Goal: Information Seeking & Learning: Learn about a topic

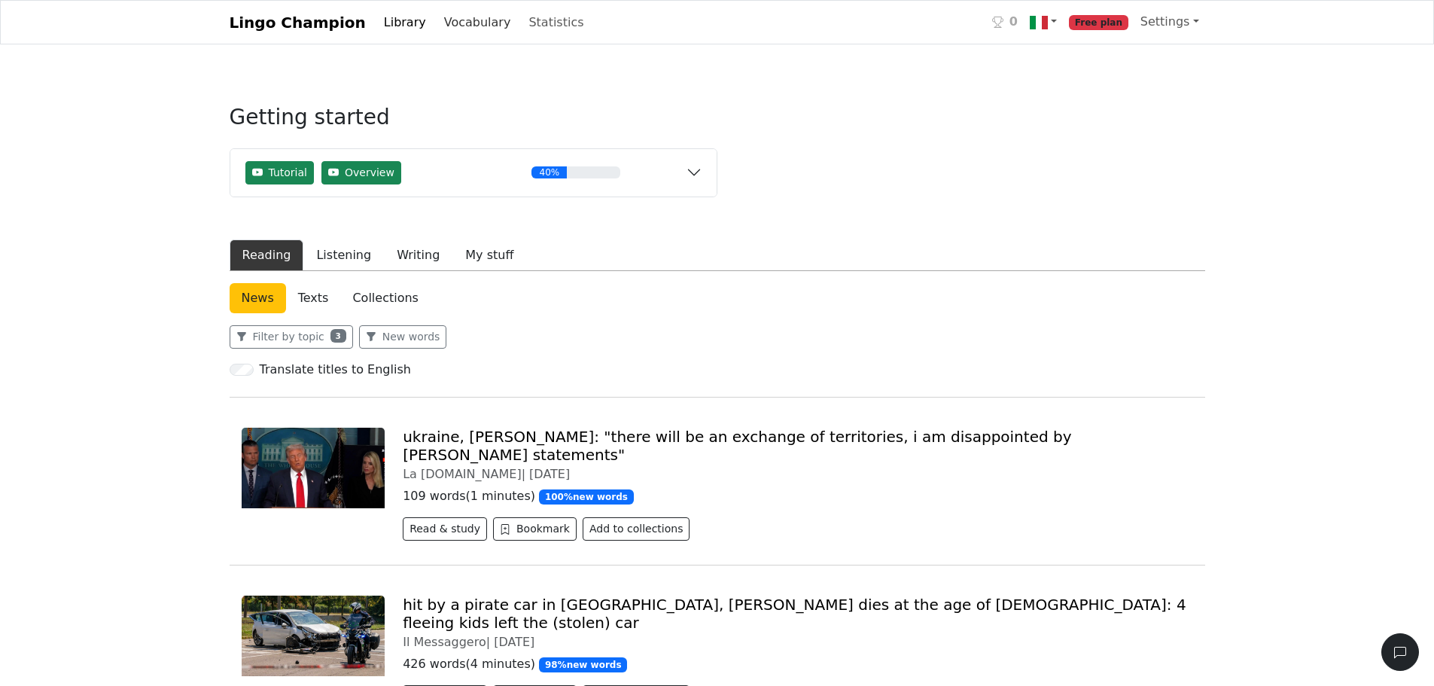
click at [455, 24] on link "Vocabulary" at bounding box center [477, 23] width 79 height 30
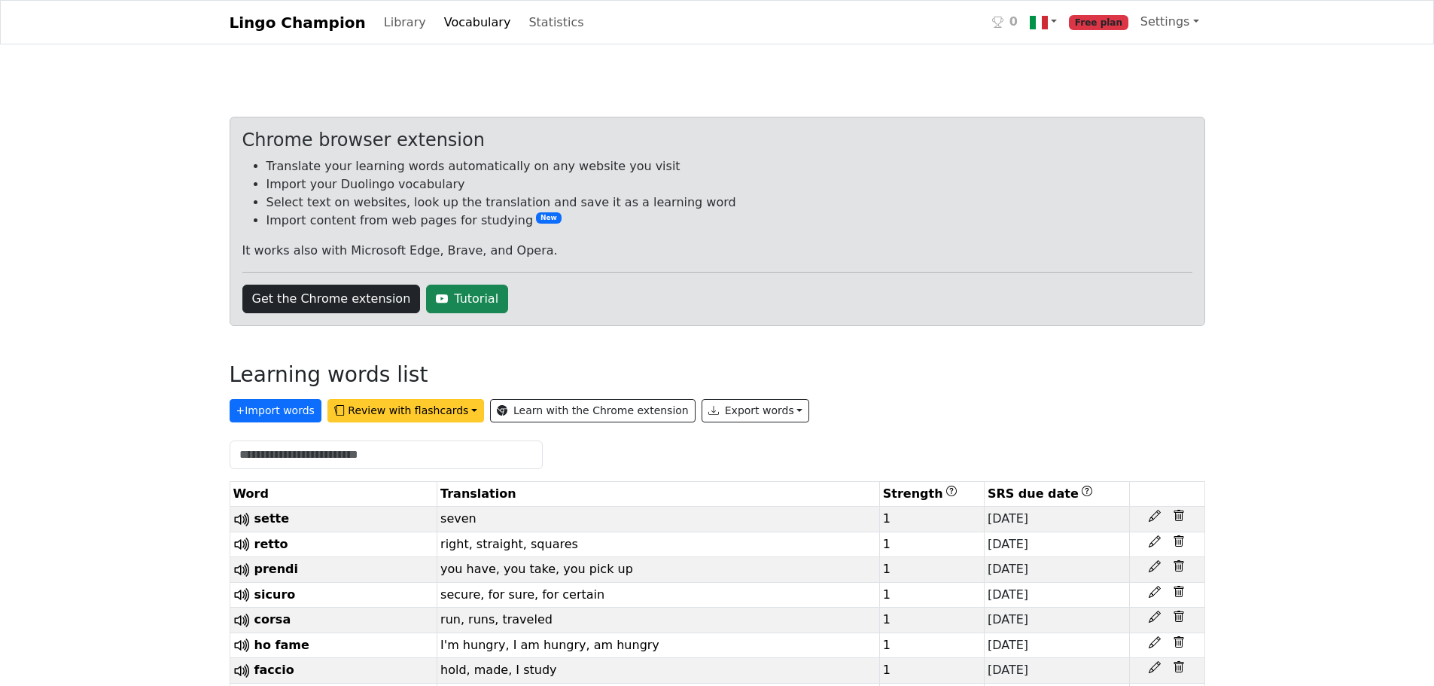
click at [380, 401] on button "Review with flashcards" at bounding box center [405, 410] width 157 height 23
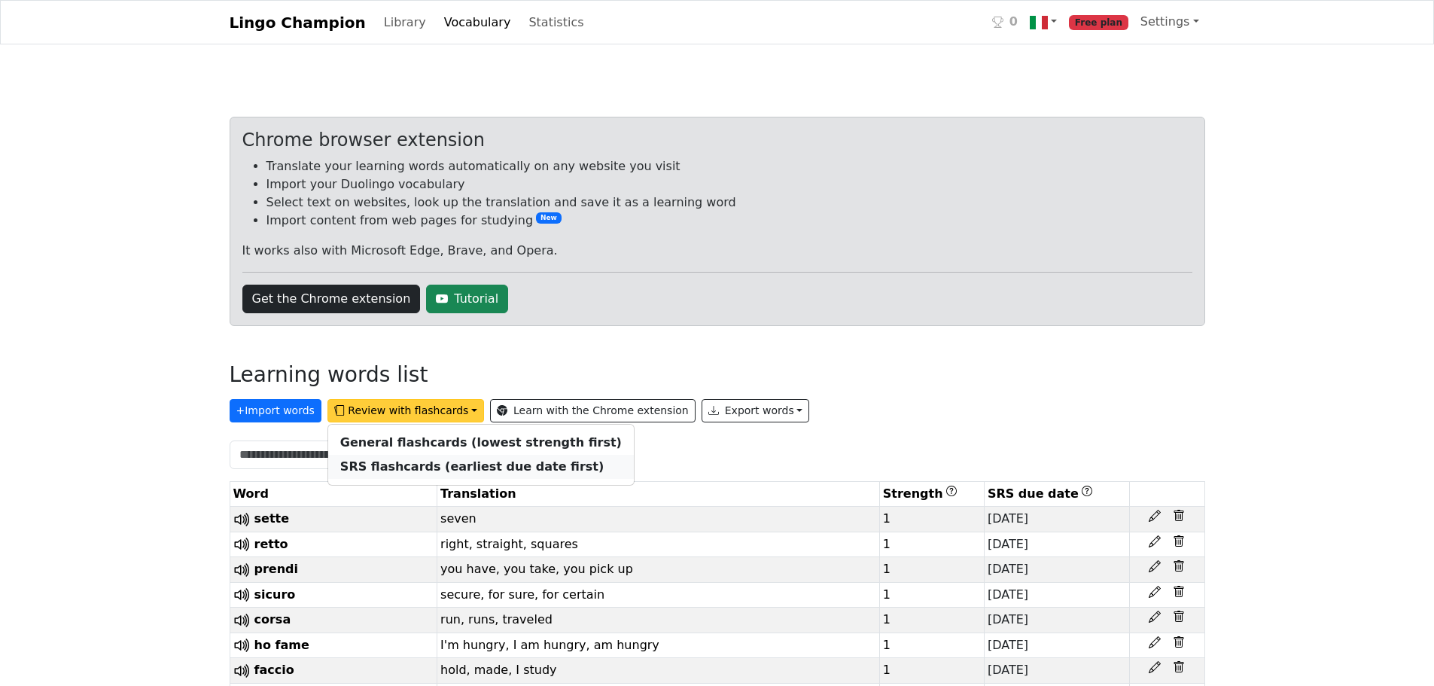
click at [419, 466] on strong "SRS flashcards (earliest due date first)" at bounding box center [471, 466] width 263 height 14
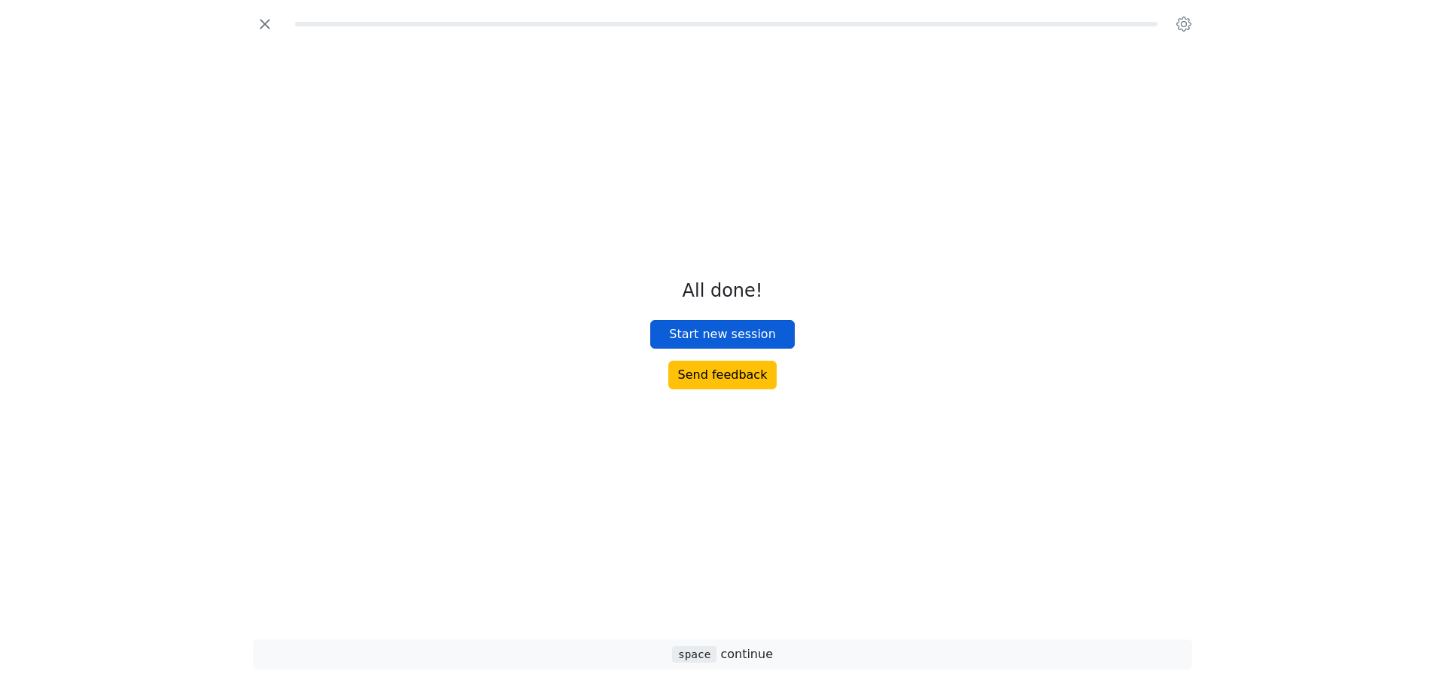
click at [685, 337] on button "Start new session" at bounding box center [722, 334] width 144 height 29
click at [270, 31] on icon "button" at bounding box center [265, 24] width 23 height 23
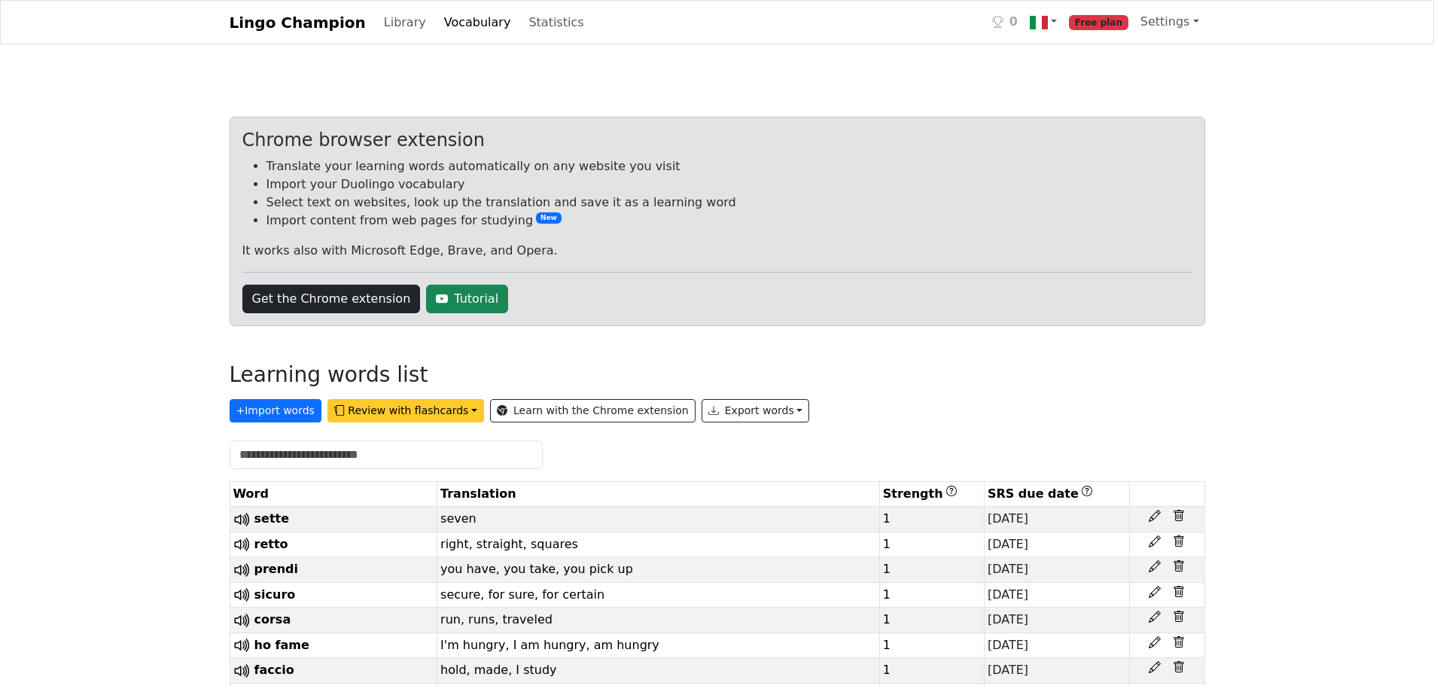
click at [364, 409] on button "Review with flashcards" at bounding box center [405, 410] width 157 height 23
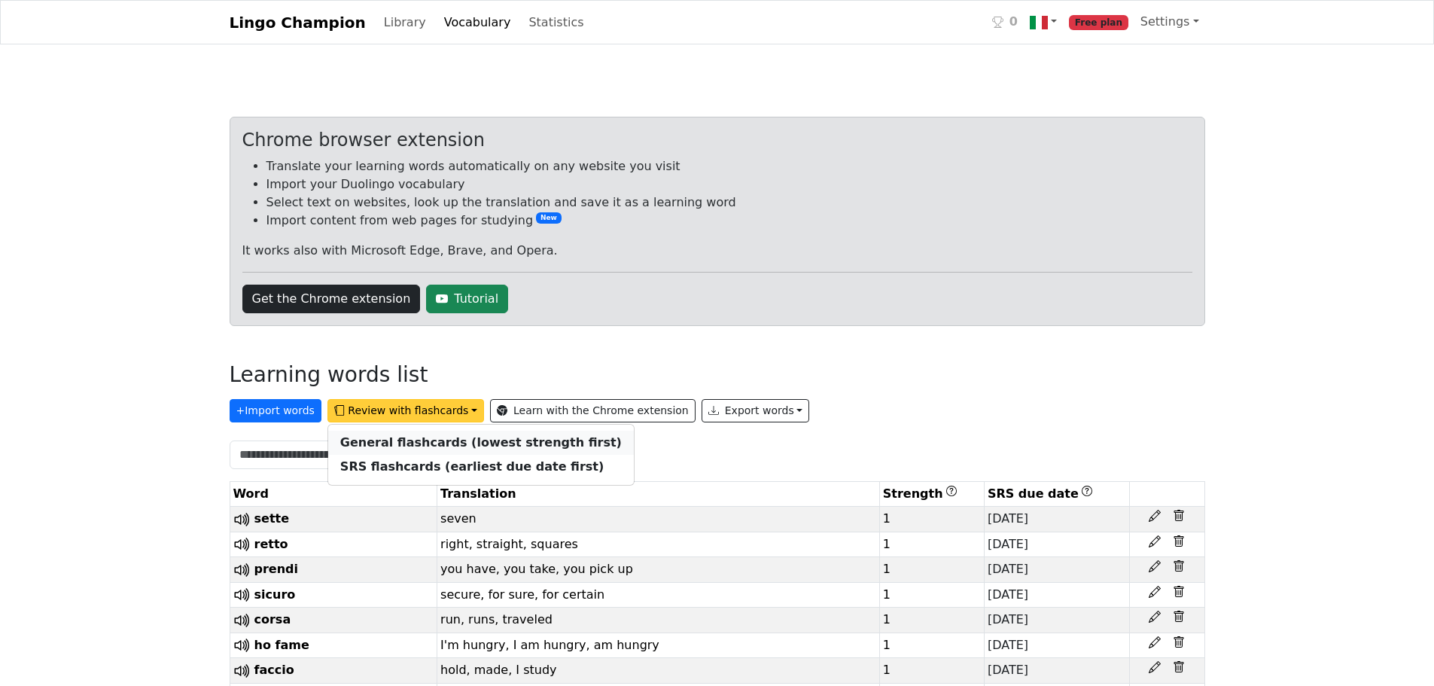
click at [375, 439] on strong "General flashcards (lowest strength first)" at bounding box center [480, 442] width 281 height 14
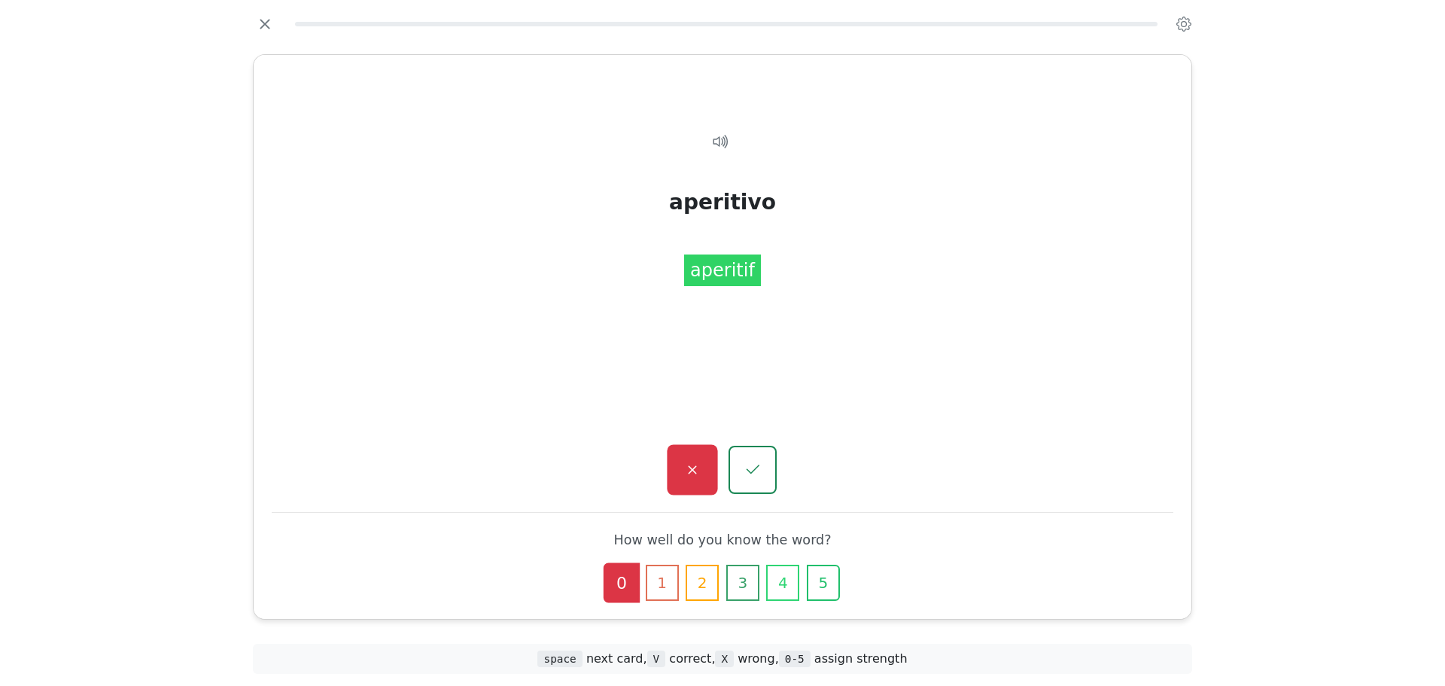
click at [701, 493] on button "button" at bounding box center [692, 470] width 50 height 50
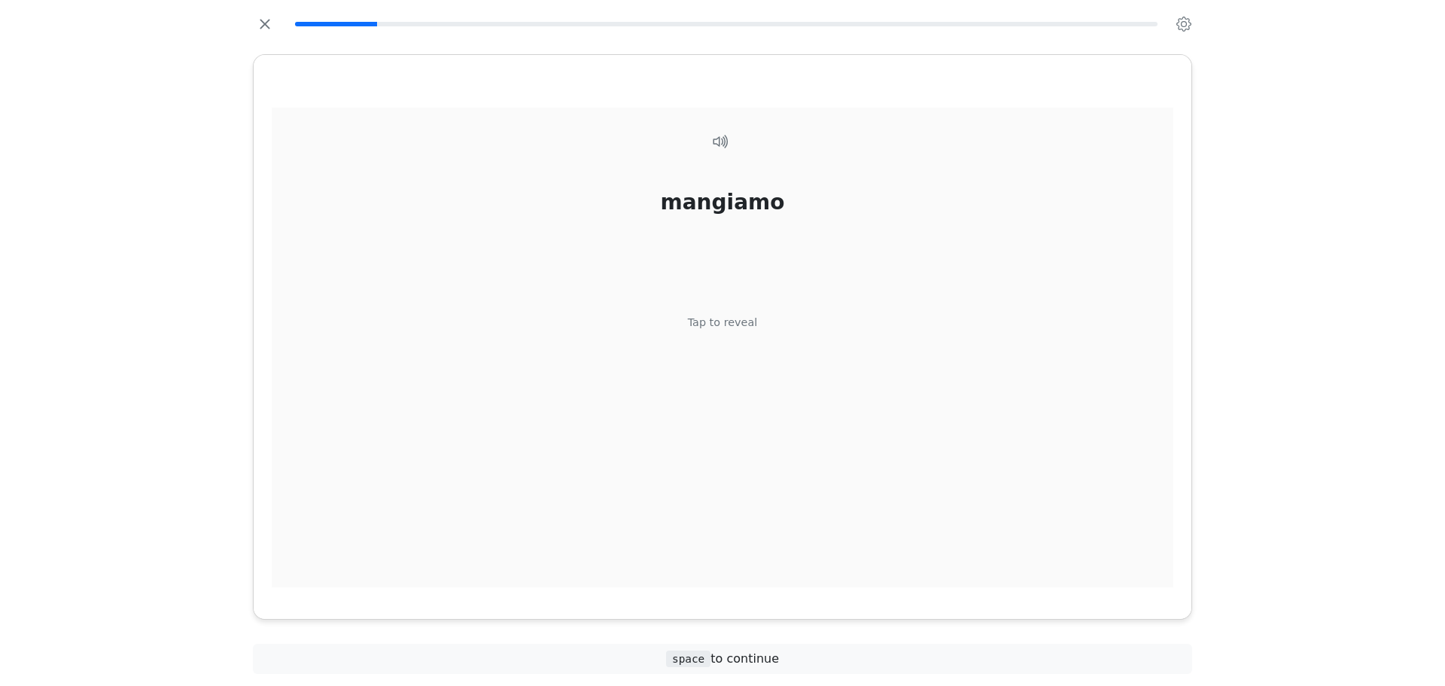
click at [718, 382] on div "mangiamo Tap to reveal" at bounding box center [723, 348] width 902 height 480
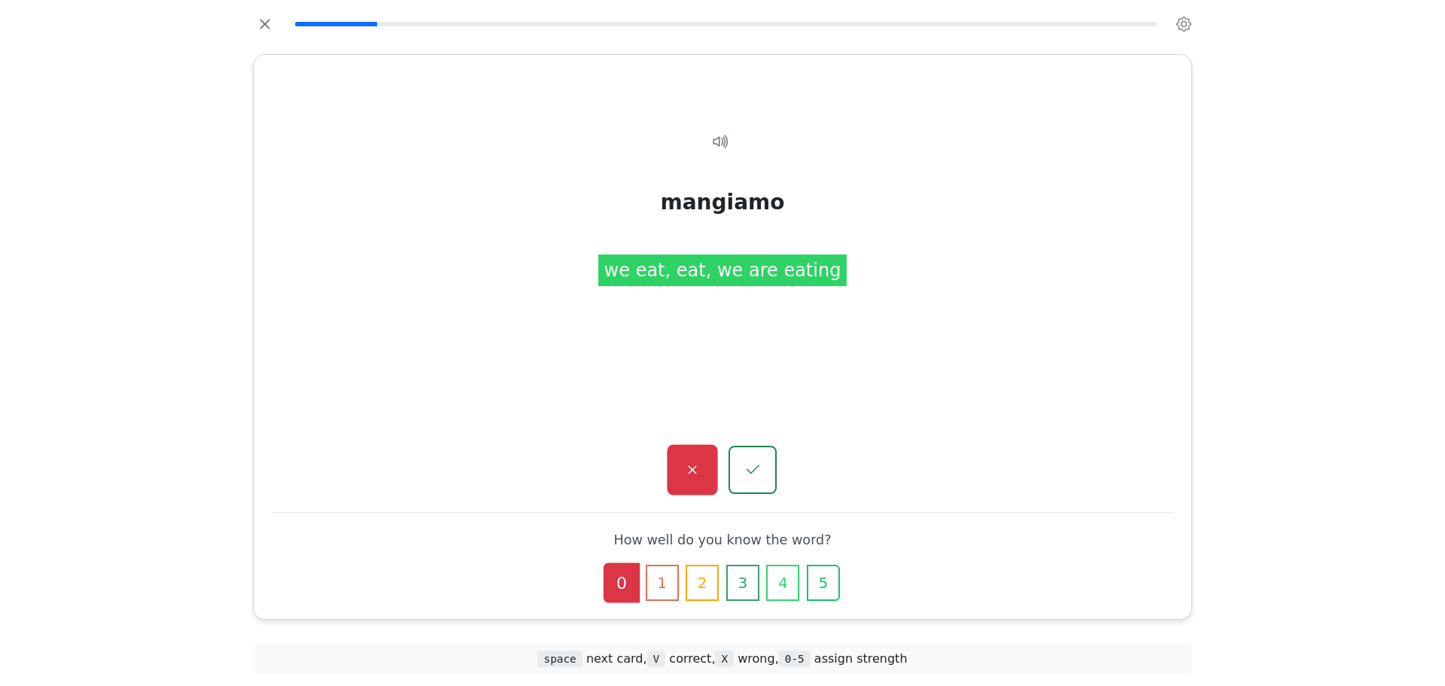
click at [709, 466] on button "button" at bounding box center [692, 470] width 50 height 50
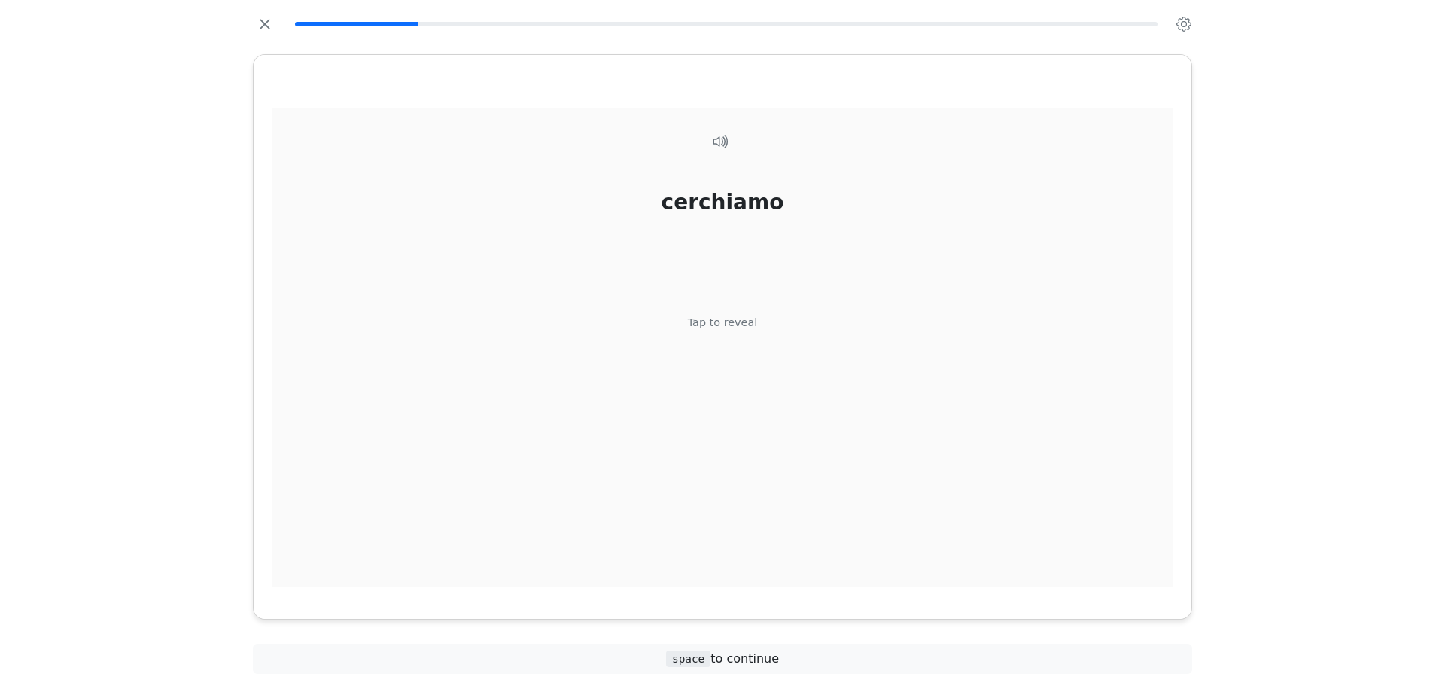
click at [728, 354] on div "cerchiamo Tap to reveal" at bounding box center [723, 348] width 902 height 480
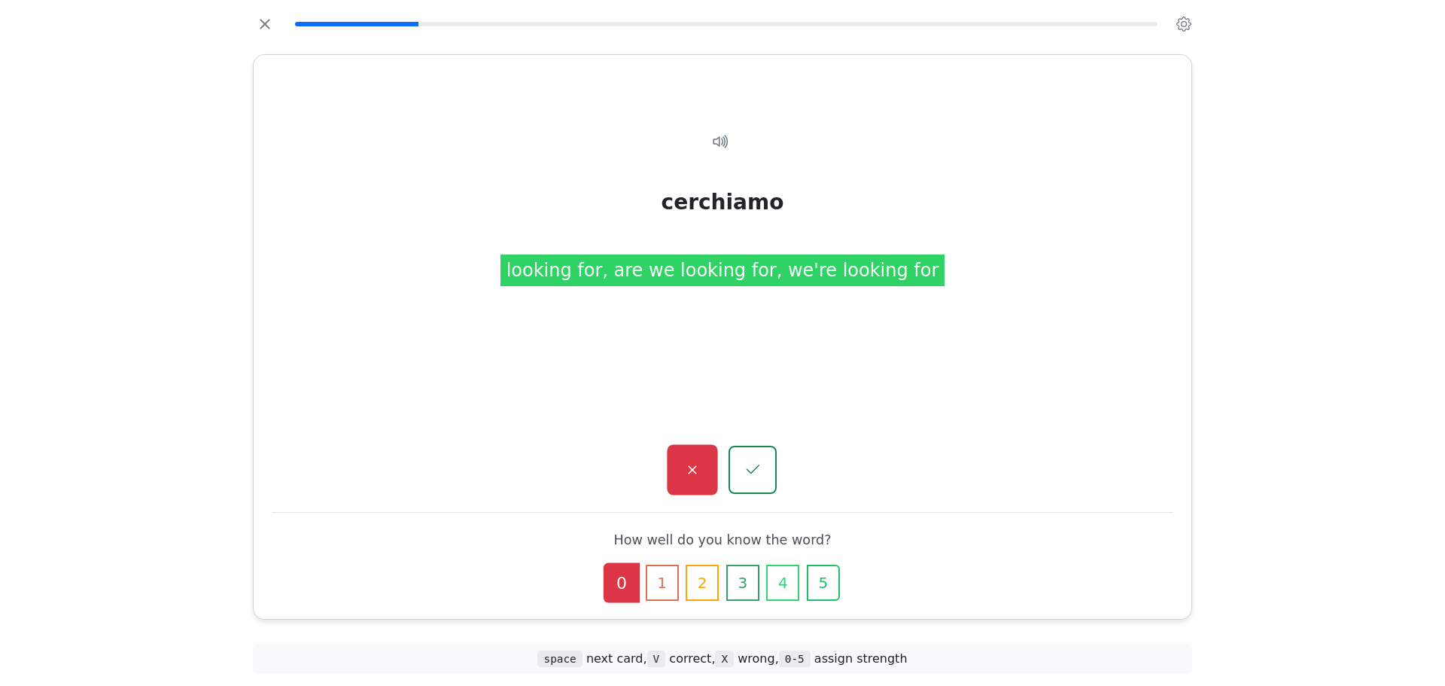
click at [703, 463] on button "button" at bounding box center [692, 470] width 50 height 50
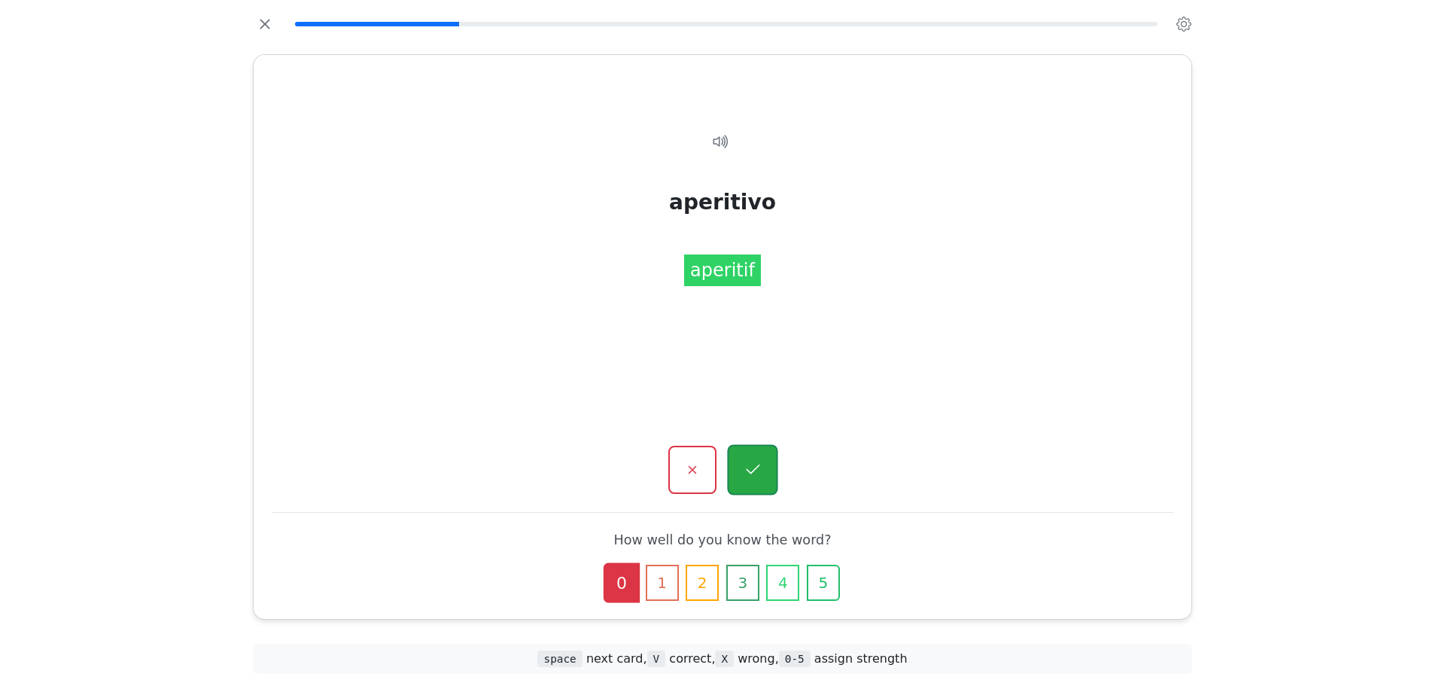
click at [767, 469] on button "button" at bounding box center [752, 470] width 50 height 50
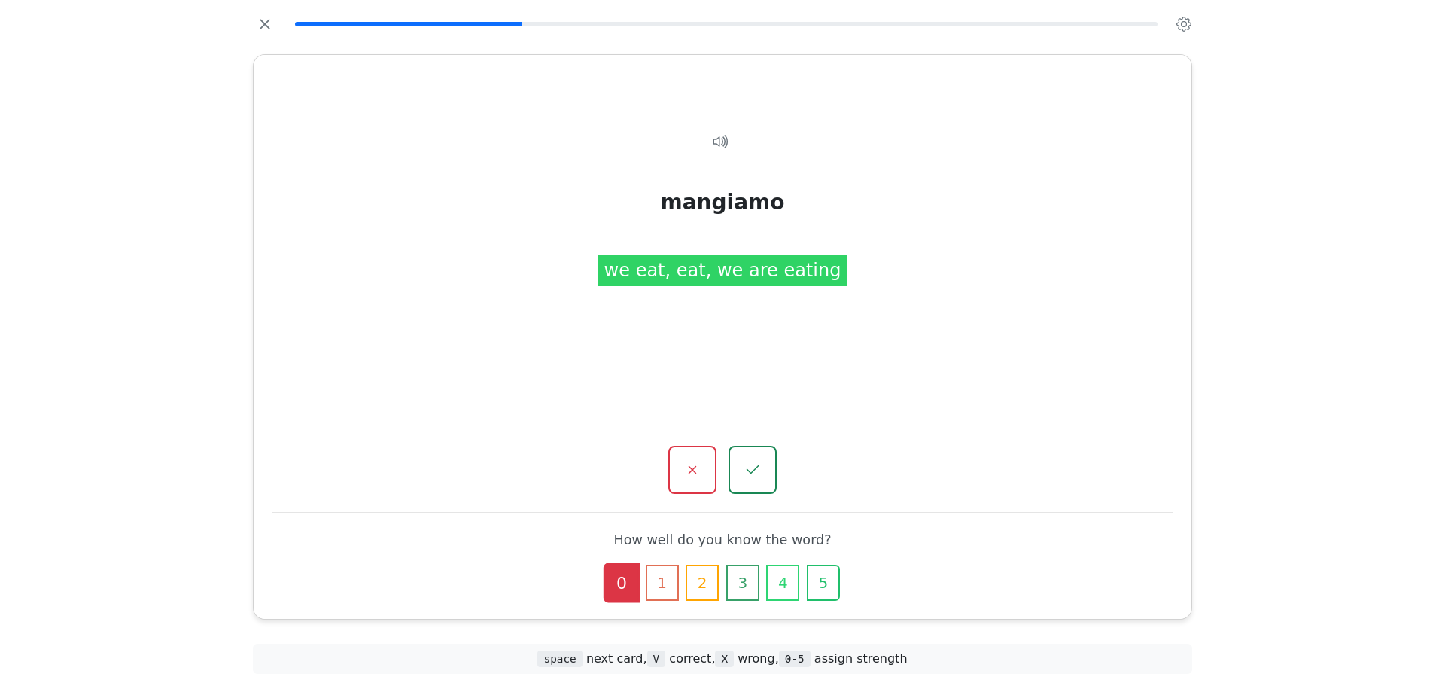
click at [762, 464] on button "button" at bounding box center [752, 470] width 48 height 48
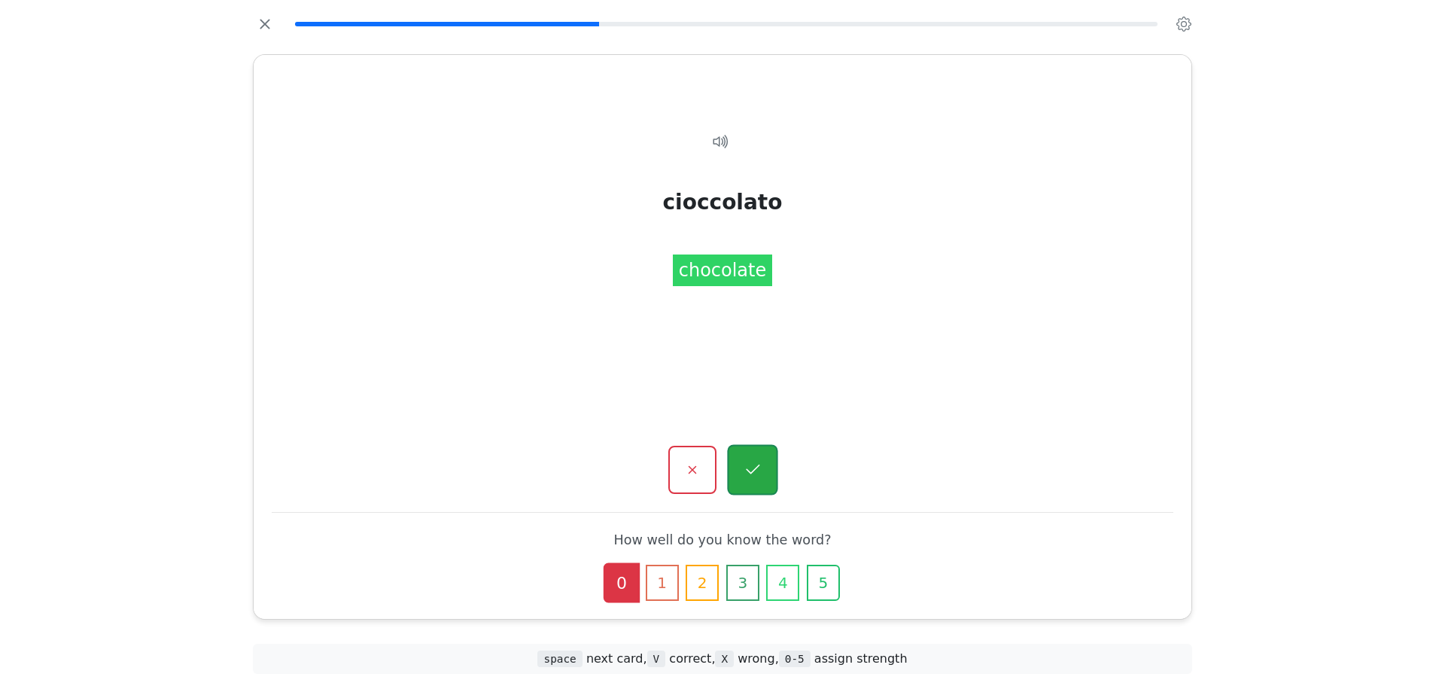
click at [757, 466] on icon "button" at bounding box center [752, 470] width 19 height 19
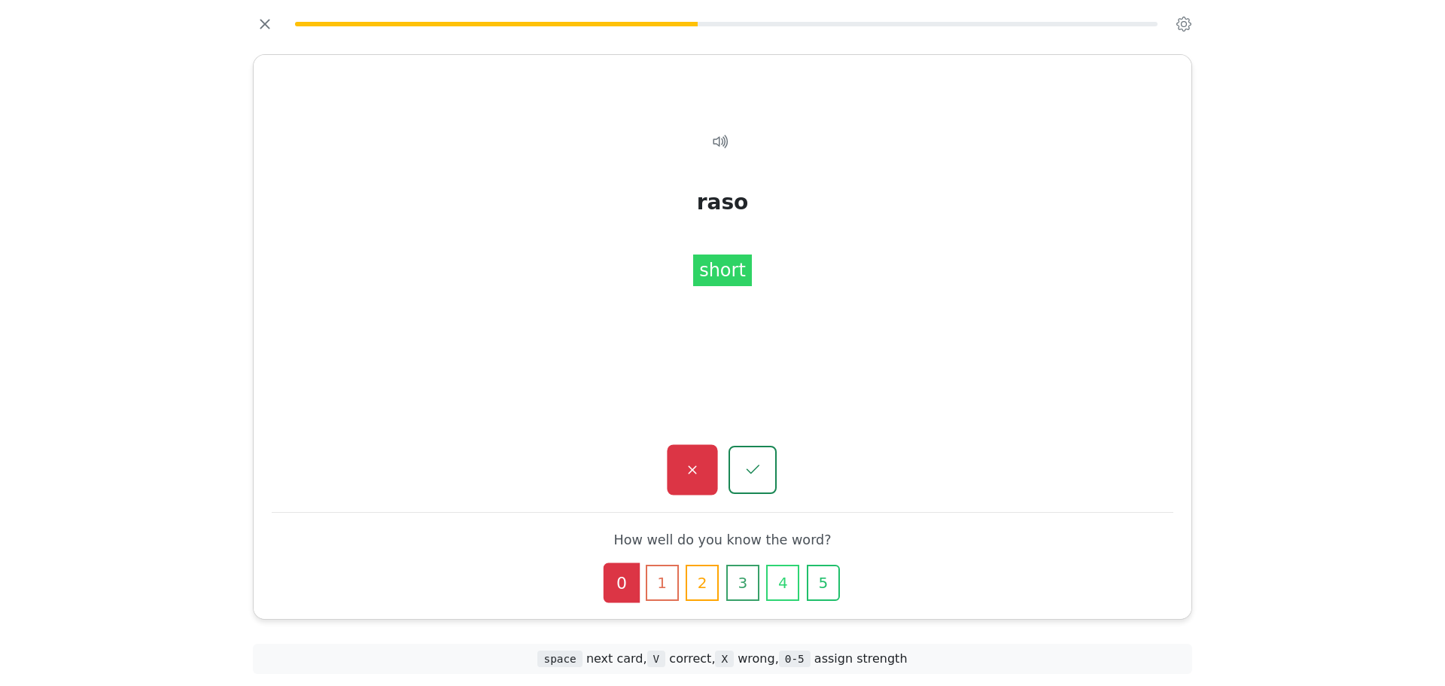
click at [683, 476] on icon "button" at bounding box center [692, 470] width 19 height 19
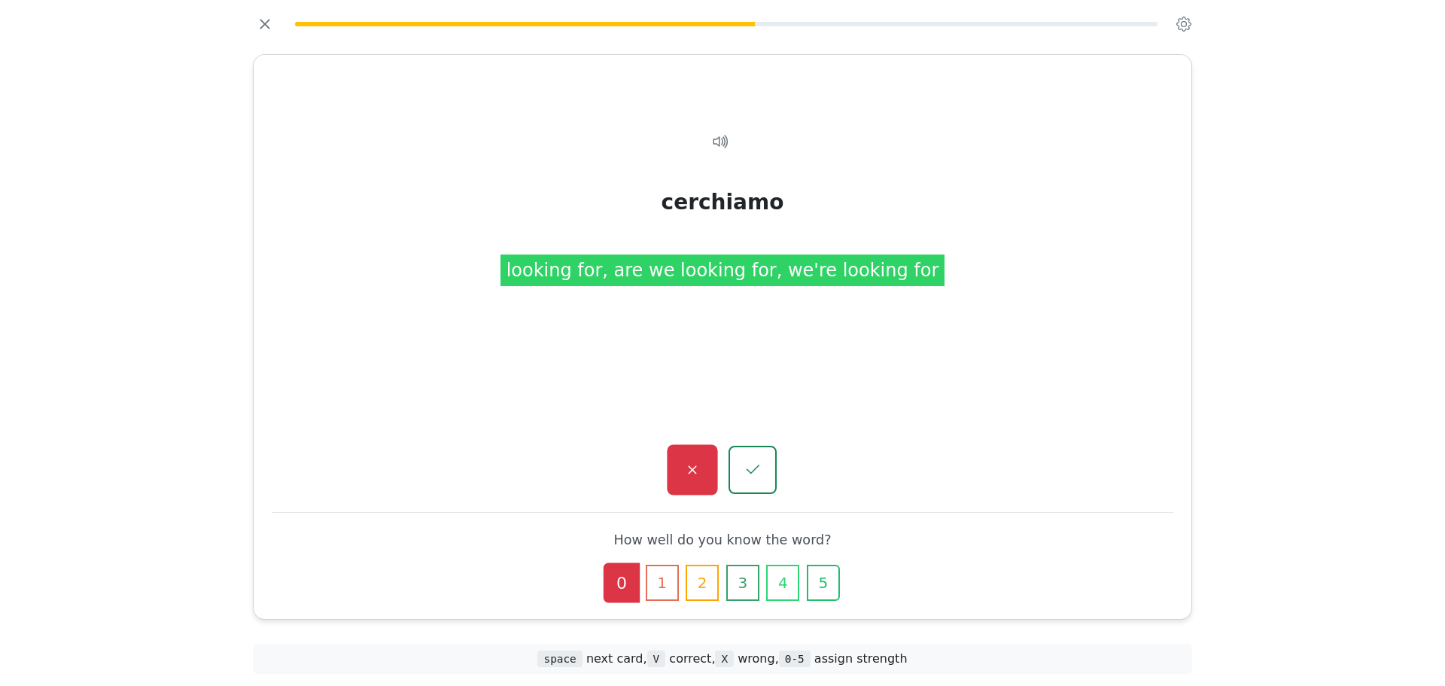
click at [706, 468] on button "button" at bounding box center [692, 470] width 50 height 50
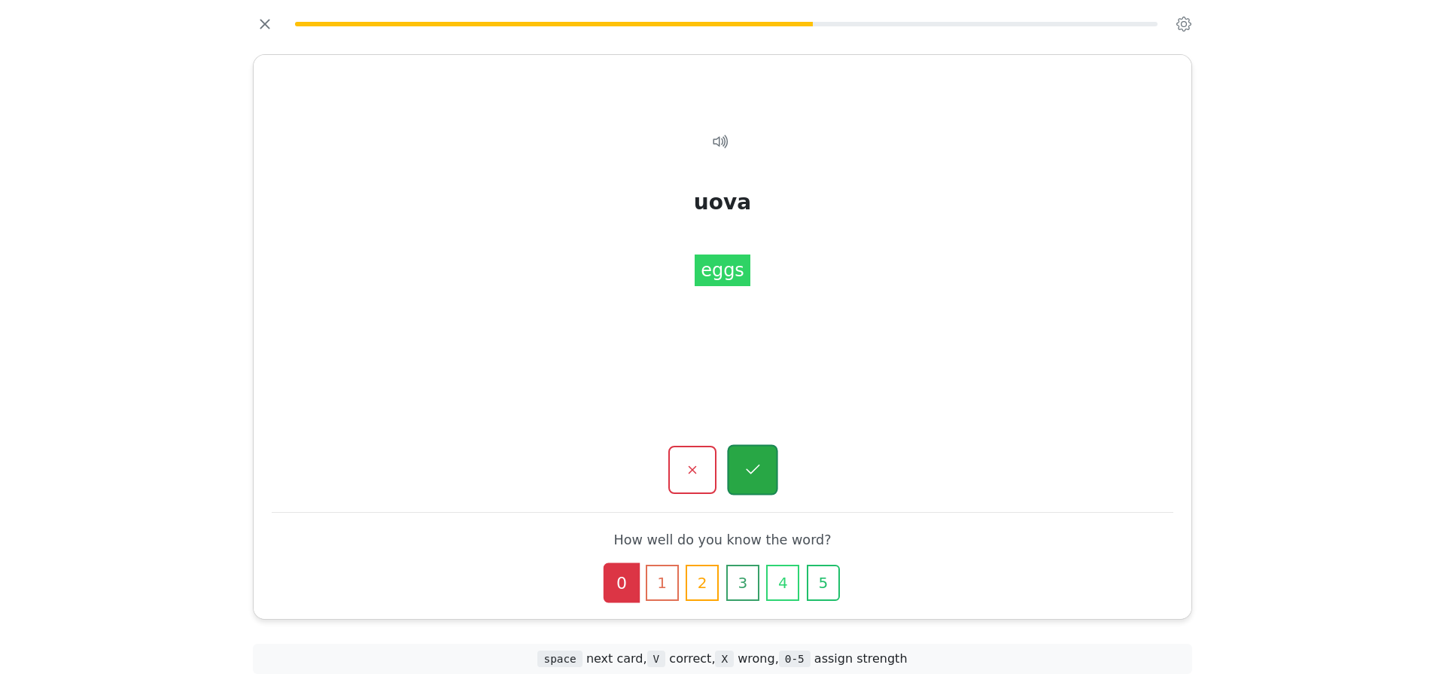
click at [758, 461] on icon "button" at bounding box center [752, 470] width 19 height 19
click at [671, 478] on button "button" at bounding box center [692, 470] width 50 height 50
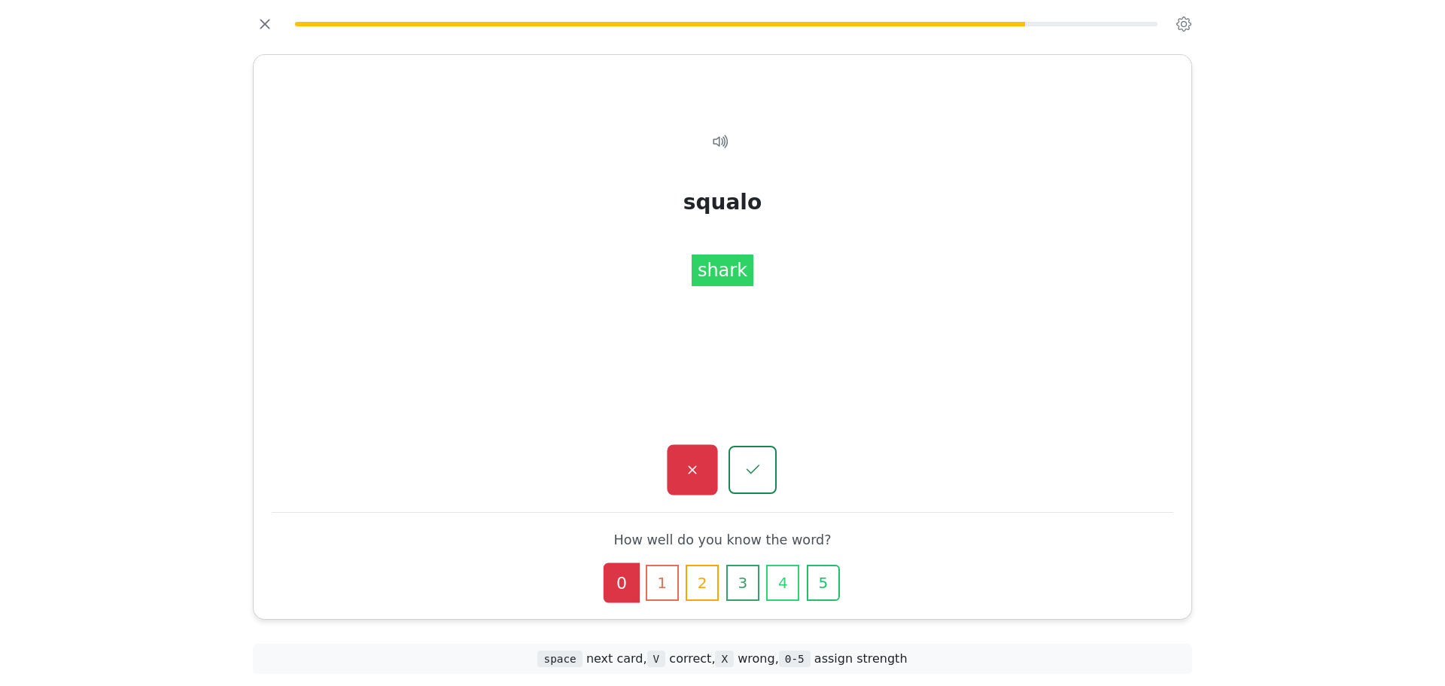
click at [693, 482] on button "button" at bounding box center [692, 470] width 50 height 50
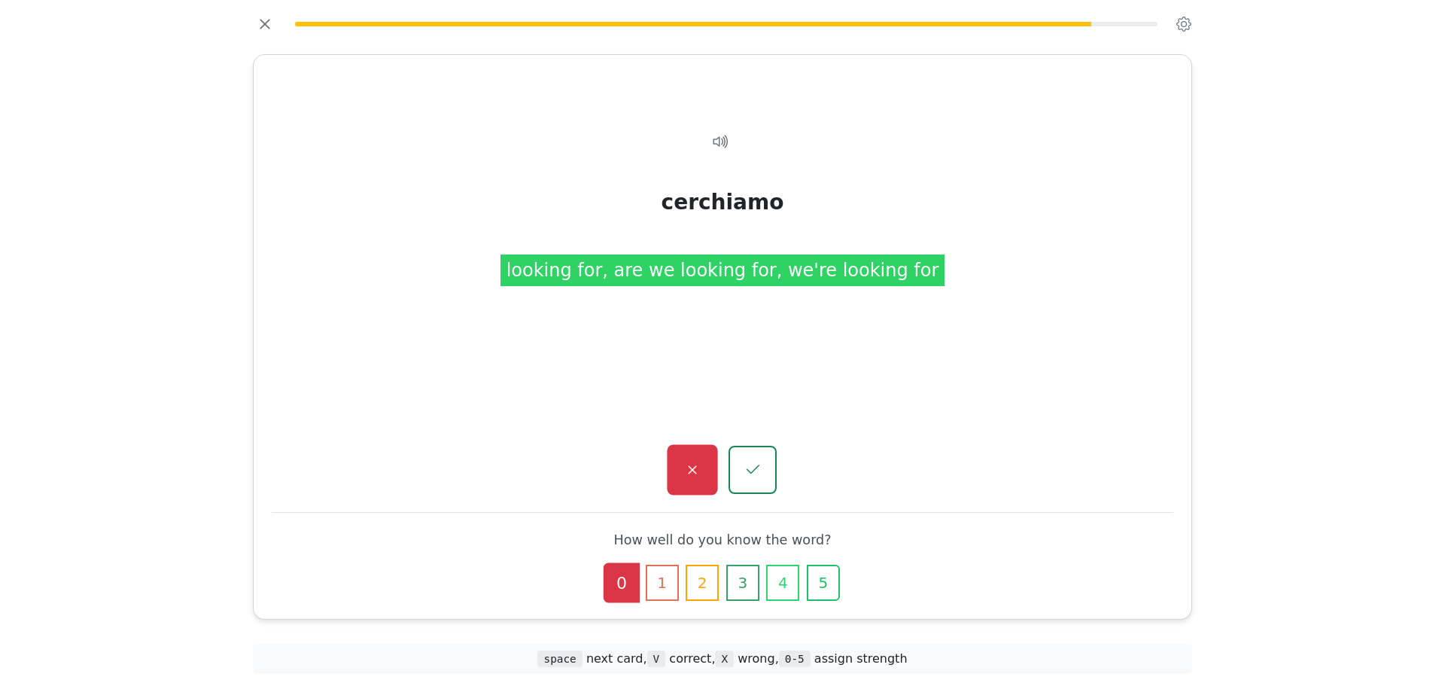
click at [712, 467] on button "button" at bounding box center [692, 470] width 50 height 50
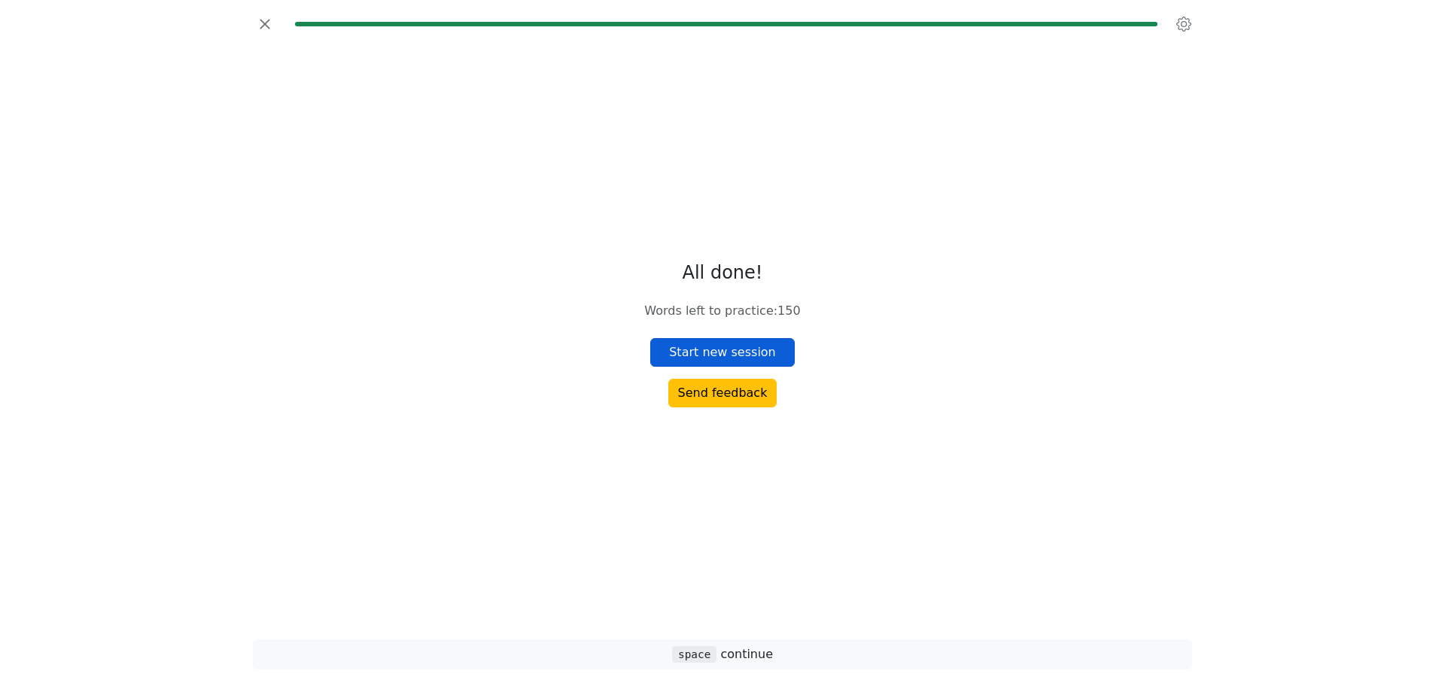
click at [712, 360] on button "Start new session" at bounding box center [722, 352] width 144 height 29
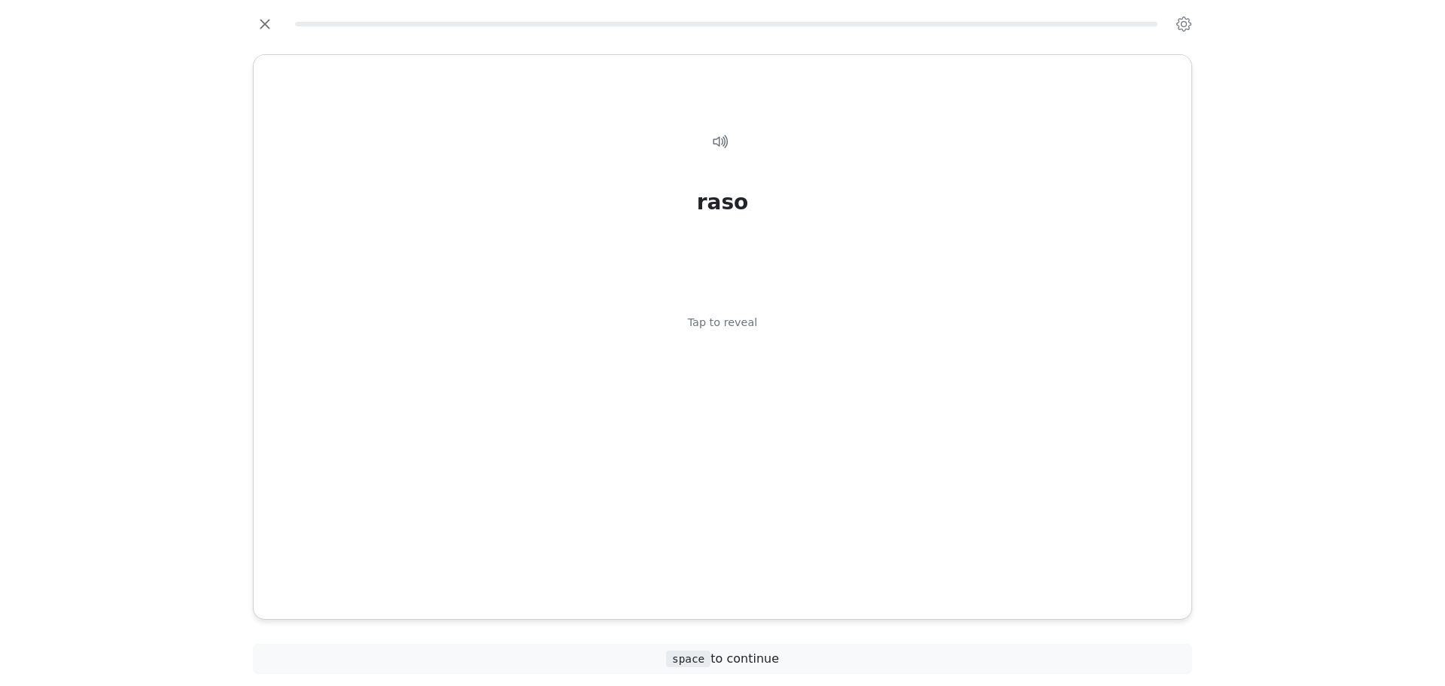
click at [713, 323] on div "Tap to reveal" at bounding box center [723, 322] width 70 height 17
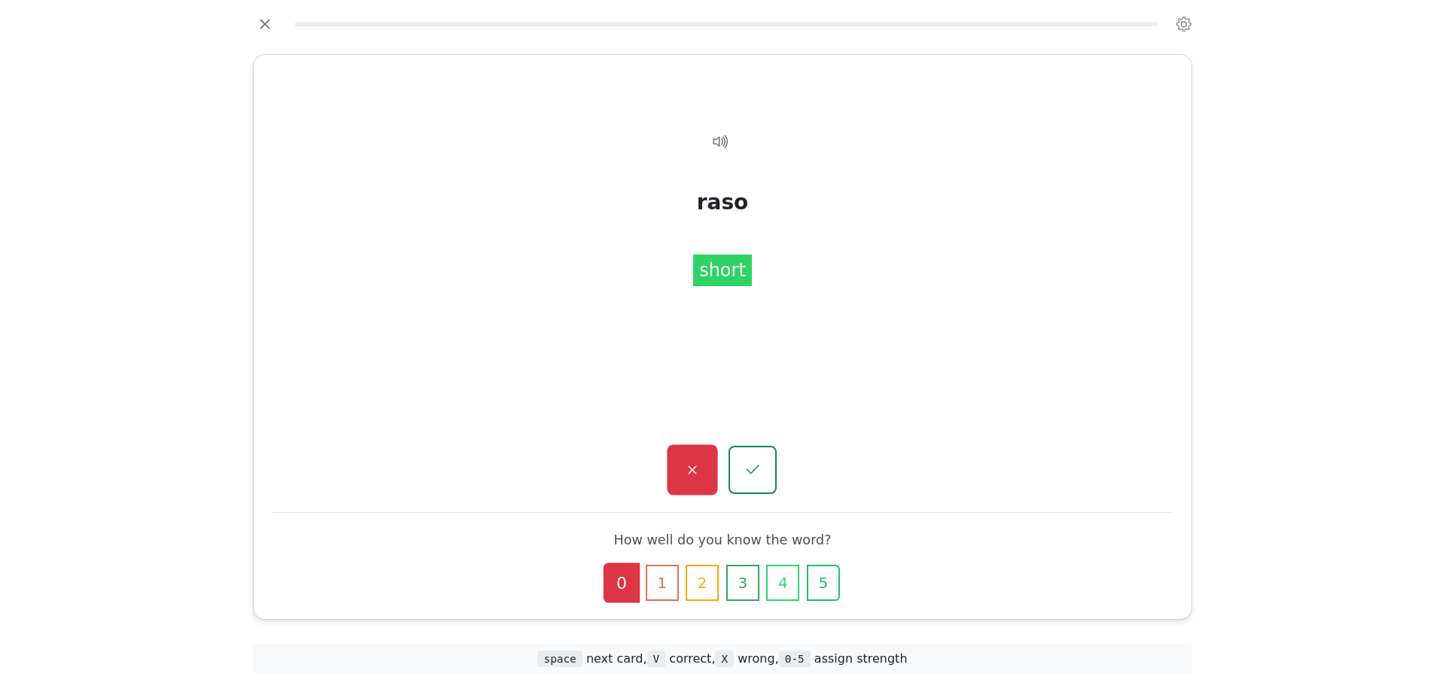
click at [682, 463] on button "button" at bounding box center [692, 470] width 50 height 50
click at [706, 484] on button "button" at bounding box center [692, 470] width 50 height 50
click at [746, 461] on icon "button" at bounding box center [752, 470] width 19 height 19
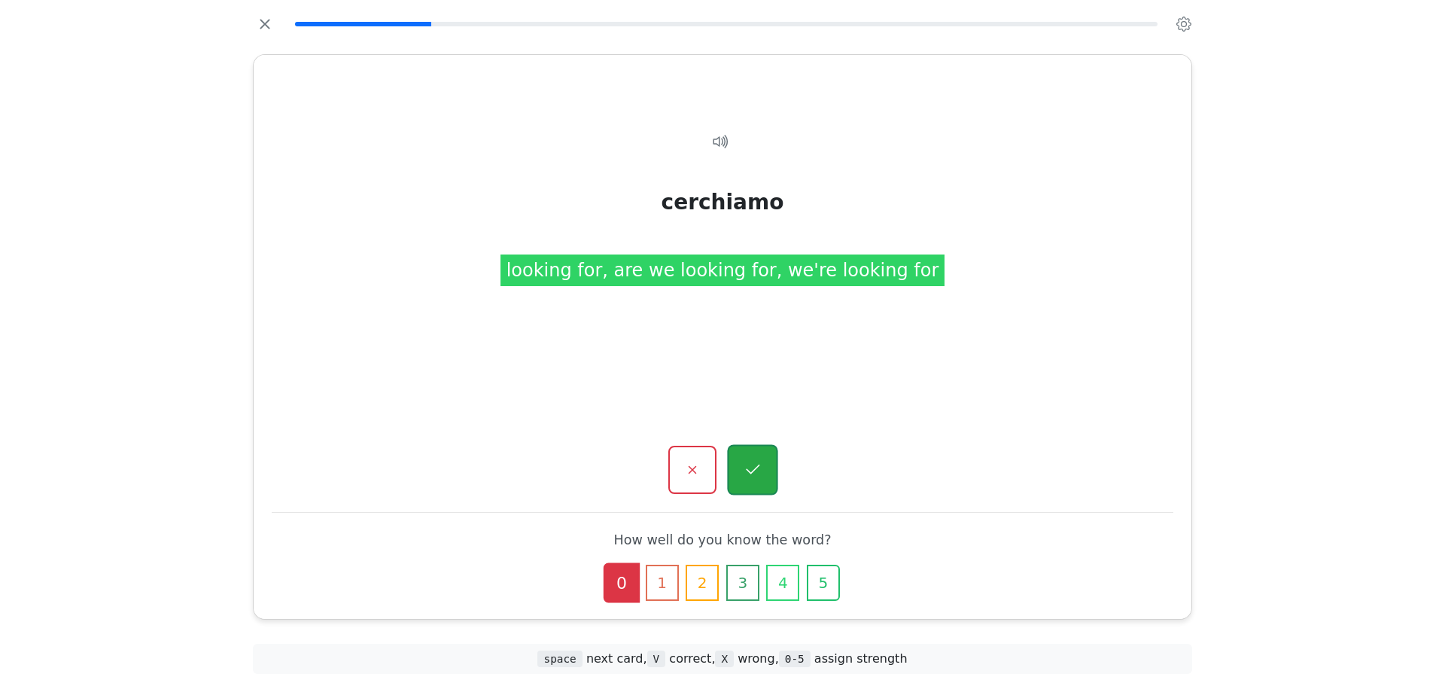
click at [734, 473] on button "button" at bounding box center [752, 470] width 50 height 50
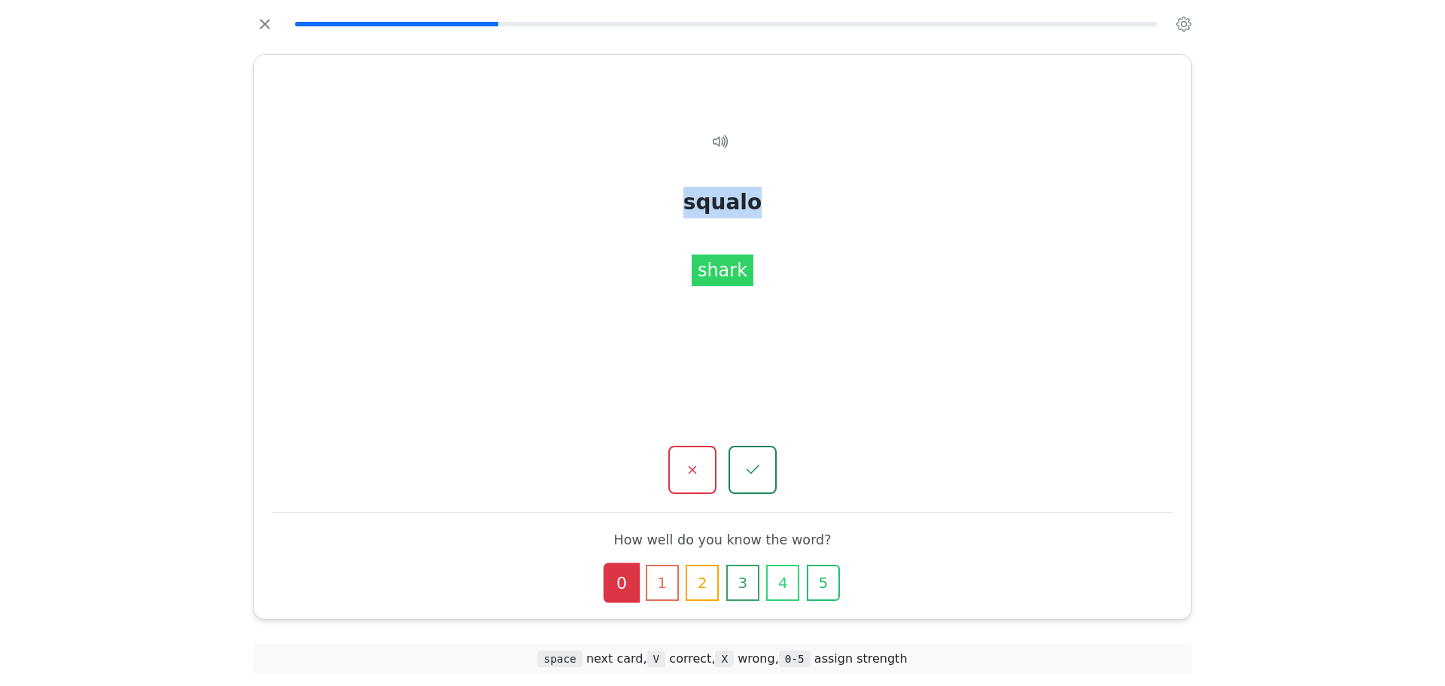
drag, startPoint x: 688, startPoint y: 205, endPoint x: 756, endPoint y: 210, distance: 68.6
click at [756, 210] on div "squalo shark" at bounding box center [723, 348] width 902 height 480
copy div "squalo"
click at [548, 205] on div "squalo shark" at bounding box center [723, 348] width 902 height 480
click at [748, 462] on icon "button" at bounding box center [752, 470] width 19 height 19
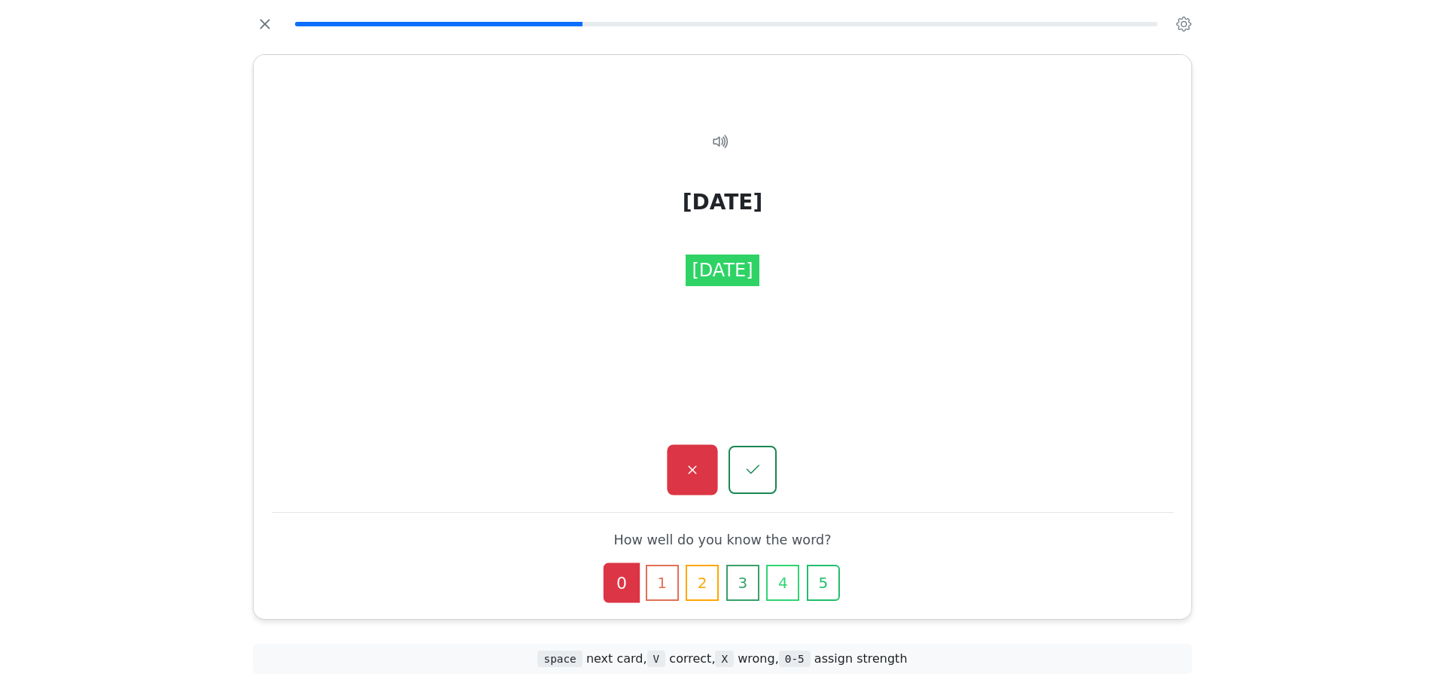
click at [697, 467] on icon "button" at bounding box center [692, 470] width 19 height 19
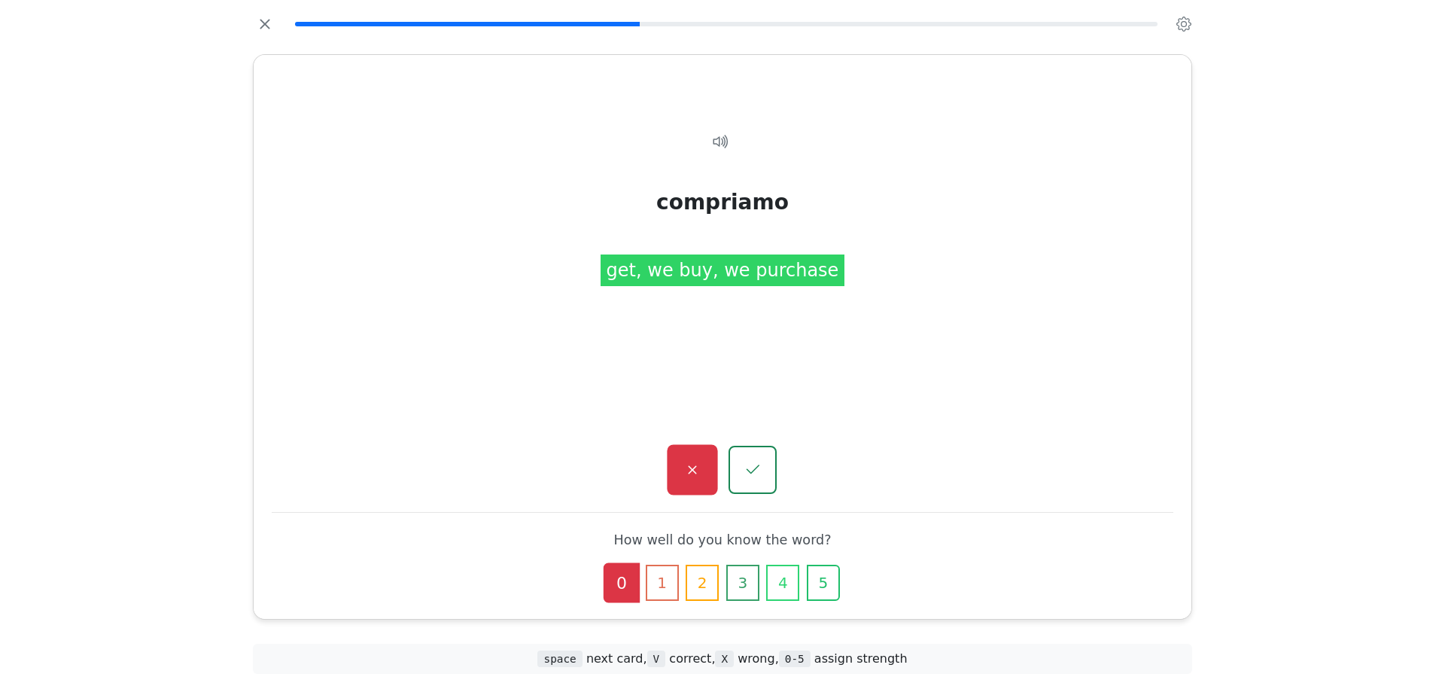
click at [671, 461] on button "button" at bounding box center [692, 470] width 50 height 50
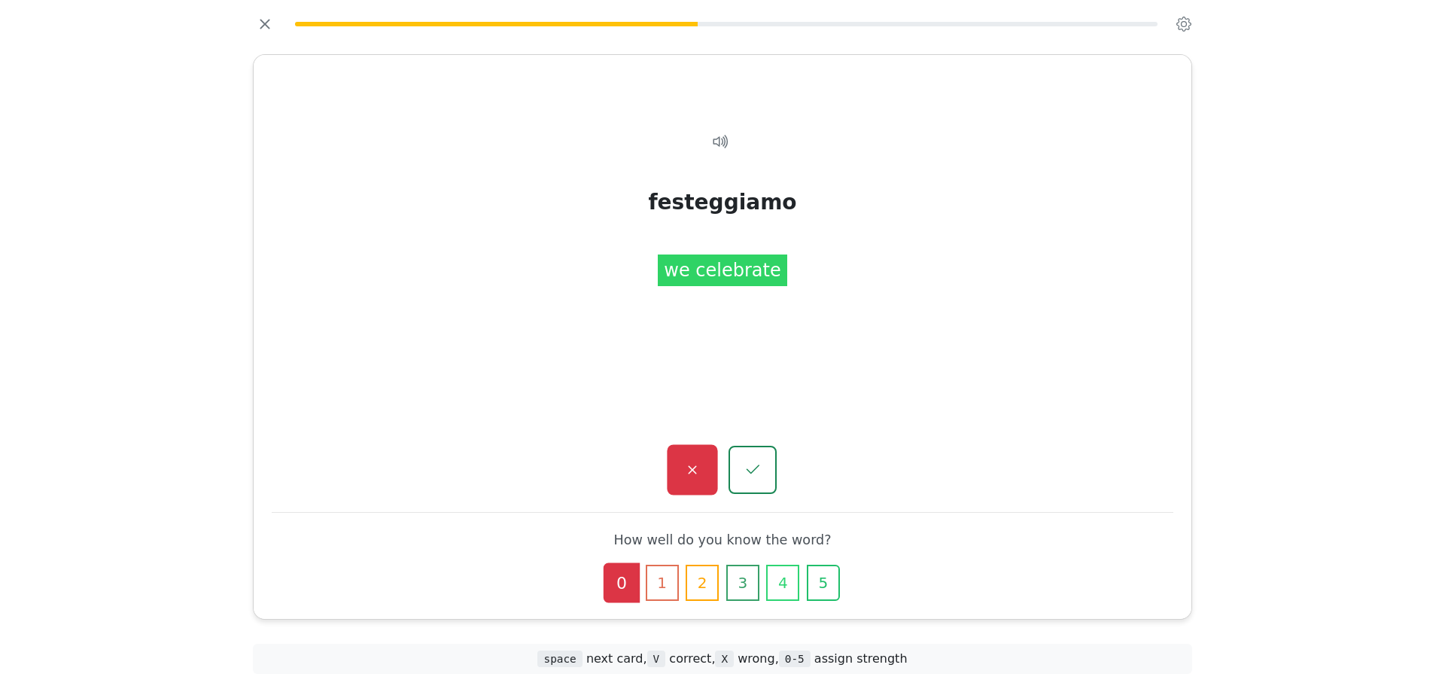
click at [672, 461] on button "button" at bounding box center [692, 470] width 50 height 50
click at [698, 476] on icon "button" at bounding box center [692, 470] width 19 height 19
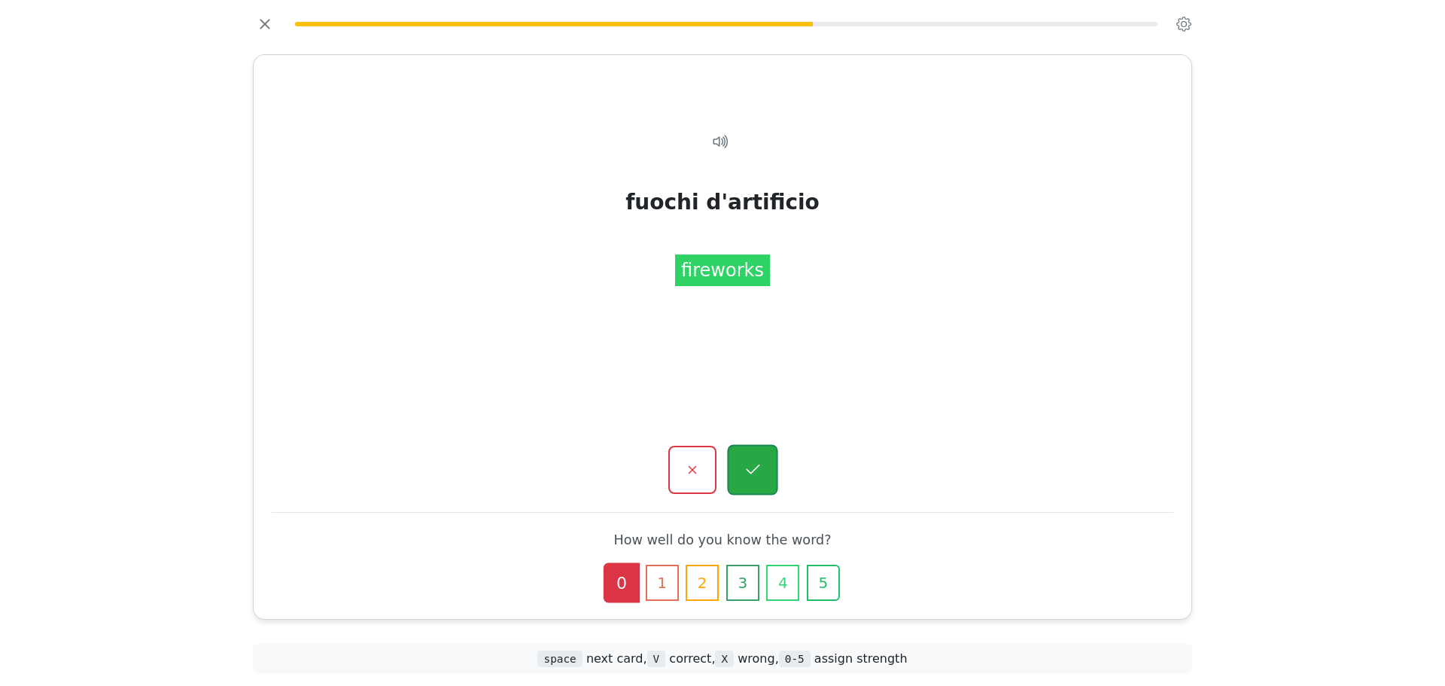
click at [753, 451] on button "button" at bounding box center [752, 470] width 50 height 50
click at [753, 453] on button "button" at bounding box center [752, 470] width 50 height 50
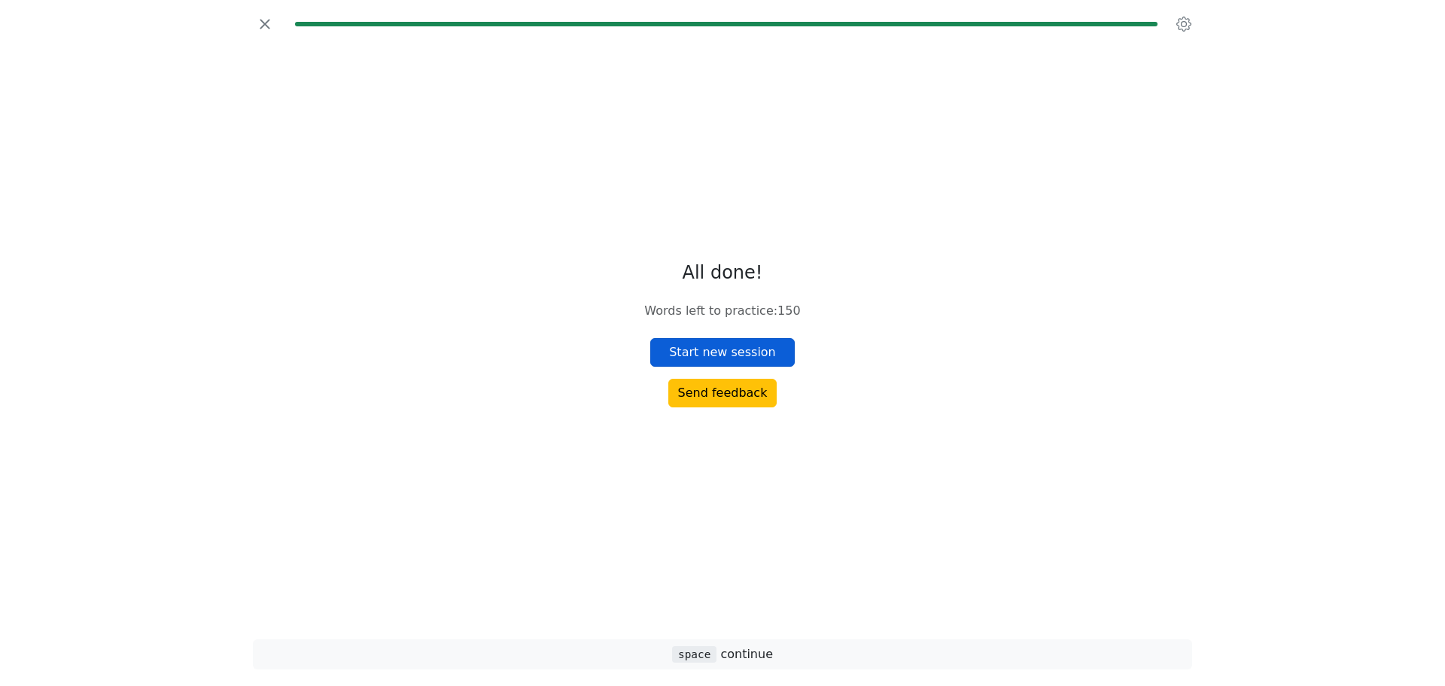
click at [731, 347] on button "Start new session" at bounding box center [722, 352] width 144 height 29
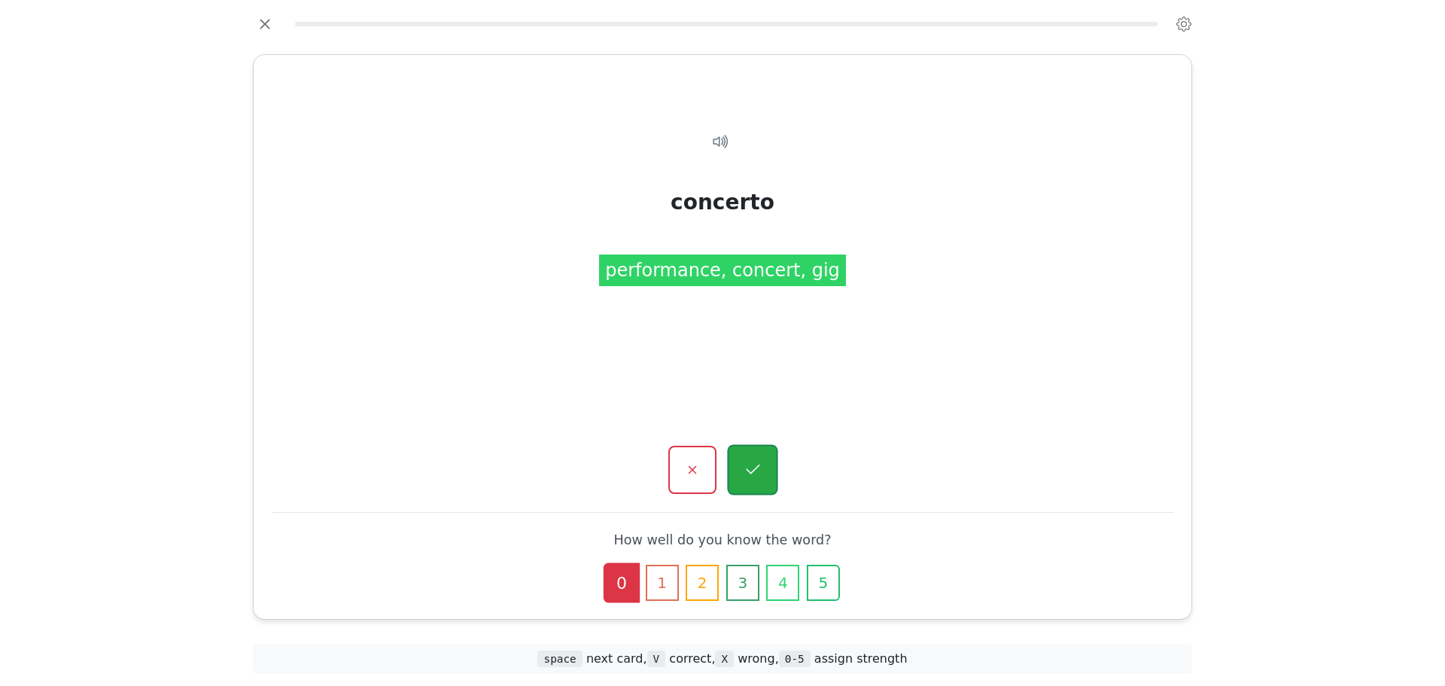
click at [749, 473] on icon "button" at bounding box center [752, 470] width 19 height 19
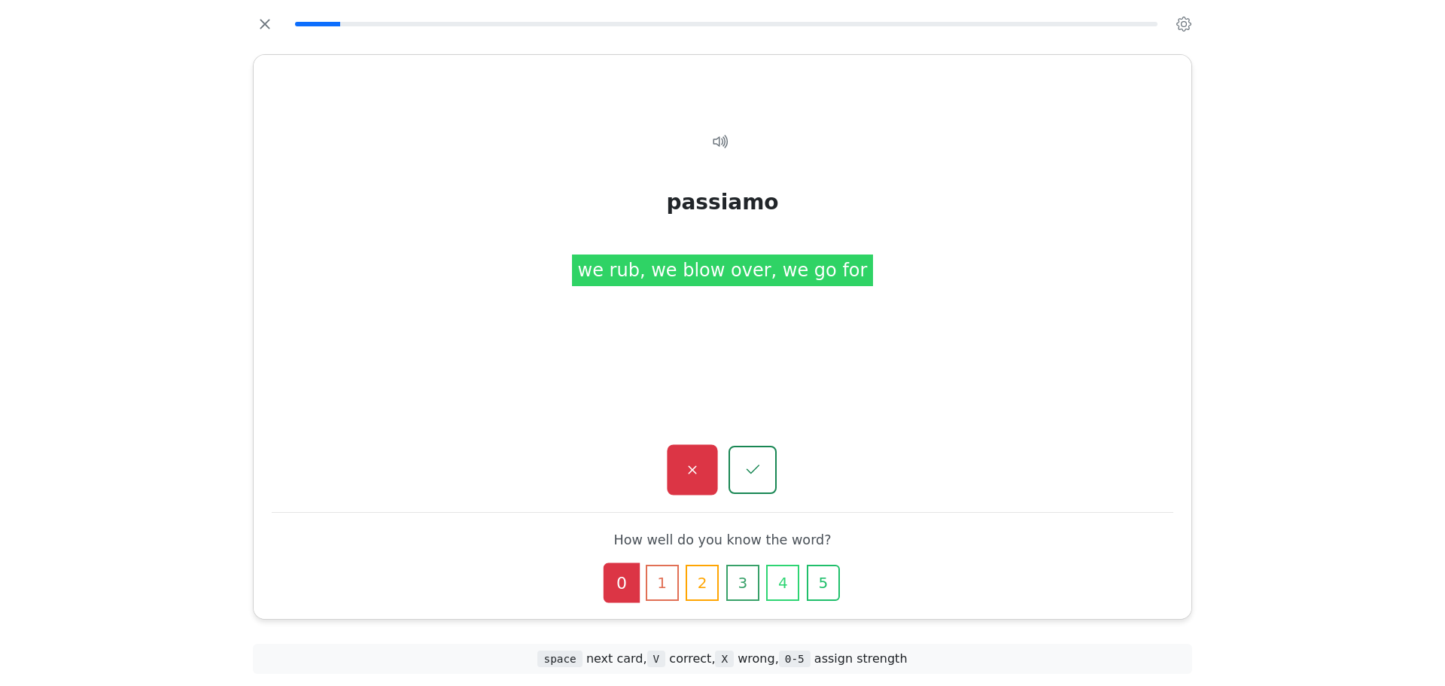
click at [704, 481] on button "button" at bounding box center [692, 470] width 50 height 50
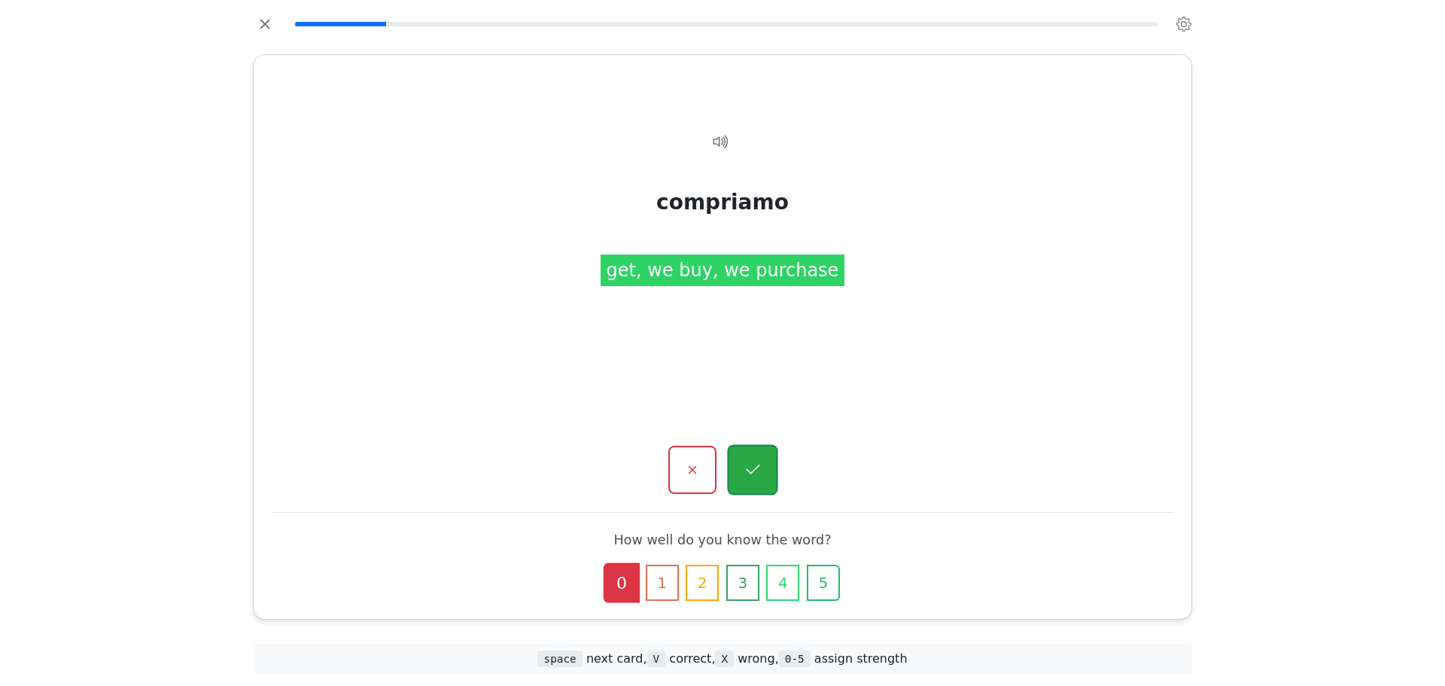
click at [753, 462] on icon "button" at bounding box center [752, 470] width 19 height 19
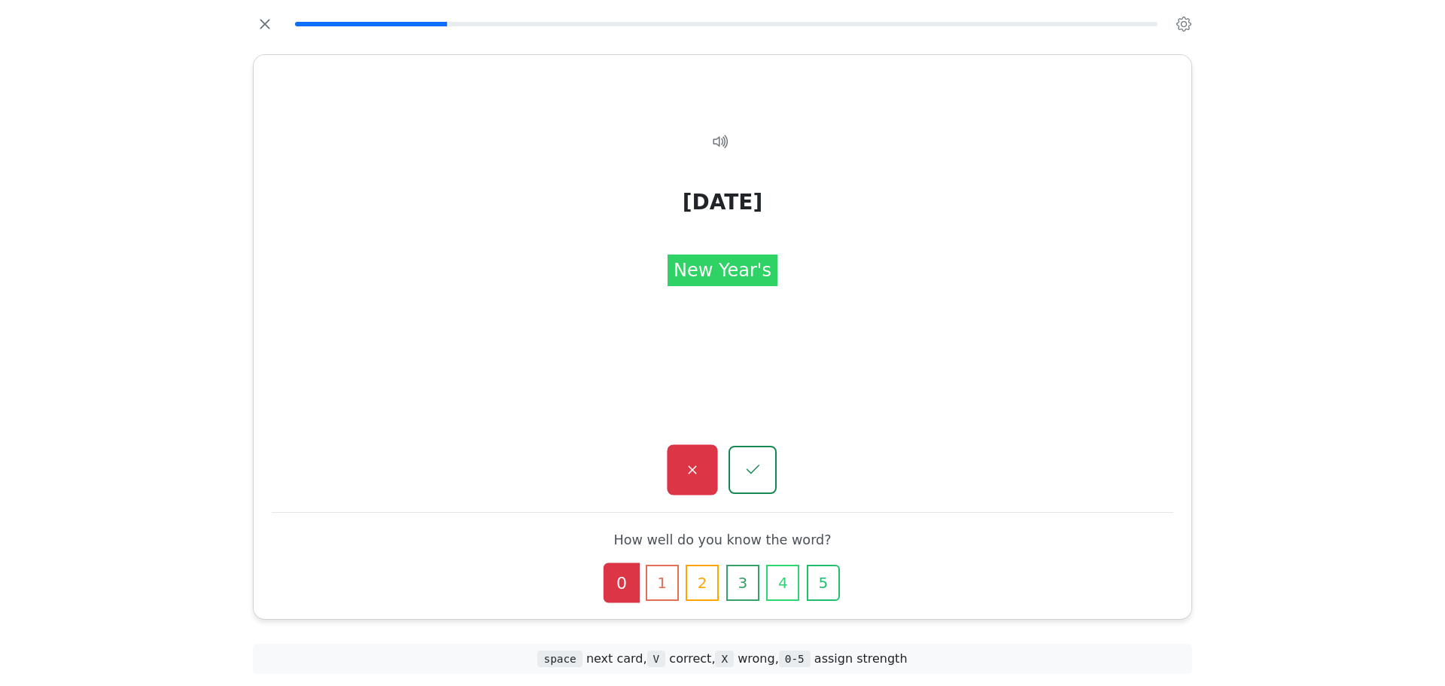
click at [693, 475] on icon "button" at bounding box center [692, 470] width 19 height 19
click at [693, 455] on button "button" at bounding box center [692, 470] width 50 height 50
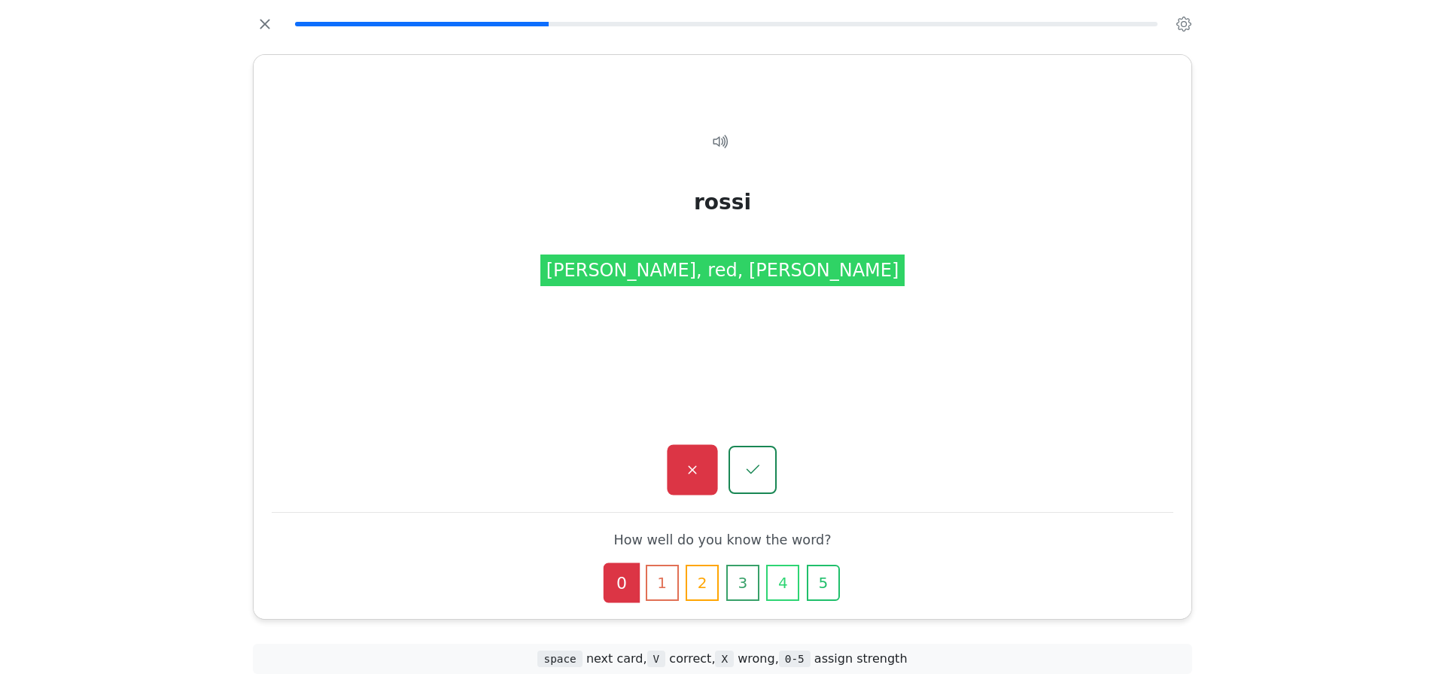
click at [696, 471] on icon "button" at bounding box center [692, 470] width 19 height 19
click at [706, 464] on button "button" at bounding box center [692, 470] width 50 height 50
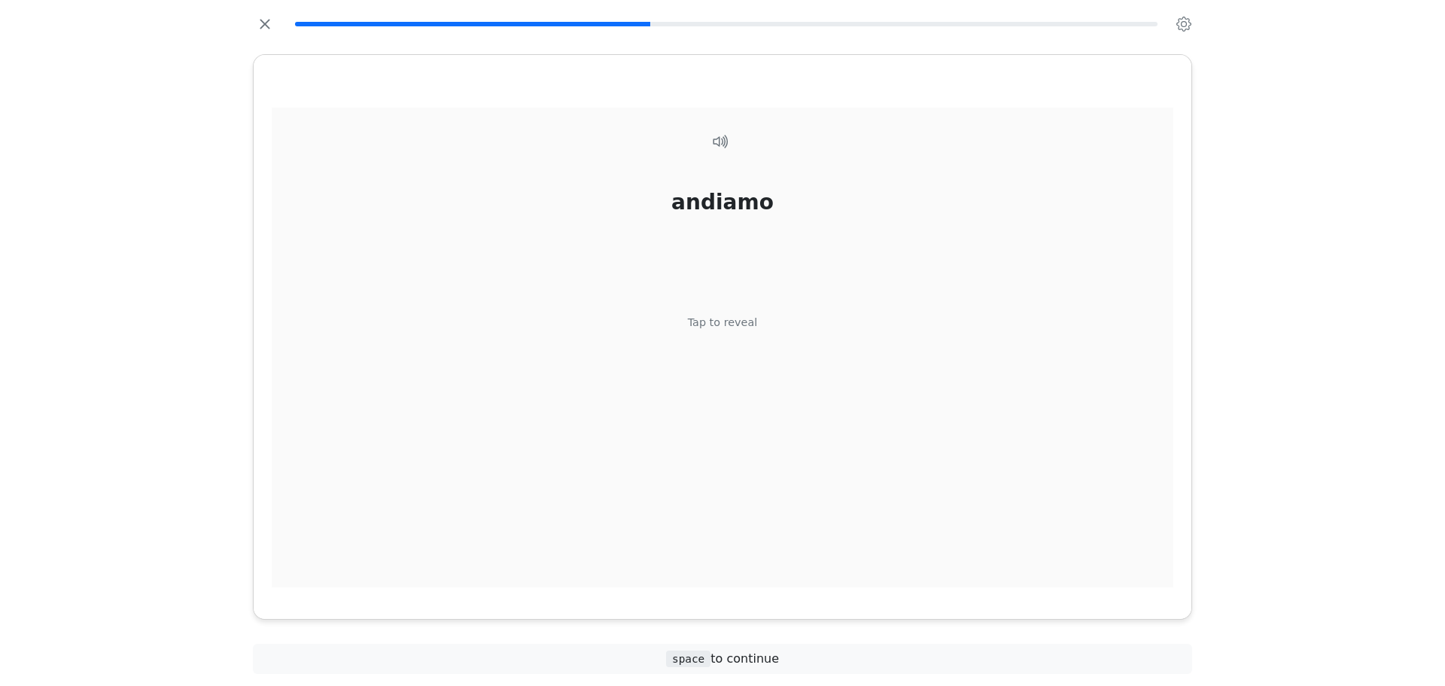
click at [721, 382] on div "andiamo Tap to reveal" at bounding box center [723, 348] width 902 height 480
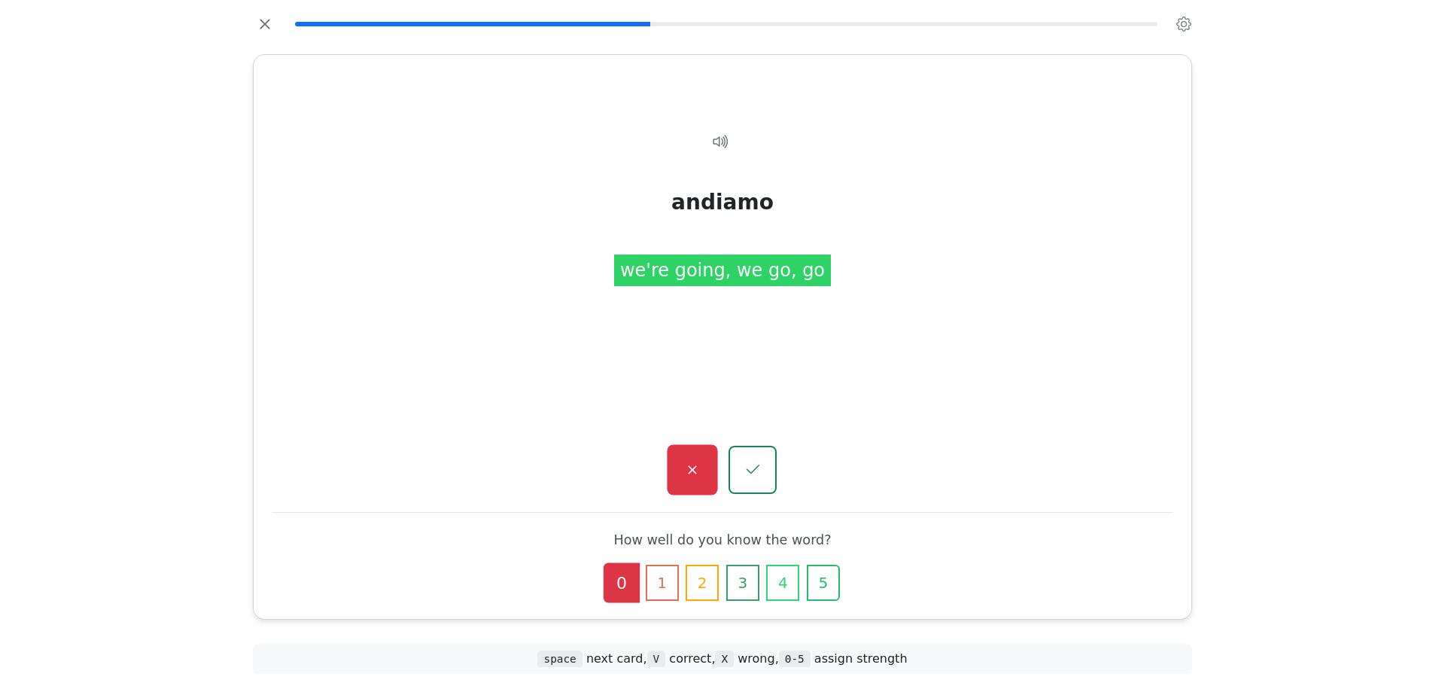
click at [684, 483] on button "button" at bounding box center [692, 470] width 50 height 50
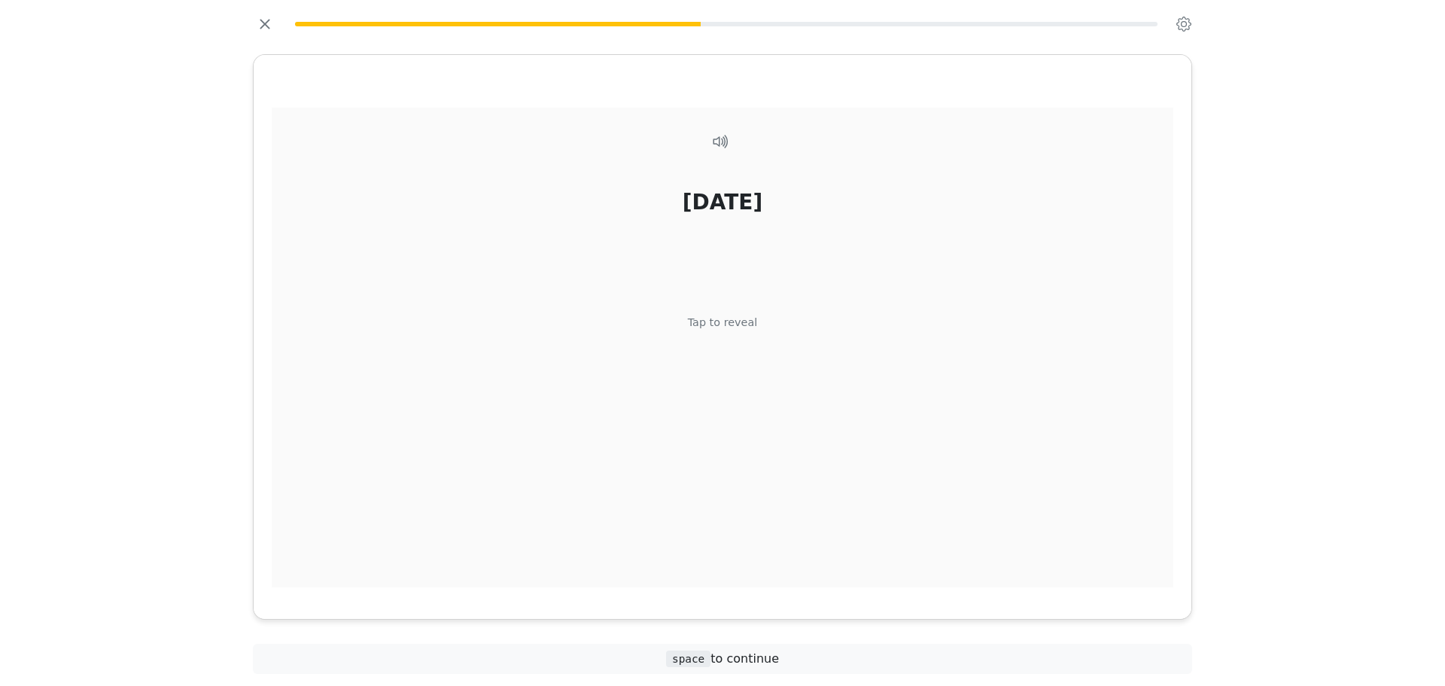
click at [723, 322] on div "Tap to reveal" at bounding box center [723, 322] width 70 height 17
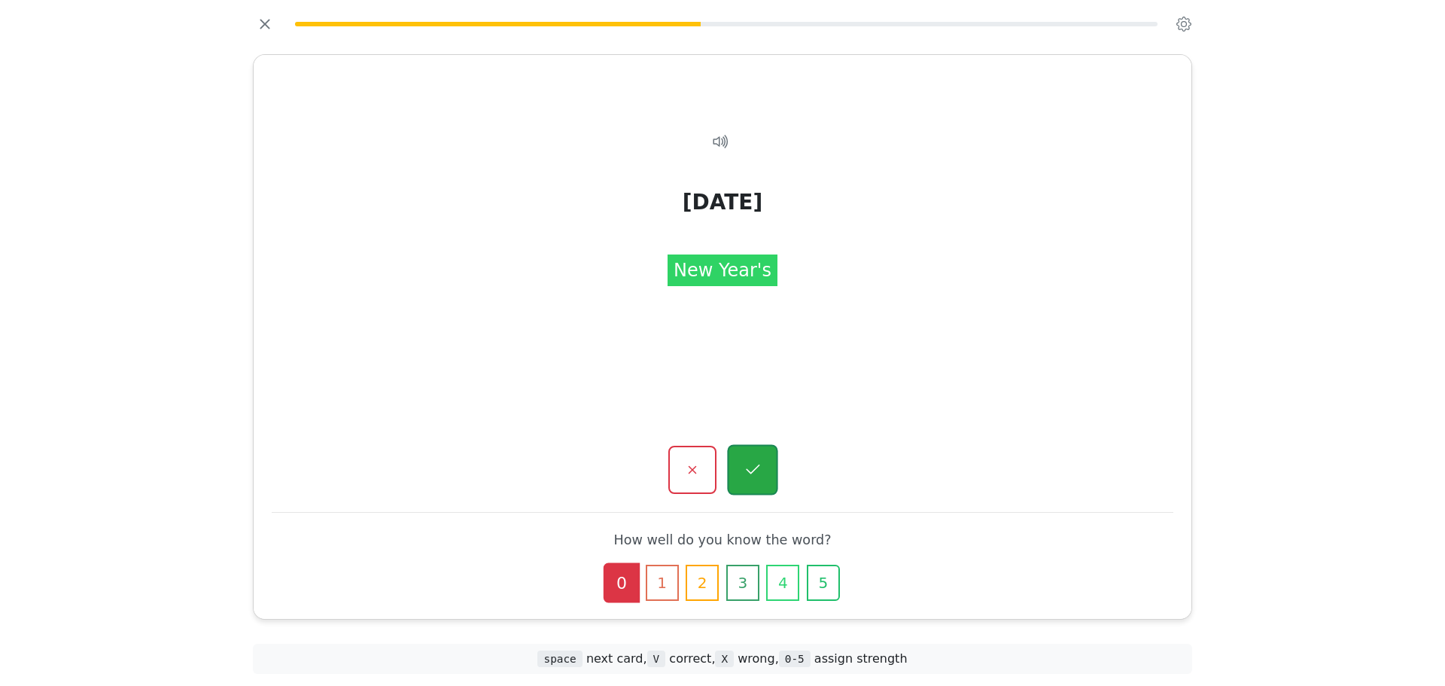
click at [759, 482] on button "button" at bounding box center [752, 470] width 50 height 50
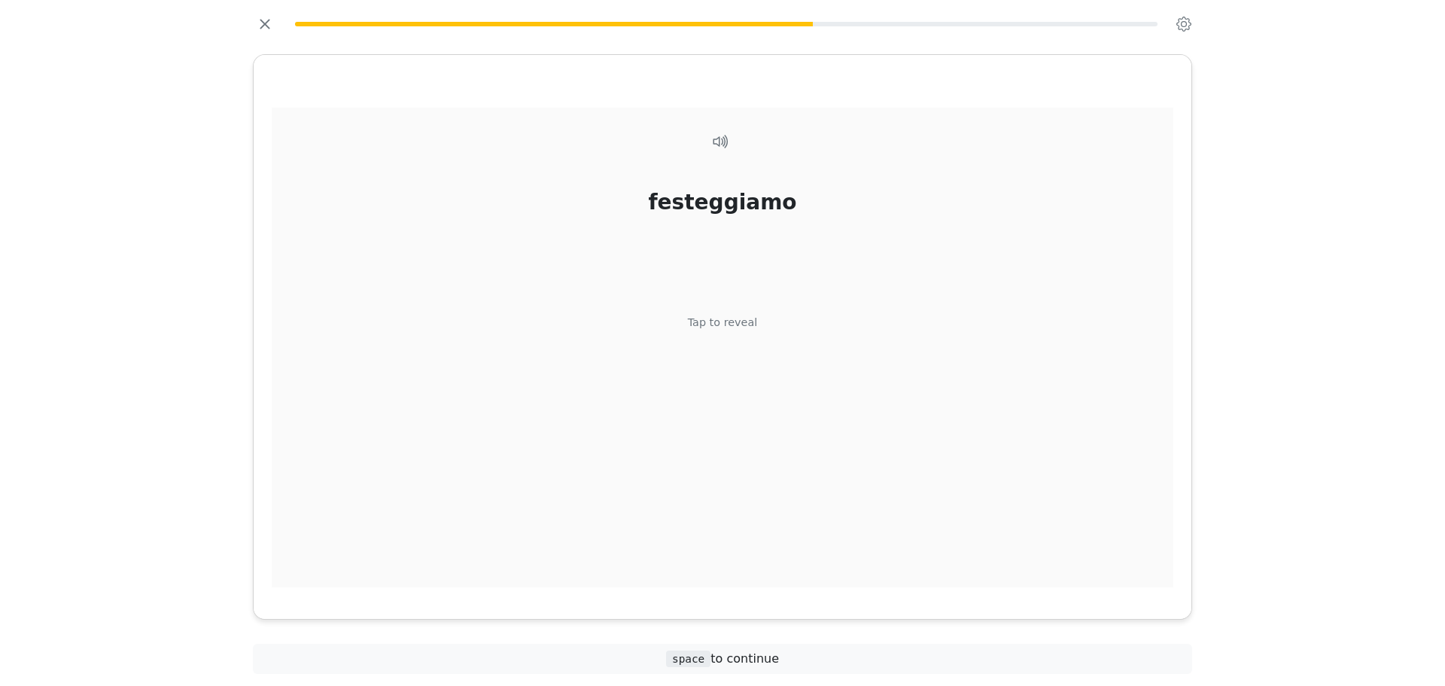
click at [736, 377] on div "festeggiamo Tap to reveal" at bounding box center [723, 348] width 902 height 480
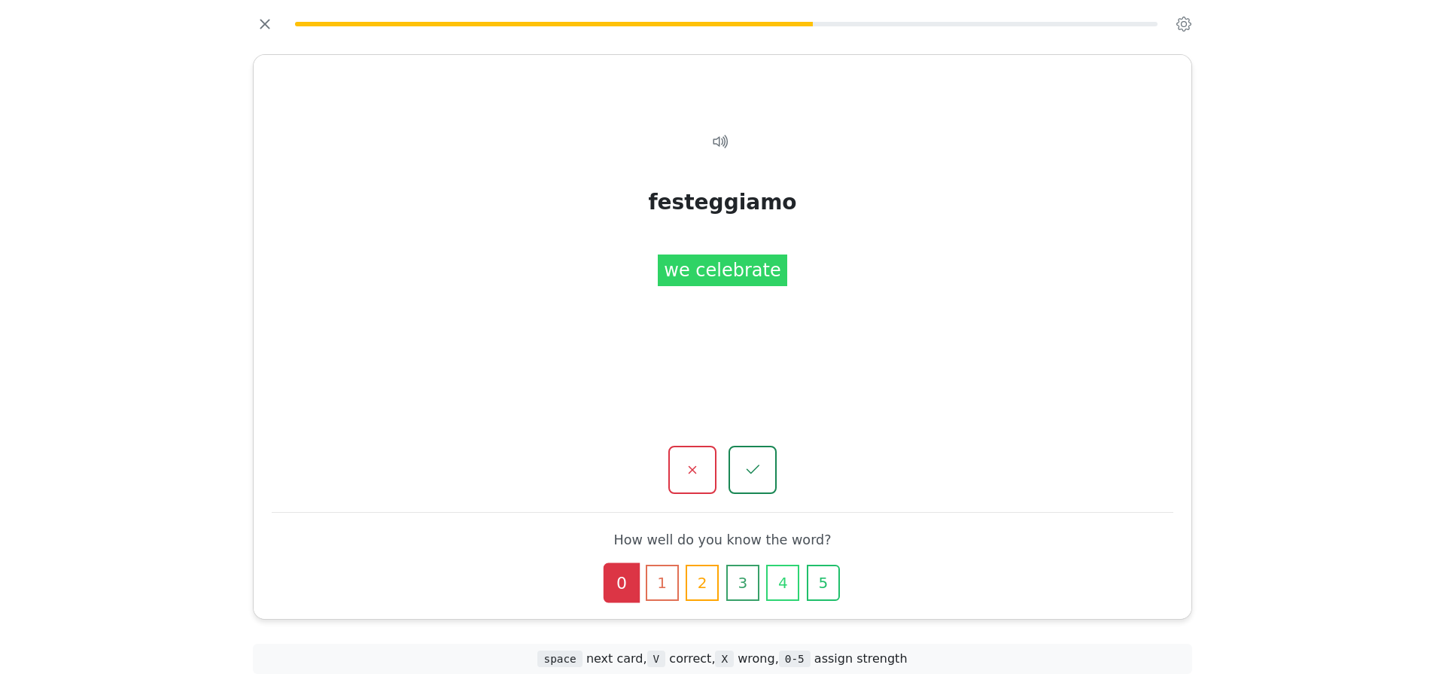
click at [750, 486] on button "button" at bounding box center [752, 470] width 48 height 48
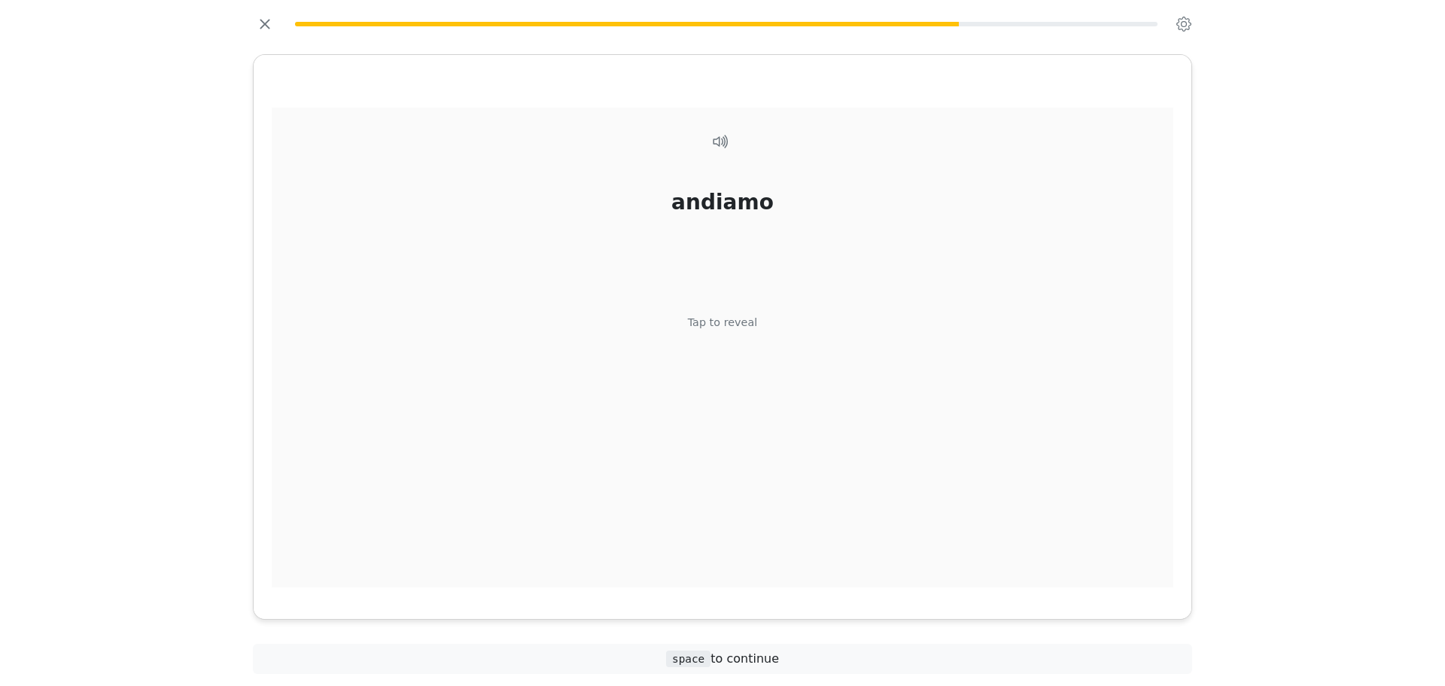
click at [748, 312] on div "andiamo Tap to reveal" at bounding box center [723, 348] width 902 height 480
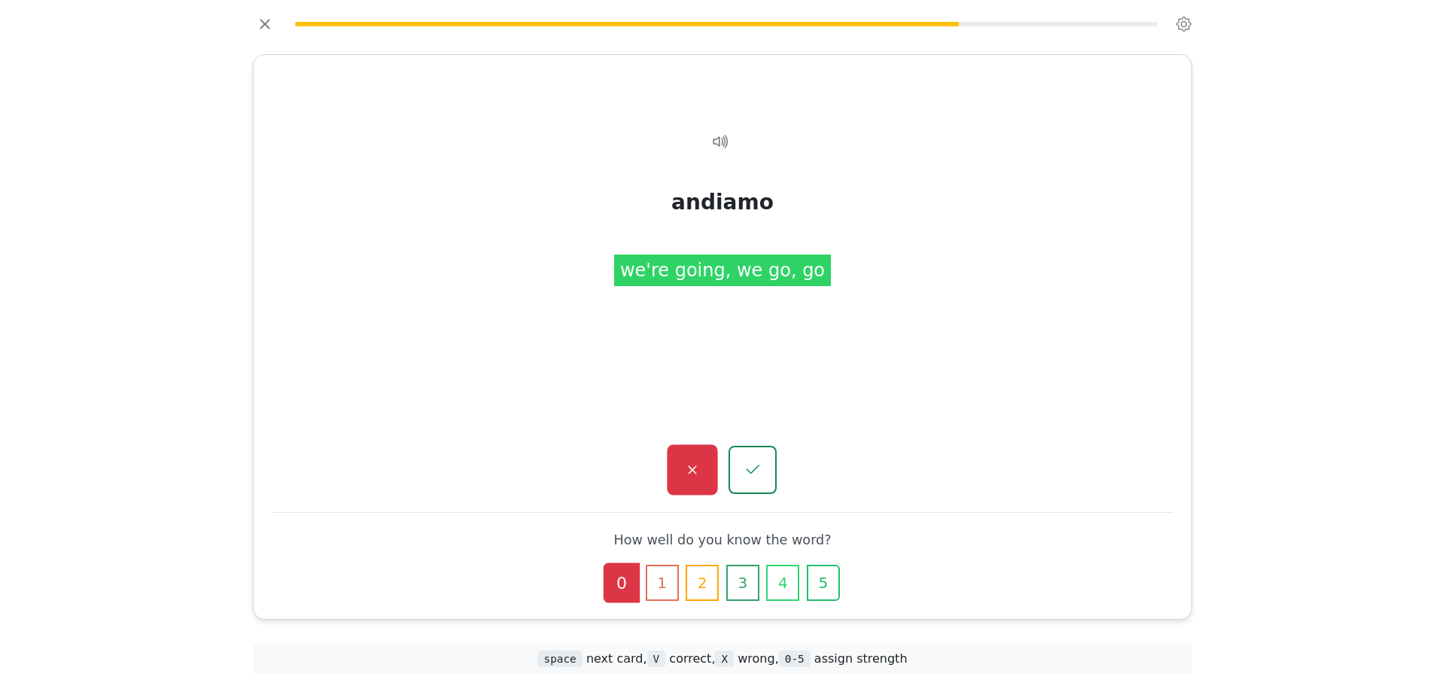
click at [677, 479] on button "button" at bounding box center [692, 470] width 50 height 50
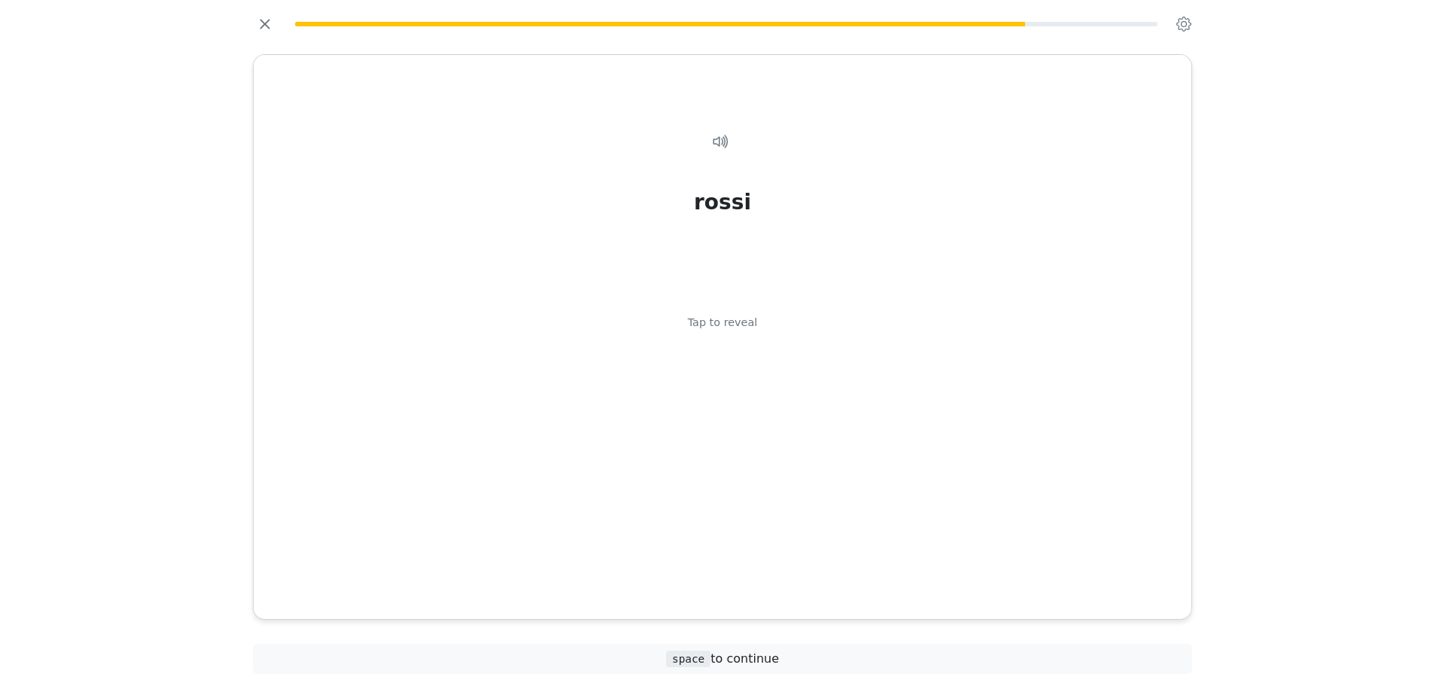
drag, startPoint x: 742, startPoint y: 317, endPoint x: 742, endPoint y: 332, distance: 15.1
click at [742, 318] on div "Tap to reveal" at bounding box center [723, 322] width 70 height 17
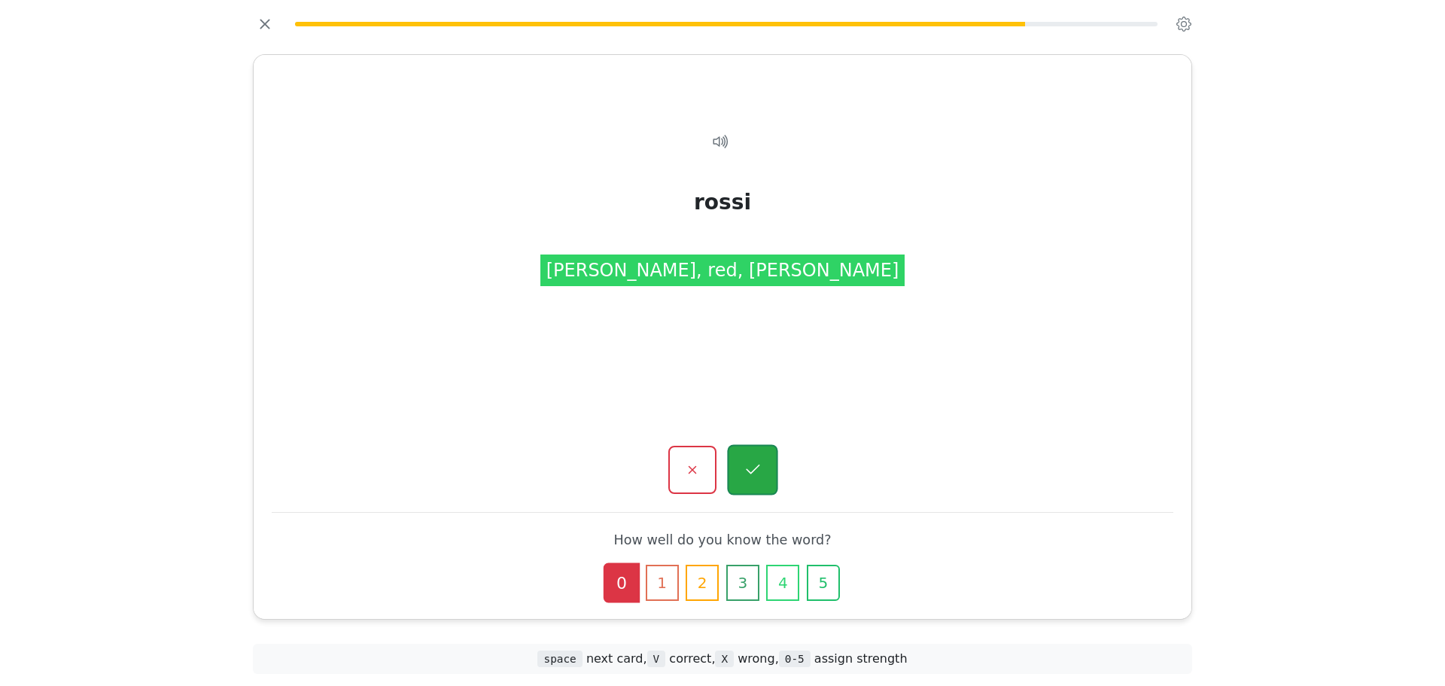
click at [747, 449] on button "button" at bounding box center [752, 470] width 50 height 50
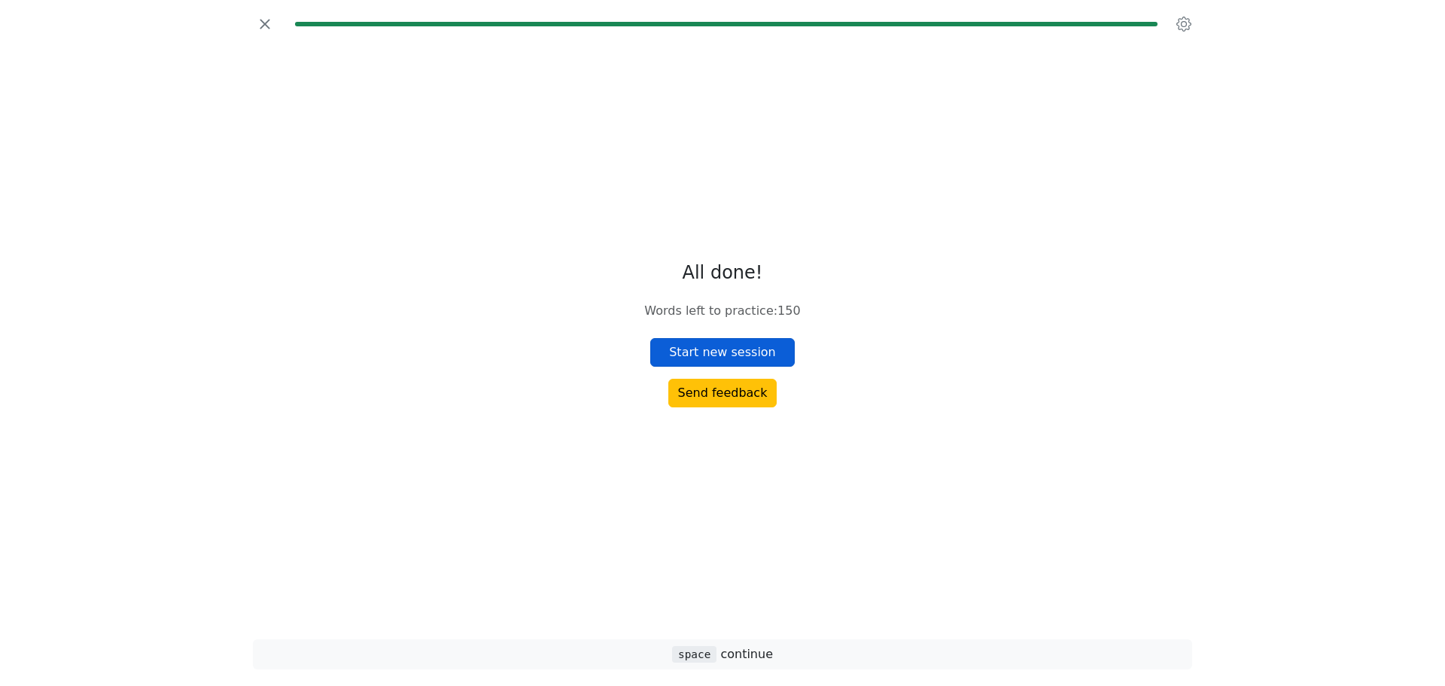
click at [765, 342] on button "Start new session" at bounding box center [722, 352] width 144 height 29
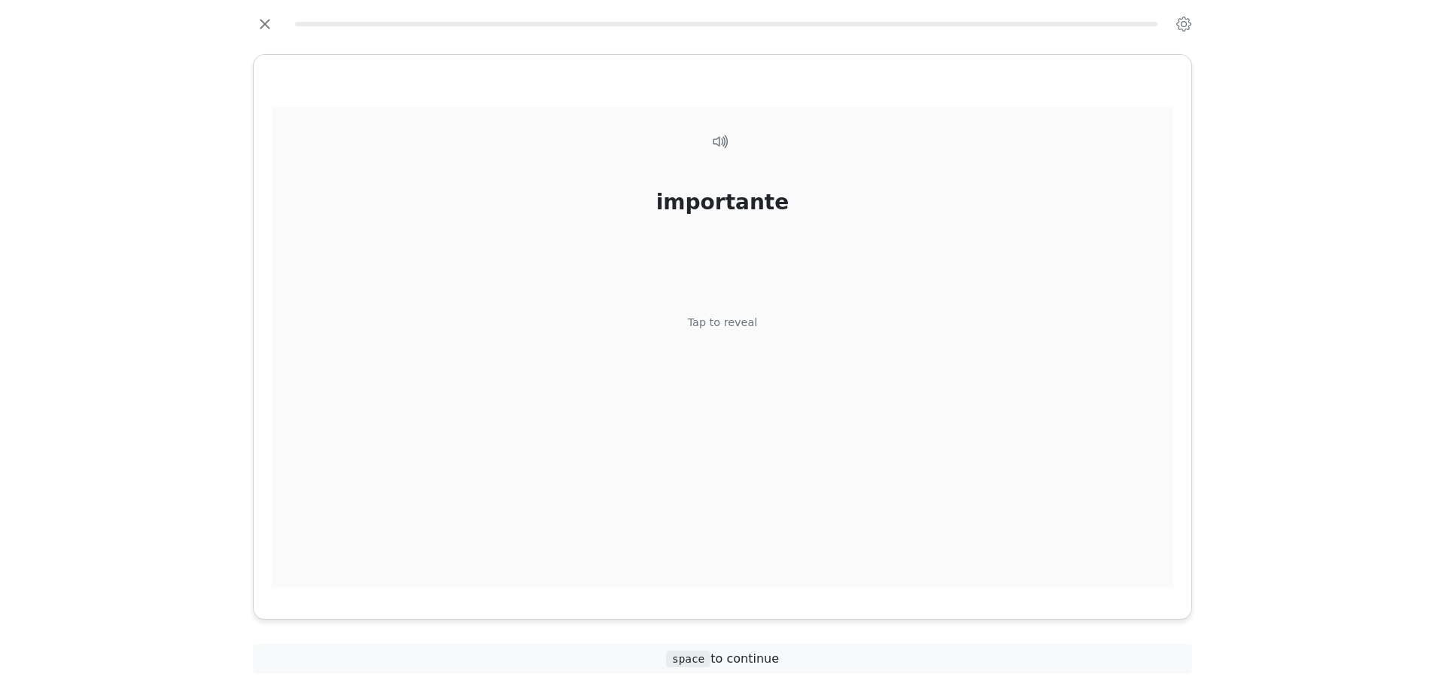
click at [795, 446] on div "importante Tap to reveal" at bounding box center [723, 348] width 902 height 480
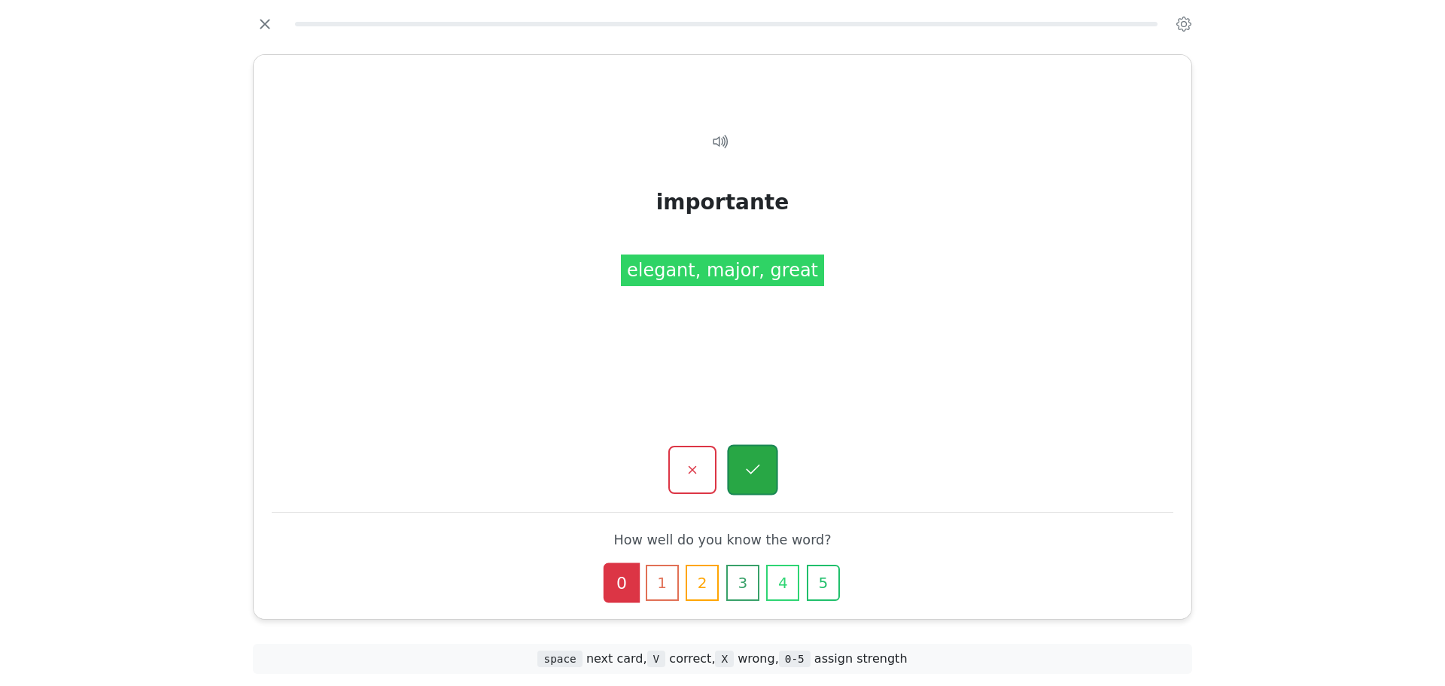
click at [766, 462] on button "button" at bounding box center [752, 470] width 50 height 50
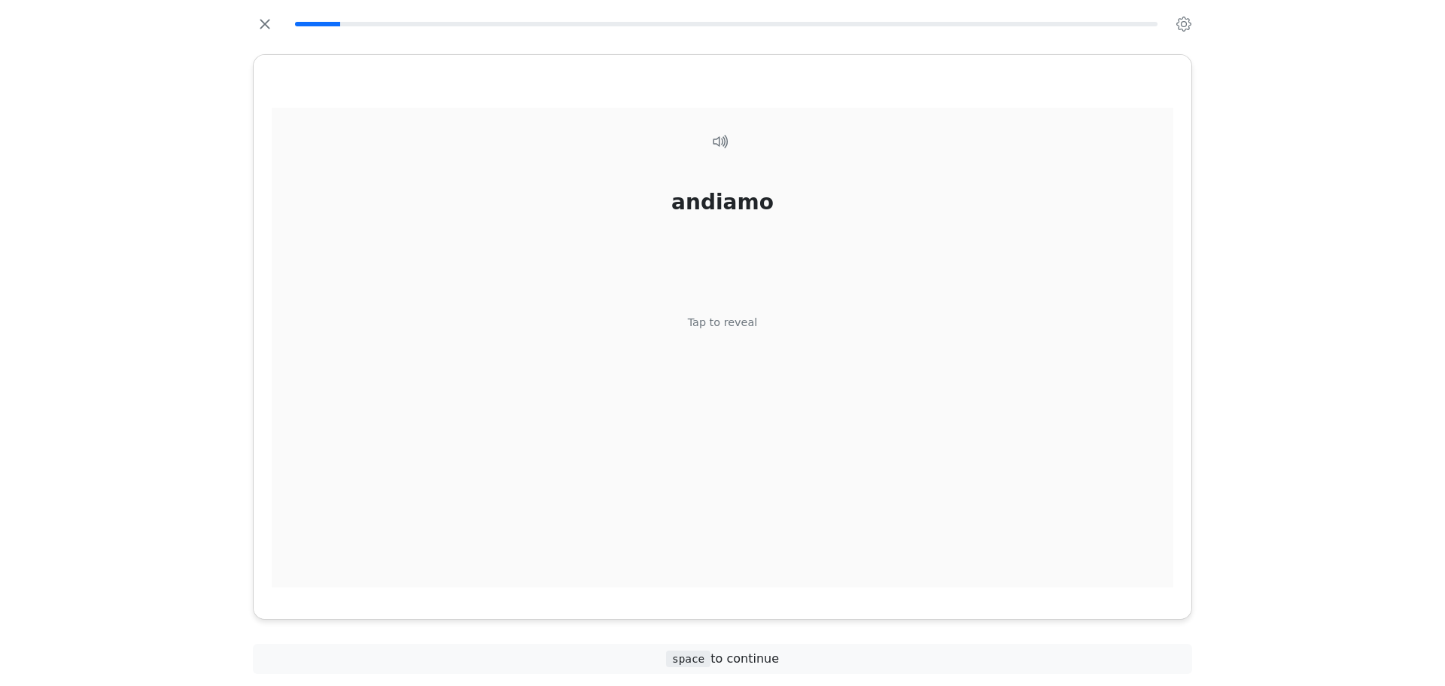
click at [698, 316] on div "Tap to reveal" at bounding box center [723, 322] width 70 height 17
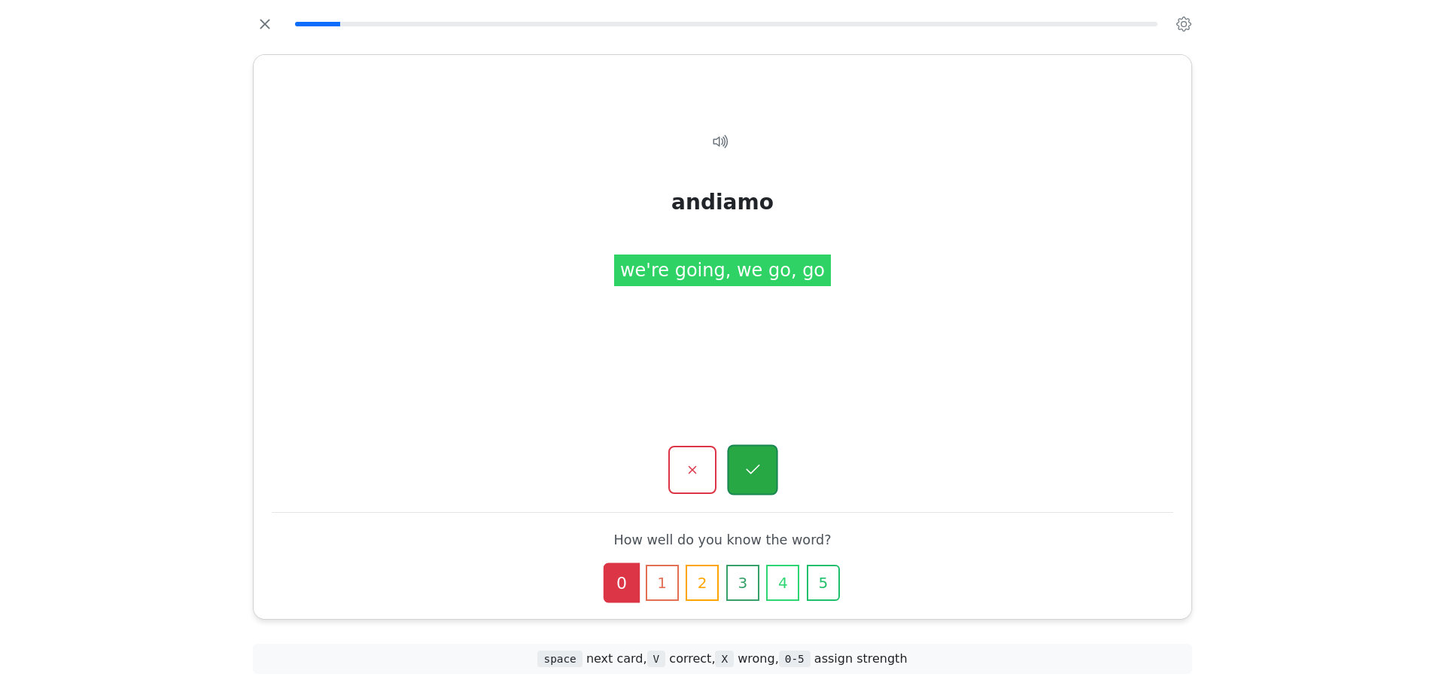
click at [756, 449] on button "button" at bounding box center [752, 470] width 50 height 50
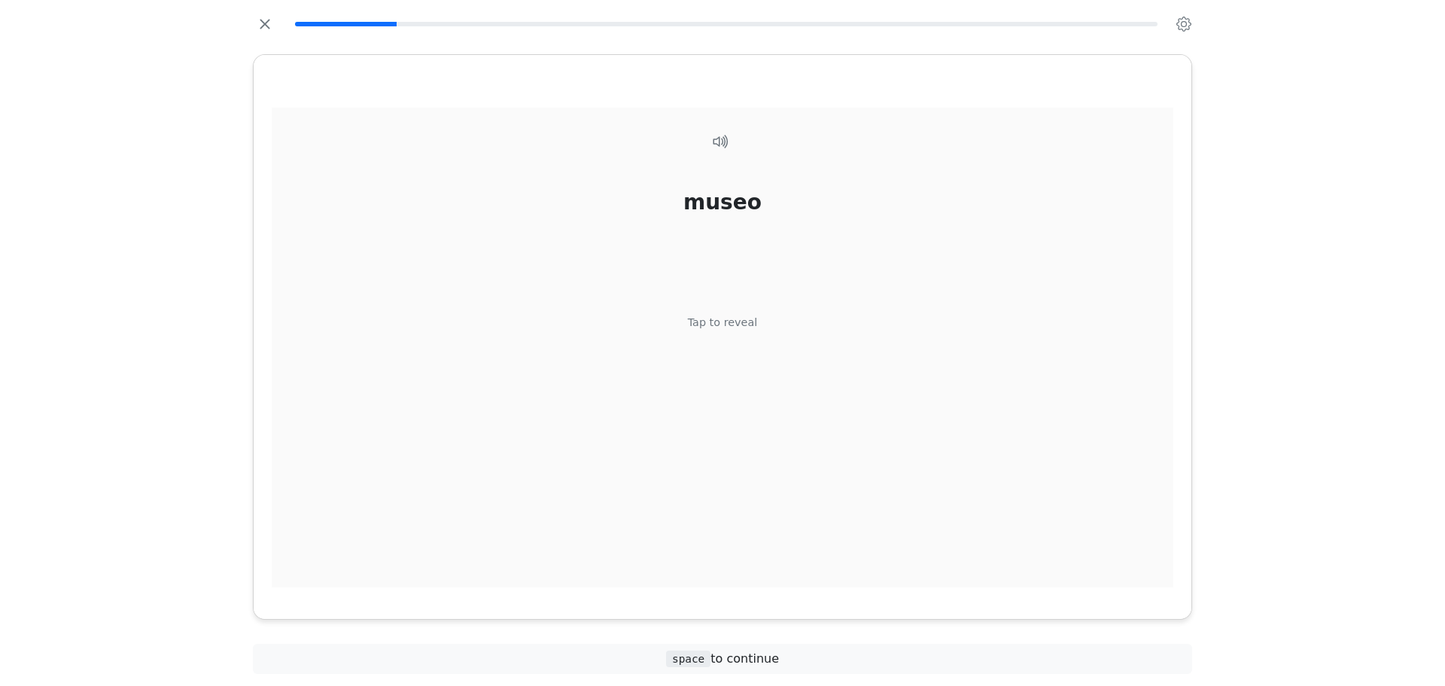
click at [756, 449] on div "museo Tap to reveal" at bounding box center [723, 348] width 902 height 480
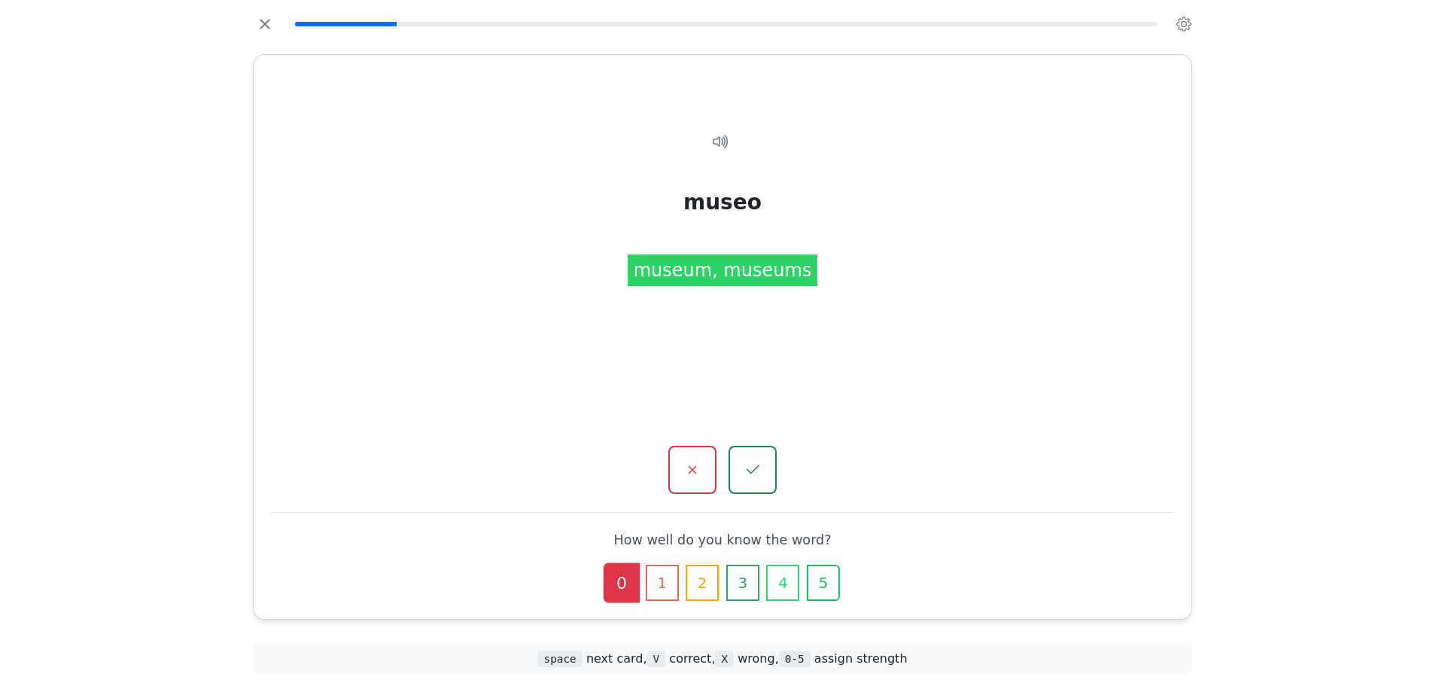
click at [756, 449] on button "button" at bounding box center [752, 470] width 48 height 48
click at [764, 464] on button "button" at bounding box center [752, 470] width 50 height 50
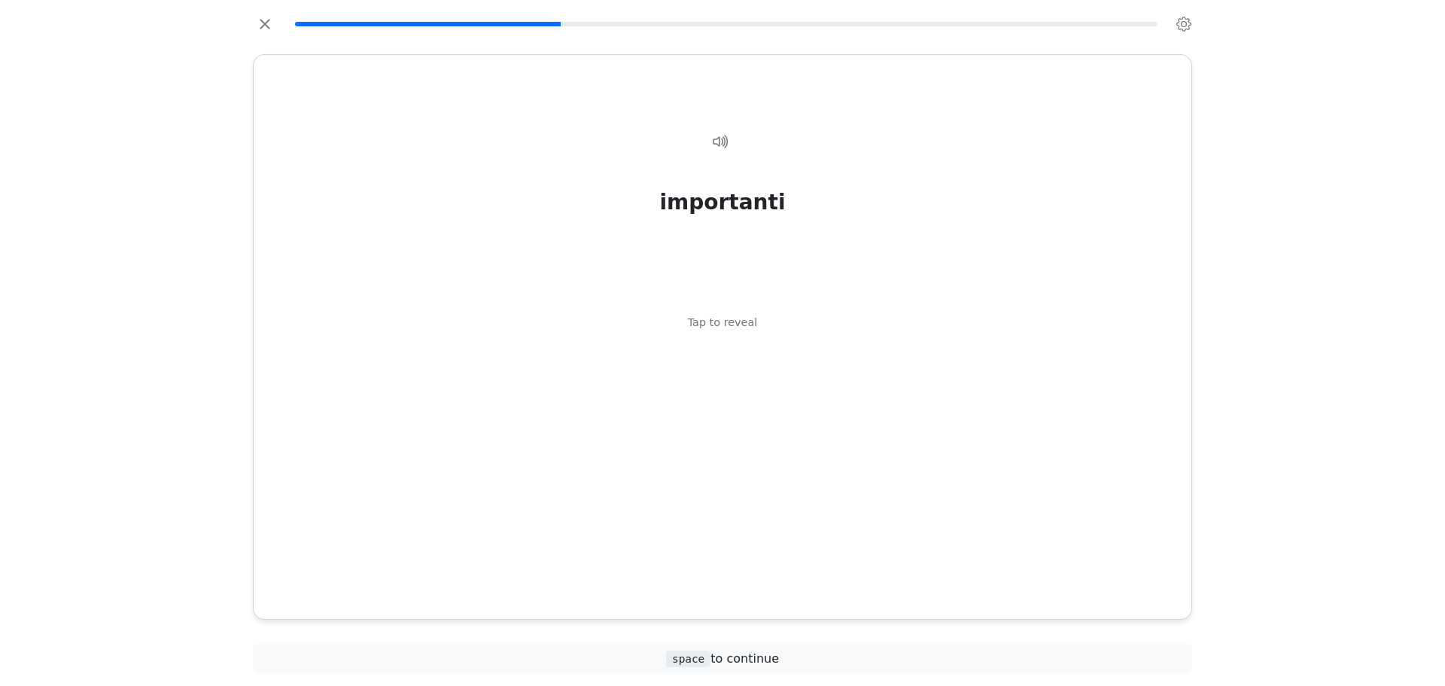
click at [764, 464] on div "importanti Tap to reveal" at bounding box center [723, 348] width 902 height 480
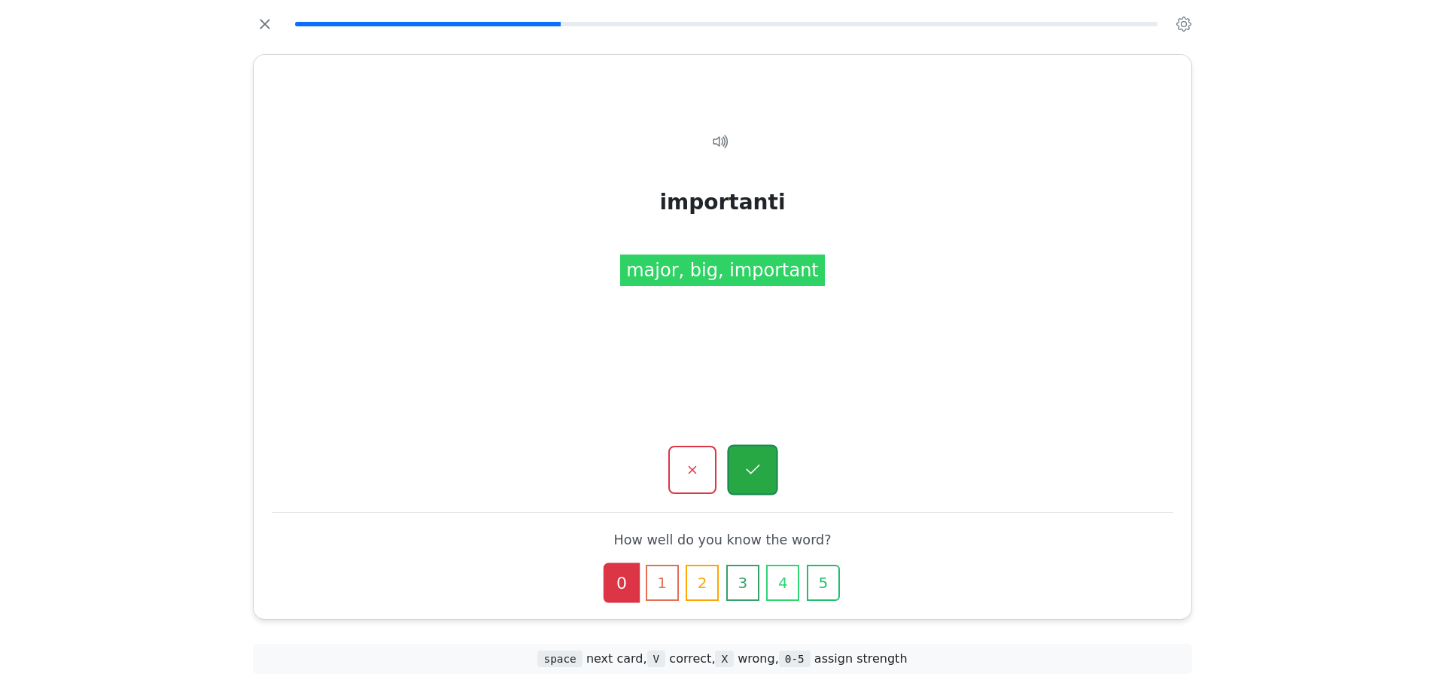
click at [767, 471] on button "button" at bounding box center [752, 470] width 50 height 50
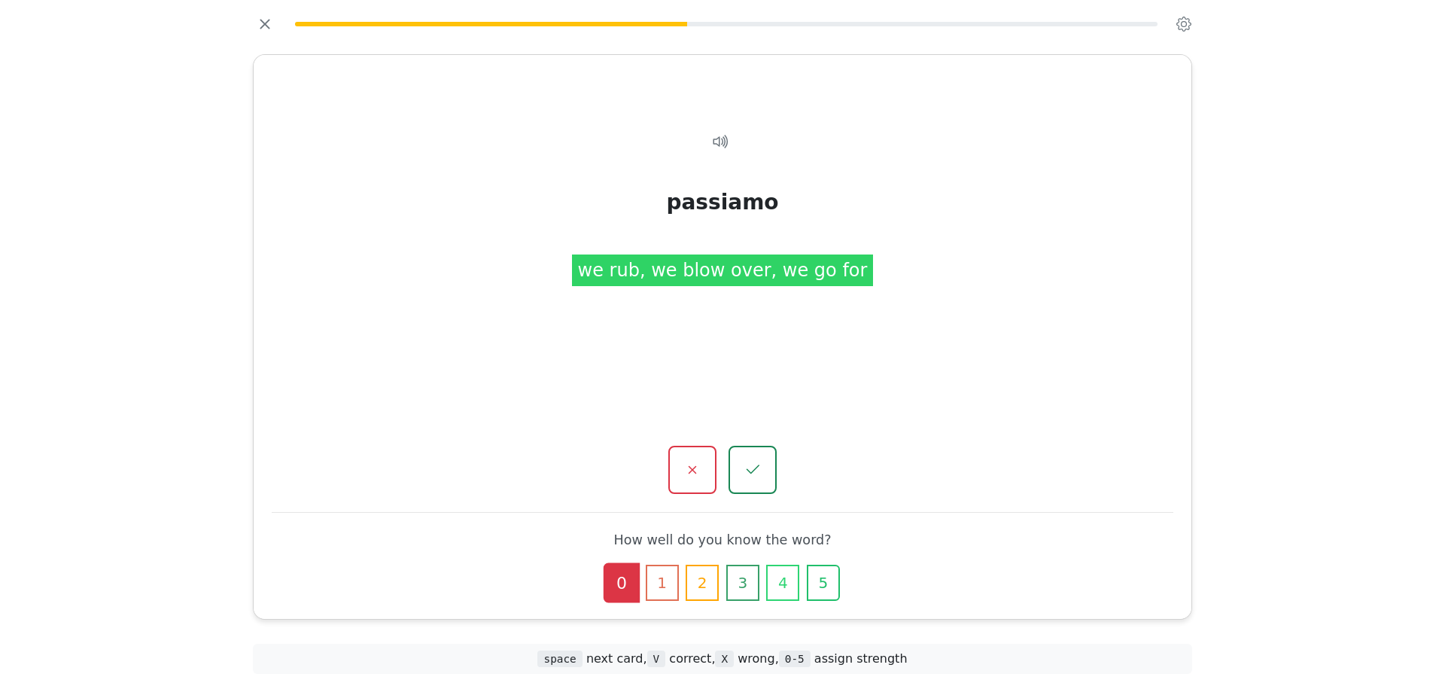
click at [714, 476] on button "button" at bounding box center [692, 470] width 48 height 48
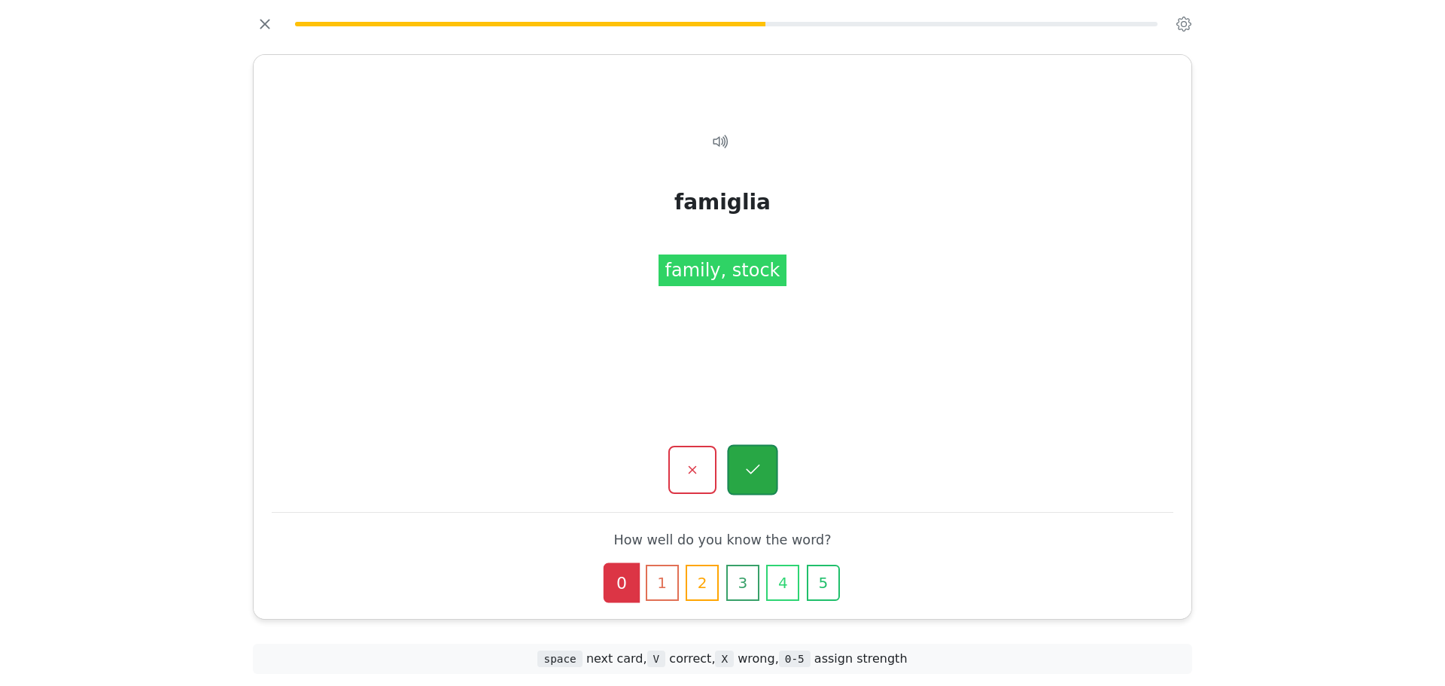
click at [755, 488] on button "button" at bounding box center [752, 470] width 50 height 50
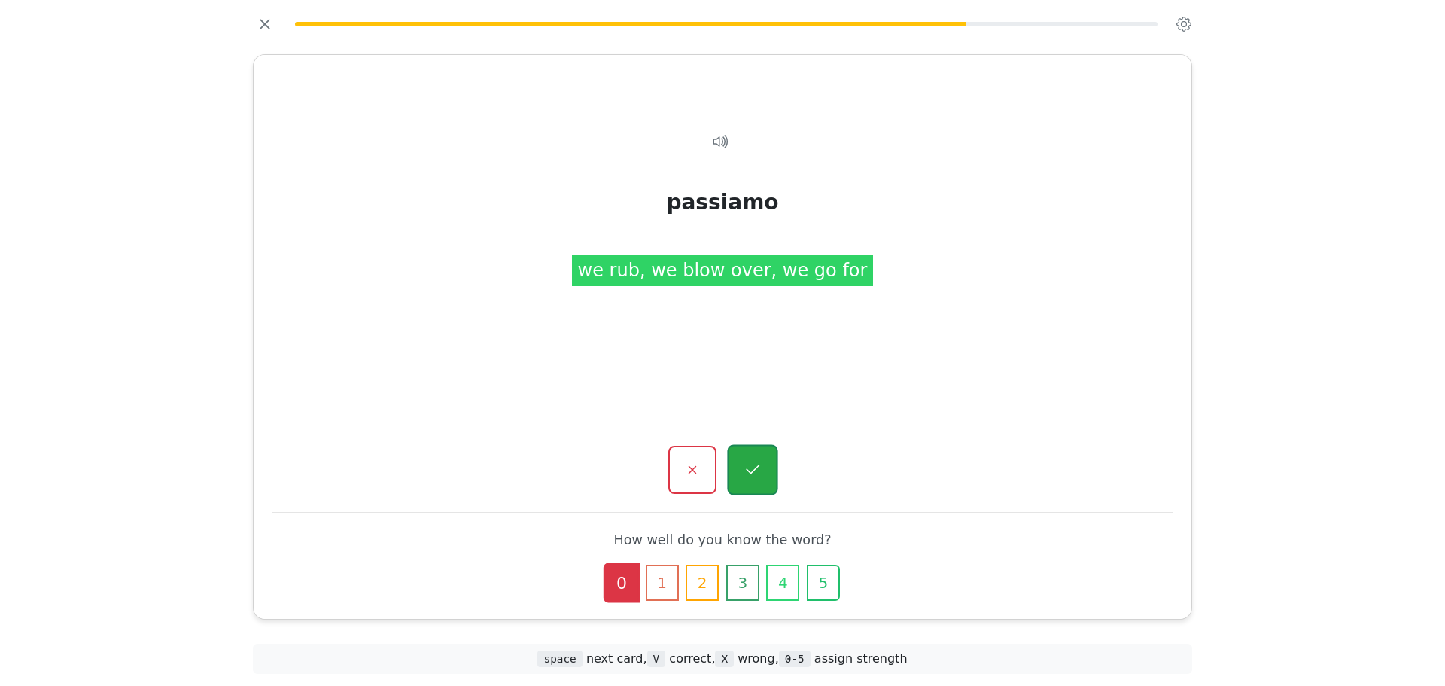
click at [768, 473] on button "button" at bounding box center [752, 470] width 50 height 50
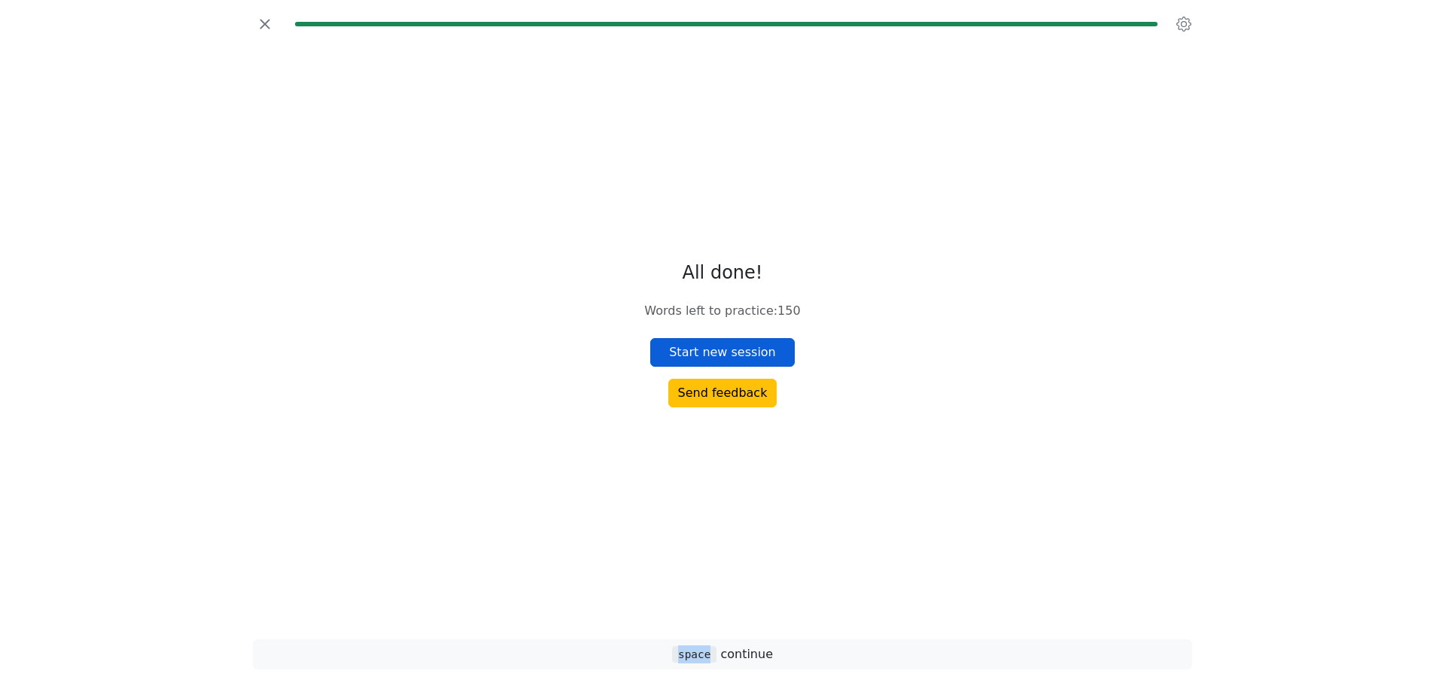
click at [759, 352] on button "Start new session" at bounding box center [722, 352] width 144 height 29
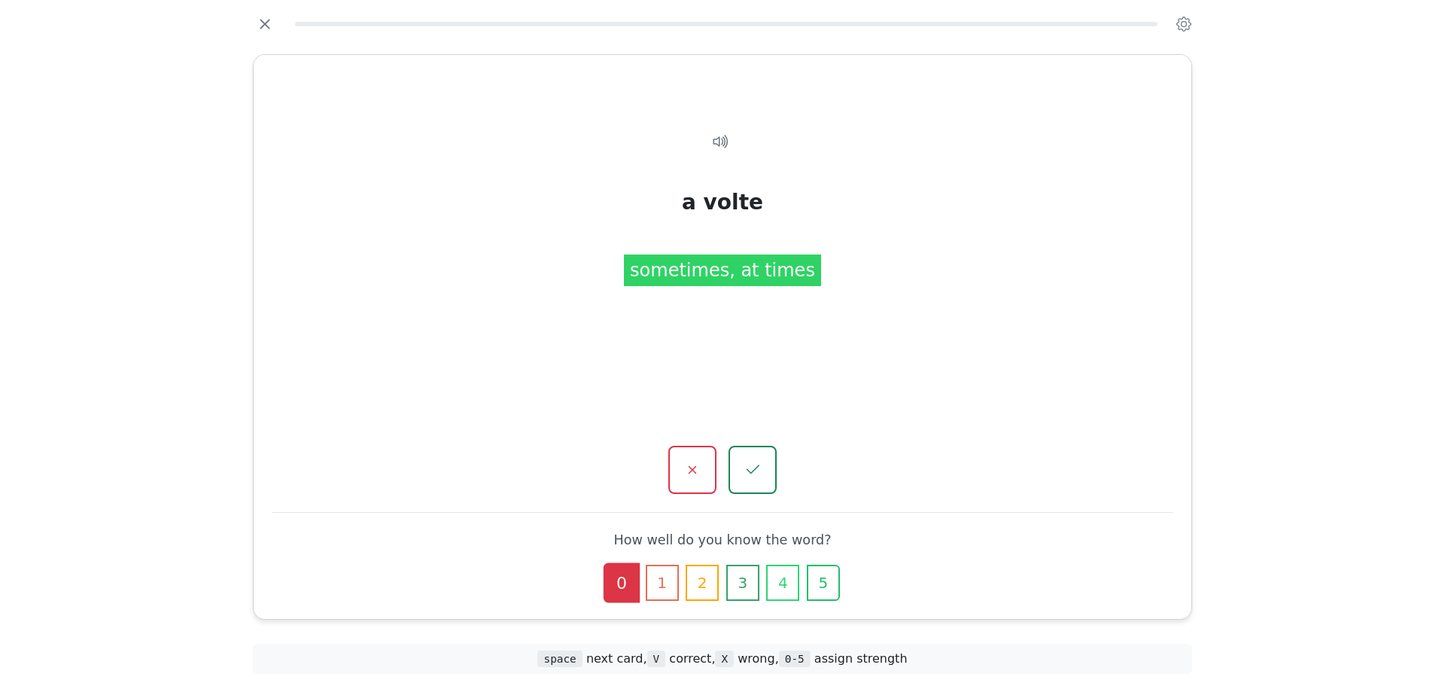
click at [688, 504] on div "a volte Tap to reveal a volte sometimes, at times How well do you know the word…" at bounding box center [723, 337] width 938 height 564
click at [695, 473] on icon "button" at bounding box center [692, 470] width 8 height 8
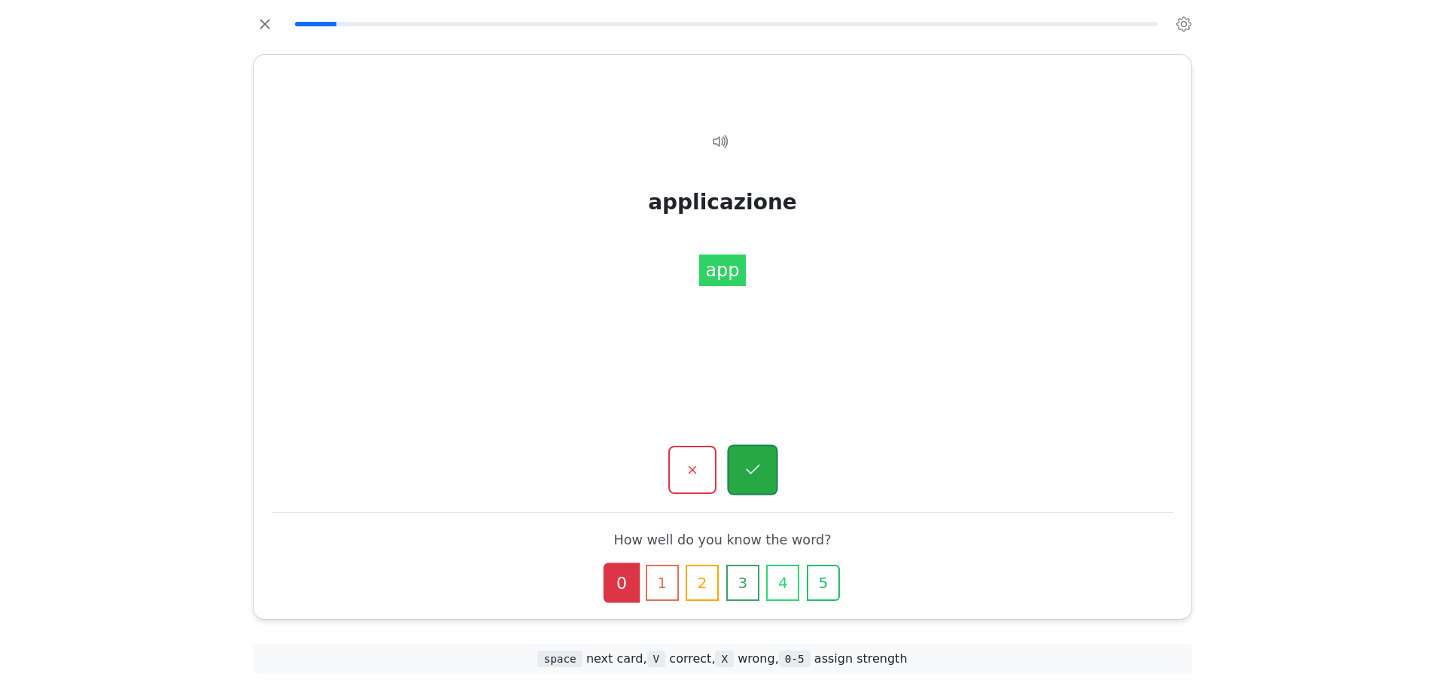
click at [765, 485] on button "button" at bounding box center [752, 470] width 50 height 50
click at [719, 470] on div at bounding box center [723, 470] width 902 height 48
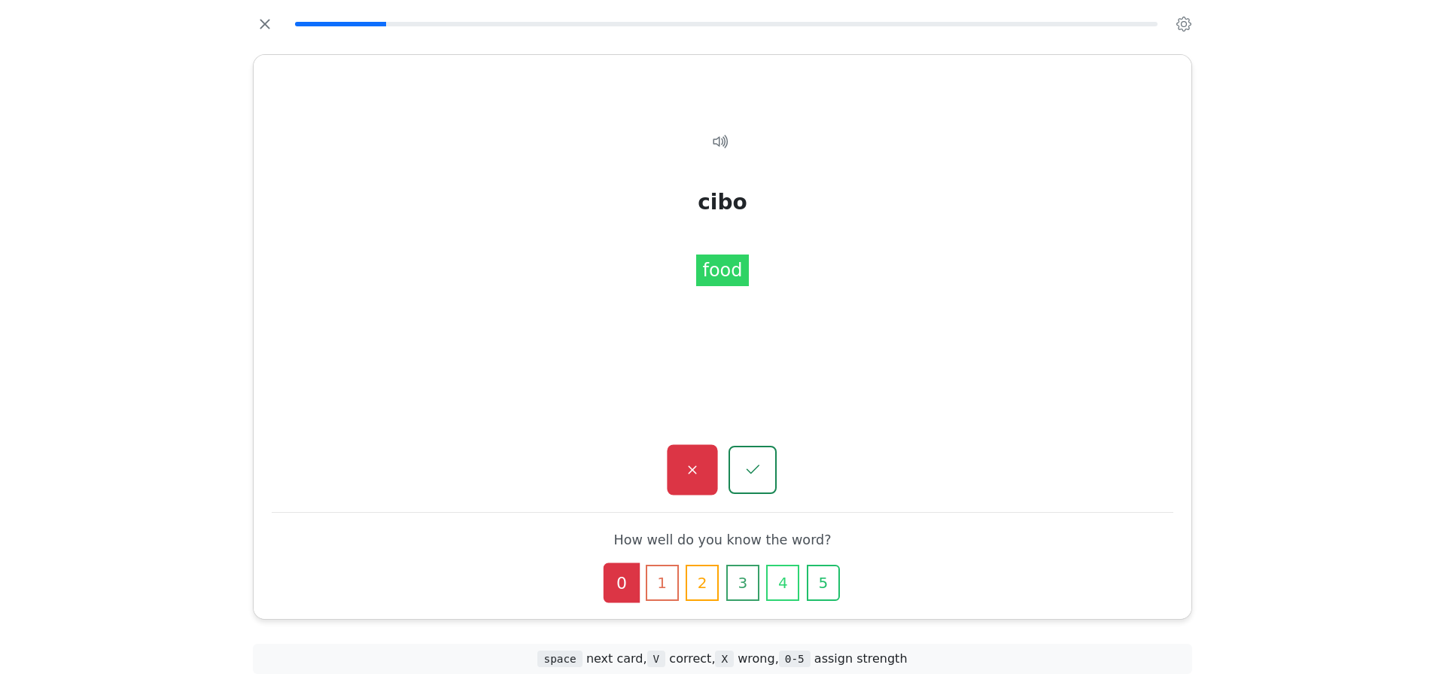
click at [707, 470] on button "button" at bounding box center [692, 470] width 50 height 50
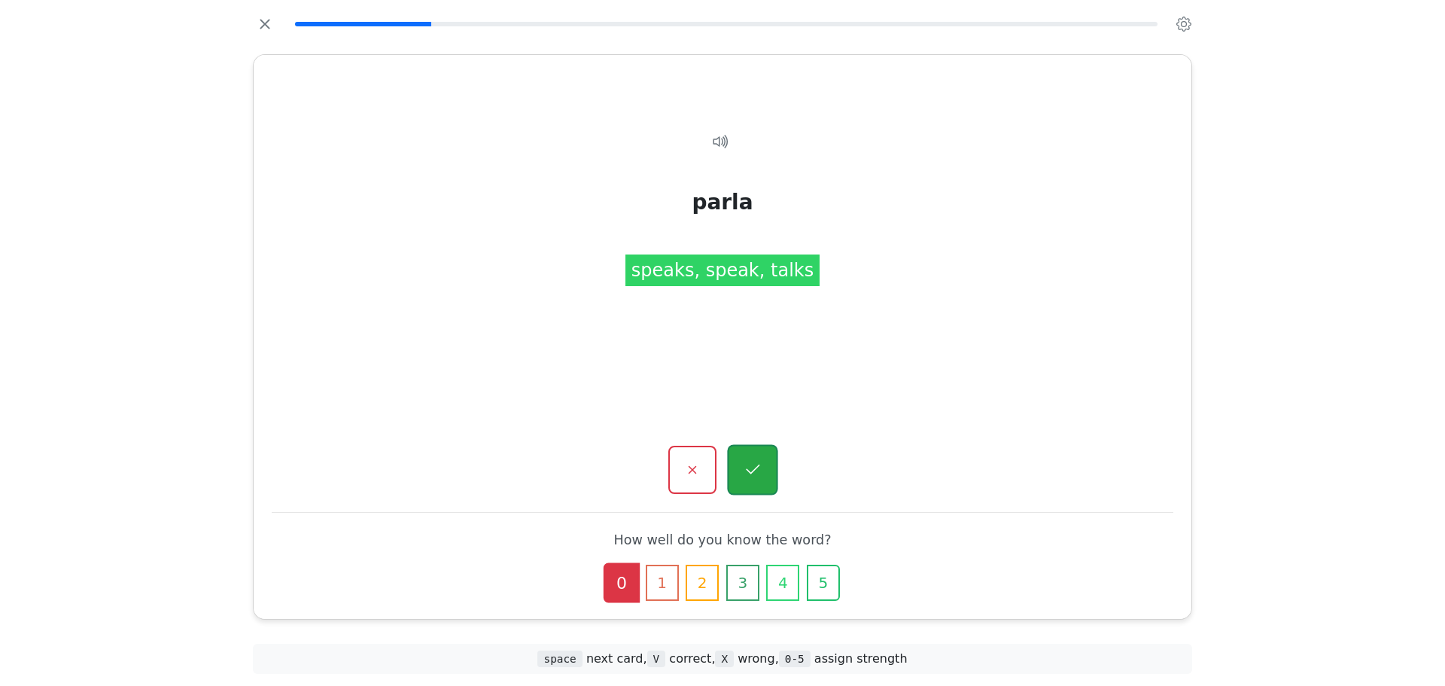
click at [763, 450] on button "button" at bounding box center [752, 470] width 50 height 50
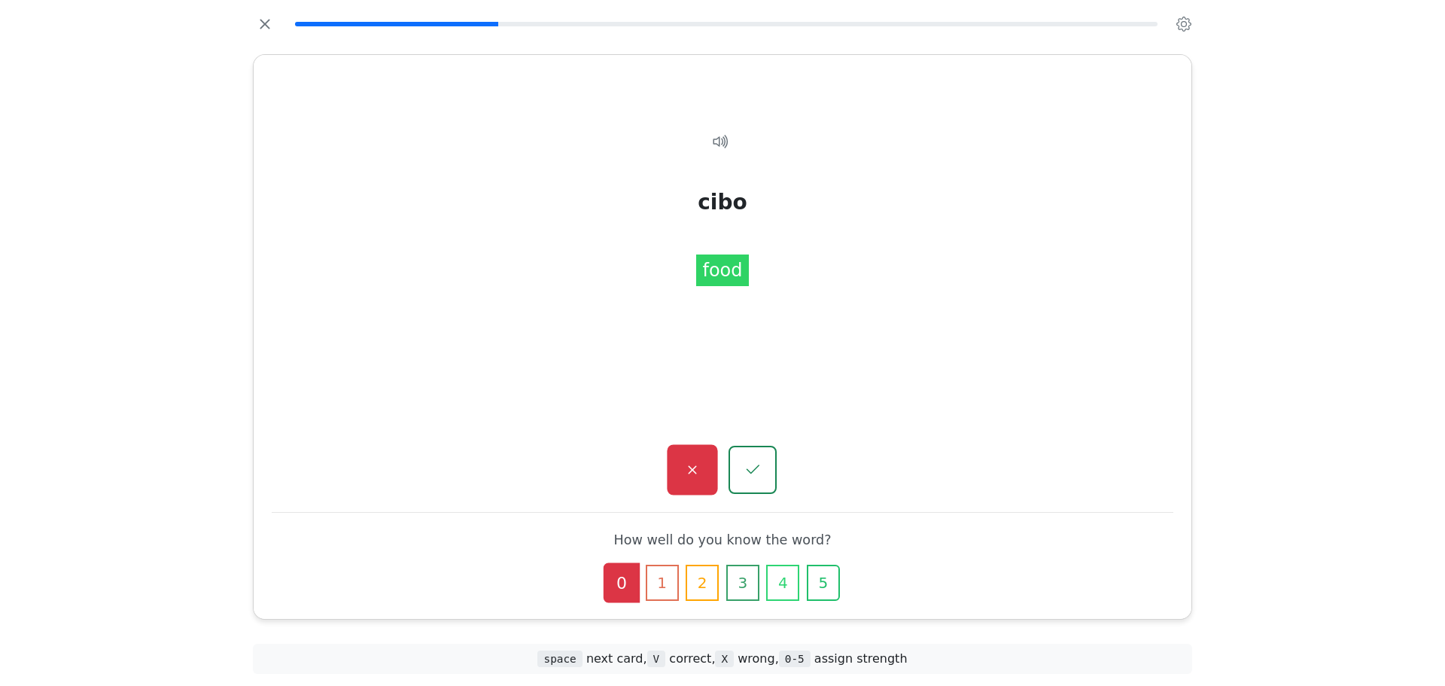
click at [711, 470] on button "button" at bounding box center [692, 470] width 50 height 50
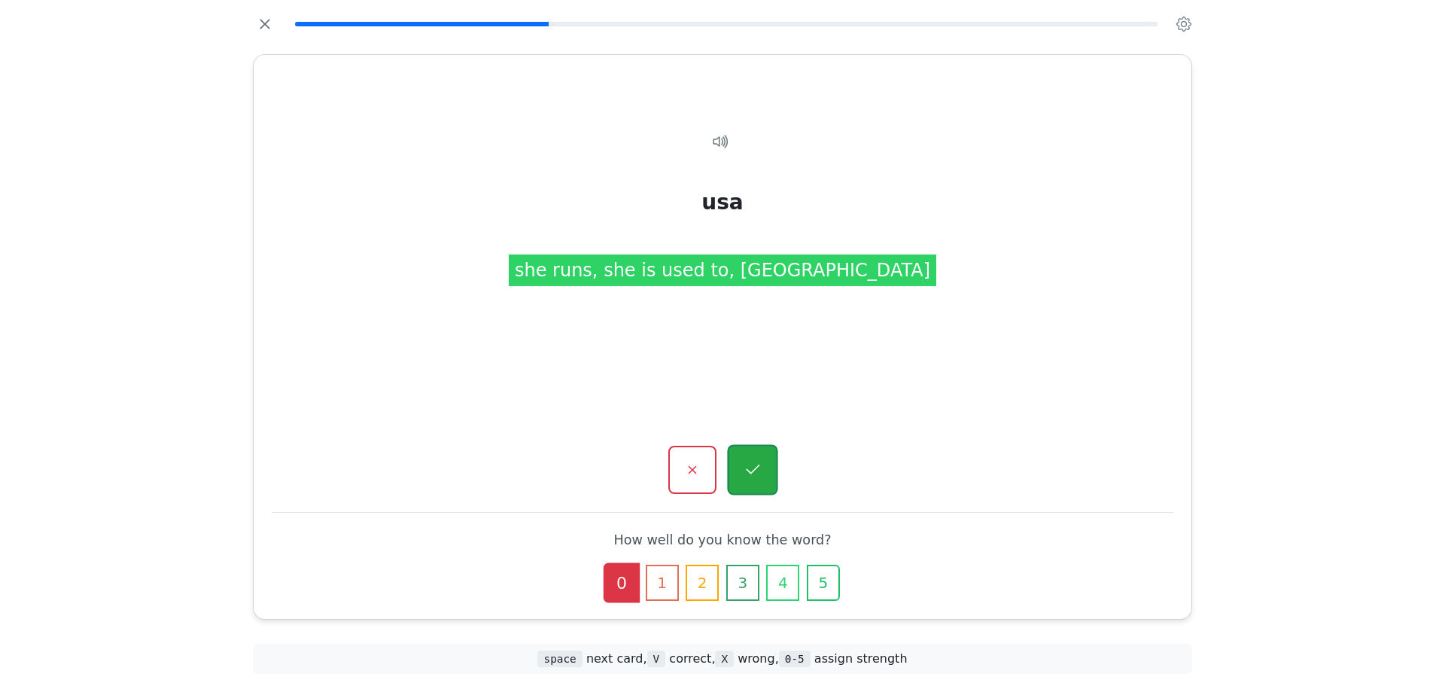
click at [753, 465] on icon "button" at bounding box center [752, 470] width 19 height 19
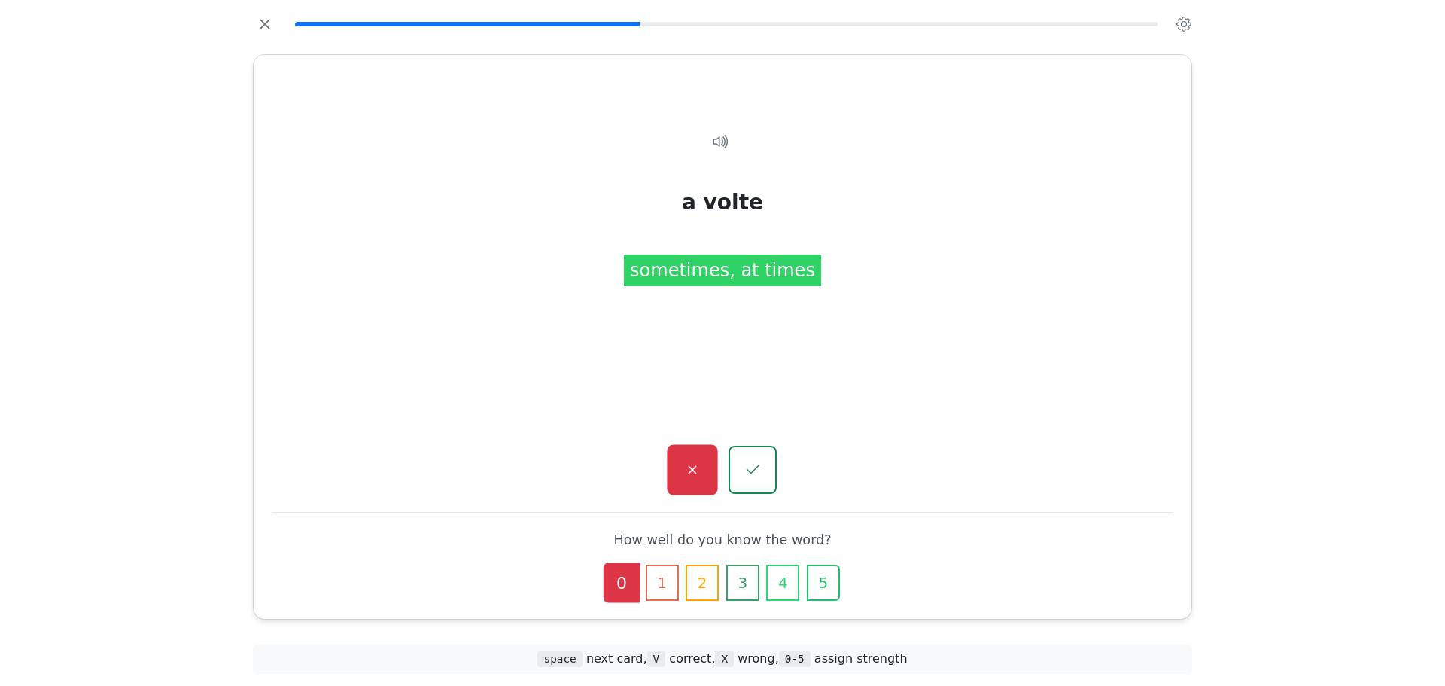
click at [683, 456] on button "button" at bounding box center [692, 470] width 50 height 50
click at [707, 463] on button "button" at bounding box center [692, 470] width 50 height 50
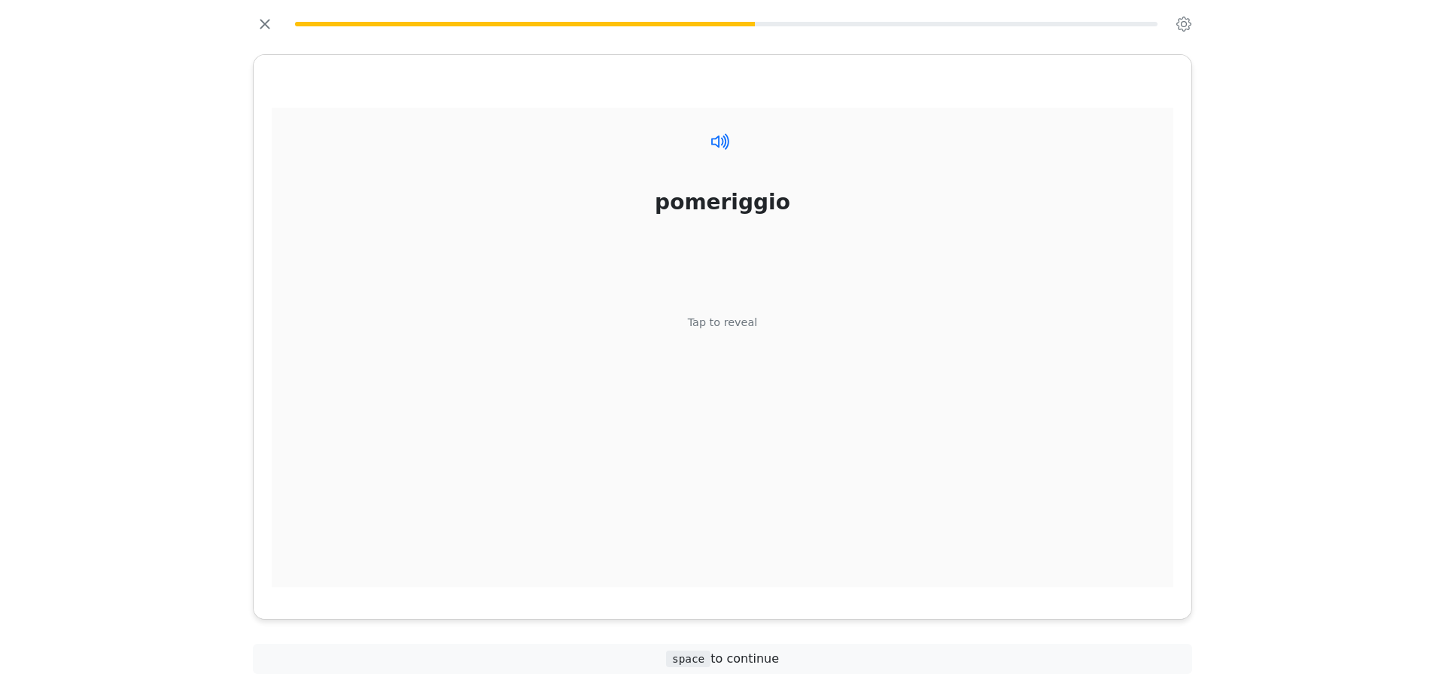
click at [722, 147] on icon at bounding box center [721, 141] width 22 height 22
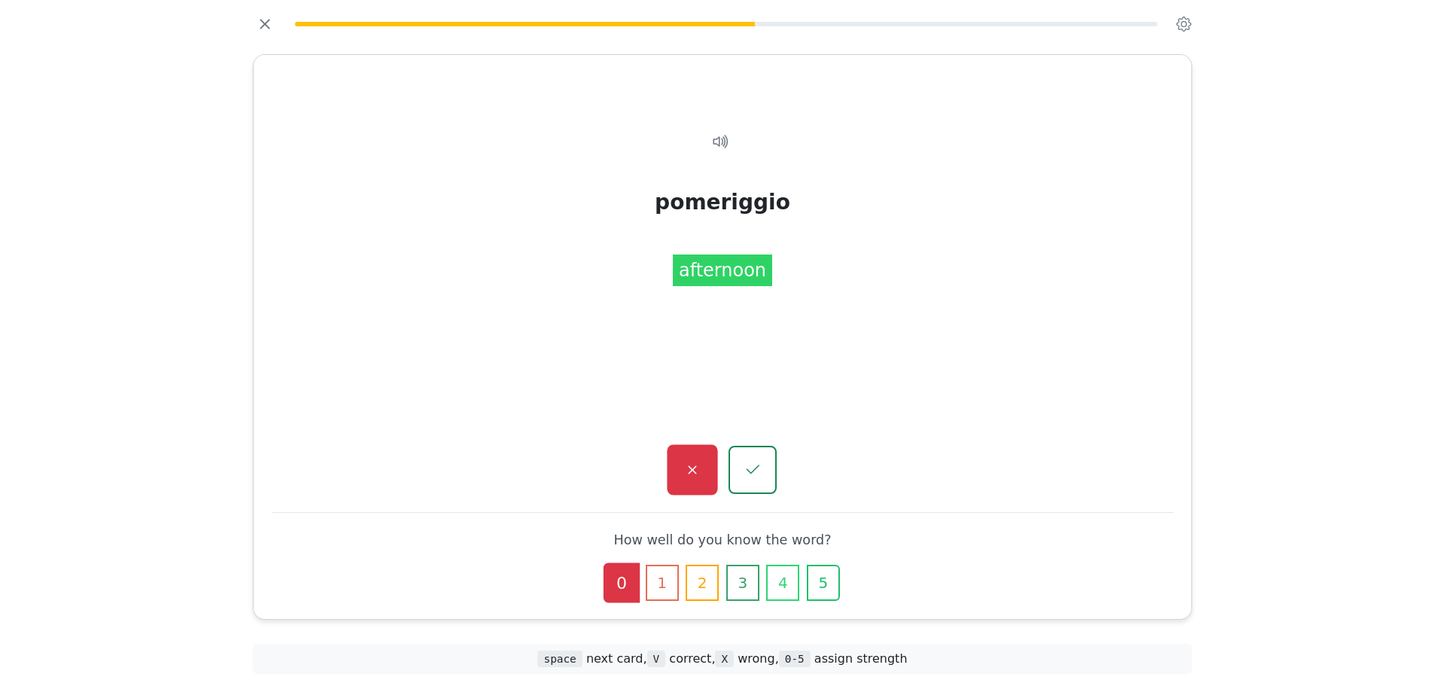
click at [678, 452] on button "button" at bounding box center [692, 470] width 50 height 50
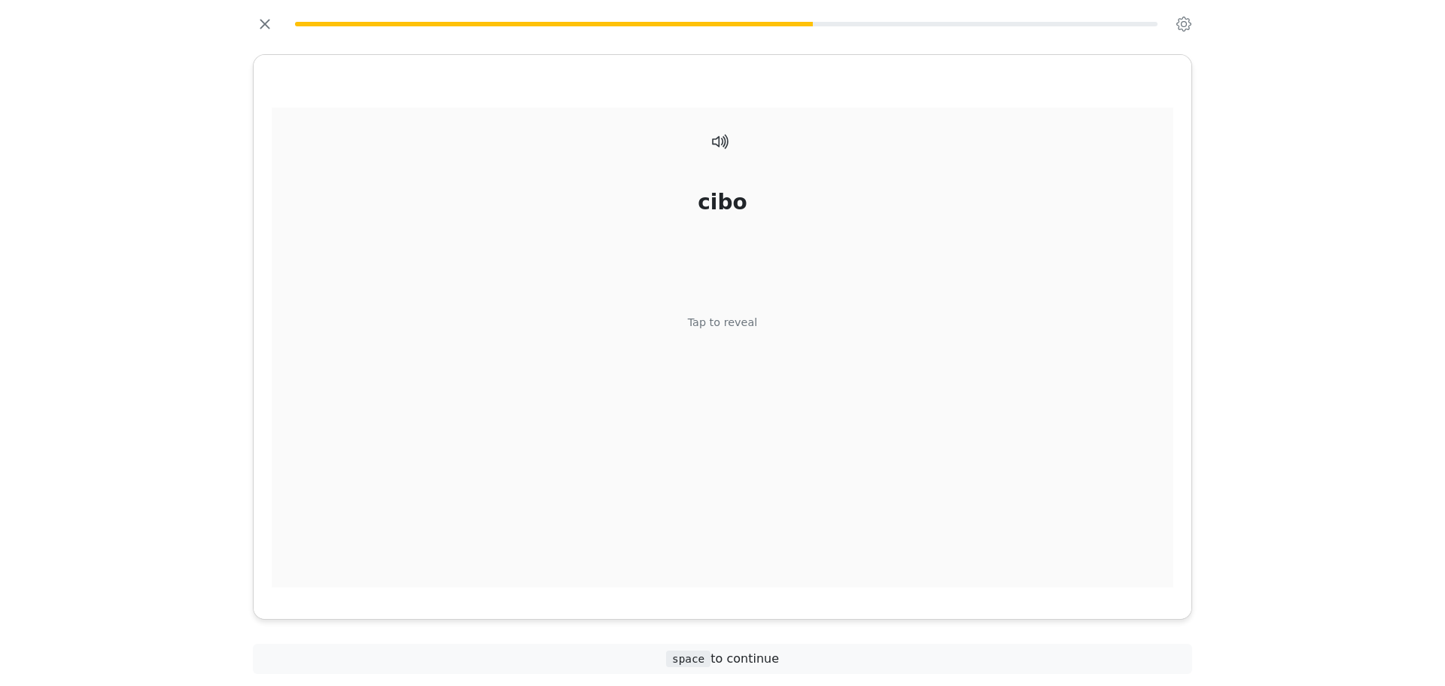
click at [733, 142] on div at bounding box center [722, 140] width 23 height 20
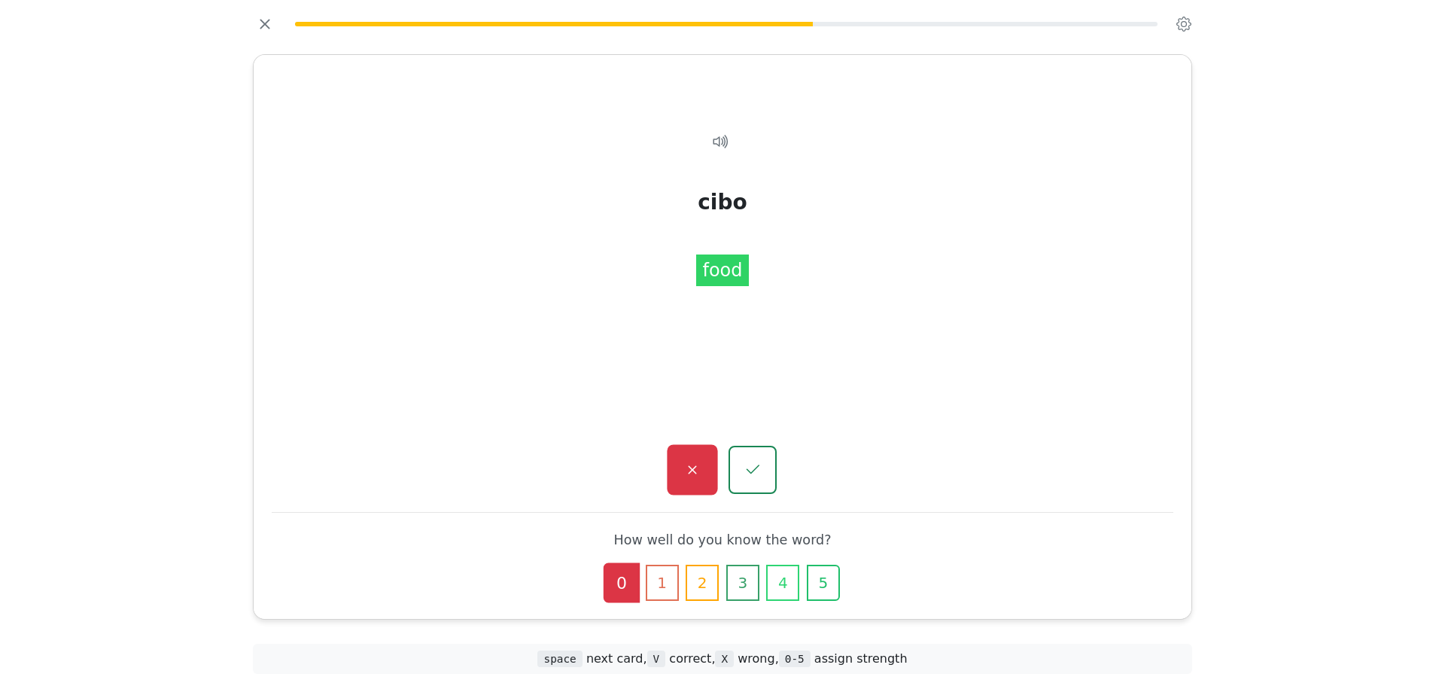
click at [680, 456] on button "button" at bounding box center [692, 470] width 50 height 50
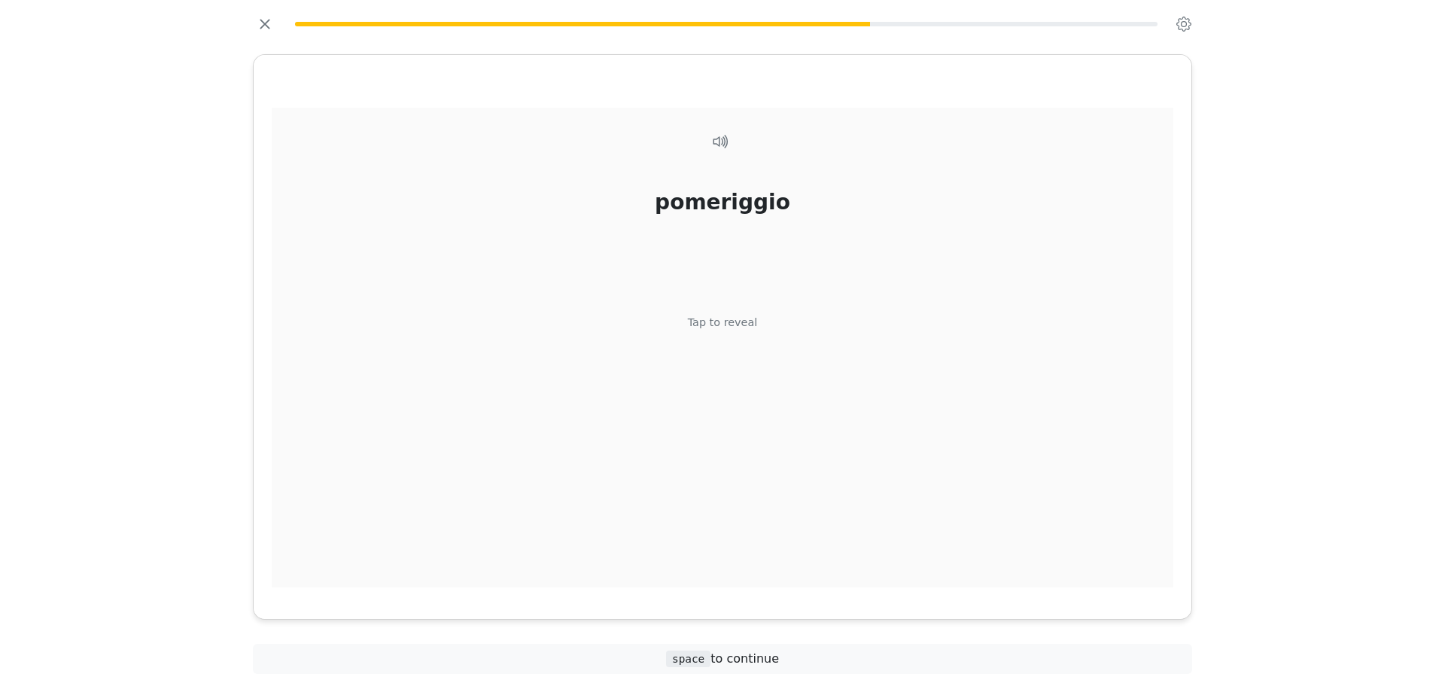
click at [674, 434] on div "pomeriggio Tap to reveal" at bounding box center [723, 348] width 902 height 480
click at [674, 434] on div "pomeriggio Tap to reveal pomeriggio afternoon" at bounding box center [723, 337] width 938 height 564
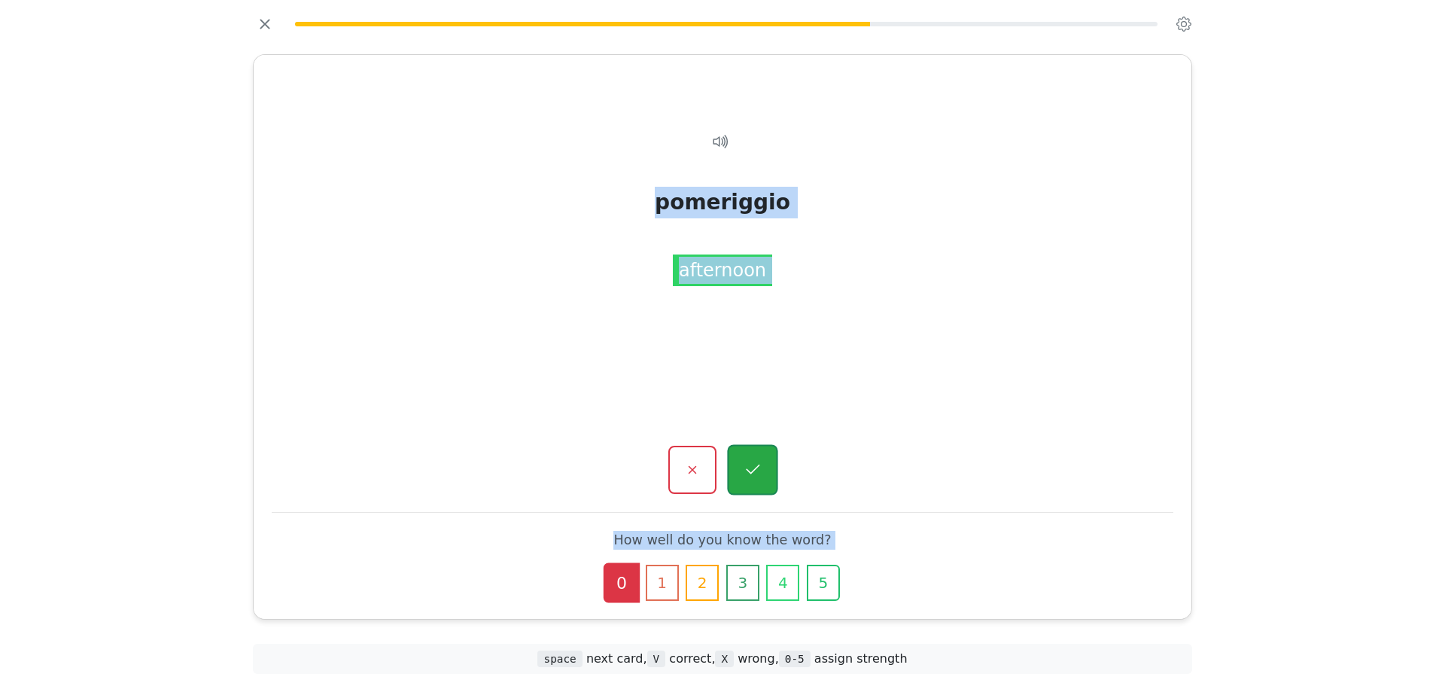
drag, startPoint x: 674, startPoint y: 434, endPoint x: 751, endPoint y: 462, distance: 82.4
click at [751, 462] on div "pomeriggio Tap to reveal pomeriggio afternoon How well do you know the word? 0 …" at bounding box center [723, 337] width 938 height 564
click at [744, 211] on div "pomeriggio" at bounding box center [722, 202] width 135 height 32
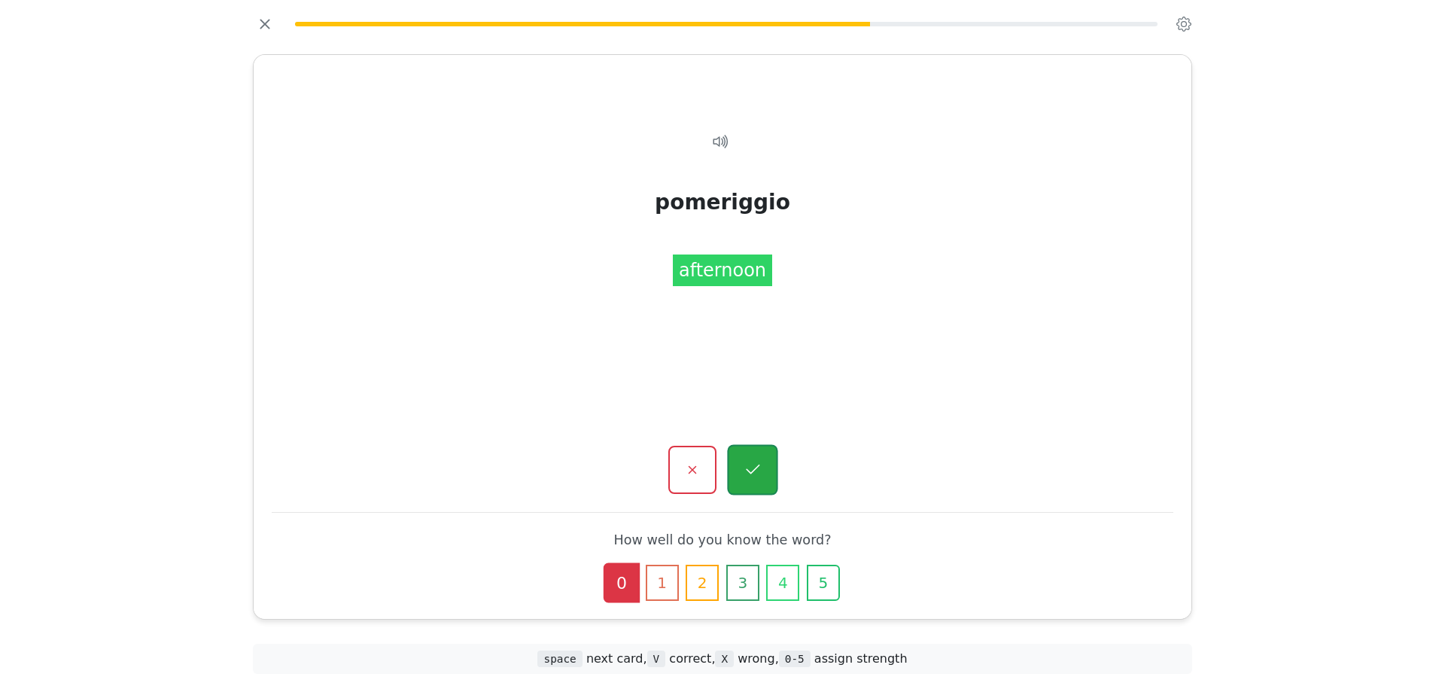
click at [747, 479] on icon "button" at bounding box center [752, 470] width 19 height 19
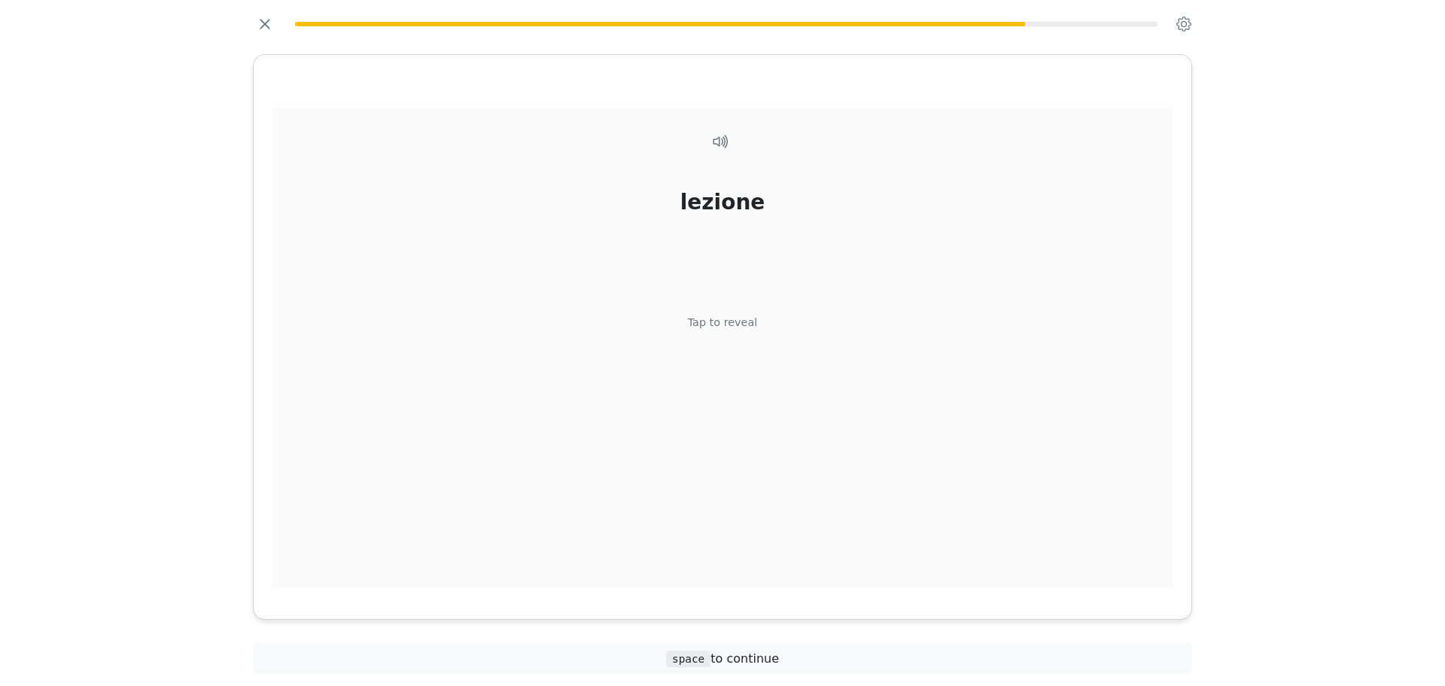
click at [728, 404] on div "lezione Tap to reveal" at bounding box center [723, 348] width 902 height 480
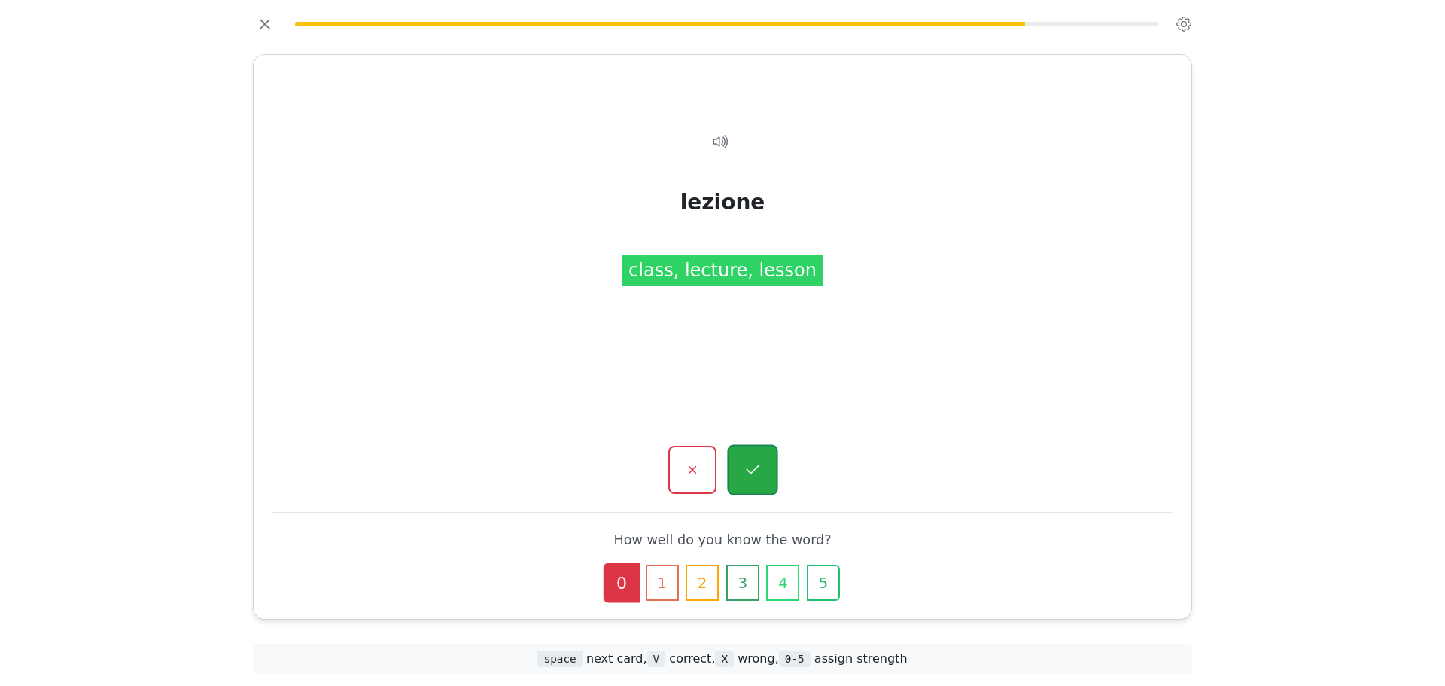
click at [745, 471] on icon "button" at bounding box center [752, 470] width 19 height 19
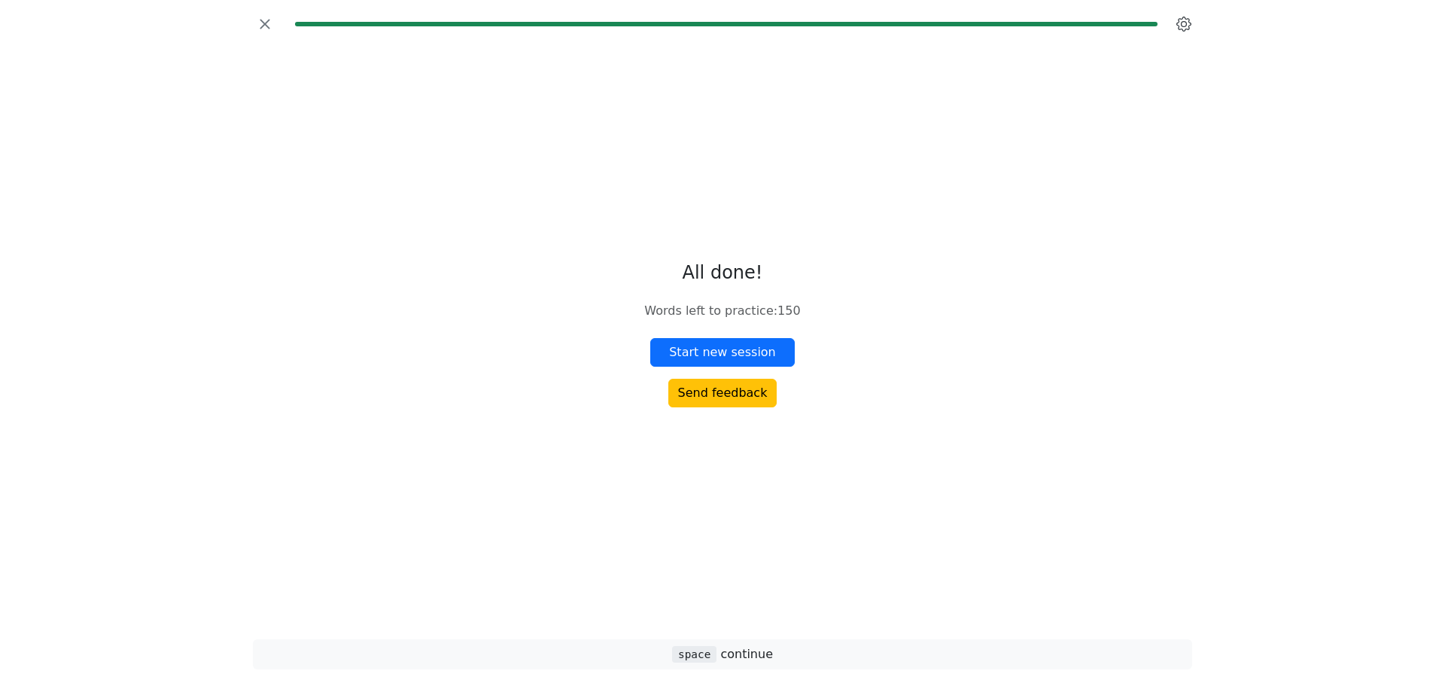
click at [1177, 29] on icon "button" at bounding box center [1183, 24] width 15 height 15
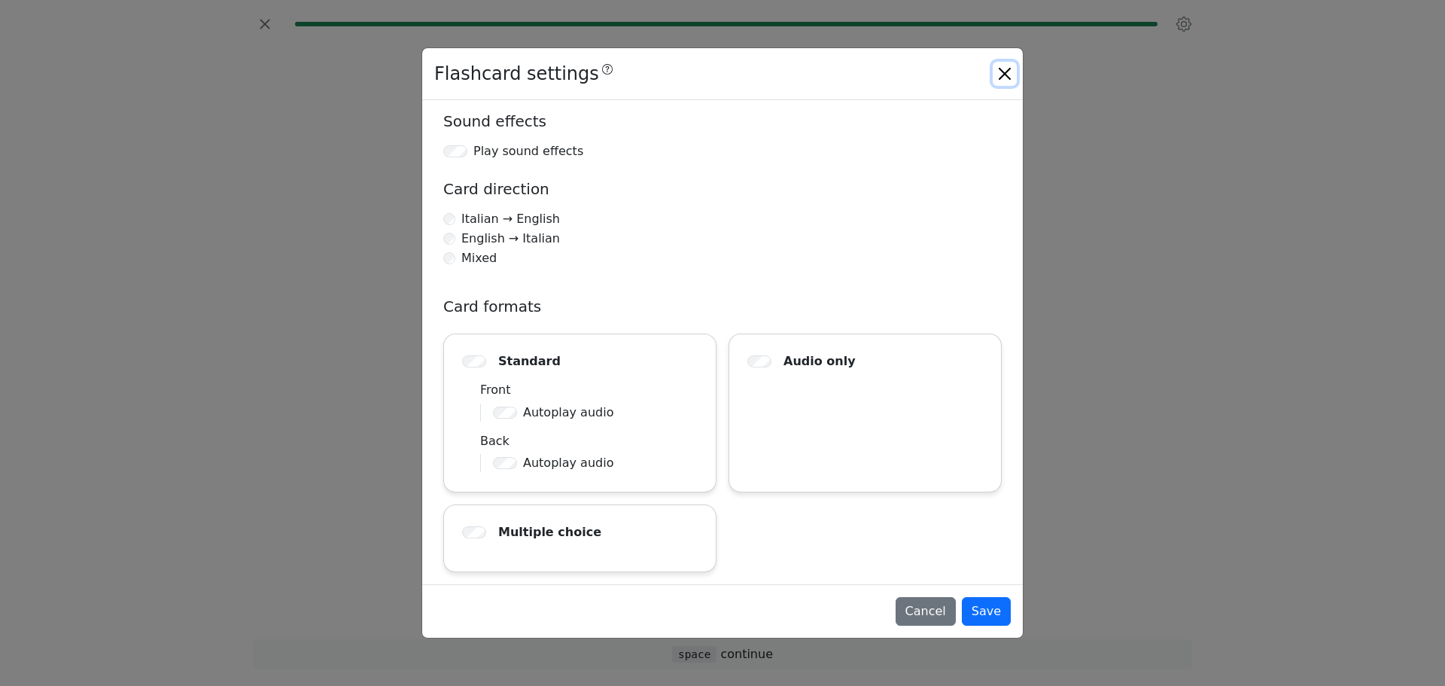
click at [1003, 76] on button "Close" at bounding box center [1005, 74] width 24 height 24
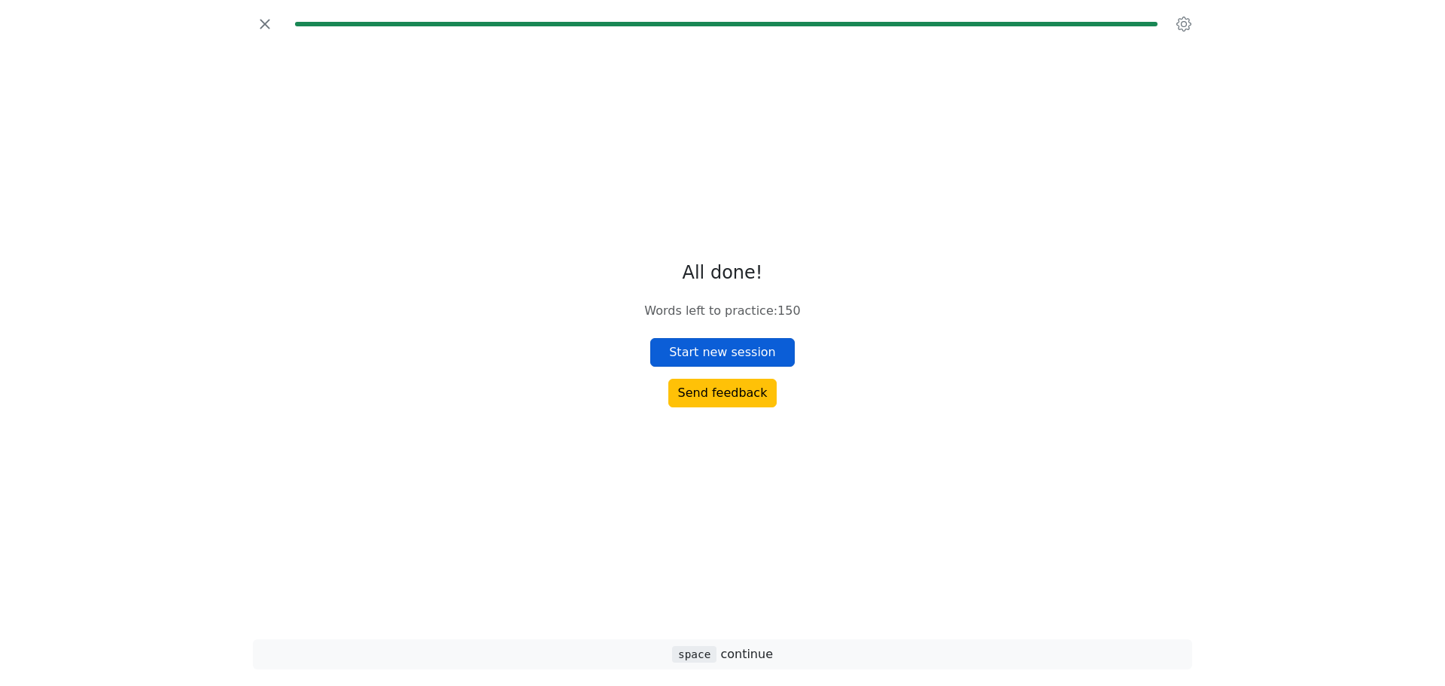
click at [780, 356] on button "Start new session" at bounding box center [722, 352] width 144 height 29
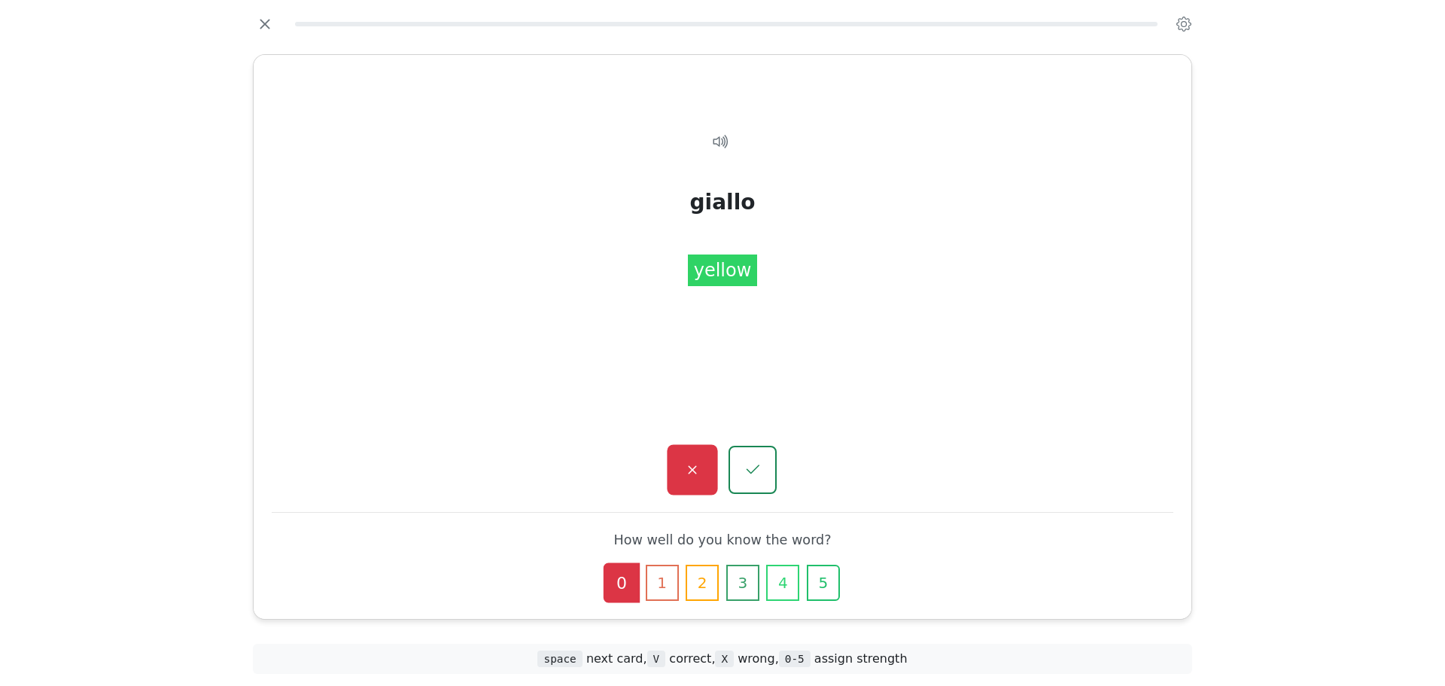
click at [693, 473] on icon "button" at bounding box center [692, 470] width 19 height 19
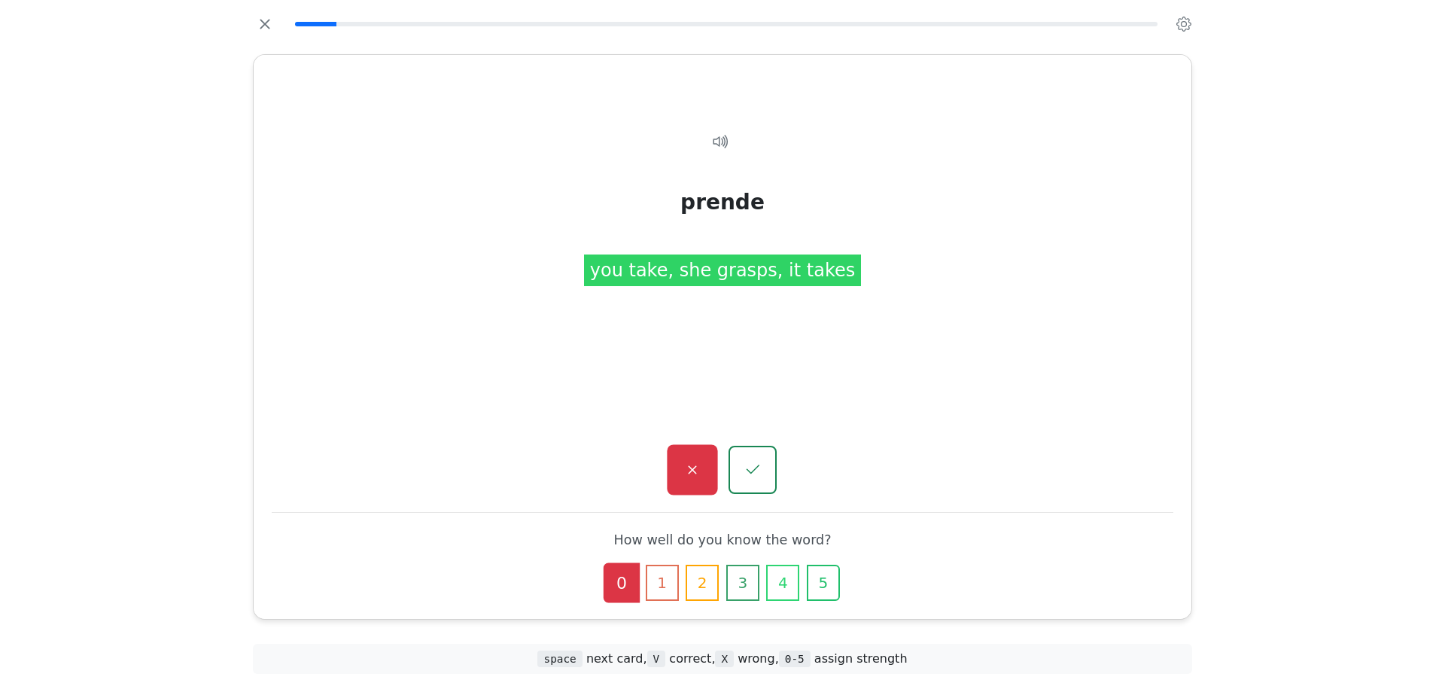
click at [716, 456] on button "button" at bounding box center [692, 470] width 50 height 50
click at [752, 464] on icon "button" at bounding box center [752, 470] width 19 height 19
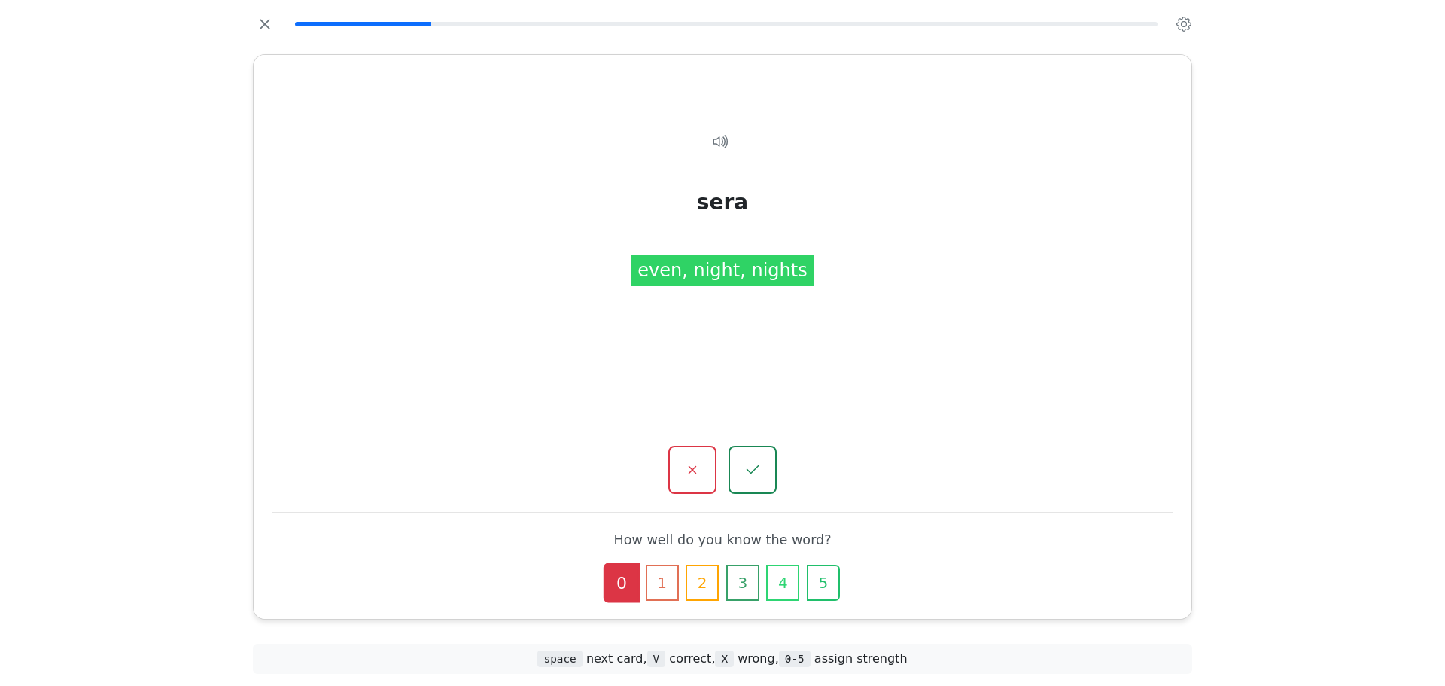
click at [710, 500] on div "sera Tap to reveal sera even, night, nights How well do you know the word? 0 1 …" at bounding box center [723, 337] width 938 height 564
click at [705, 477] on button "button" at bounding box center [692, 470] width 50 height 50
click at [738, 452] on button "button" at bounding box center [752, 470] width 50 height 50
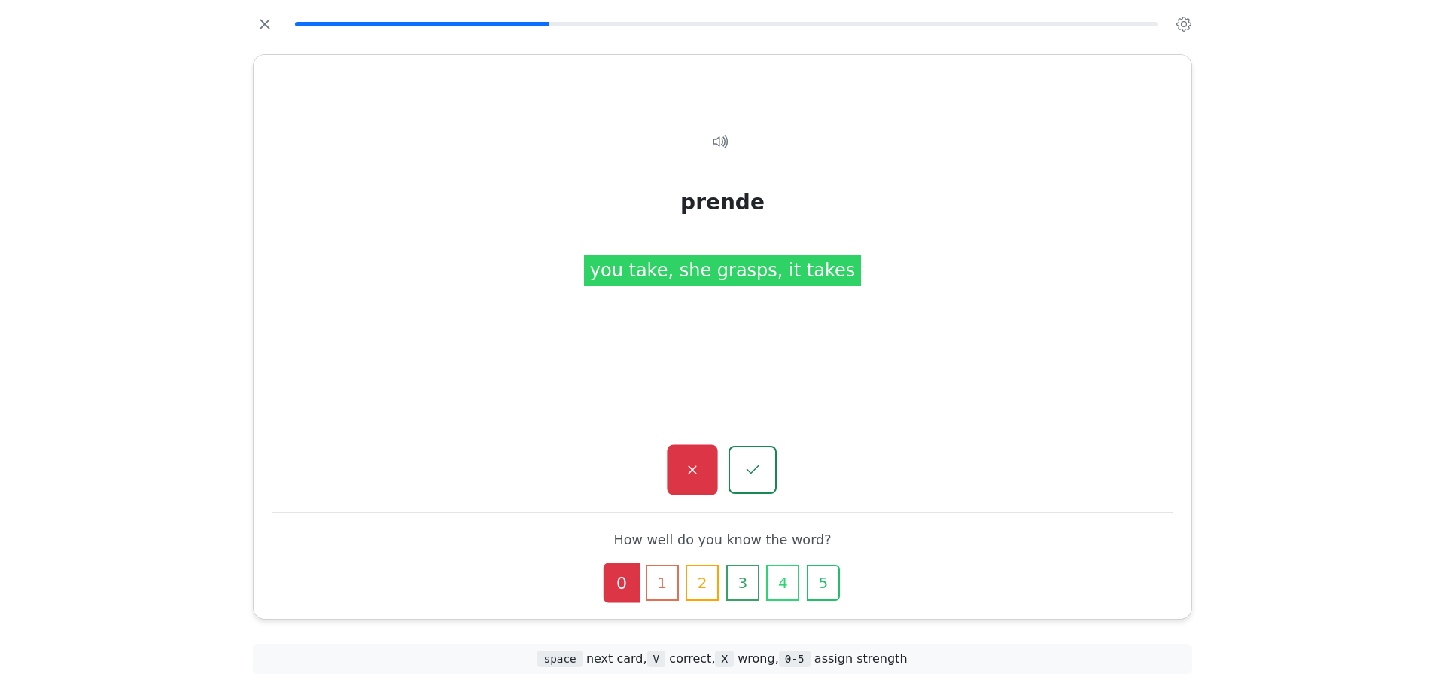
click at [706, 491] on button "button" at bounding box center [692, 470] width 50 height 50
click at [684, 461] on icon "button" at bounding box center [692, 470] width 19 height 19
click at [701, 369] on div "lava Tap to reveal lava she washes, he washes, it washes" at bounding box center [723, 451] width 902 height 686
click at [691, 486] on button "button" at bounding box center [692, 470] width 50 height 50
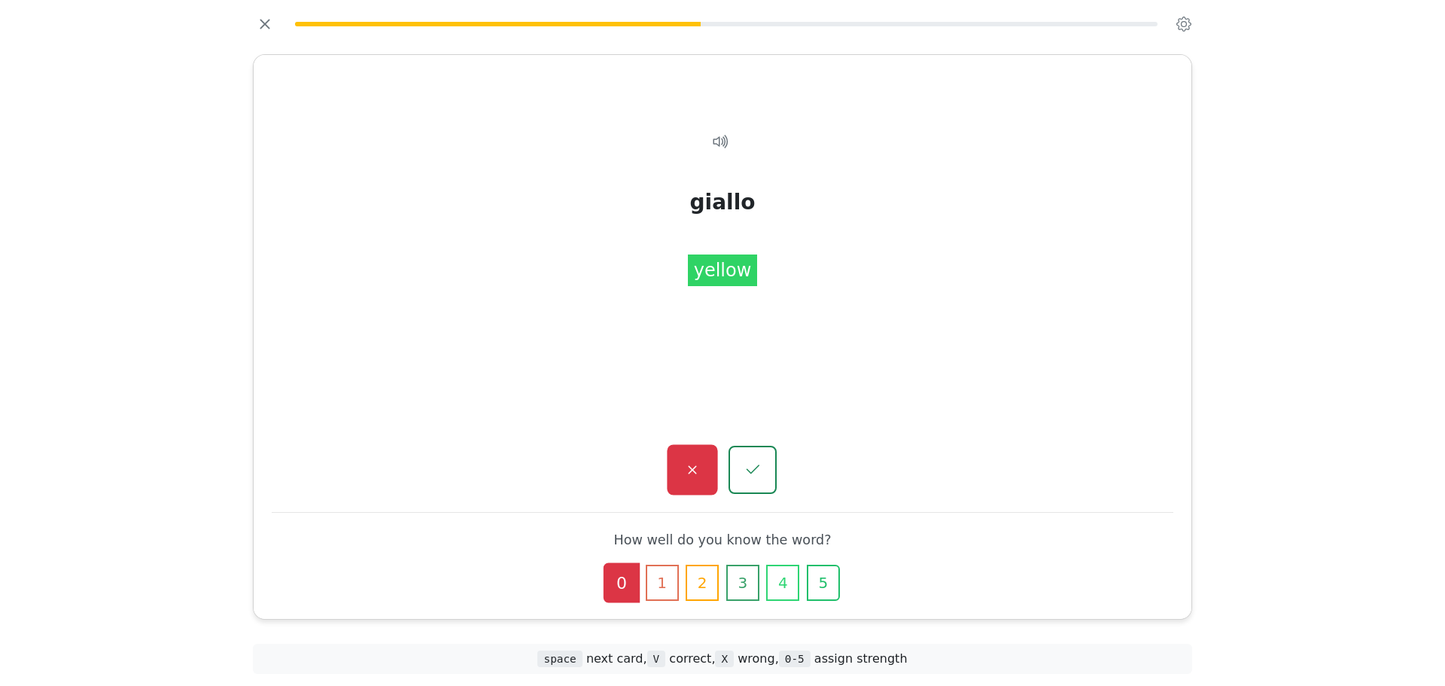
click at [671, 459] on button "button" at bounding box center [692, 470] width 50 height 50
click at [708, 470] on button "button" at bounding box center [692, 470] width 50 height 50
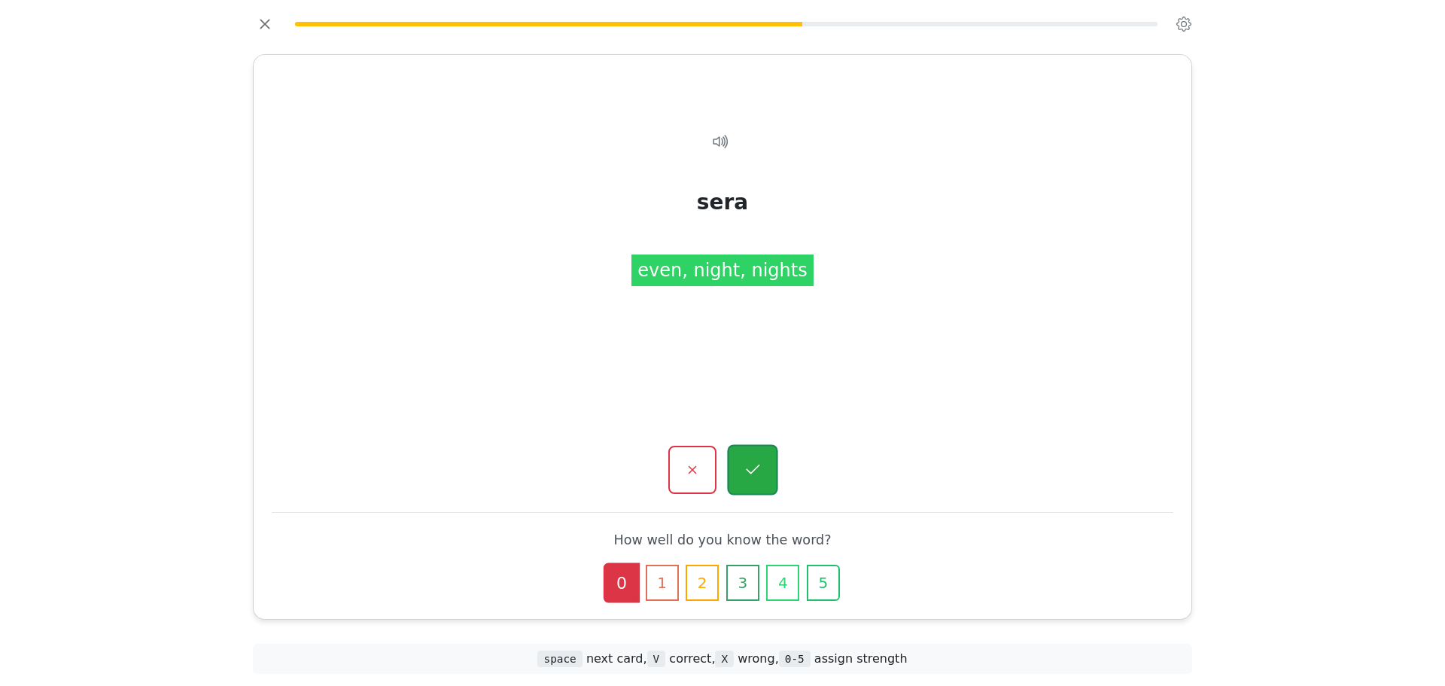
click at [749, 471] on icon "button" at bounding box center [753, 469] width 14 height 10
click at [748, 488] on button "button" at bounding box center [752, 470] width 50 height 50
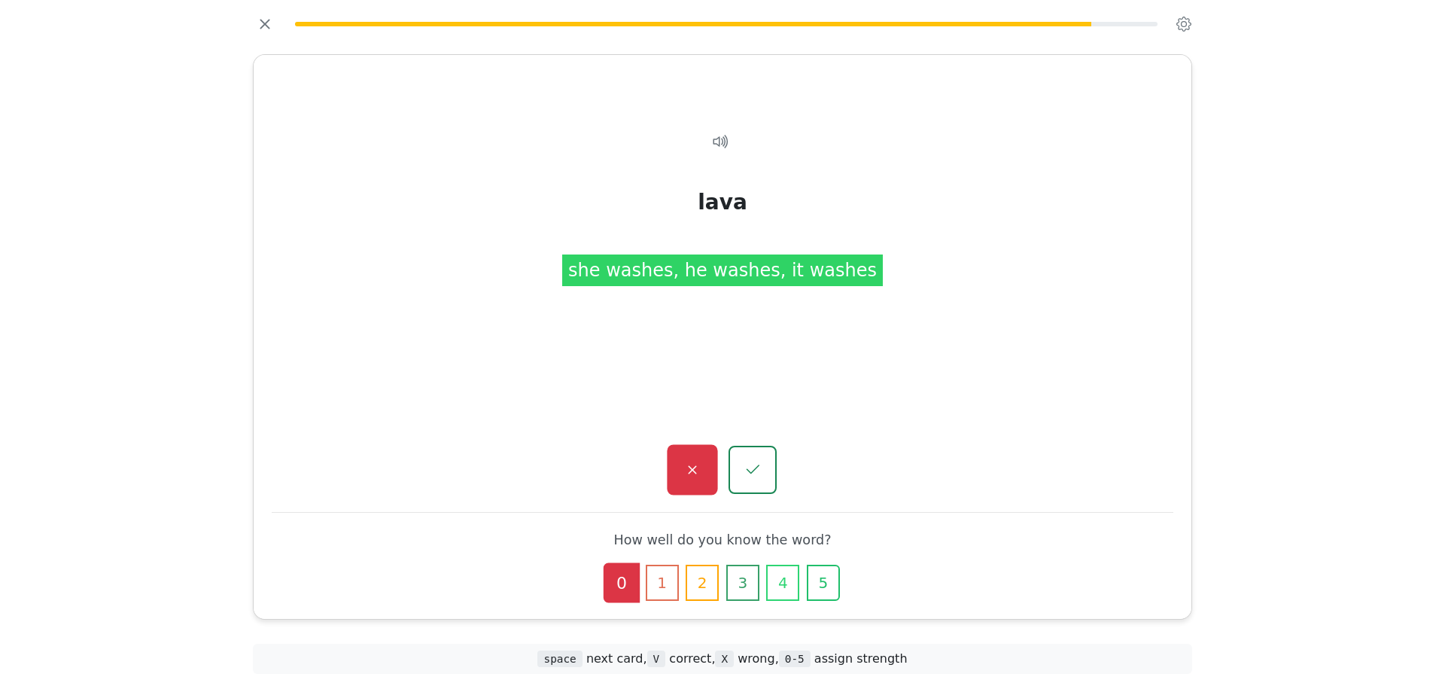
click at [699, 468] on icon "button" at bounding box center [692, 470] width 19 height 19
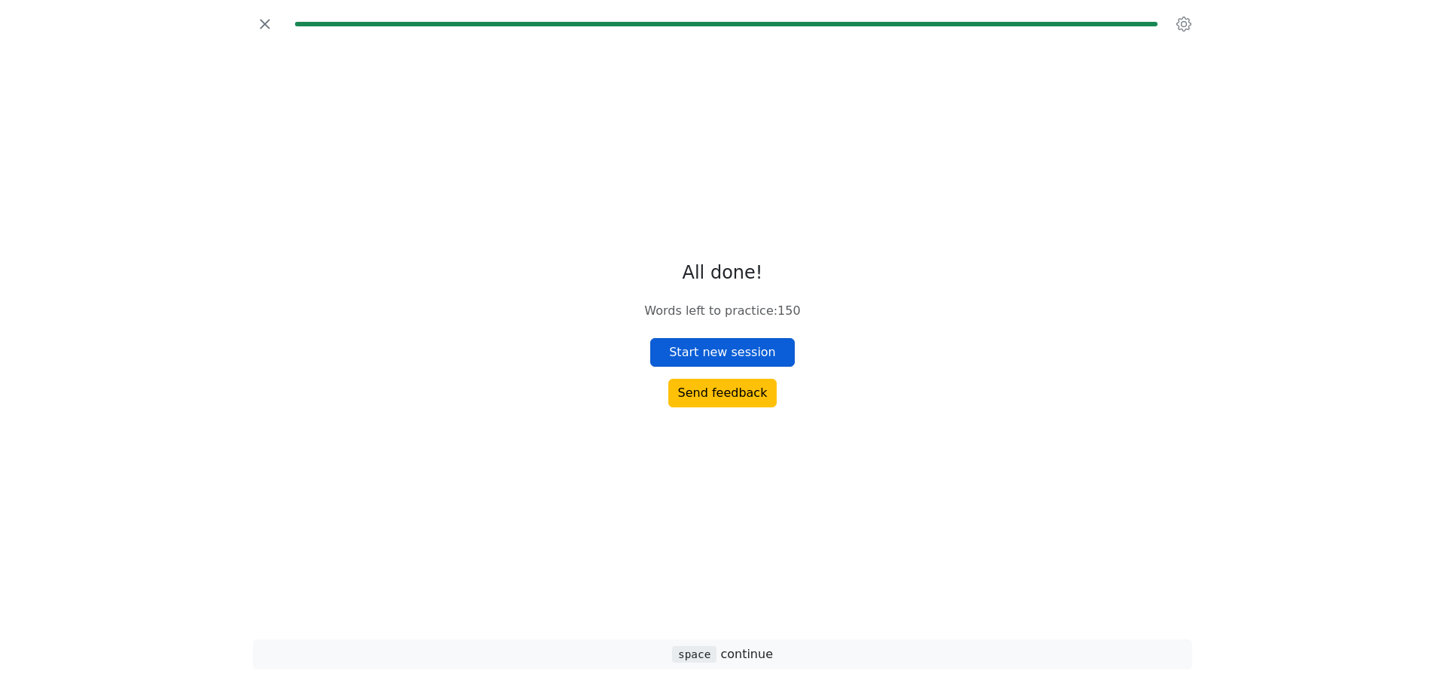
click at [701, 361] on button "Start new session" at bounding box center [722, 352] width 144 height 29
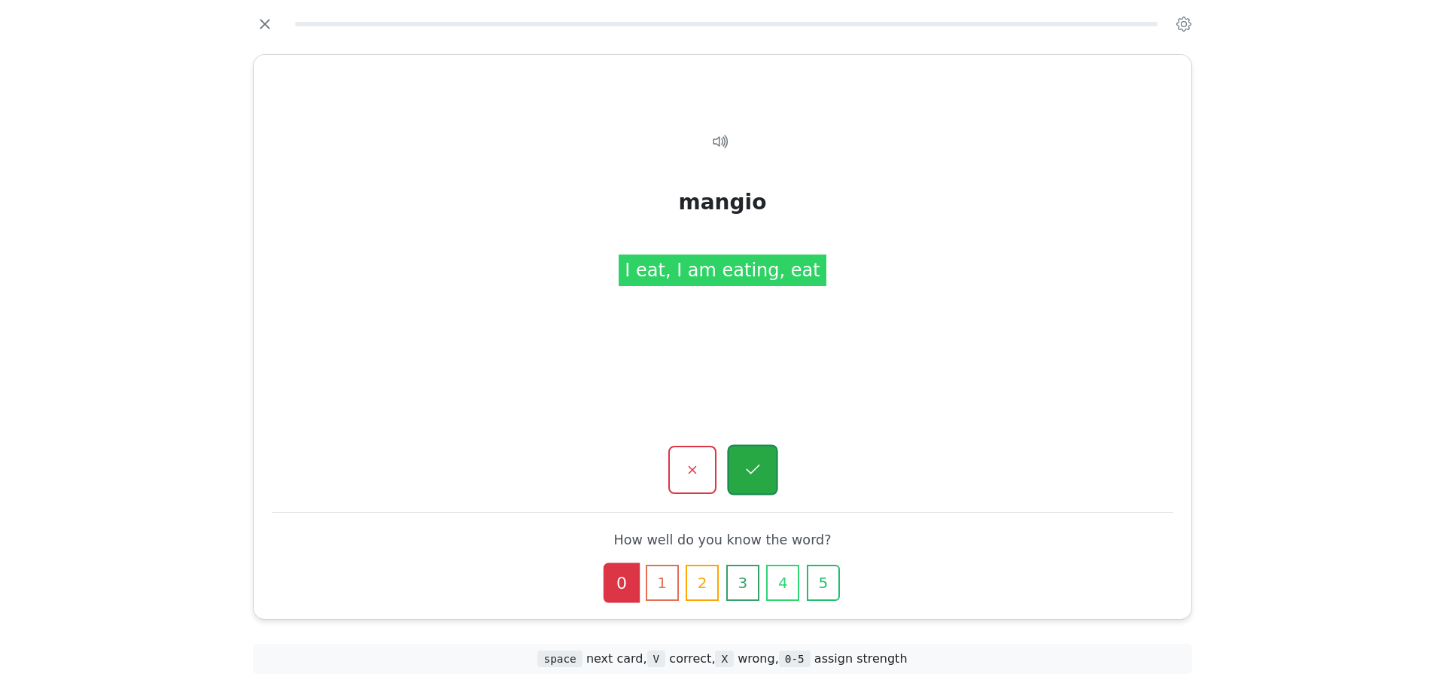
click at [765, 467] on button "button" at bounding box center [752, 470] width 50 height 50
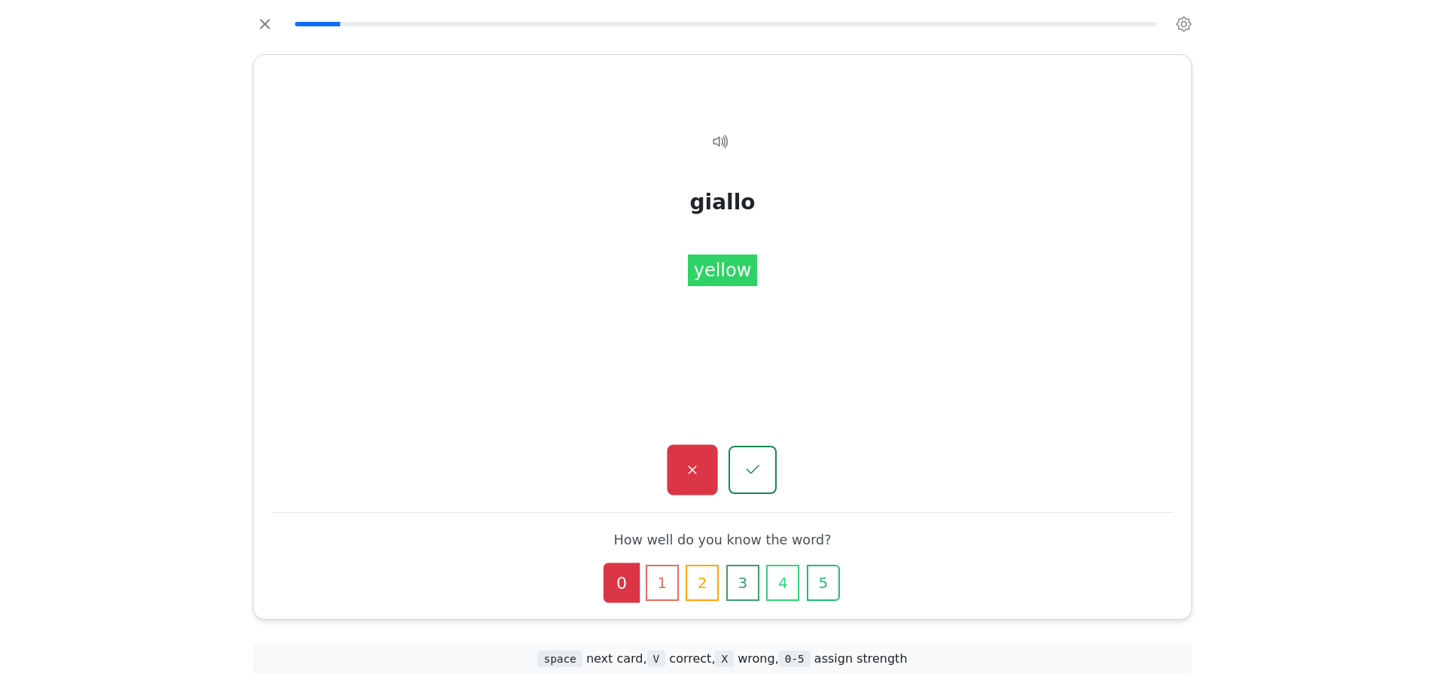
click at [713, 467] on button "button" at bounding box center [692, 470] width 50 height 50
drag, startPoint x: 707, startPoint y: 194, endPoint x: 777, endPoint y: 208, distance: 71.3
click at [777, 208] on div "cita names" at bounding box center [723, 348] width 902 height 480
copy div "cita"
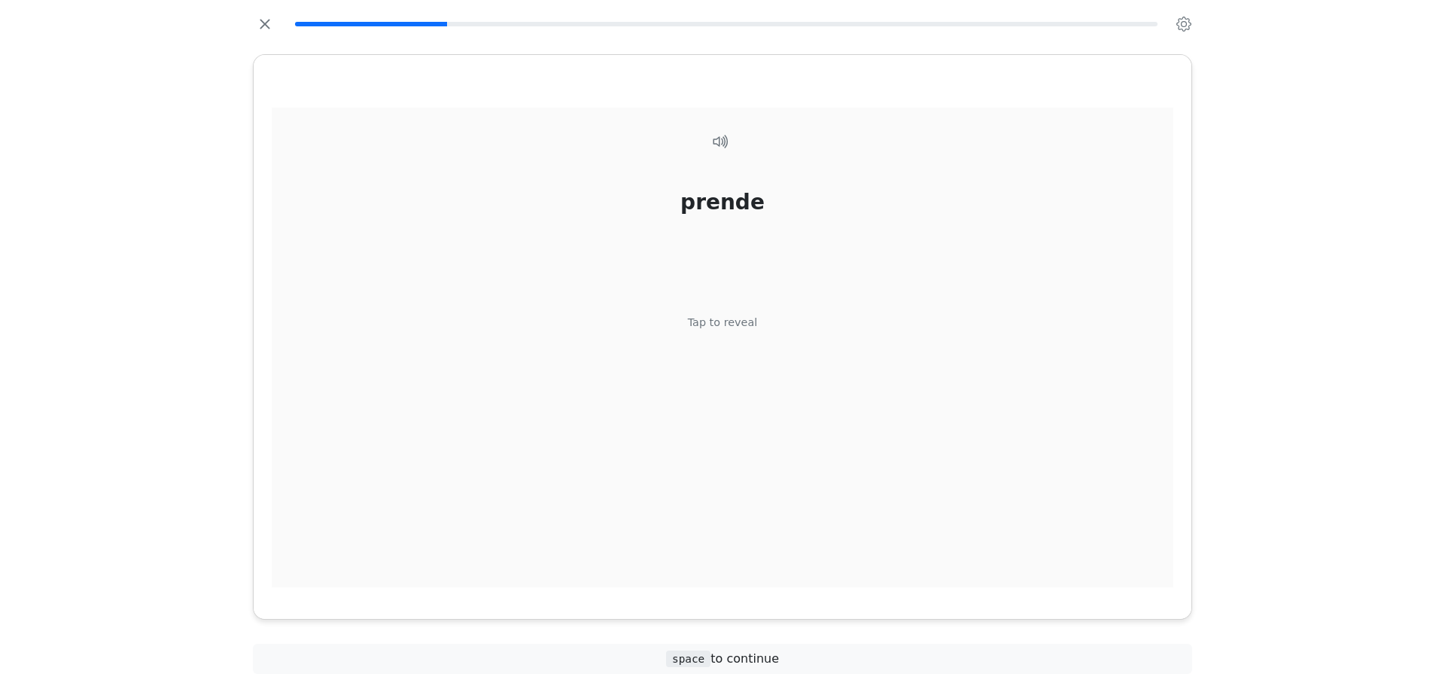
click at [721, 319] on div "Tap to reveal" at bounding box center [723, 322] width 70 height 17
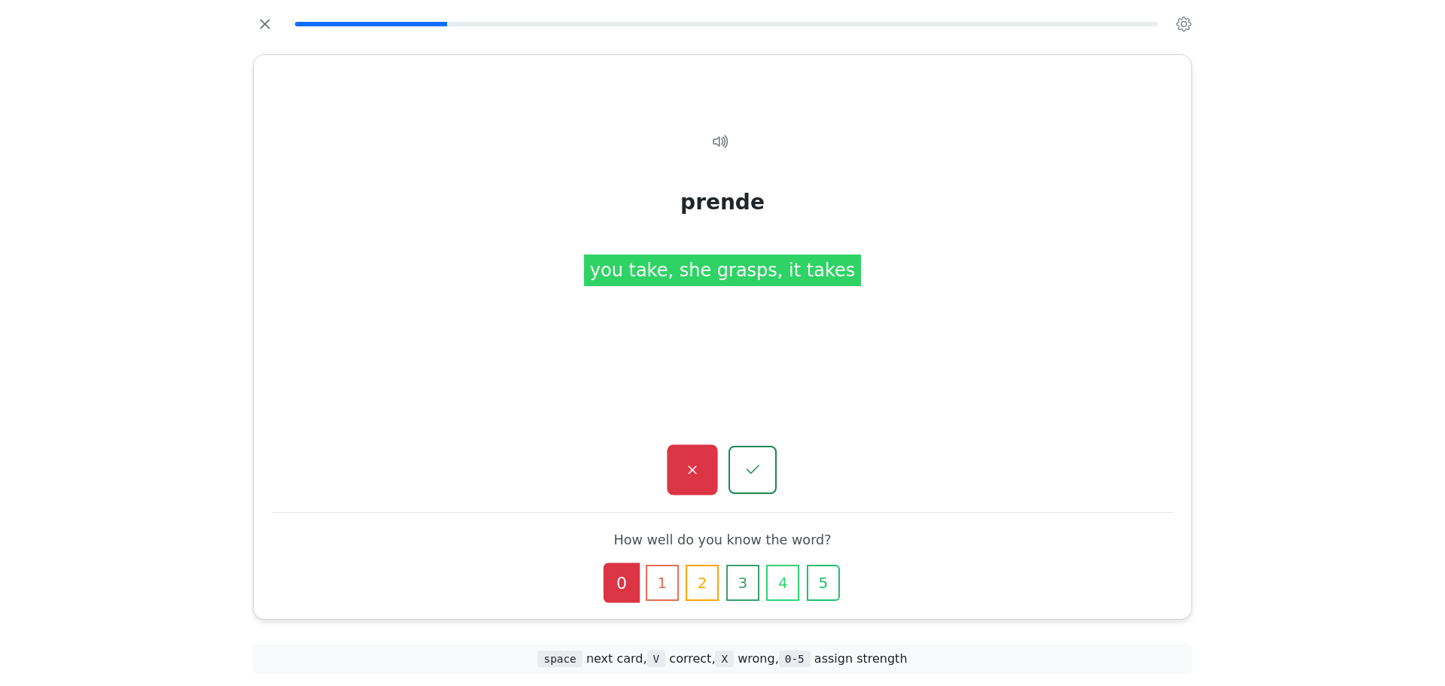
click at [705, 491] on button "button" at bounding box center [692, 470] width 50 height 50
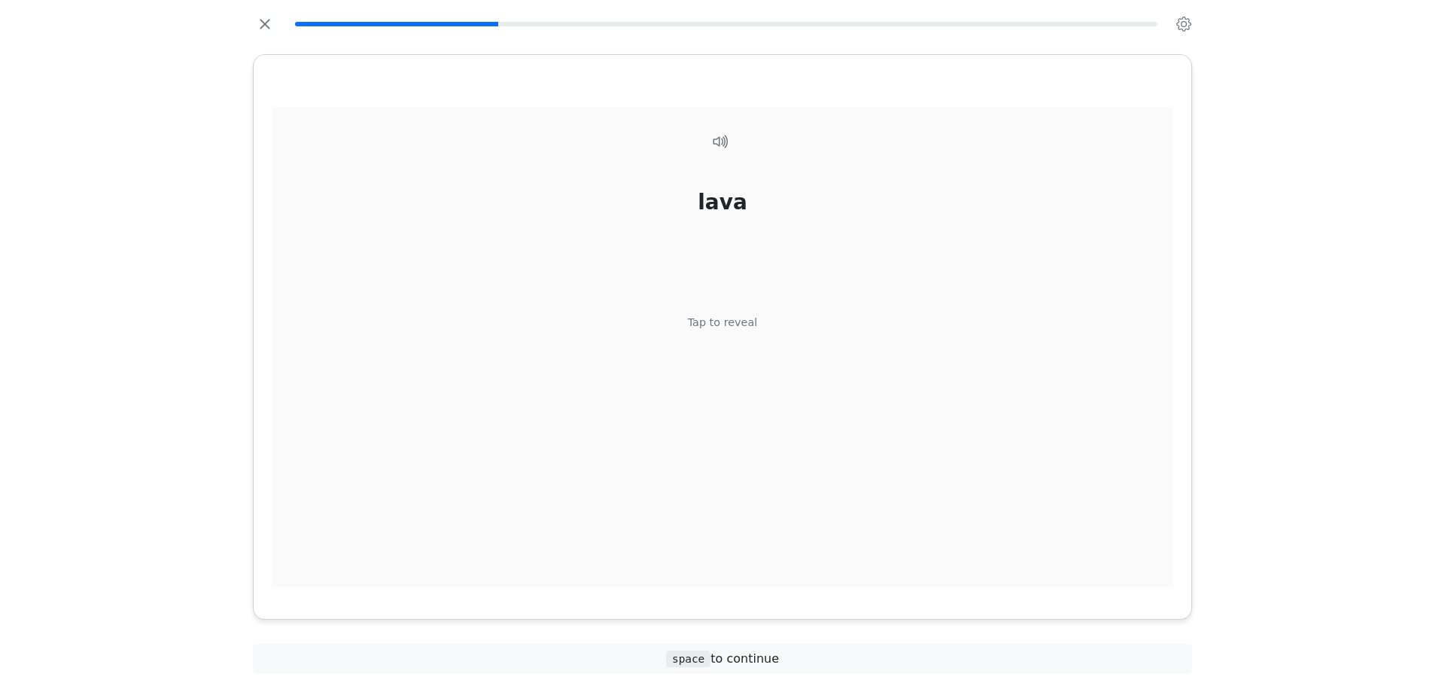
click at [721, 395] on div "lava Tap to reveal" at bounding box center [723, 348] width 902 height 480
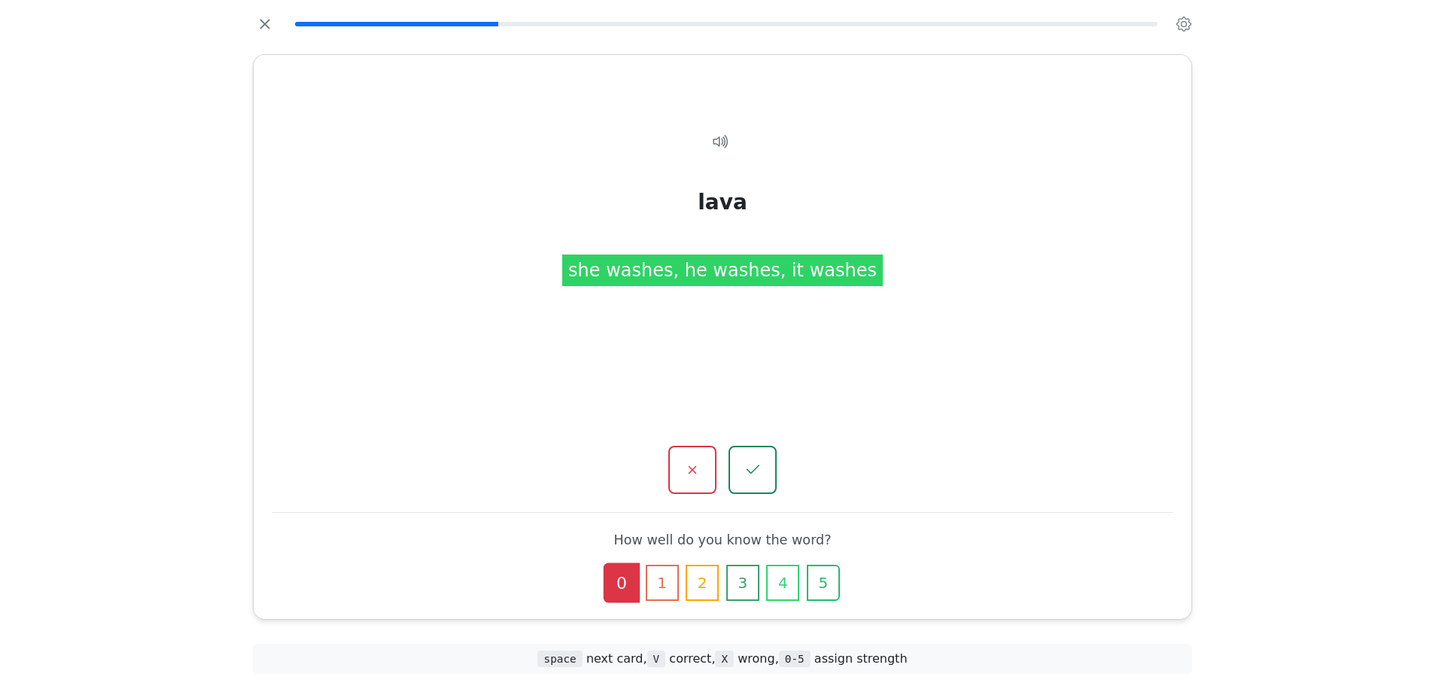
click at [708, 458] on button "button" at bounding box center [692, 470] width 48 height 48
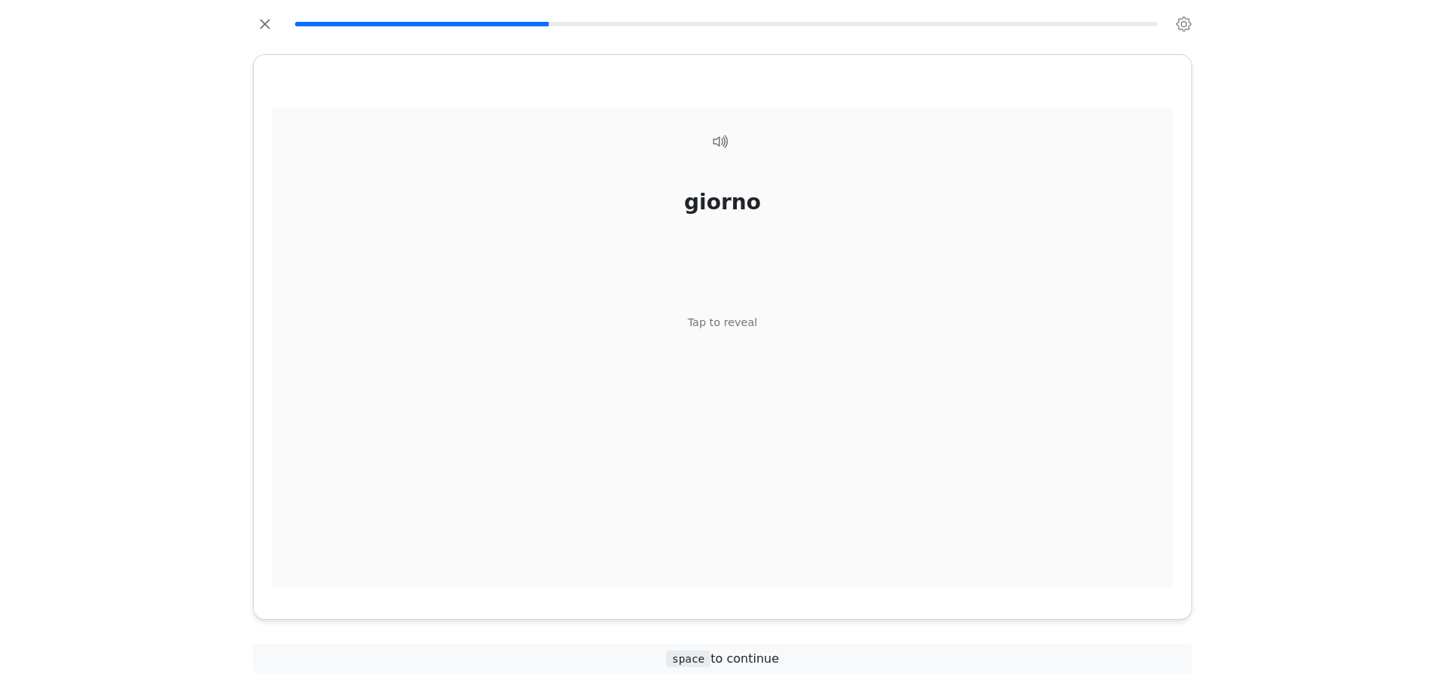
click at [719, 351] on div "giorno Tap to reveal" at bounding box center [723, 348] width 902 height 480
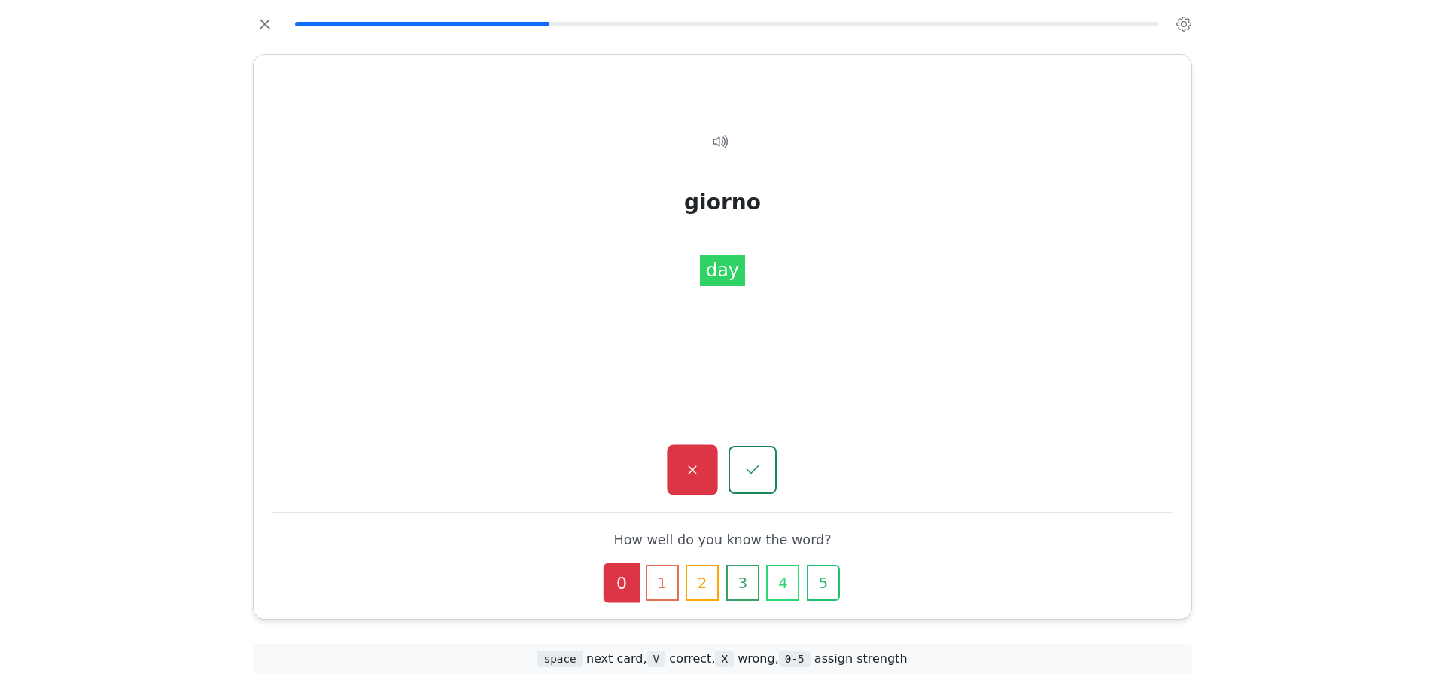
click at [709, 464] on button "button" at bounding box center [692, 470] width 50 height 50
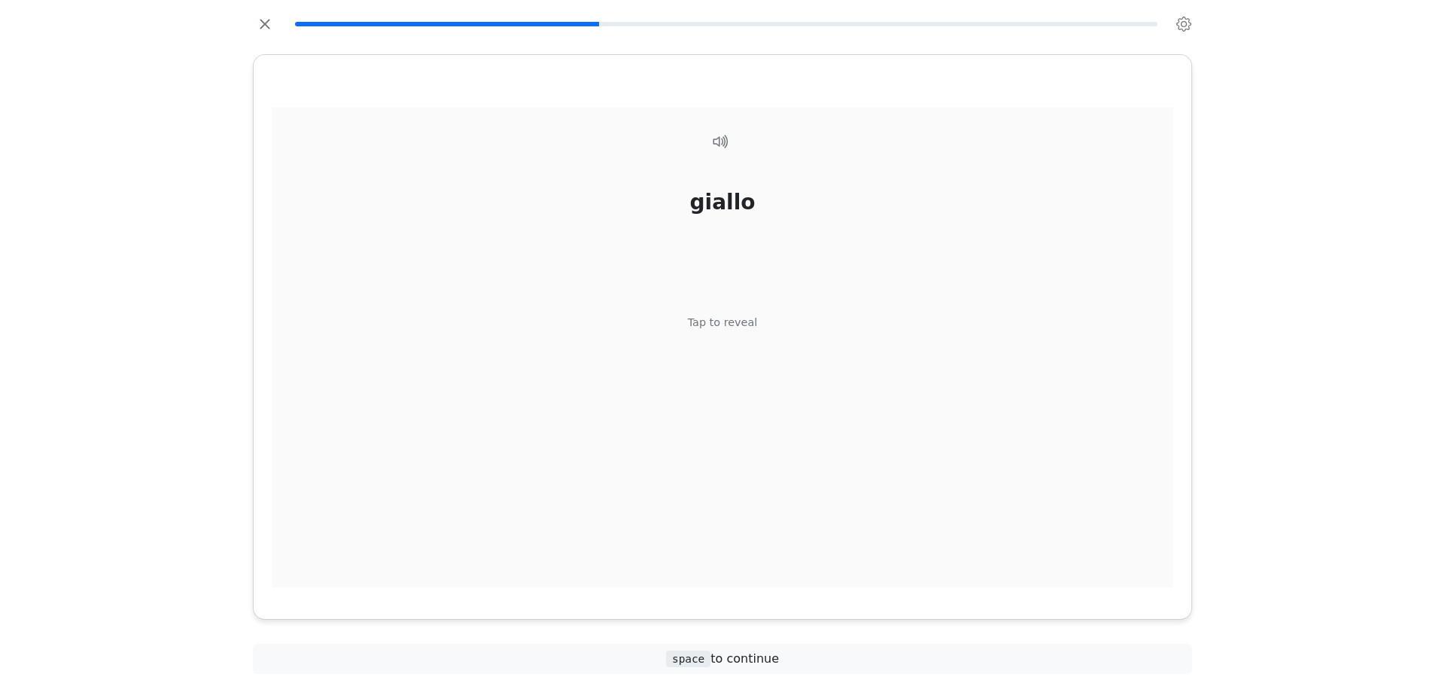
click at [717, 374] on div "giallo Tap to reveal" at bounding box center [723, 348] width 902 height 480
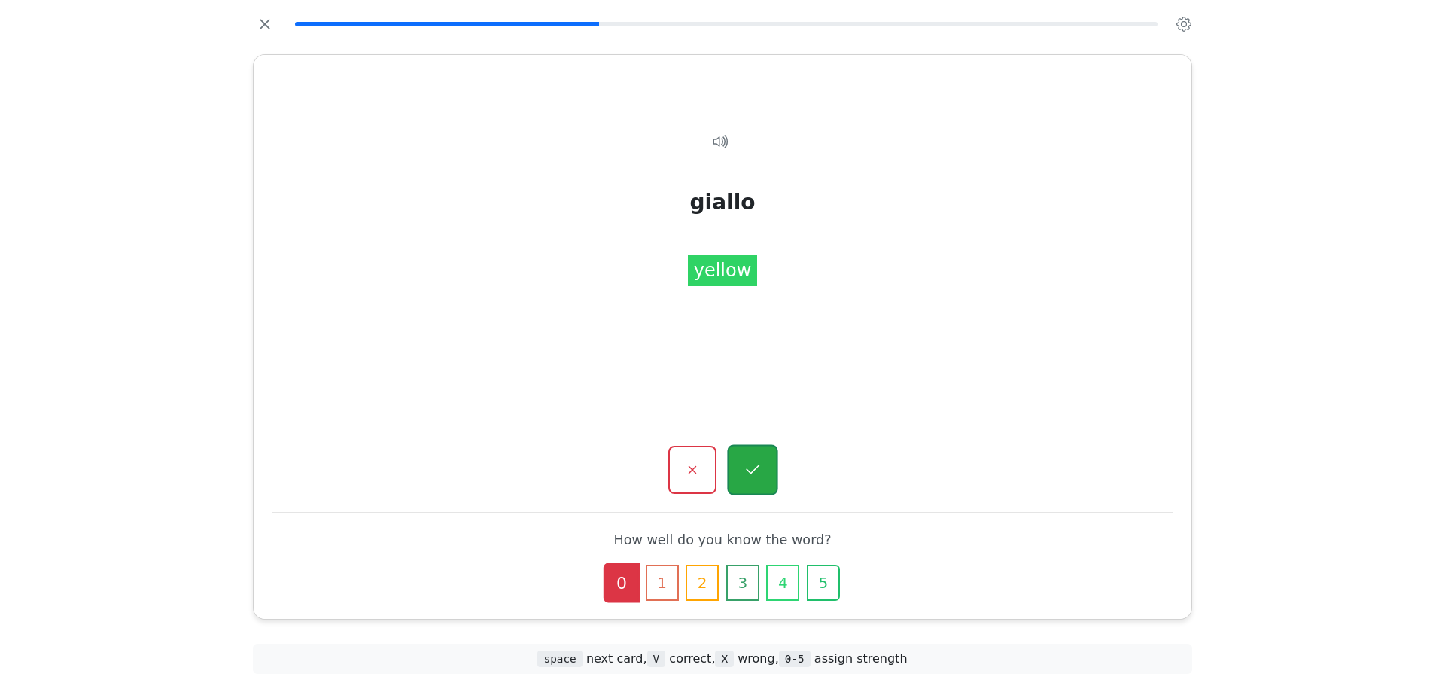
click at [771, 455] on button "button" at bounding box center [752, 470] width 50 height 50
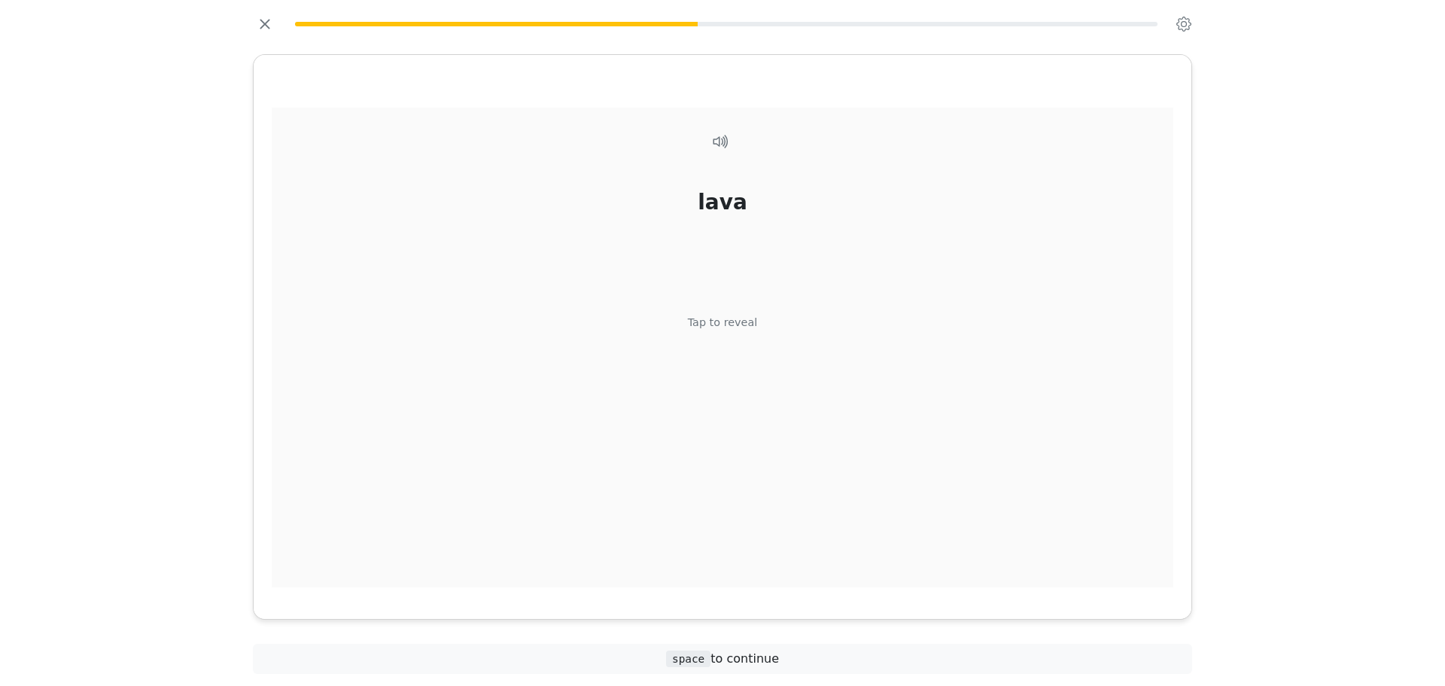
click at [721, 358] on div "lava Tap to reveal" at bounding box center [723, 348] width 902 height 480
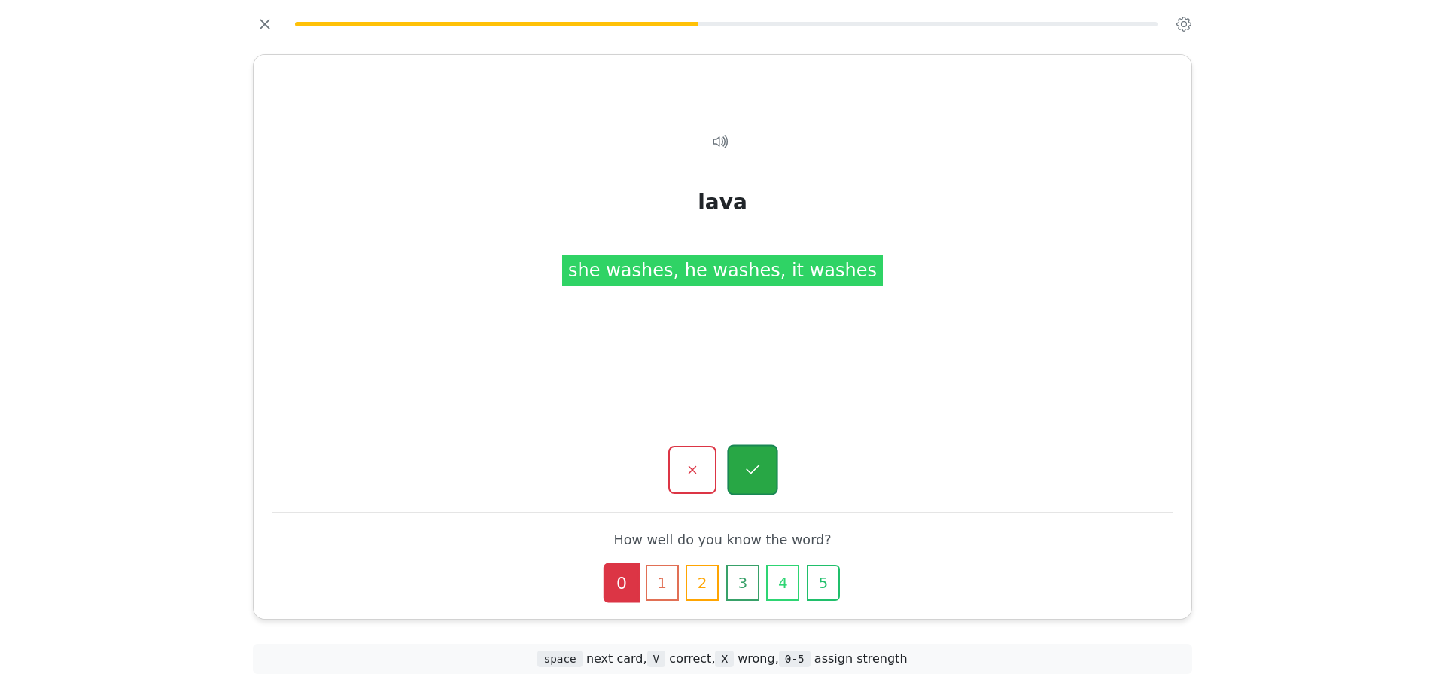
click at [755, 458] on button "button" at bounding box center [752, 470] width 50 height 50
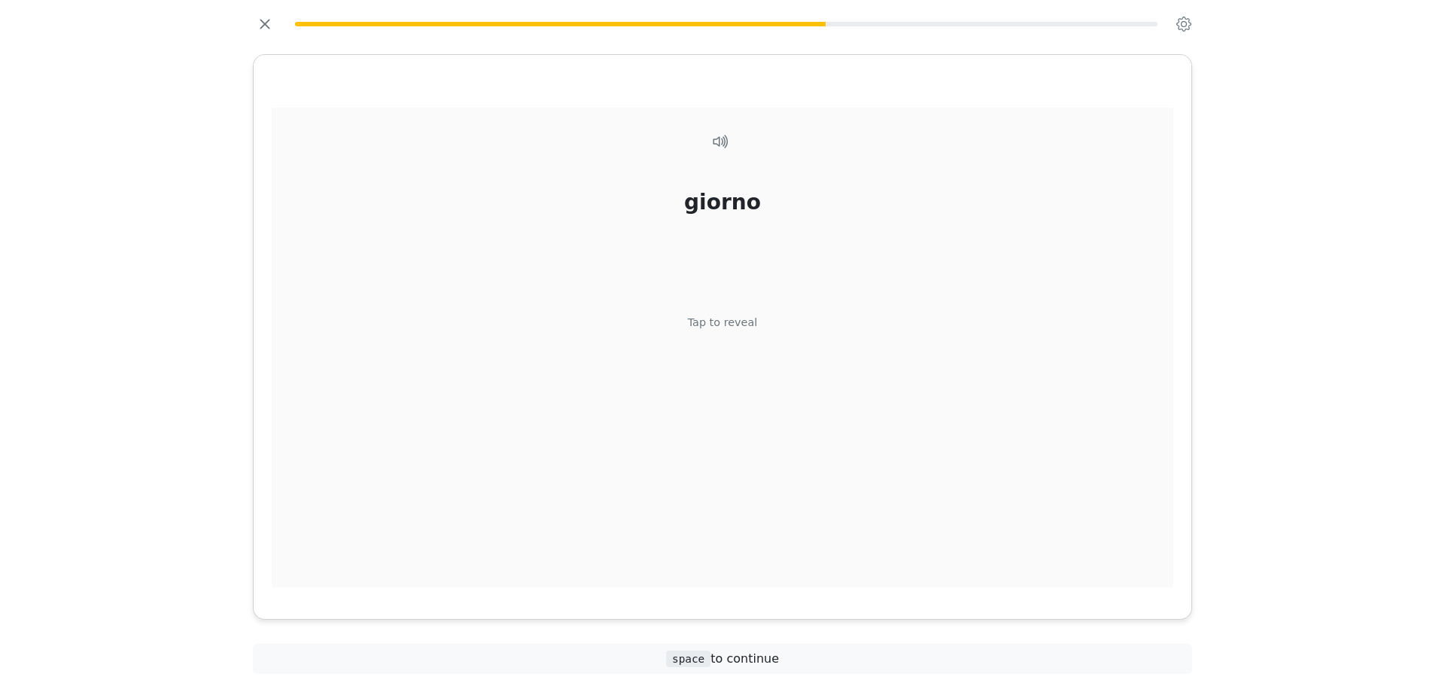
click at [724, 323] on div "Tap to reveal" at bounding box center [723, 322] width 70 height 17
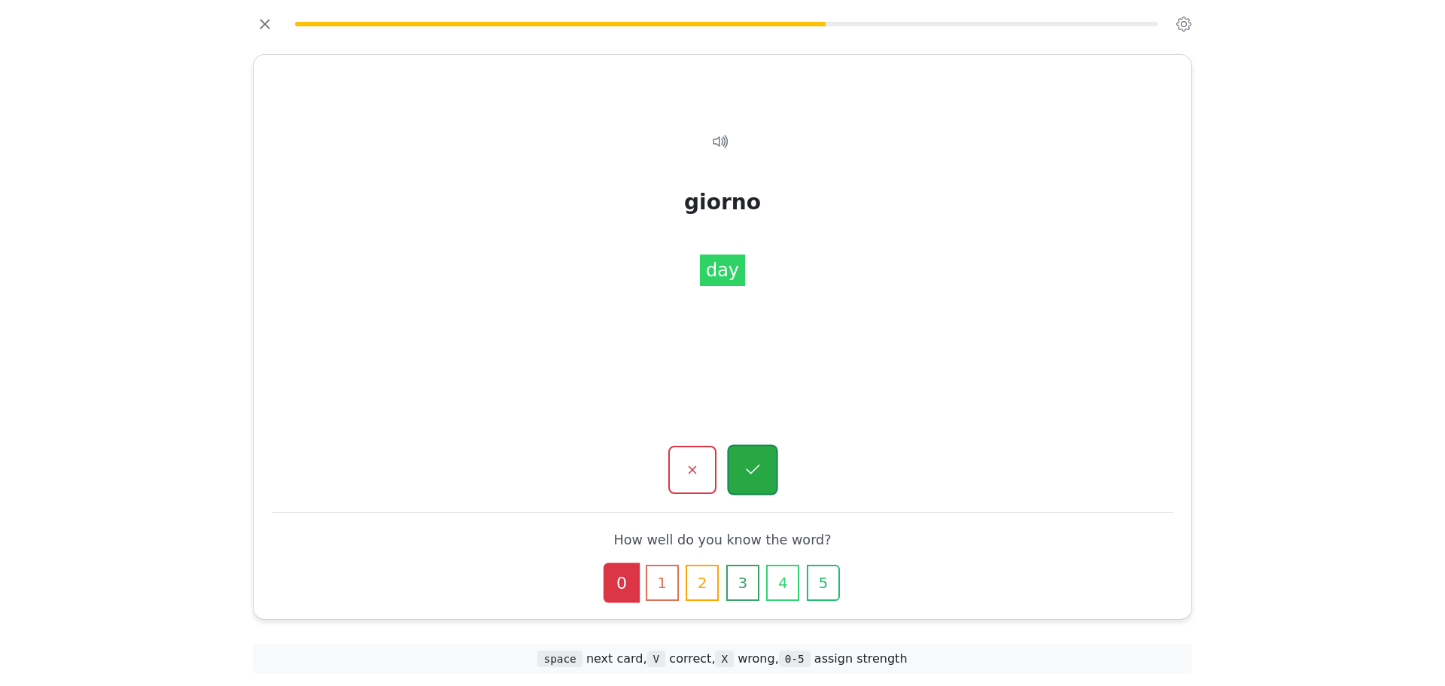
click at [771, 481] on button "button" at bounding box center [752, 470] width 50 height 50
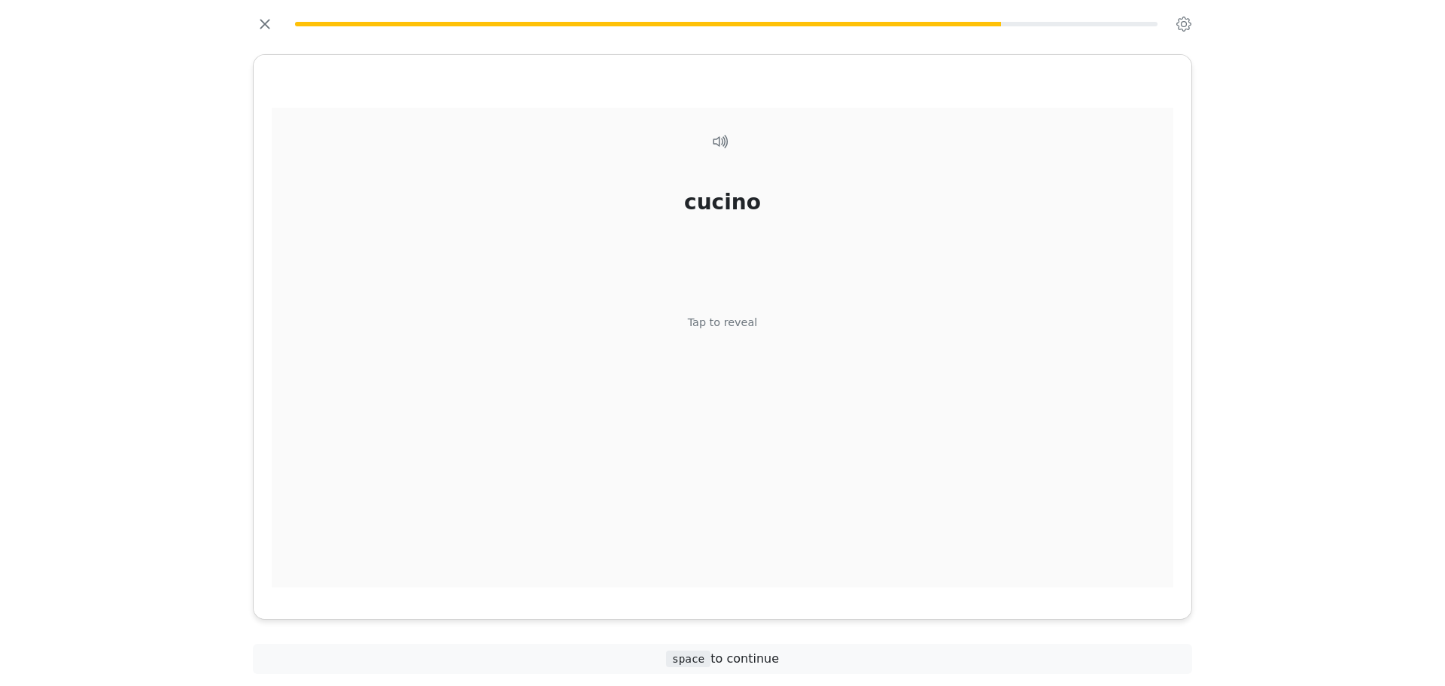
click at [703, 335] on div "cucino Tap to reveal" at bounding box center [723, 348] width 902 height 480
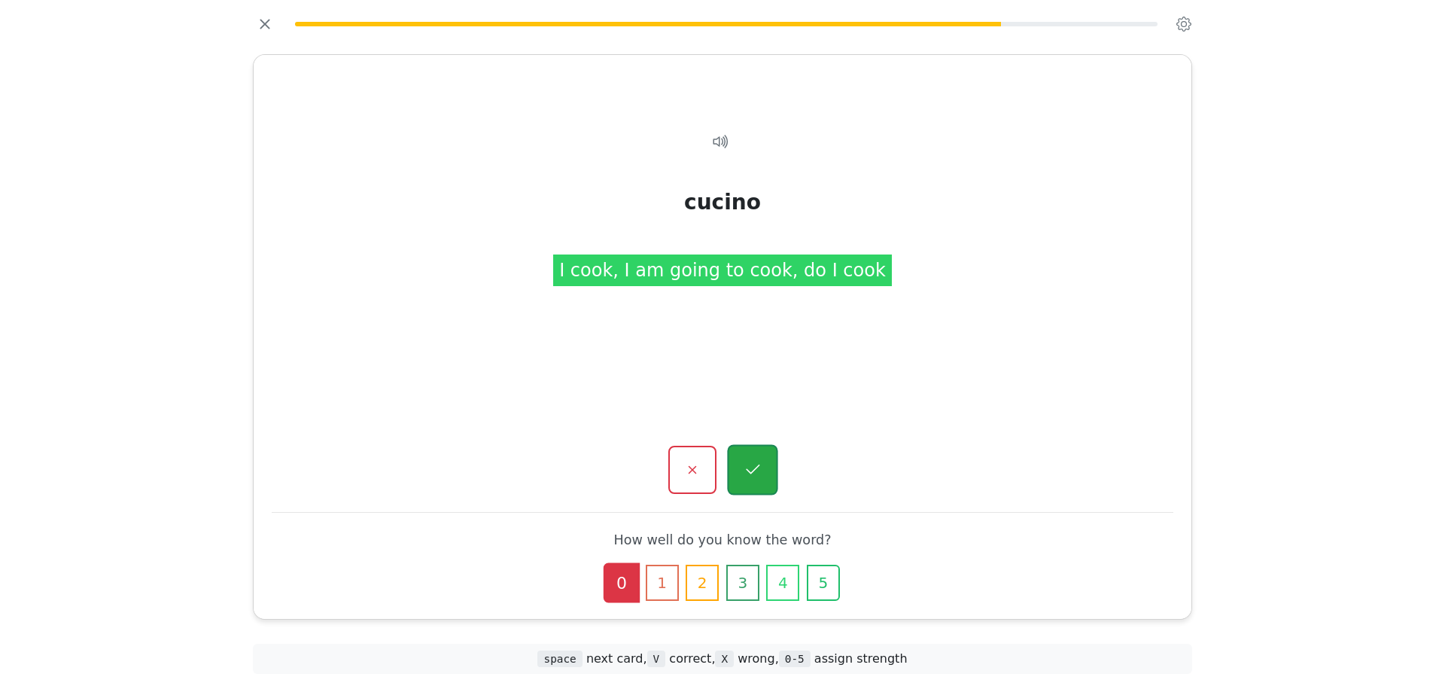
click at [768, 479] on button "button" at bounding box center [752, 470] width 50 height 50
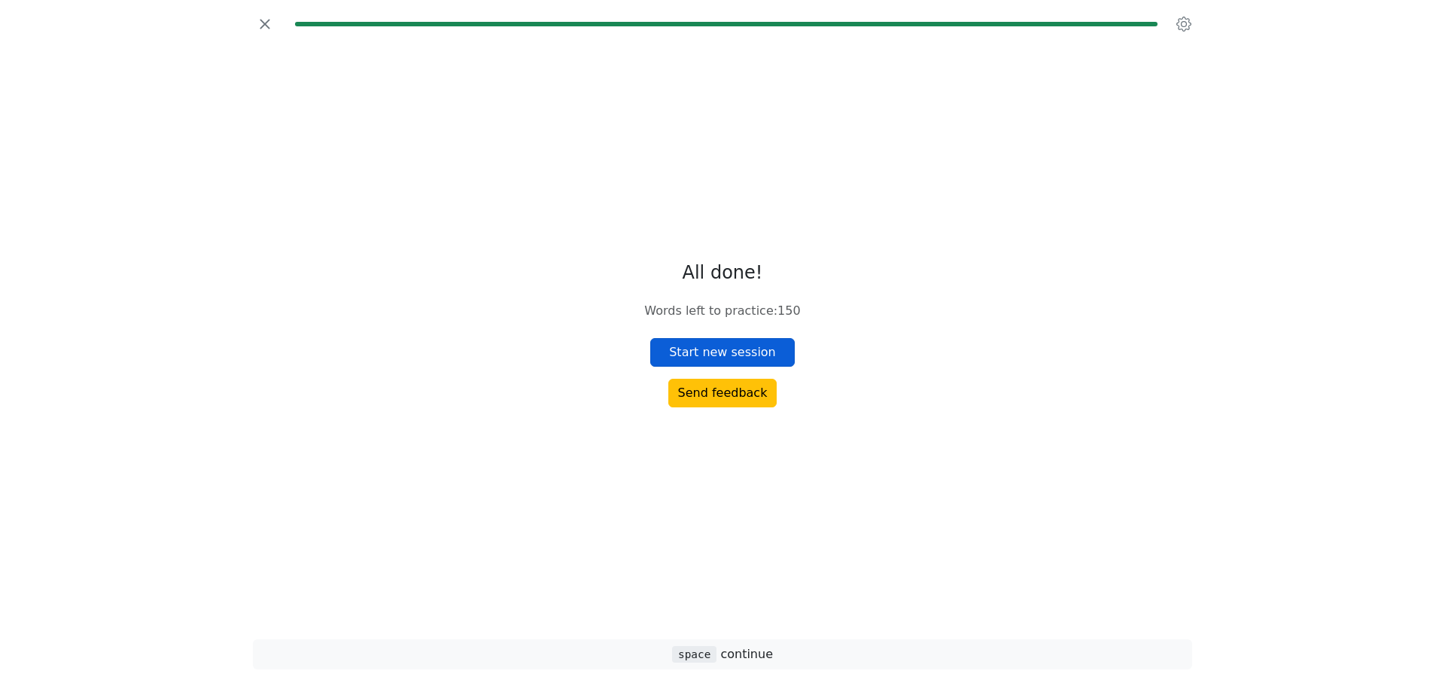
click at [776, 360] on button "Start new session" at bounding box center [722, 352] width 144 height 29
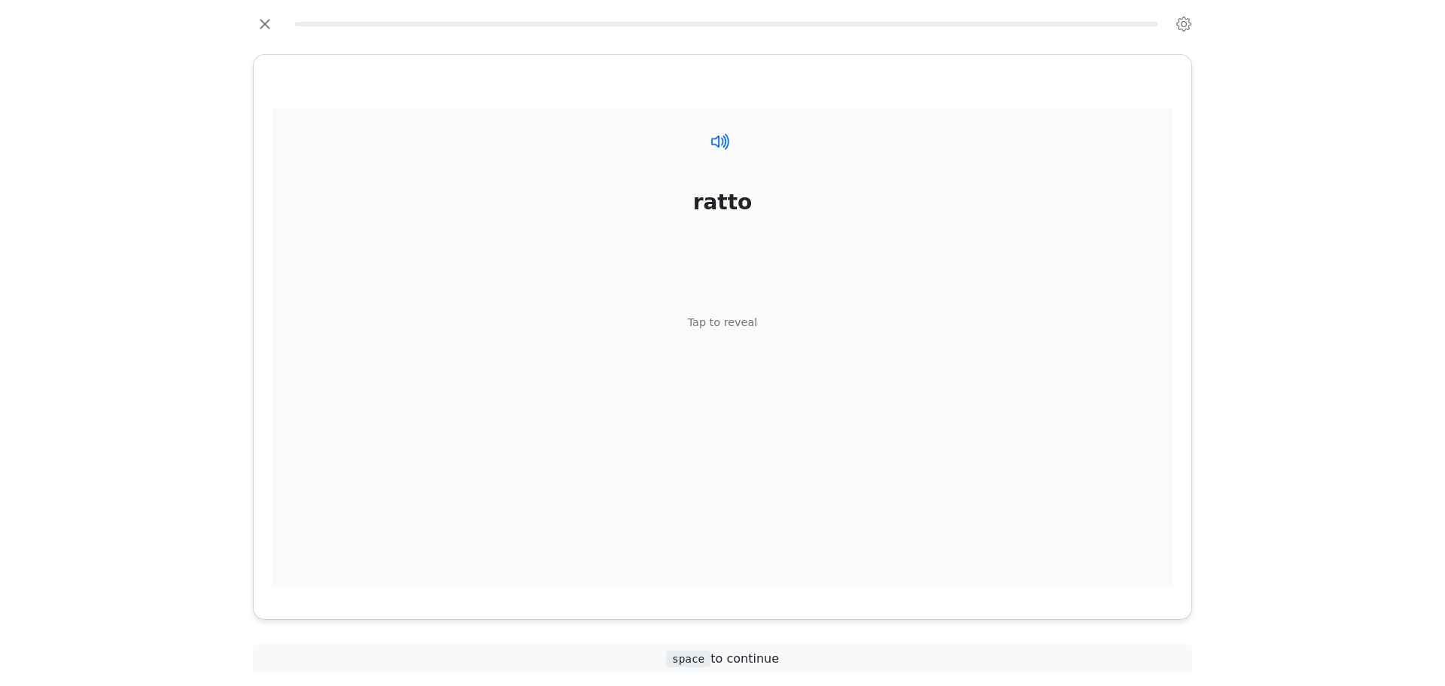
click at [722, 147] on icon at bounding box center [721, 141] width 22 height 22
click at [708, 325] on div "Tap to reveal" at bounding box center [723, 322] width 70 height 17
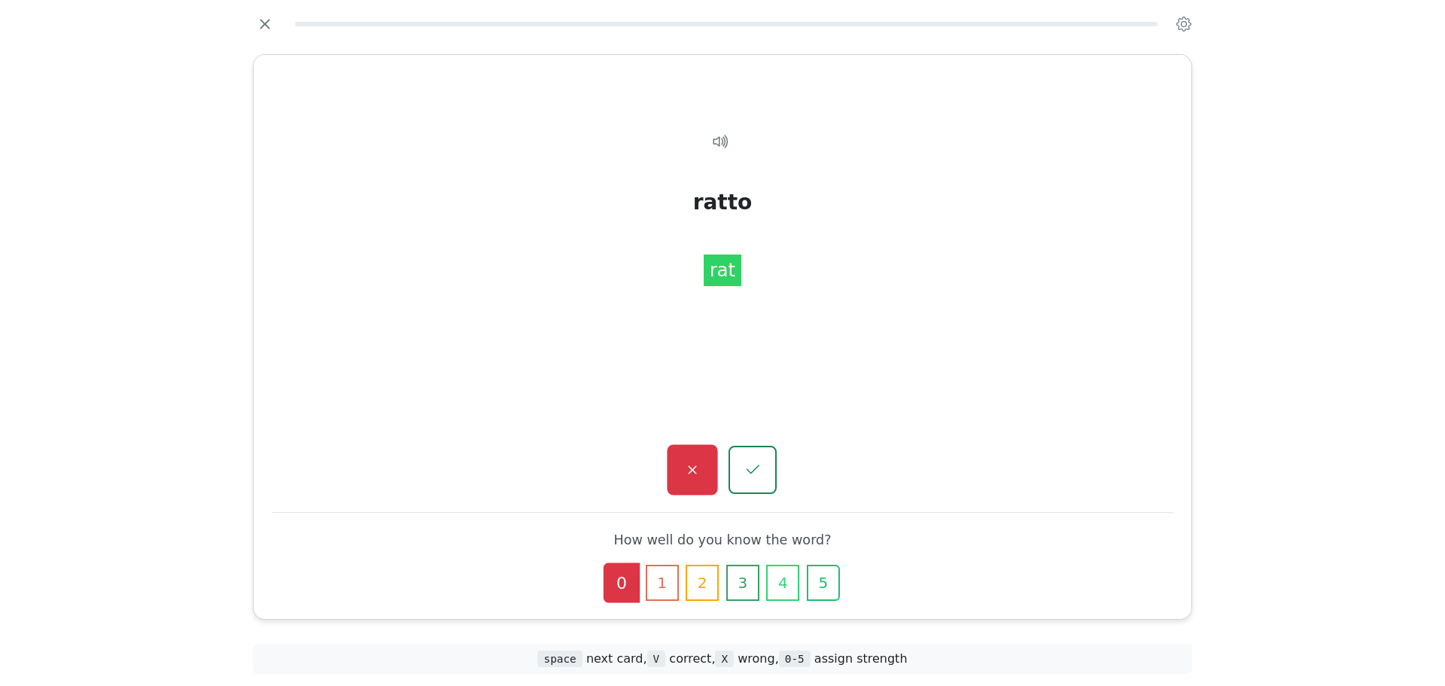
click at [698, 473] on icon "button" at bounding box center [692, 470] width 19 height 19
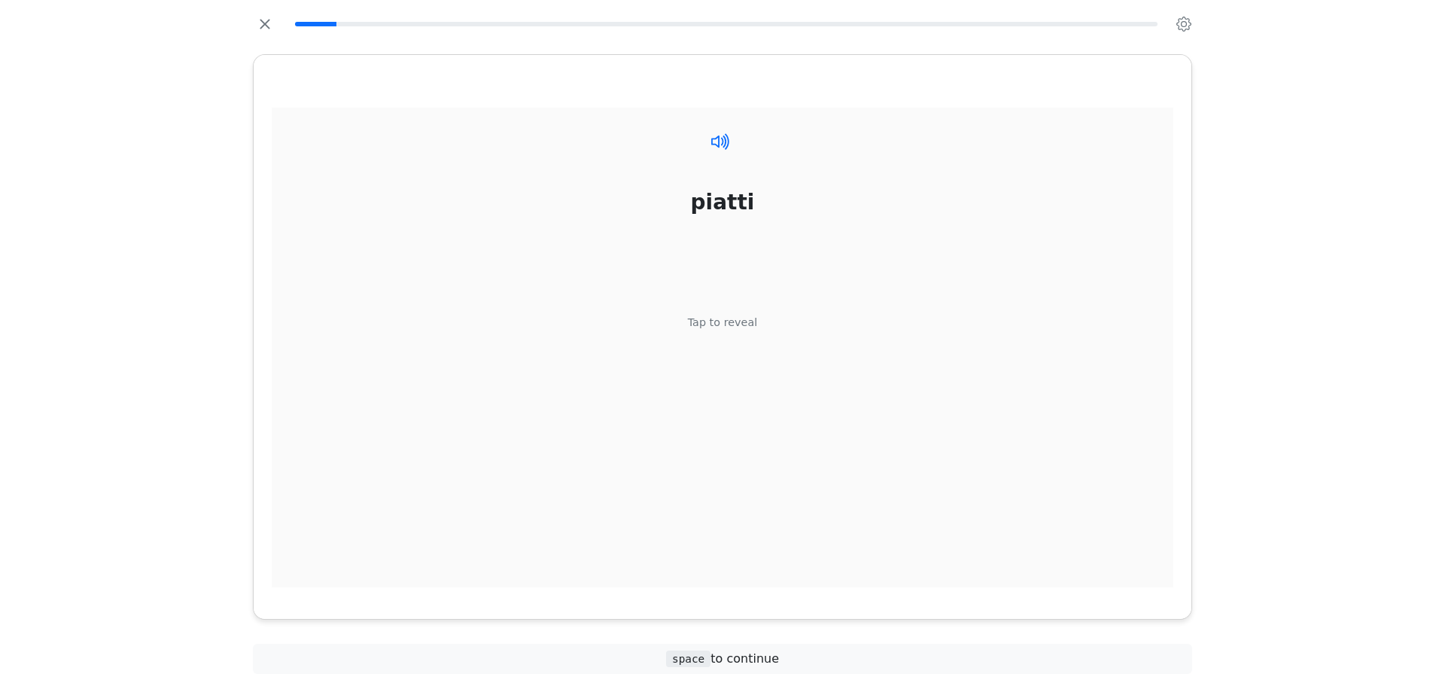
click at [720, 147] on icon at bounding box center [721, 141] width 22 height 22
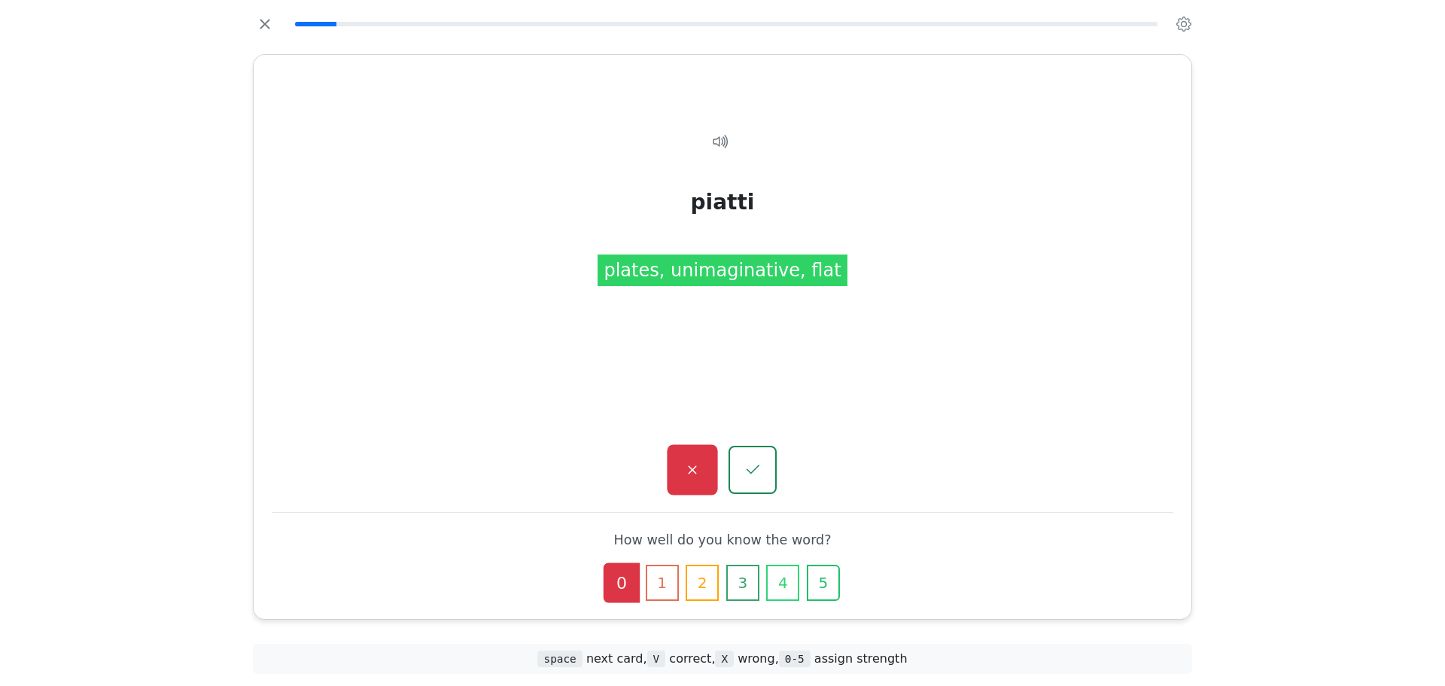
click at [698, 485] on button "button" at bounding box center [692, 470] width 50 height 50
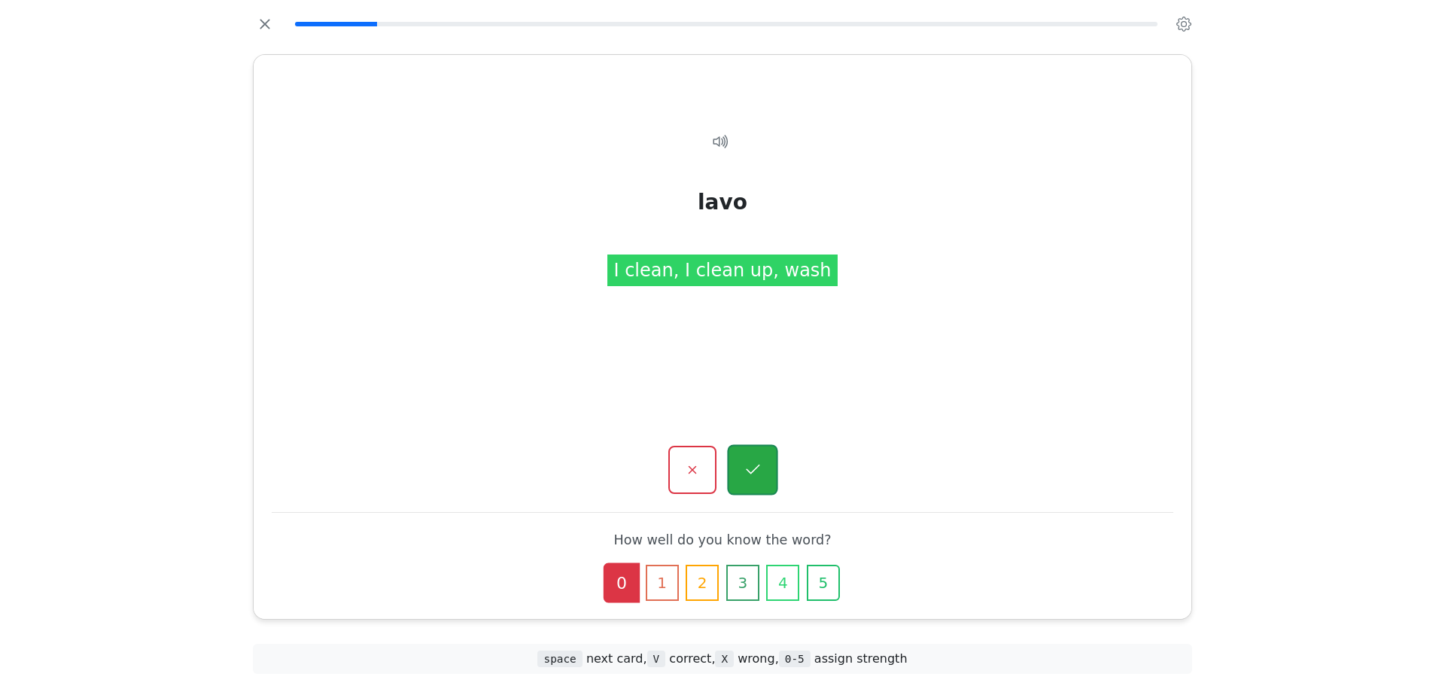
click at [747, 464] on icon "button" at bounding box center [752, 470] width 19 height 19
click at [725, 141] on icon at bounding box center [724, 141] width 4 height 13
click at [692, 454] on button "button" at bounding box center [692, 470] width 50 height 50
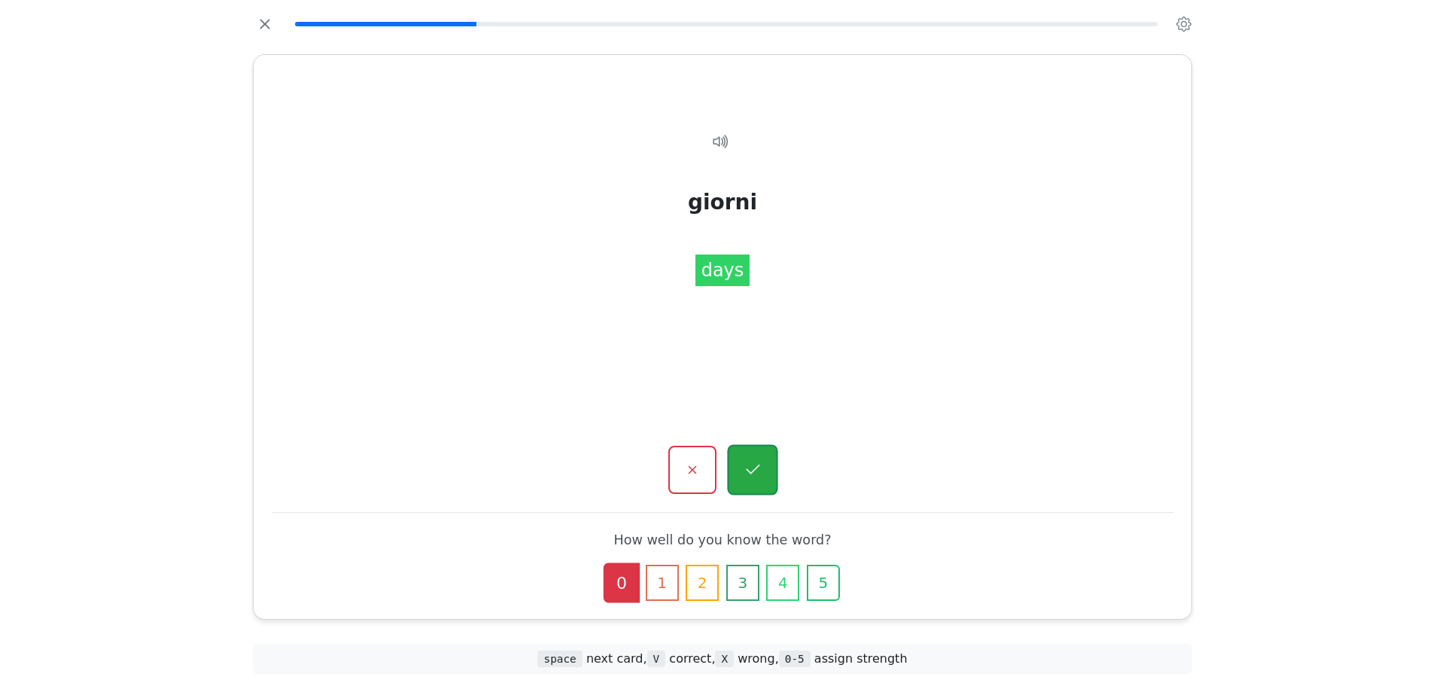
click at [763, 462] on button "button" at bounding box center [752, 470] width 50 height 50
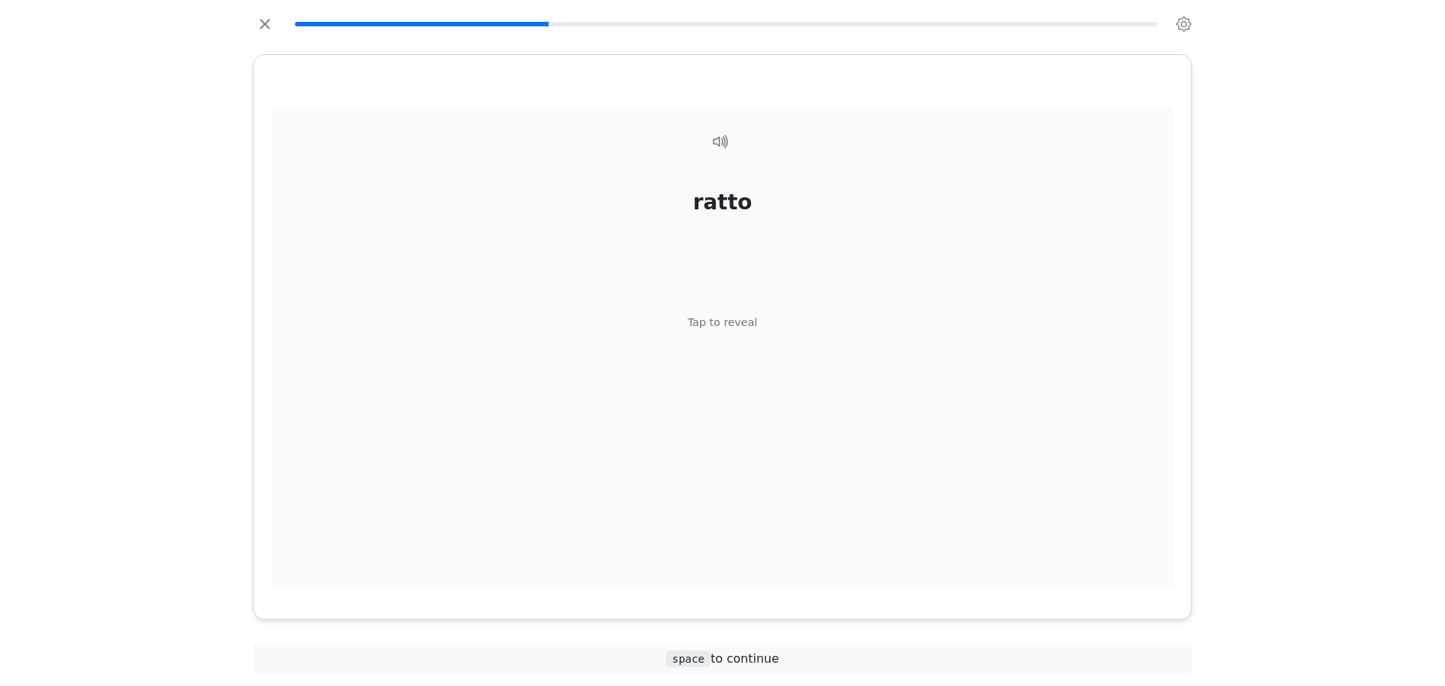
click at [719, 322] on div "Tap to reveal" at bounding box center [723, 322] width 70 height 17
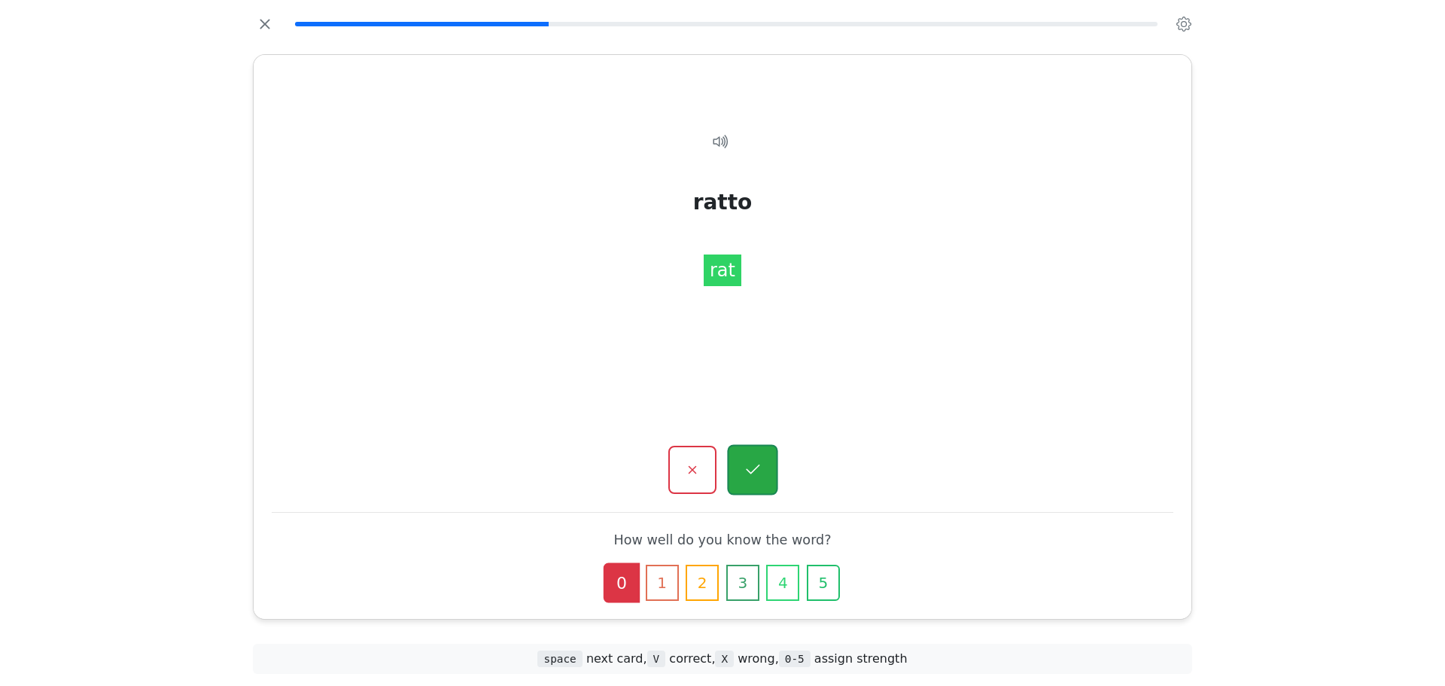
click at [765, 453] on button "button" at bounding box center [752, 470] width 50 height 50
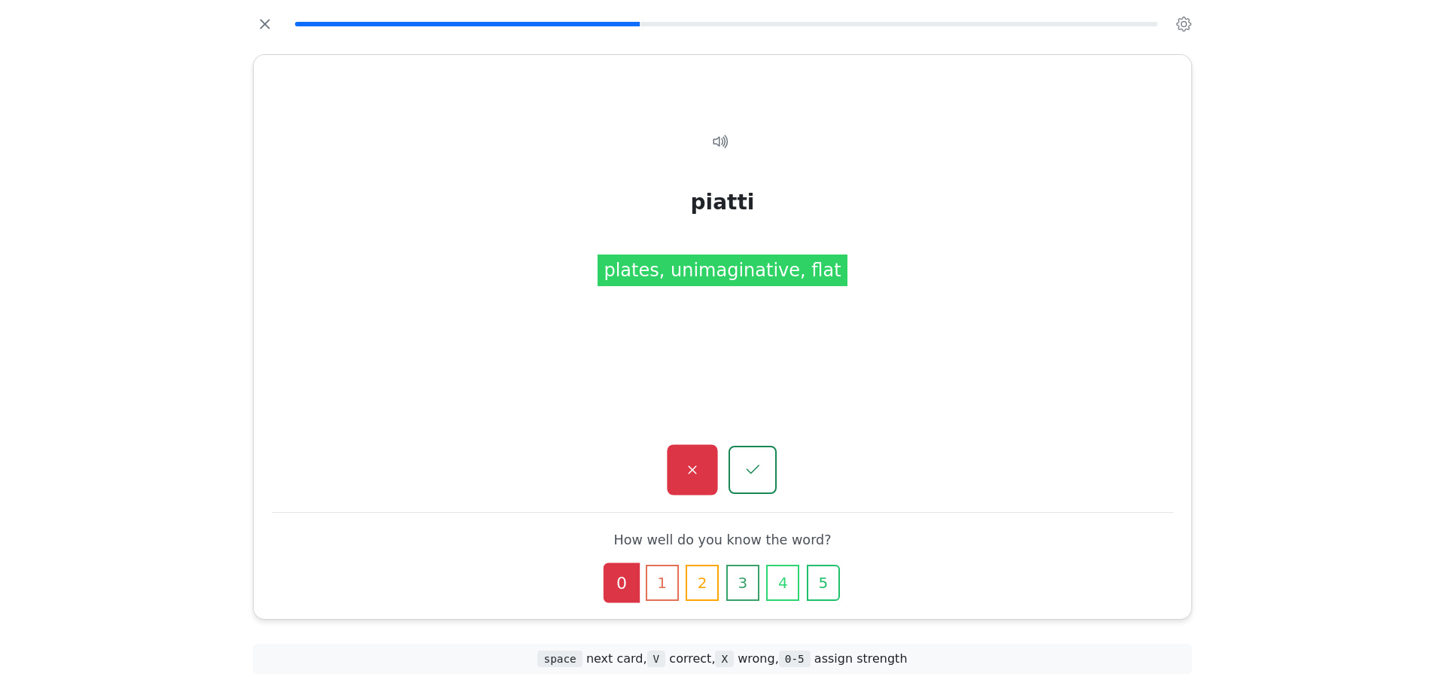
click at [687, 479] on button "button" at bounding box center [692, 470] width 50 height 50
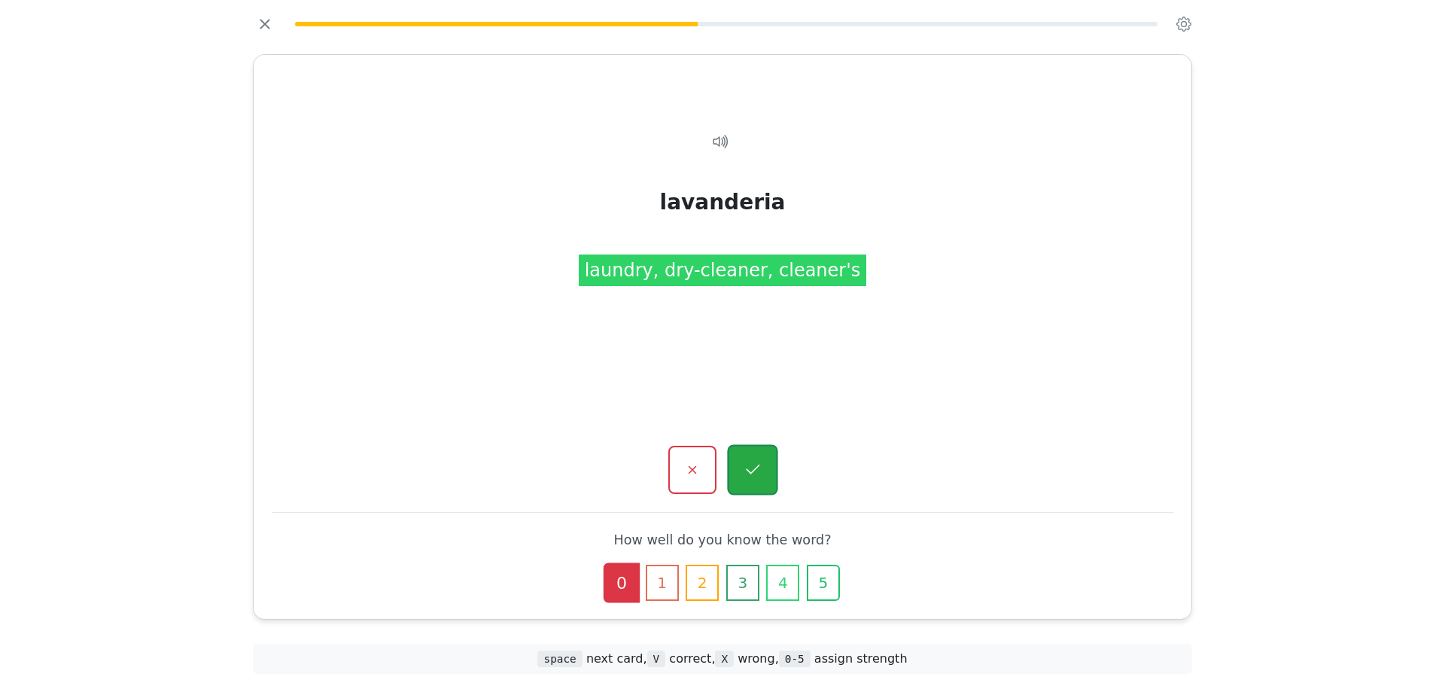
click at [768, 457] on button "button" at bounding box center [752, 470] width 50 height 50
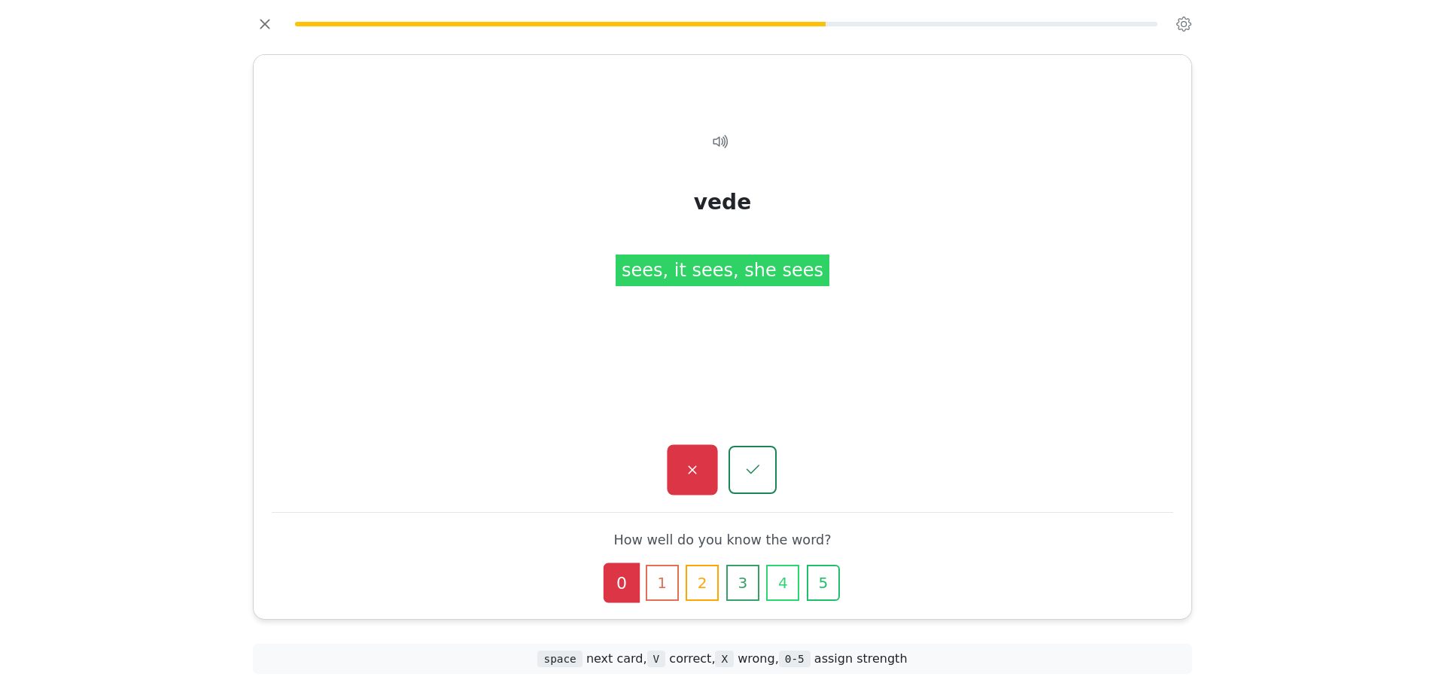
click at [701, 473] on icon "button" at bounding box center [692, 470] width 19 height 19
click at [689, 503] on div "prende Tap to reveal prende you take, she grasps, it takes How well do you know…" at bounding box center [723, 337] width 938 height 564
click at [690, 465] on icon "button" at bounding box center [692, 470] width 19 height 19
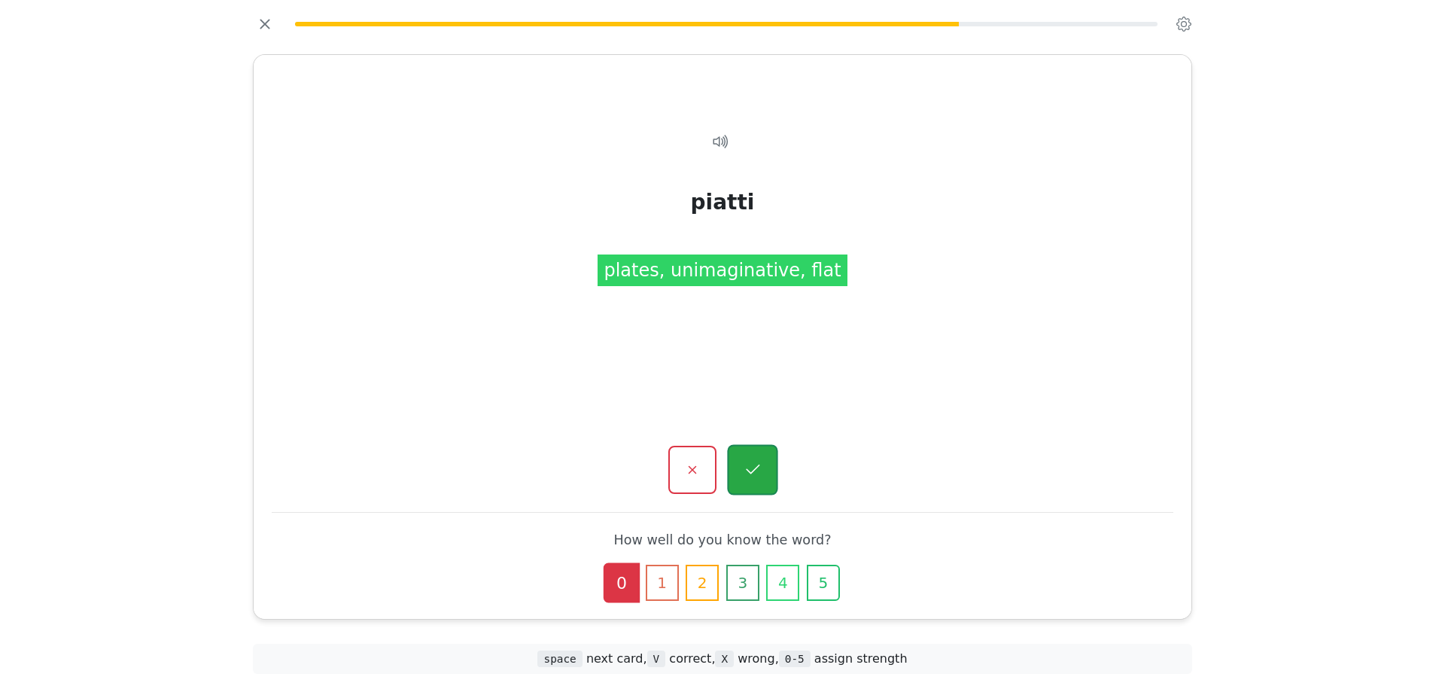
click at [733, 468] on button "button" at bounding box center [752, 470] width 50 height 50
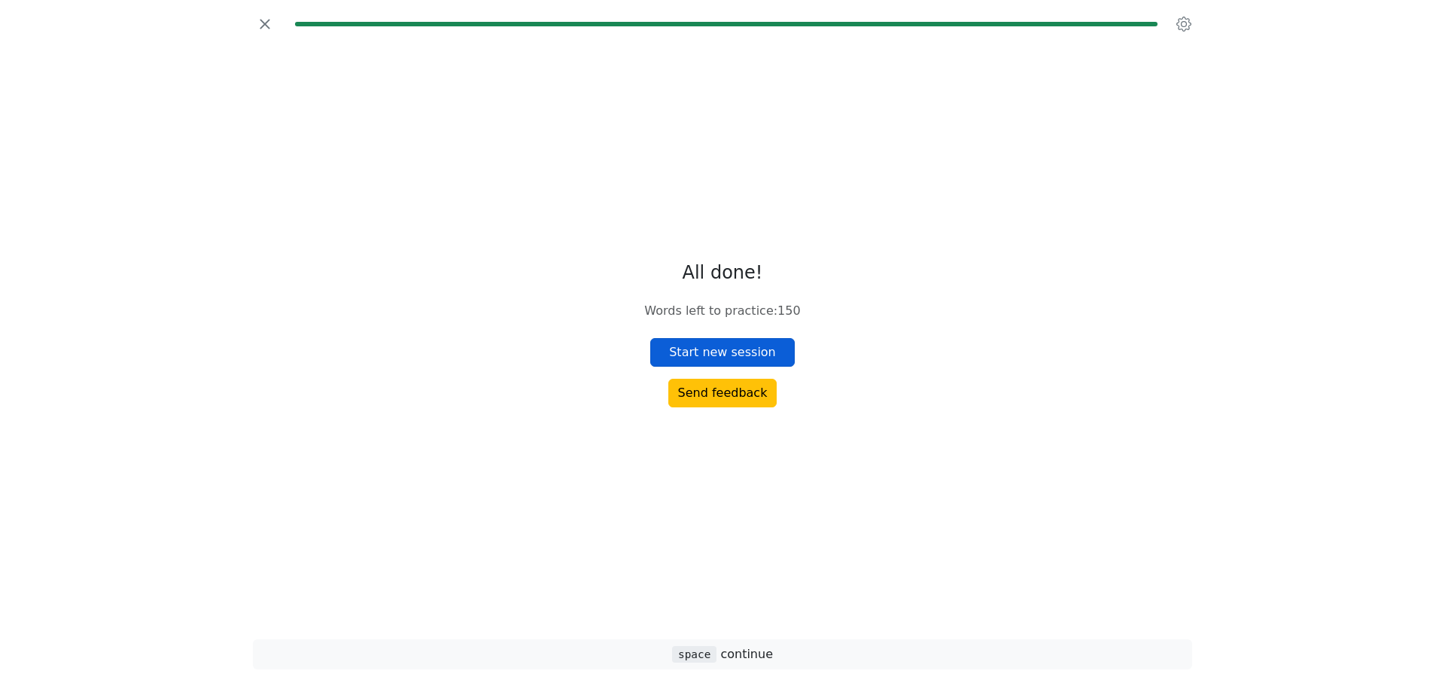
click at [703, 364] on button "Start new session" at bounding box center [722, 352] width 144 height 29
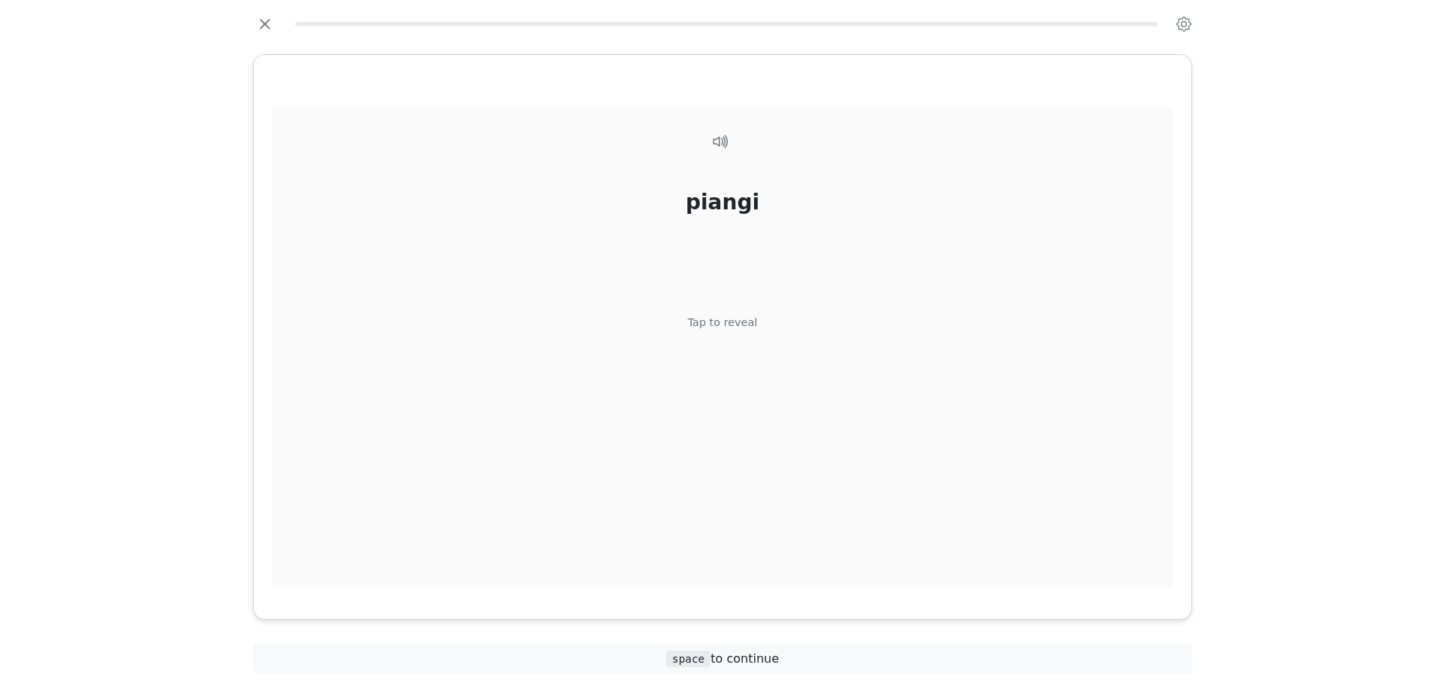
click at [716, 152] on div "piangi Tap to reveal" at bounding box center [723, 348] width 902 height 480
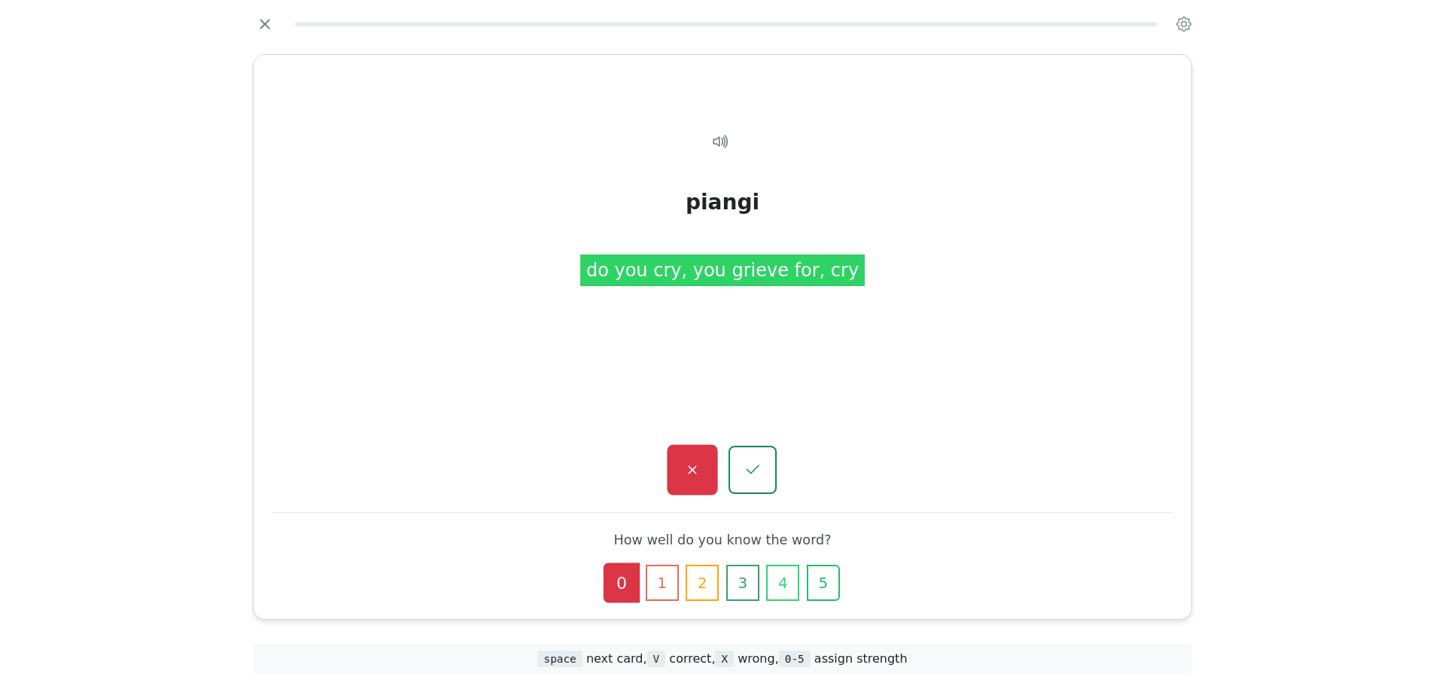
click at [682, 454] on button "button" at bounding box center [692, 470] width 50 height 50
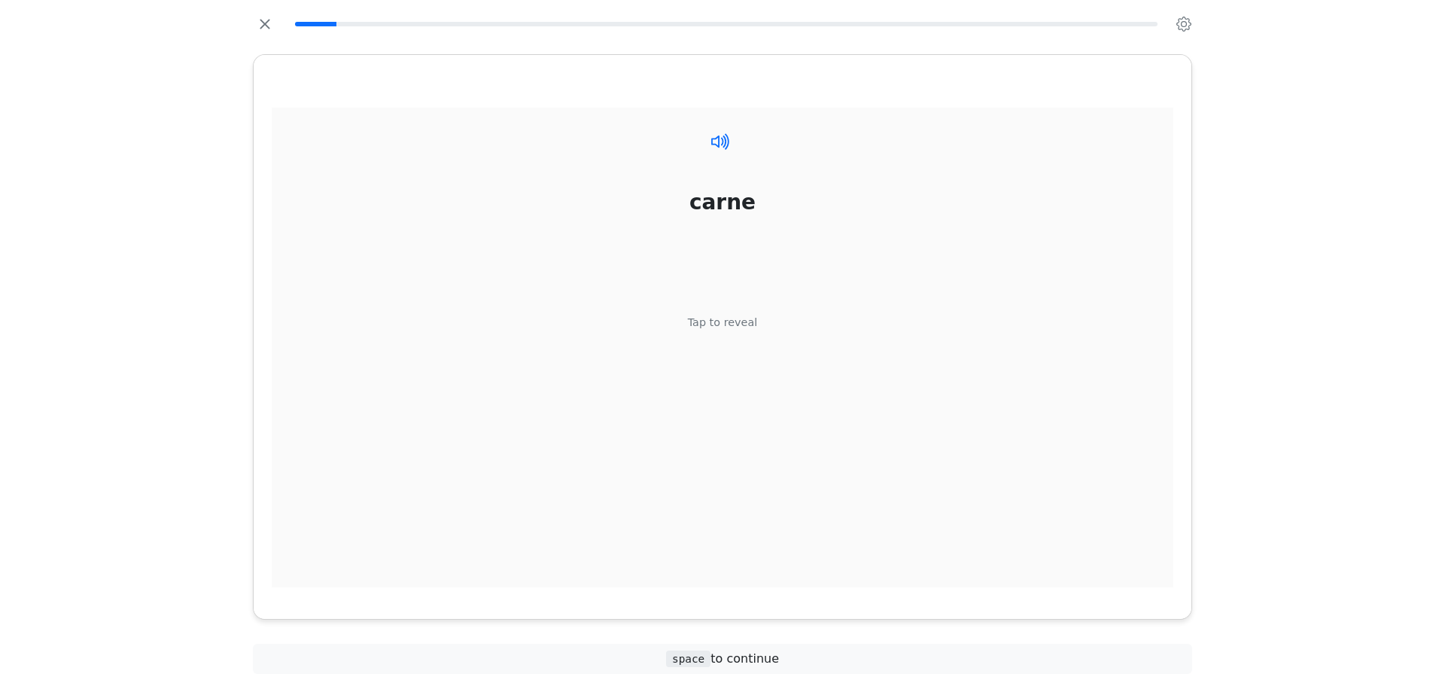
click at [721, 144] on icon at bounding box center [721, 141] width 22 height 22
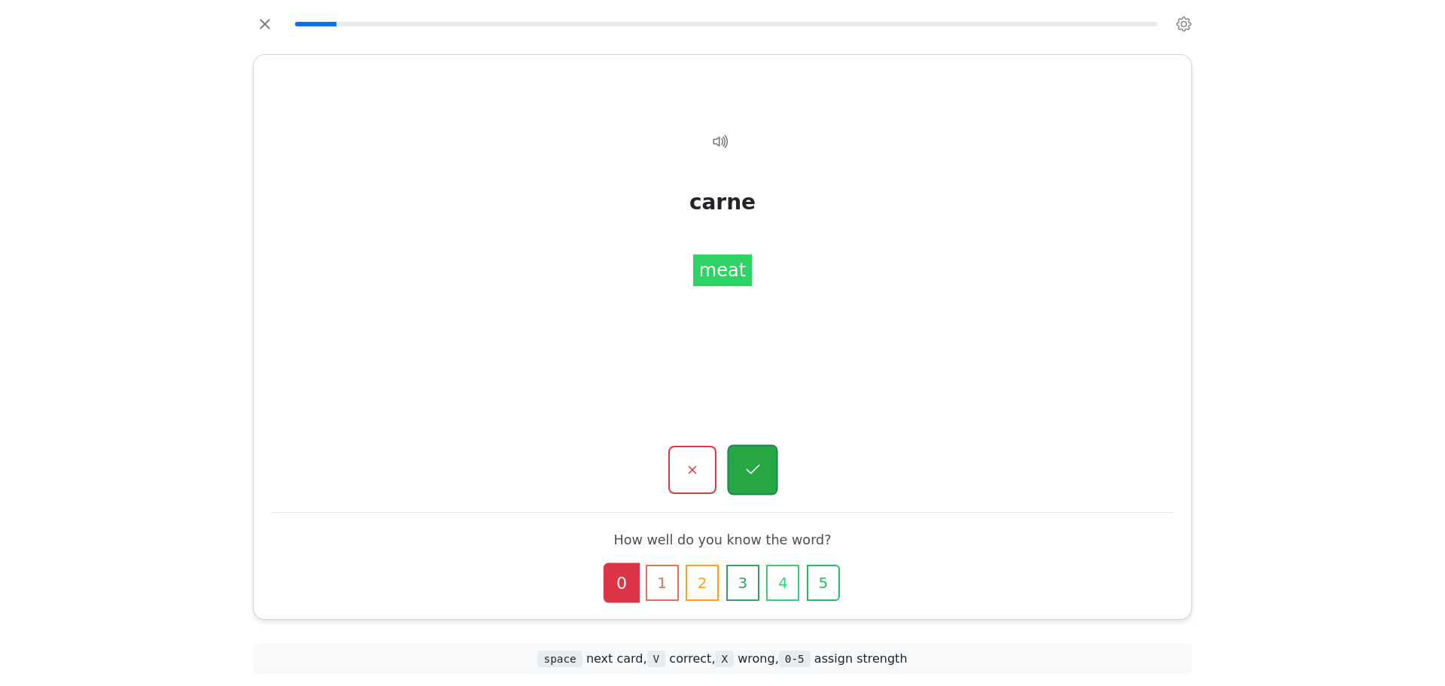
click at [756, 462] on icon "button" at bounding box center [752, 470] width 19 height 19
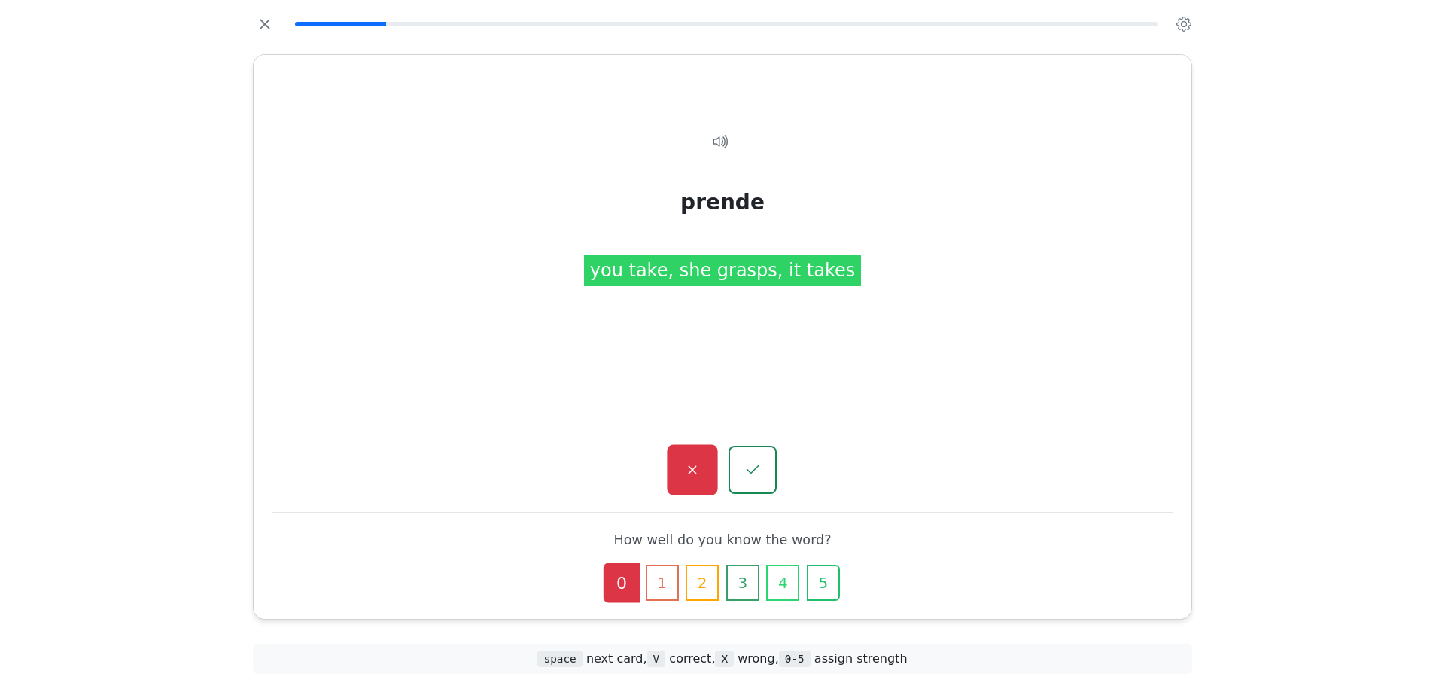
click at [700, 471] on icon "button" at bounding box center [692, 470] width 19 height 19
click at [734, 470] on button "button" at bounding box center [752, 470] width 48 height 48
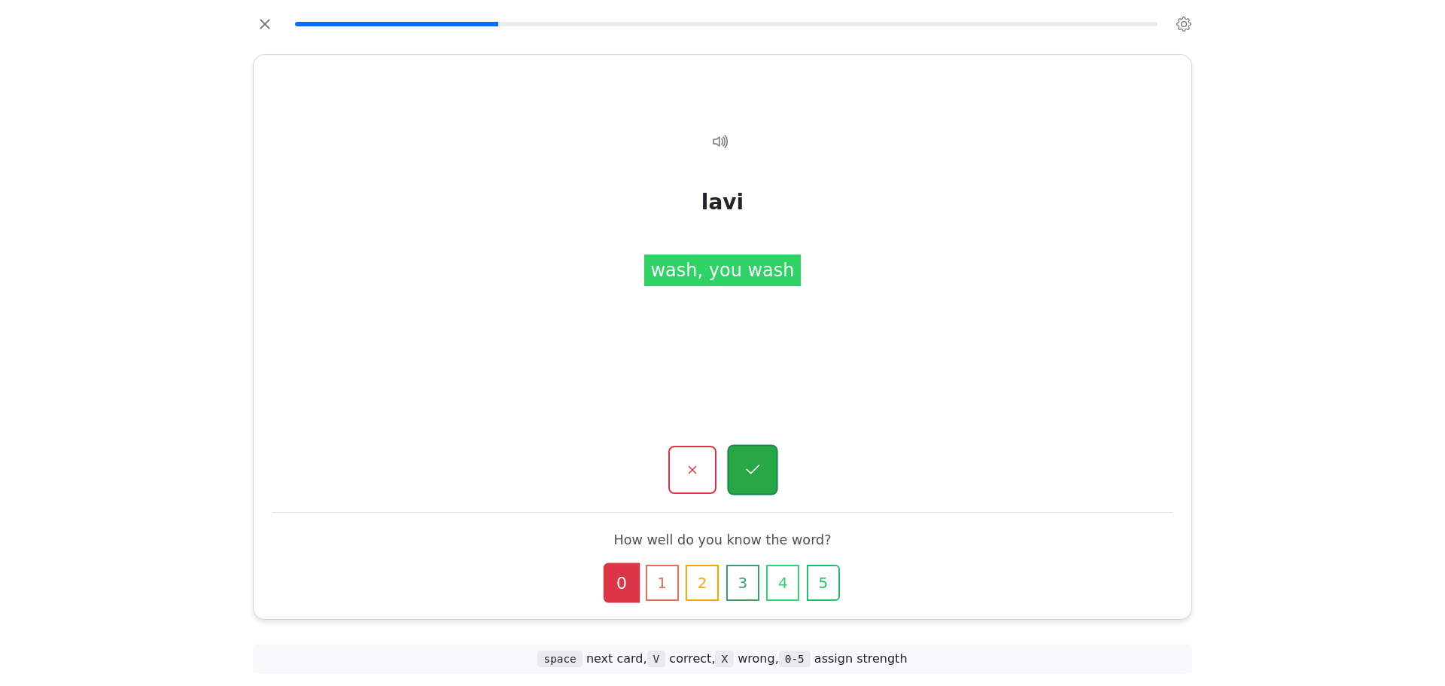
click at [731, 465] on button "button" at bounding box center [752, 470] width 50 height 50
click at [763, 467] on button "button" at bounding box center [752, 470] width 50 height 50
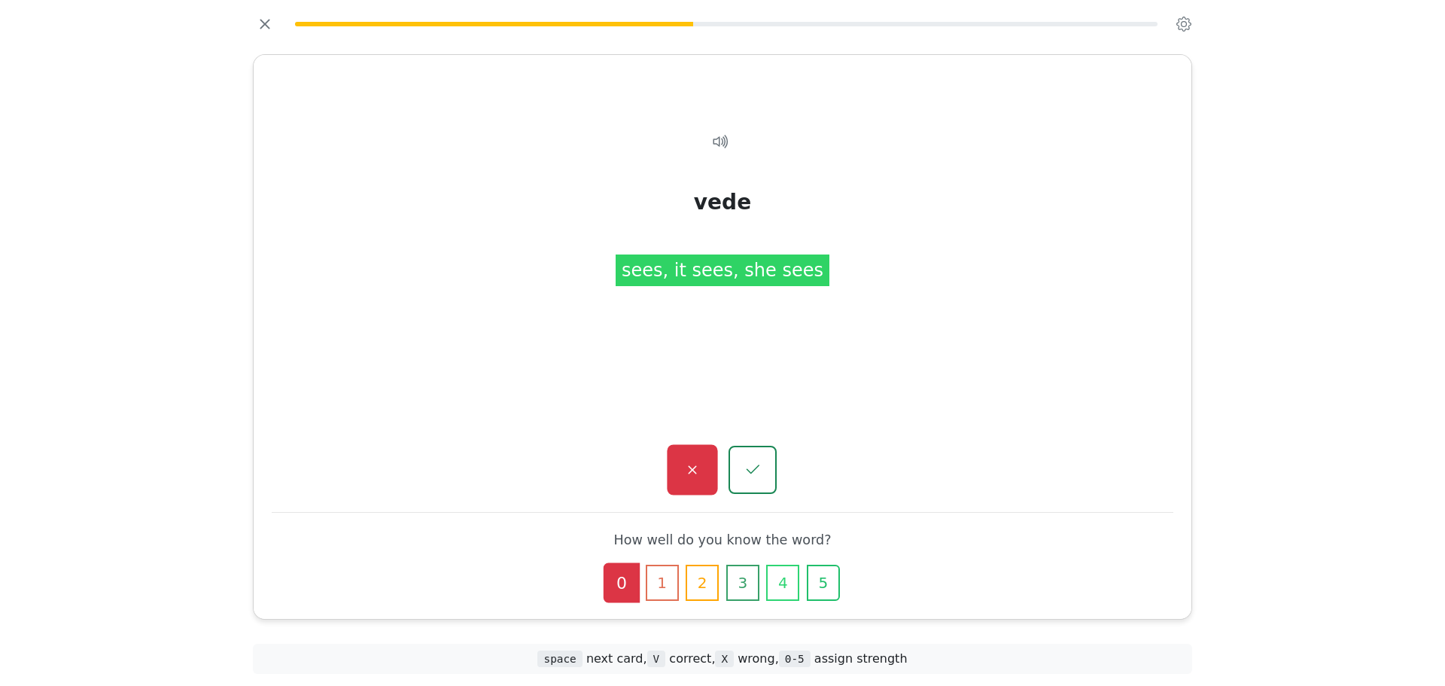
click at [713, 470] on button "button" at bounding box center [692, 470] width 50 height 50
click at [707, 454] on button "button" at bounding box center [692, 470] width 50 height 50
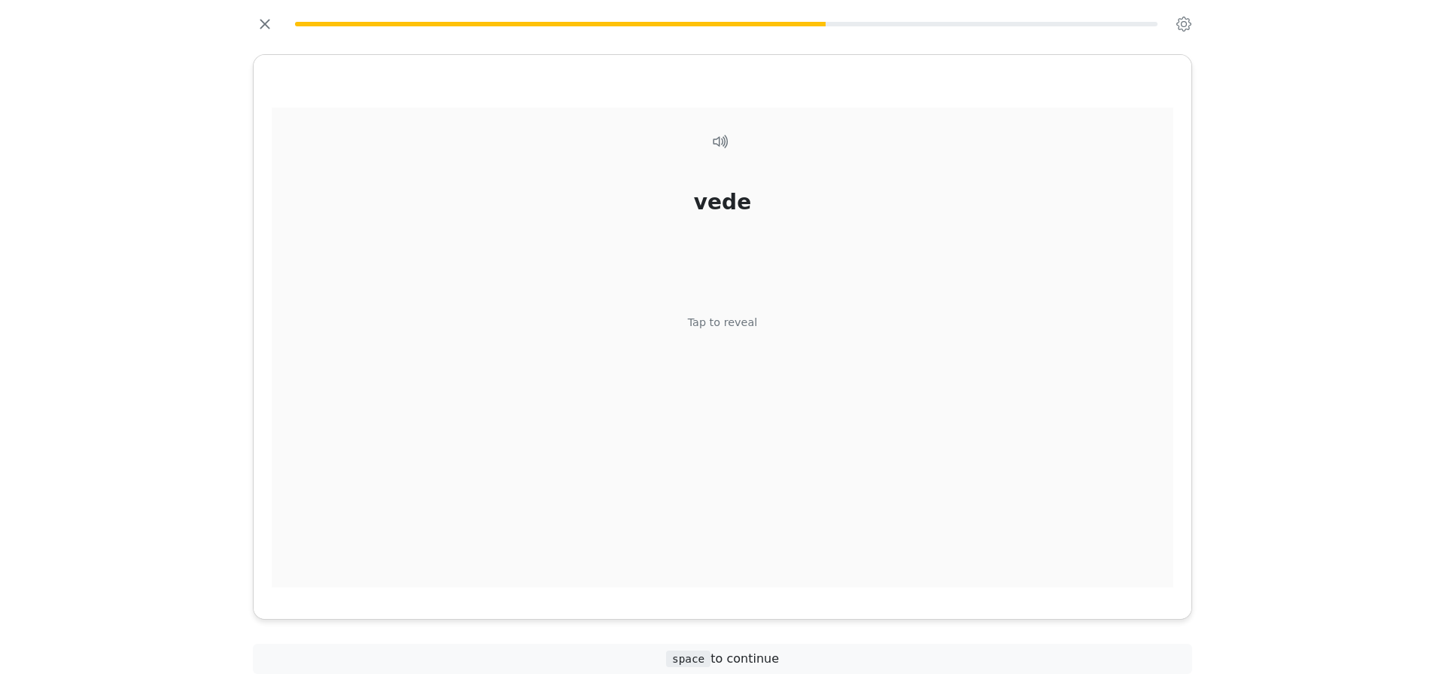
click at [737, 359] on div "vede Tap to reveal" at bounding box center [723, 348] width 902 height 480
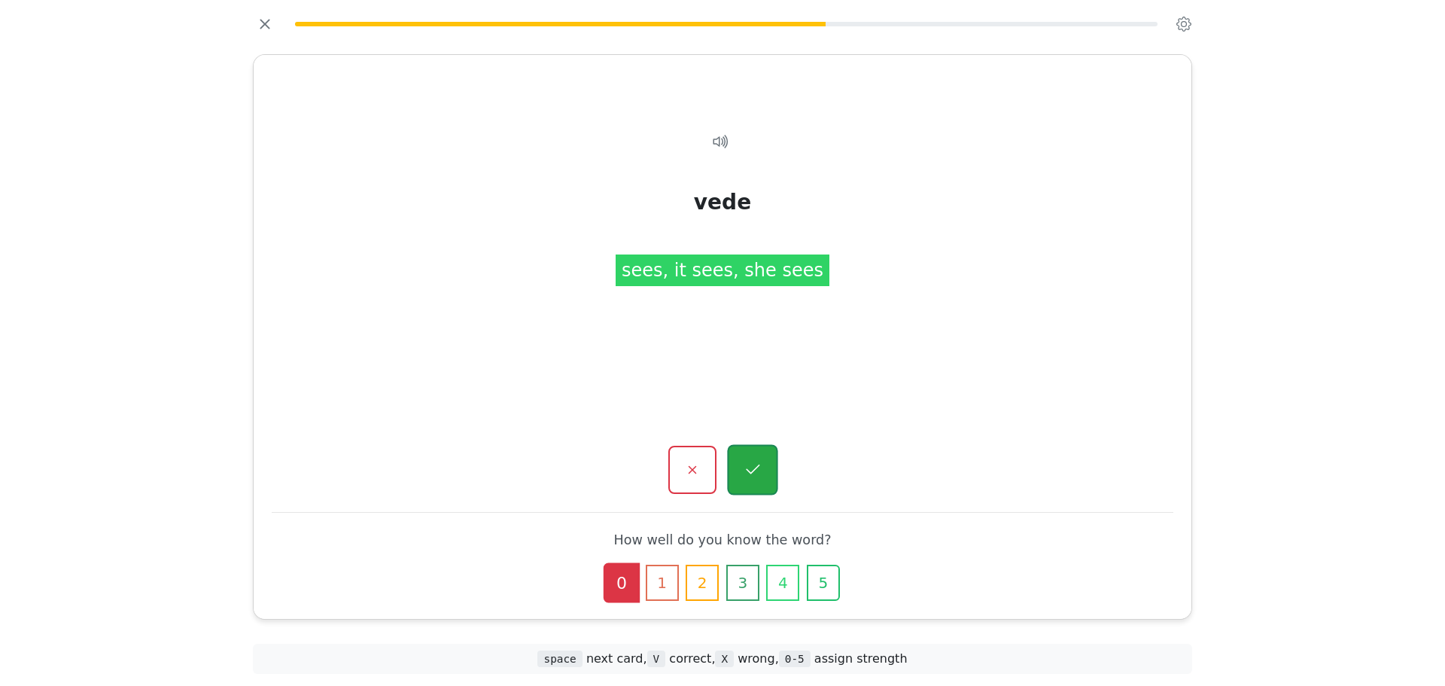
click at [750, 493] on button "button" at bounding box center [752, 470] width 50 height 50
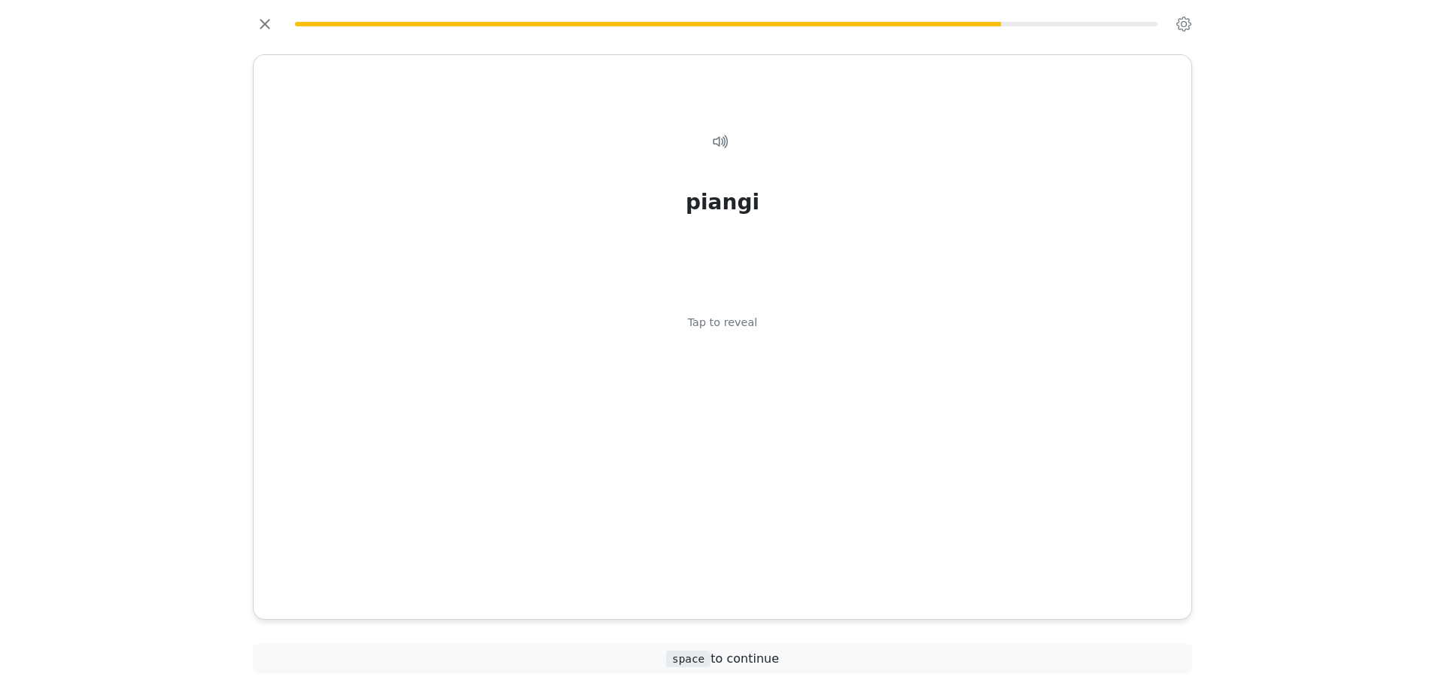
click at [776, 403] on div "piangi Tap to reveal" at bounding box center [723, 348] width 902 height 480
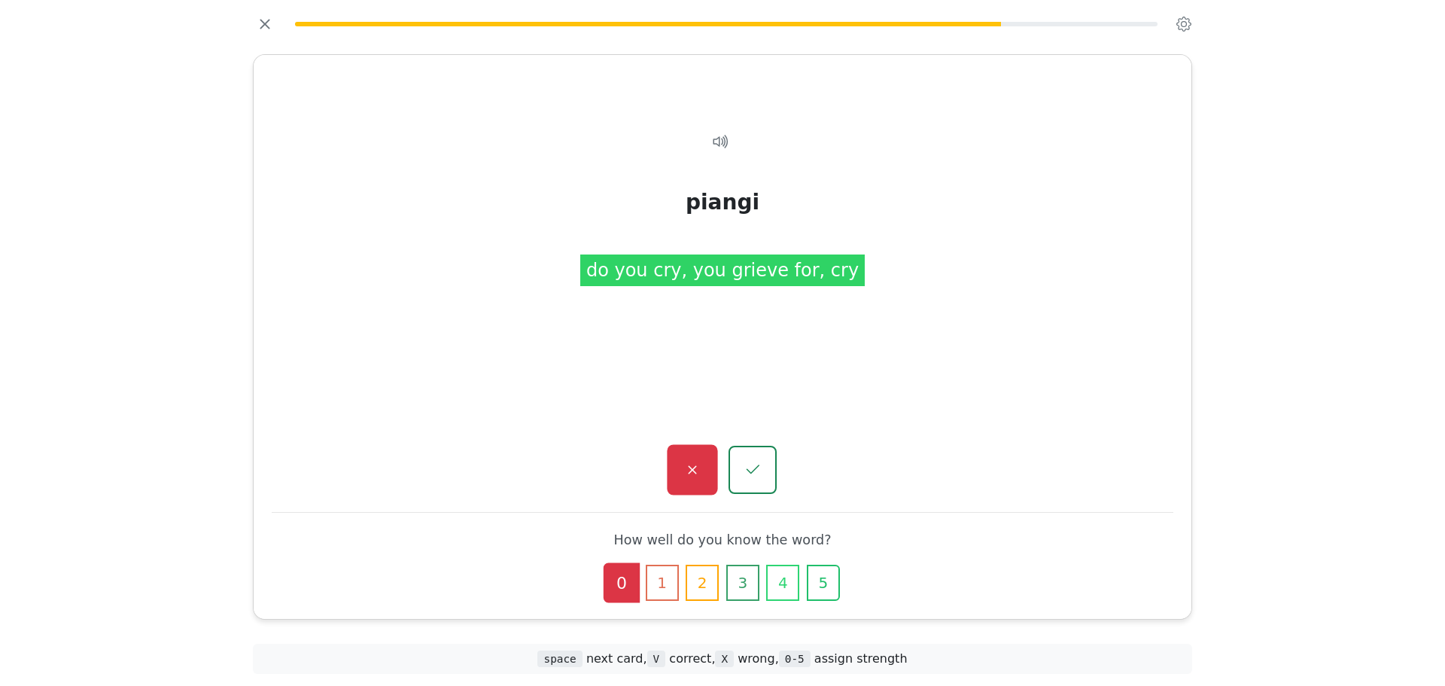
click at [710, 458] on button "button" at bounding box center [692, 470] width 50 height 50
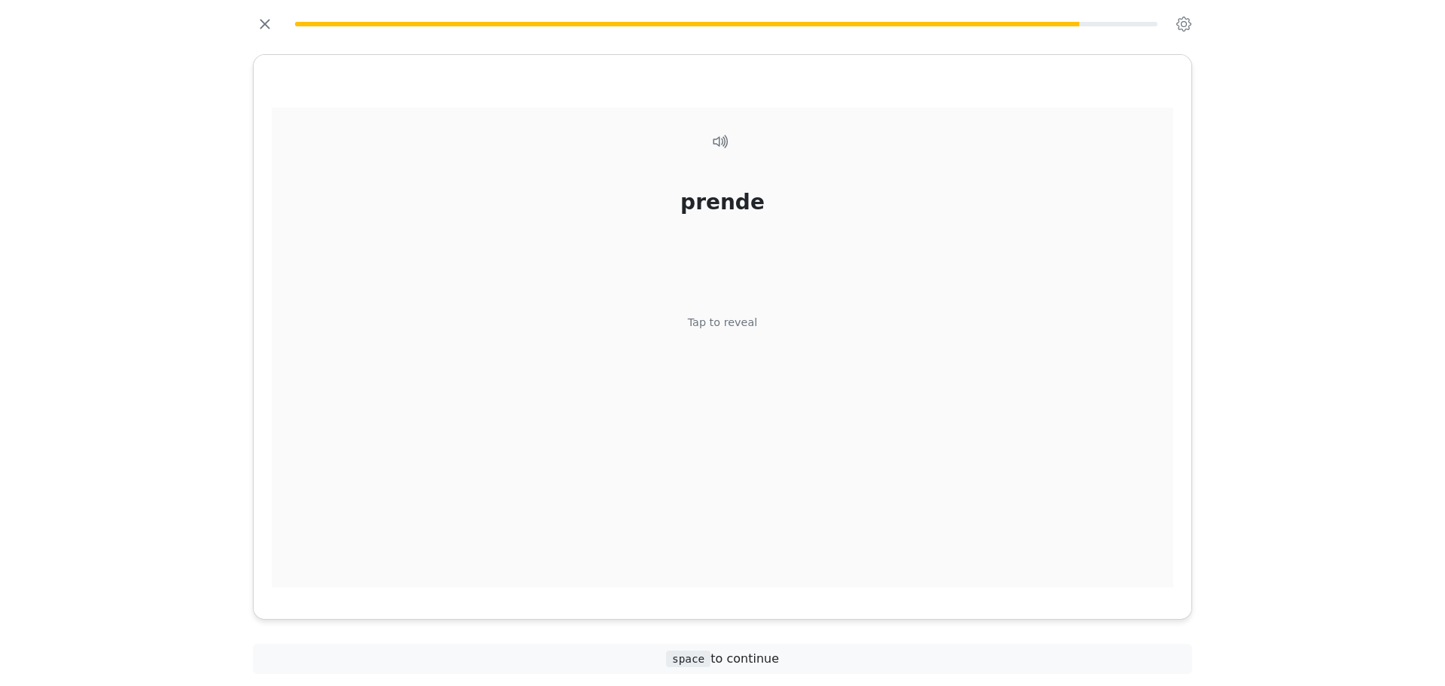
click at [788, 353] on div "prende Tap to reveal" at bounding box center [723, 348] width 902 height 480
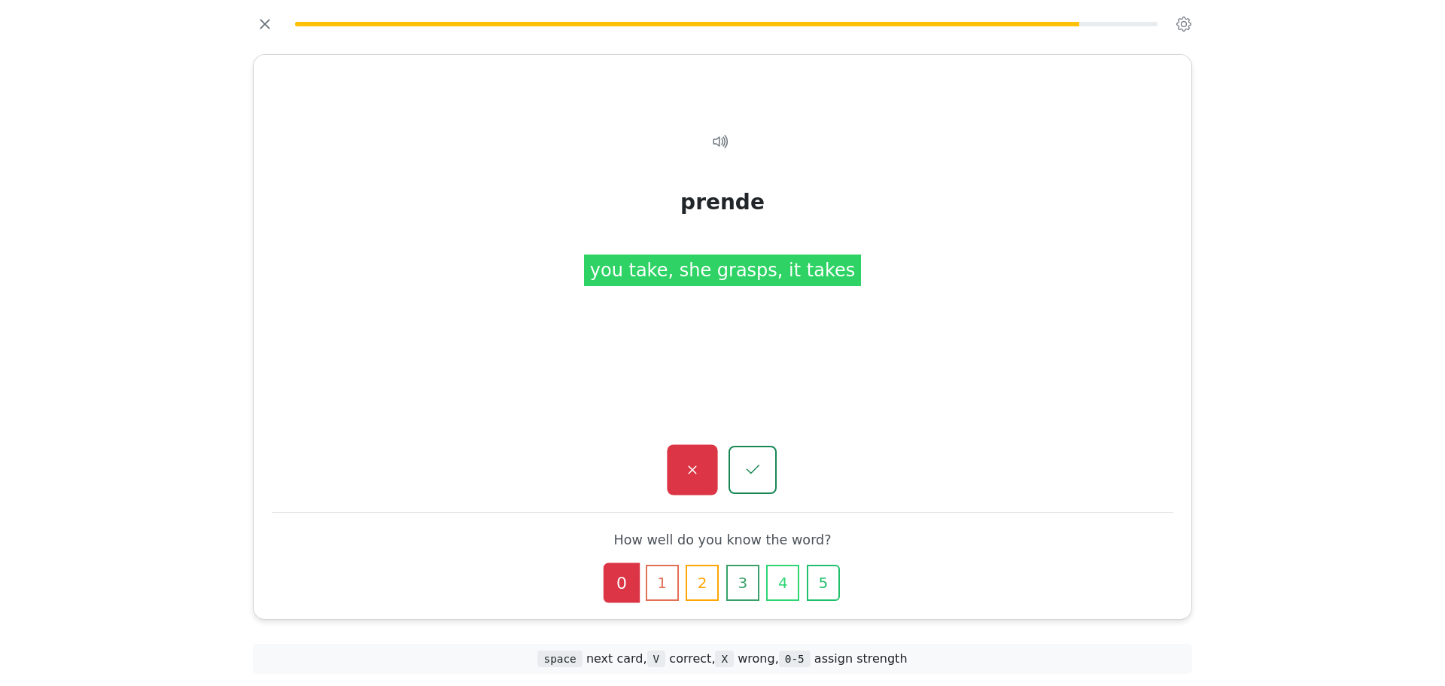
click at [693, 478] on icon "button" at bounding box center [692, 470] width 19 height 19
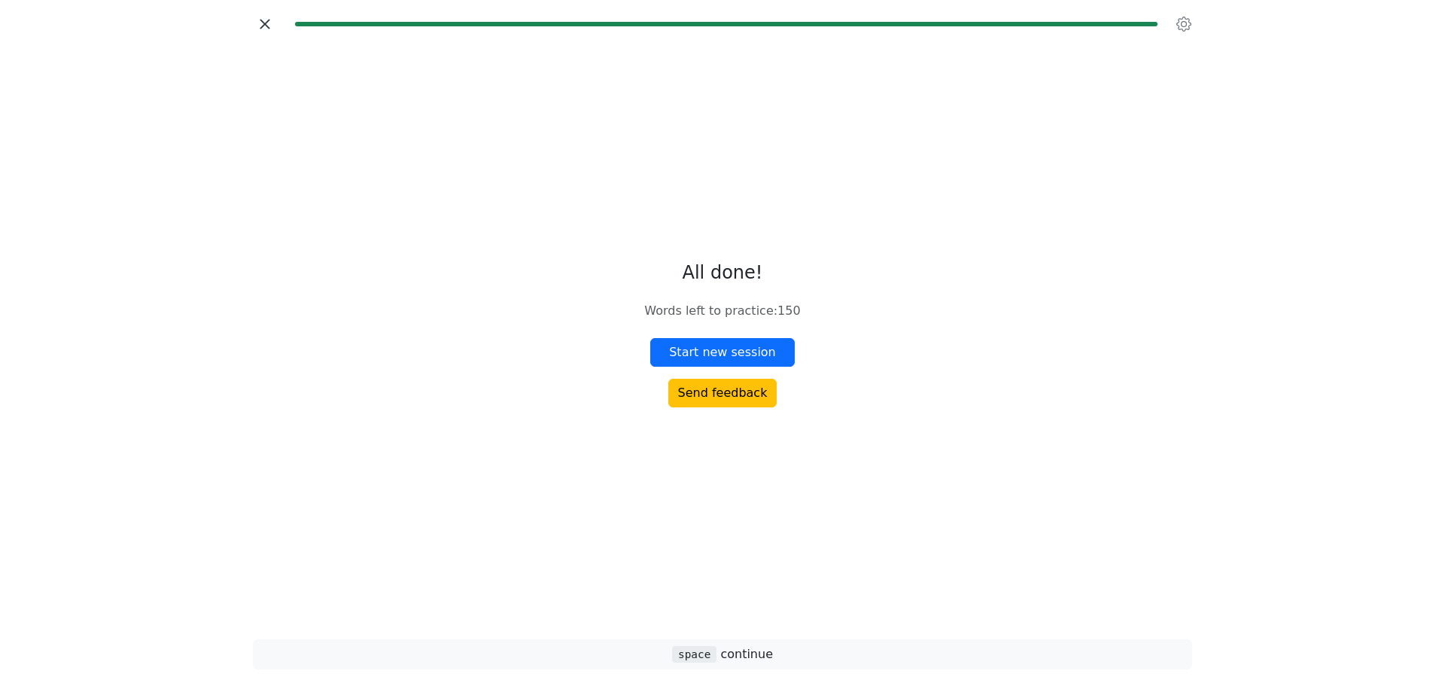
click at [261, 35] on button "button" at bounding box center [265, 24] width 24 height 24
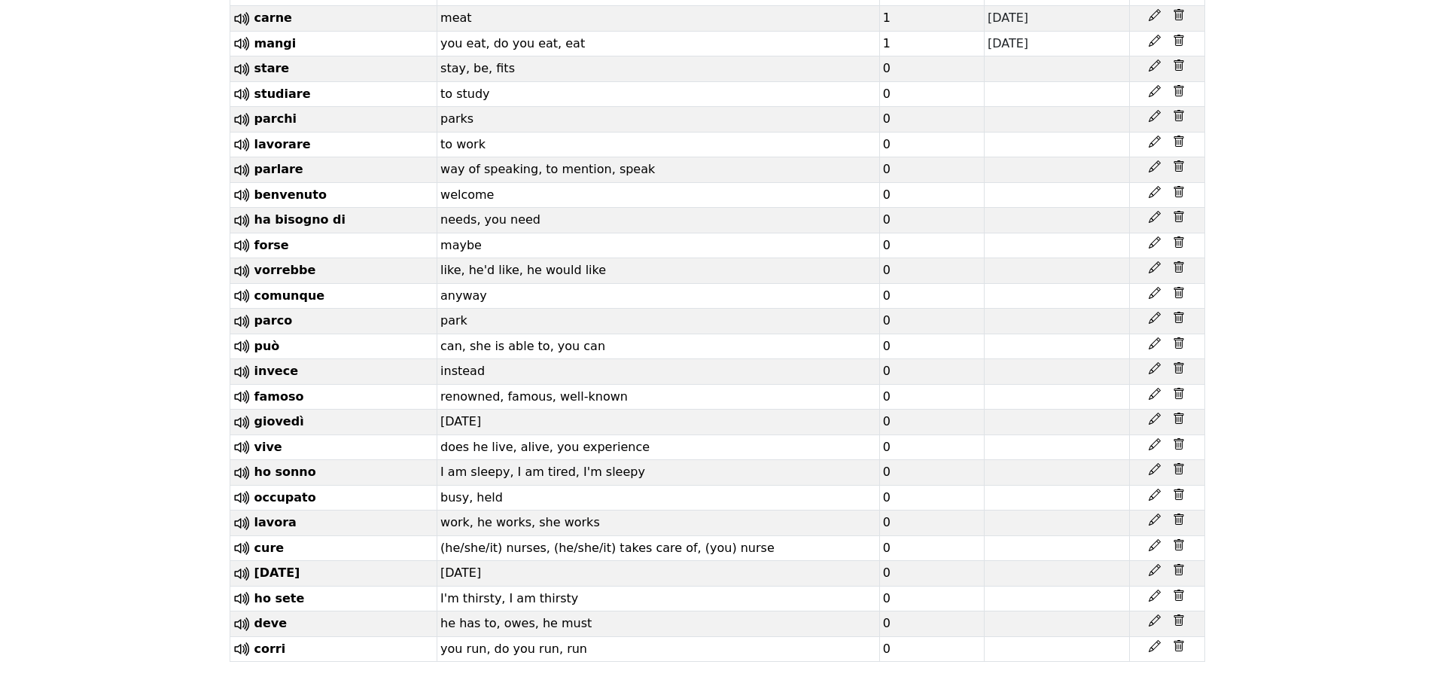
scroll to position [3797, 0]
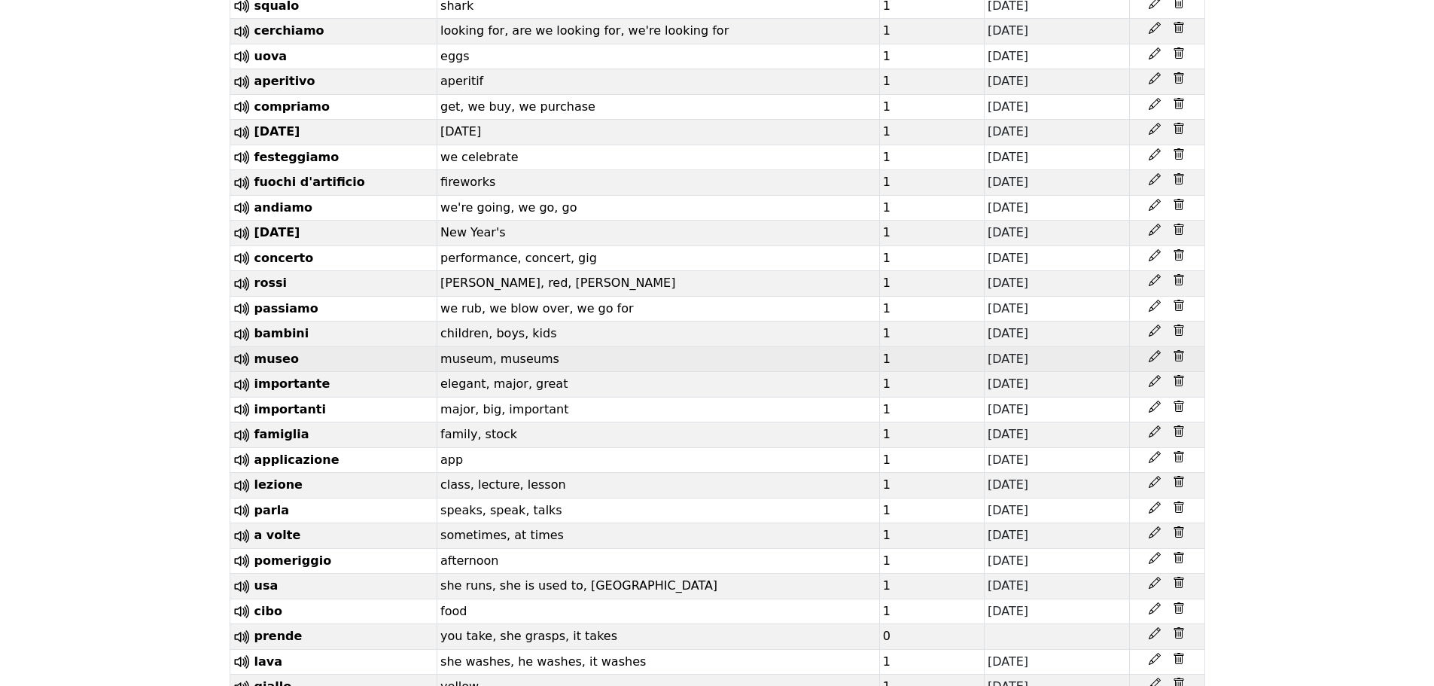
click at [653, 347] on td "children, boys, kids" at bounding box center [658, 334] width 442 height 26
click at [655, 372] on td "museum, museums" at bounding box center [658, 359] width 442 height 26
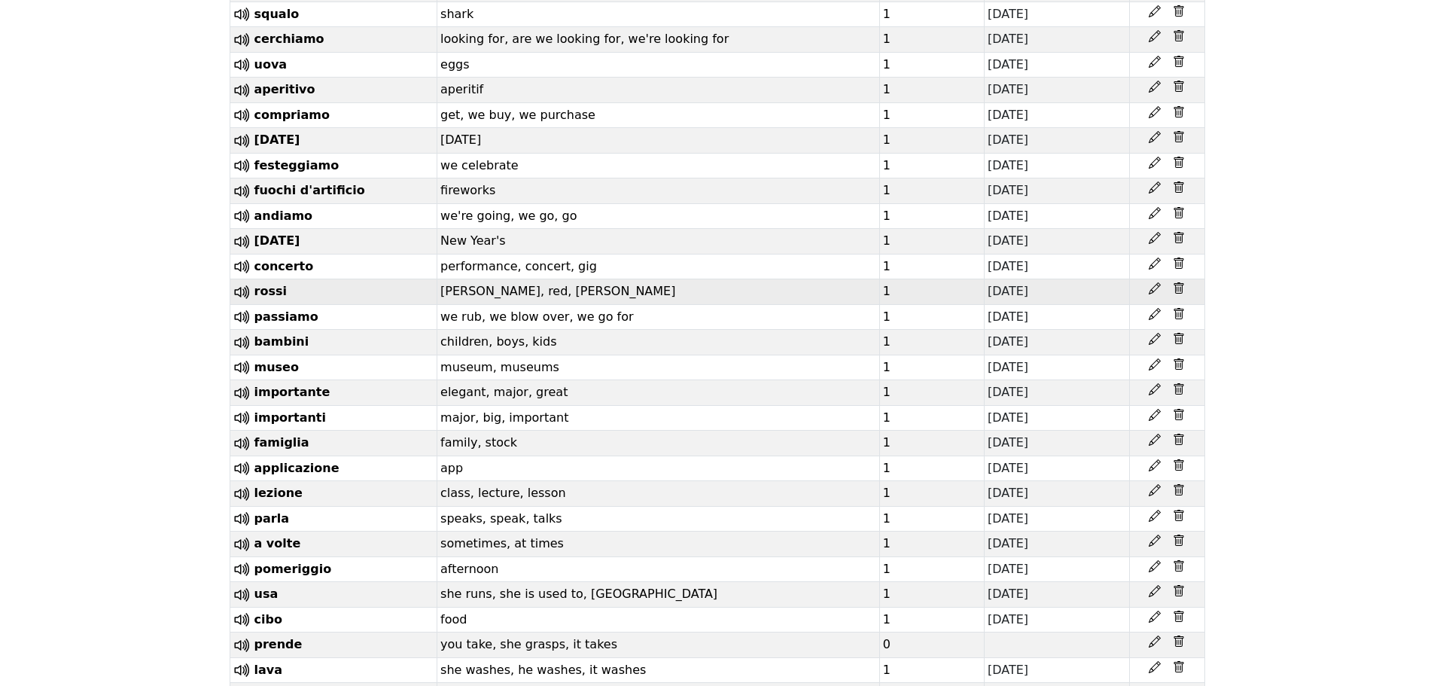
drag, startPoint x: 666, startPoint y: 482, endPoint x: 567, endPoint y: 385, distance: 138.4
click at [567, 305] on td "[PERSON_NAME], red, [PERSON_NAME]" at bounding box center [658, 292] width 442 height 26
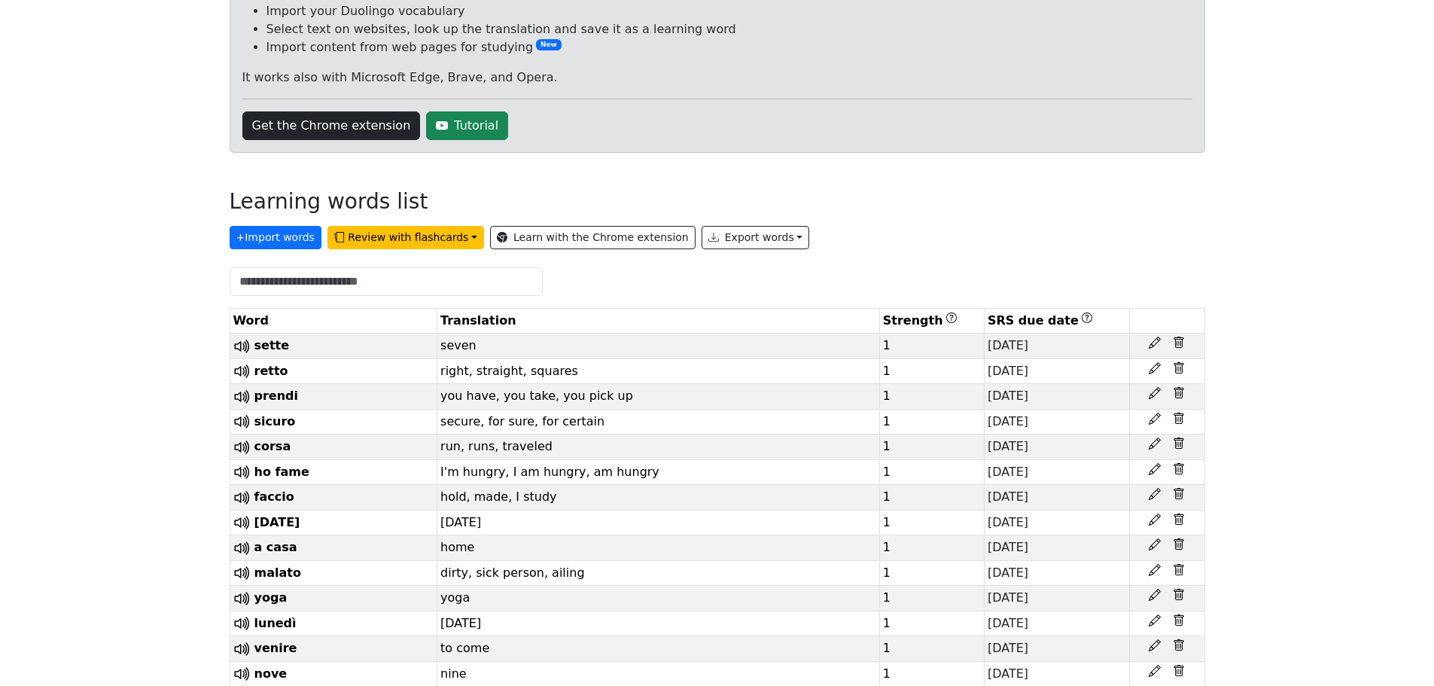
scroll to position [154, 0]
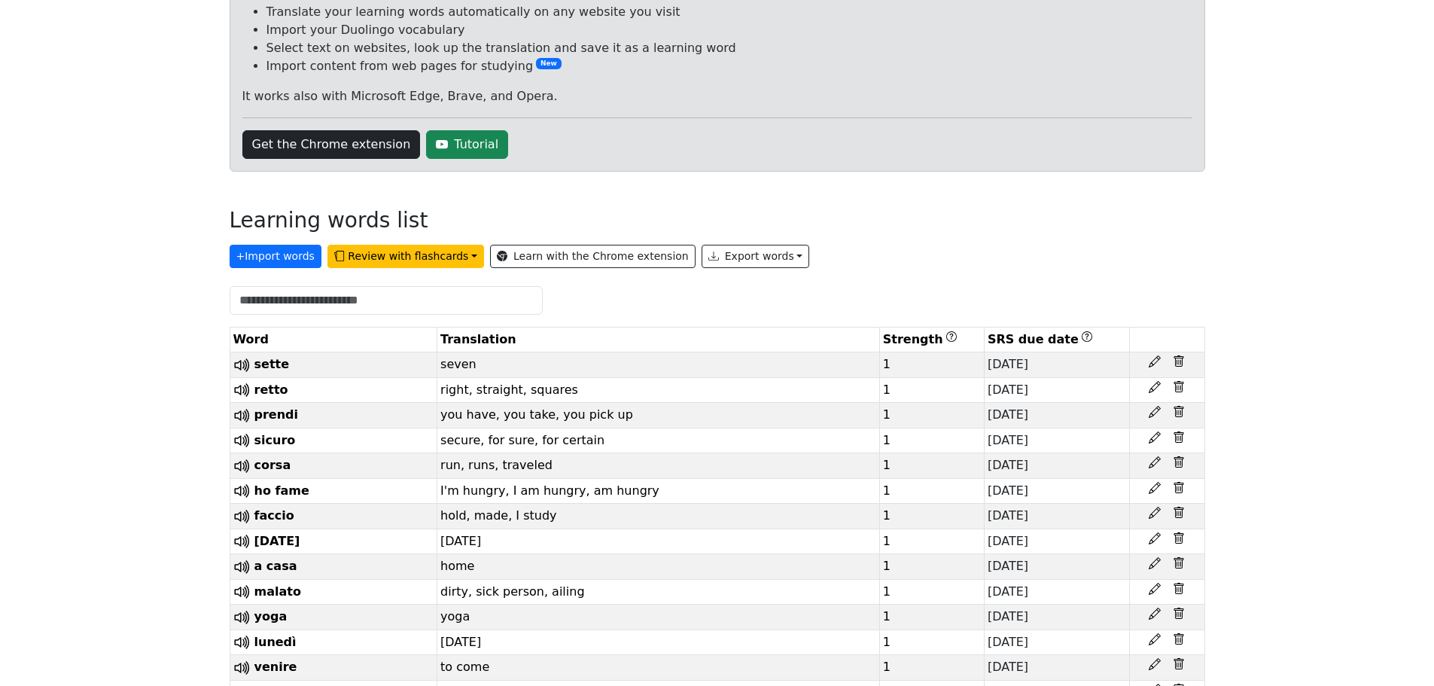
click at [895, 332] on th "Strength" at bounding box center [931, 339] width 105 height 25
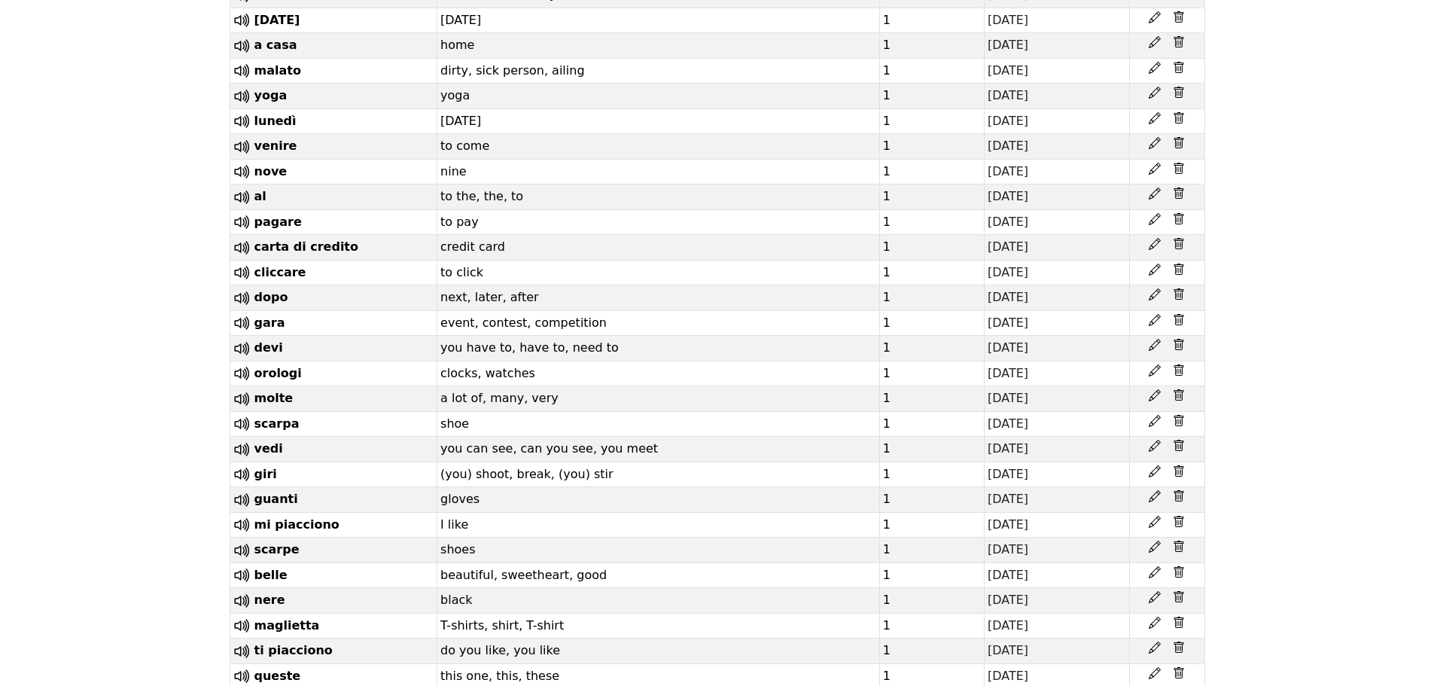
scroll to position [3100, 0]
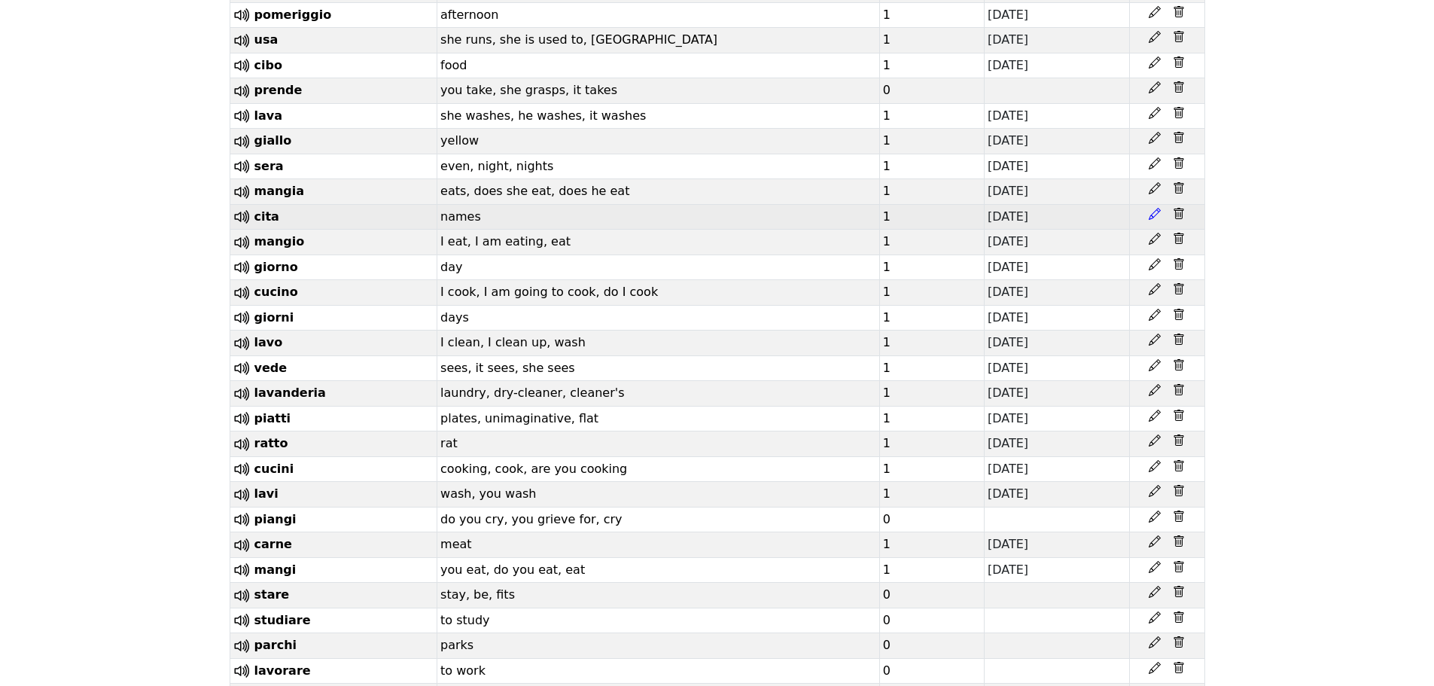
click at [1151, 220] on icon at bounding box center [1154, 214] width 12 height 12
select select "*"
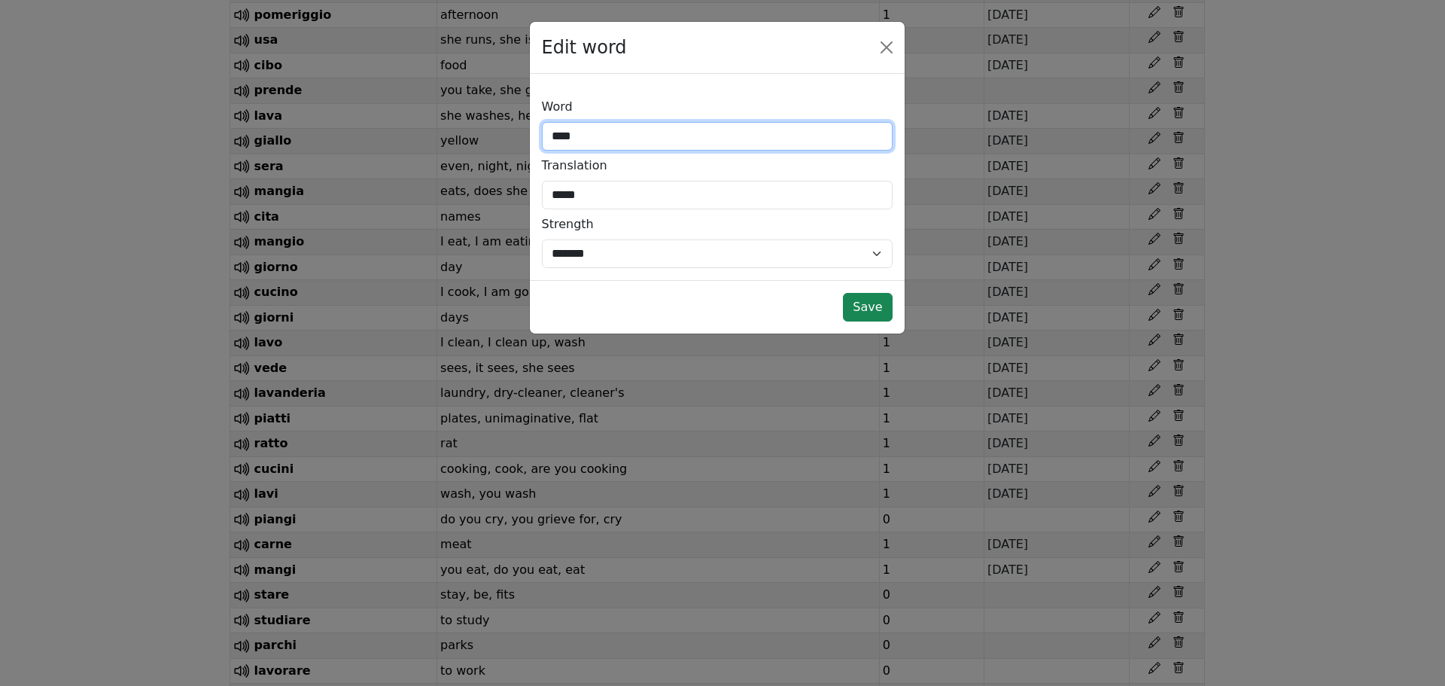
click at [710, 134] on input "****" at bounding box center [717, 136] width 351 height 29
type input "*****"
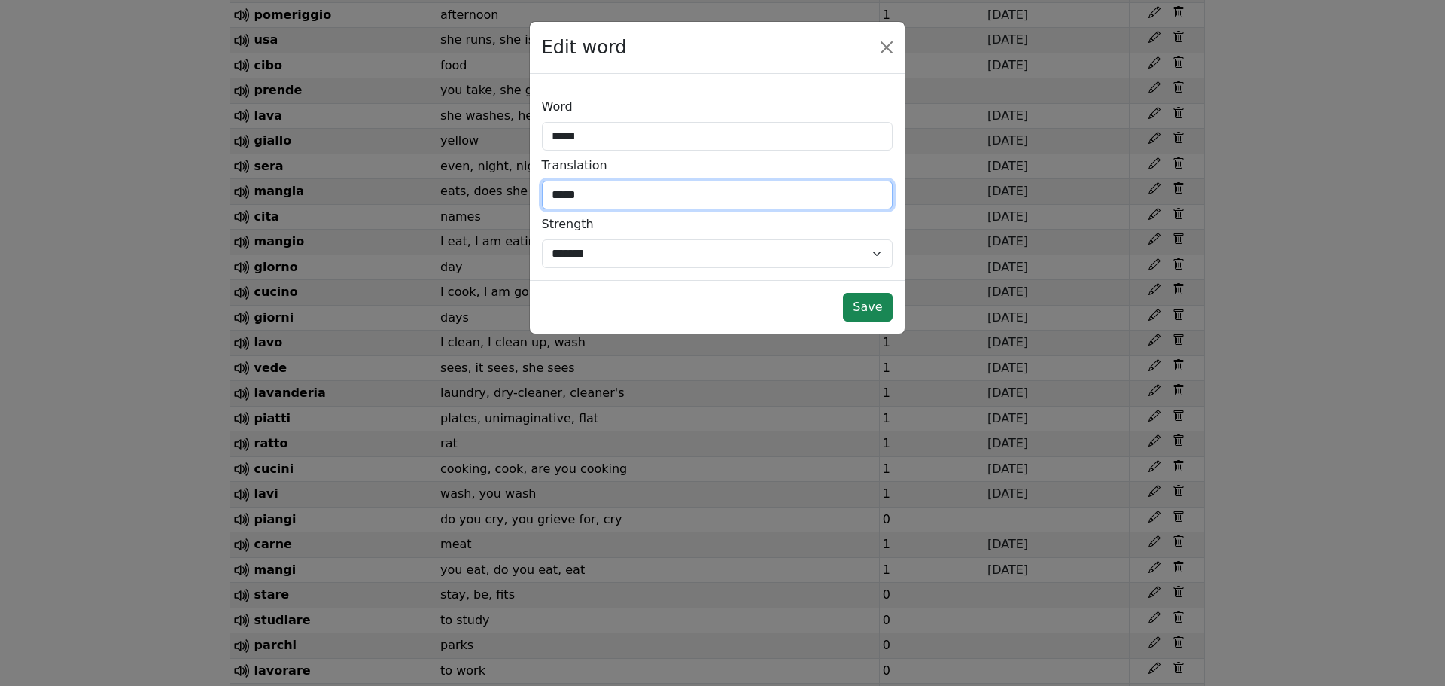
drag, startPoint x: 673, startPoint y: 184, endPoint x: 470, endPoint y: 231, distance: 207.7
click at [470, 231] on div "Edit word Word ***** Translation ***** Strength *** *** * * * * * *** ******* *…" at bounding box center [722, 343] width 1445 height 686
type input "****"
click at [862, 298] on button "Save" at bounding box center [867, 307] width 49 height 29
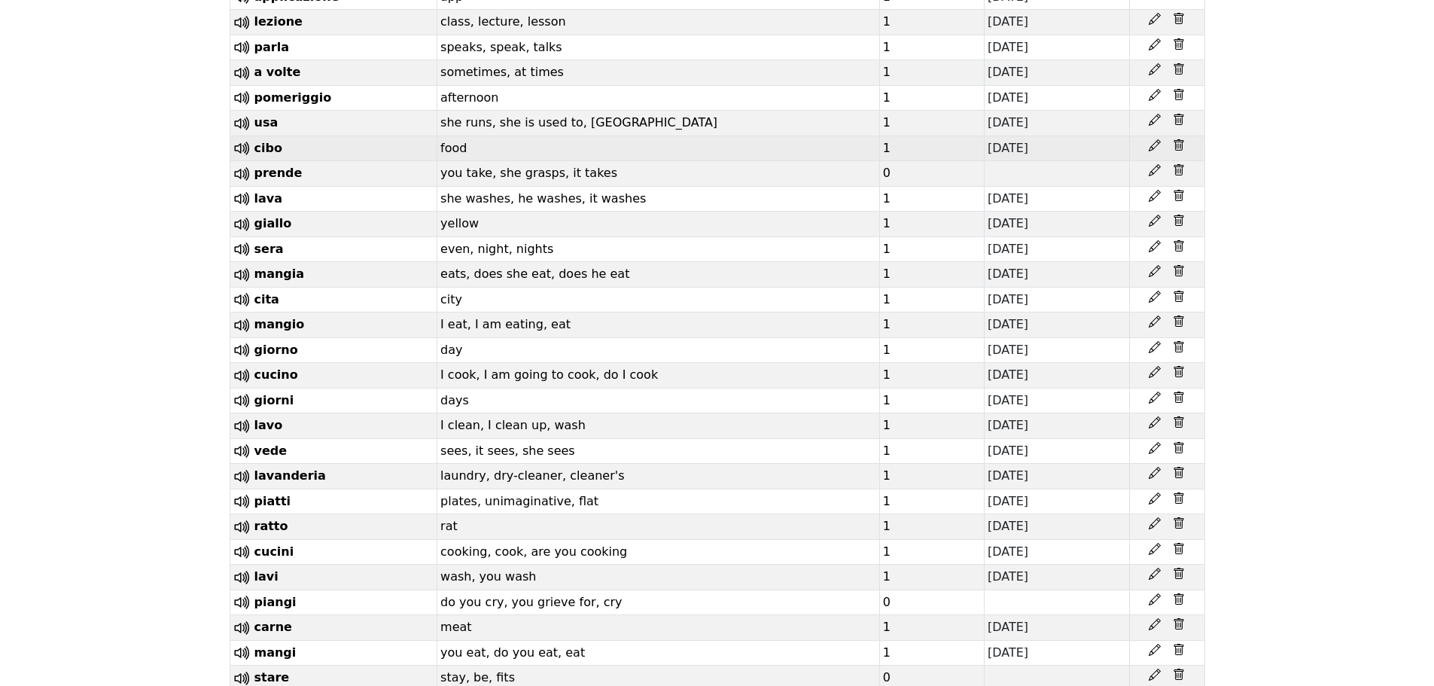
scroll to position [2980, 0]
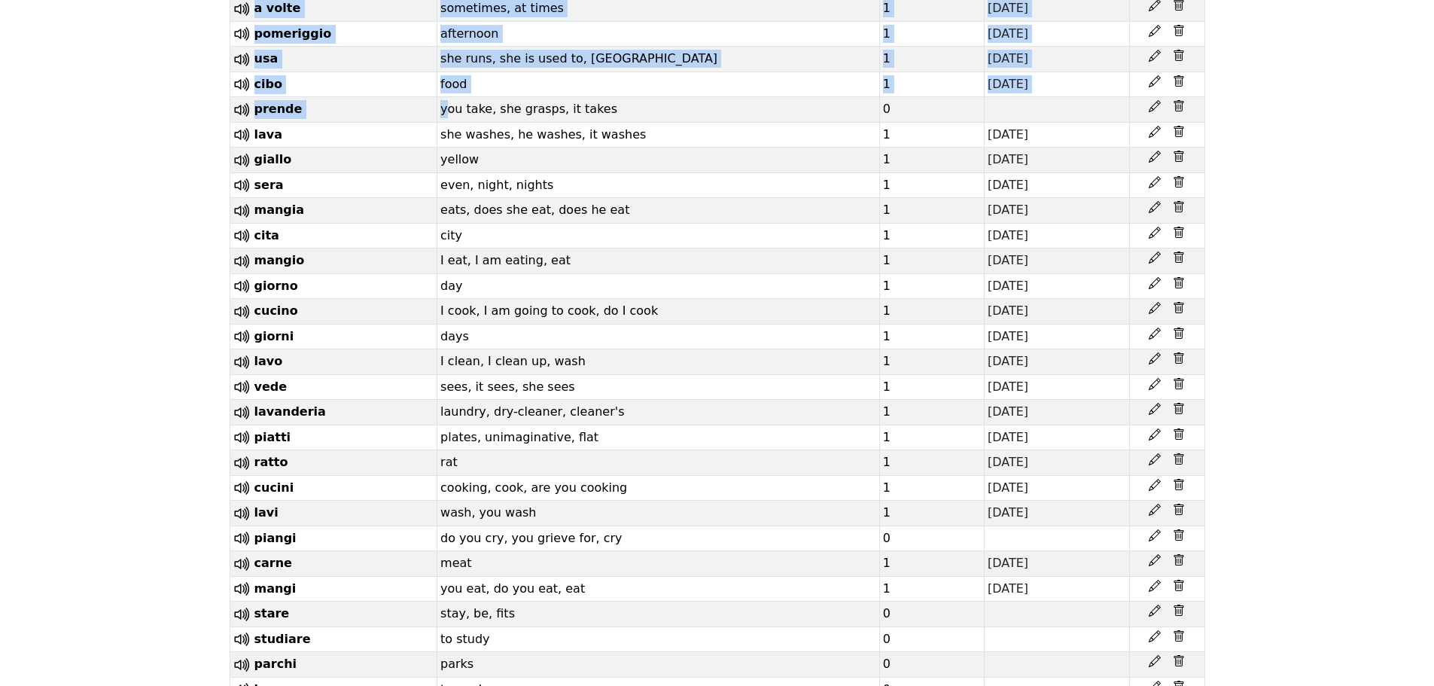
drag, startPoint x: 449, startPoint y: 239, endPoint x: 774, endPoint y: -220, distance: 562.5
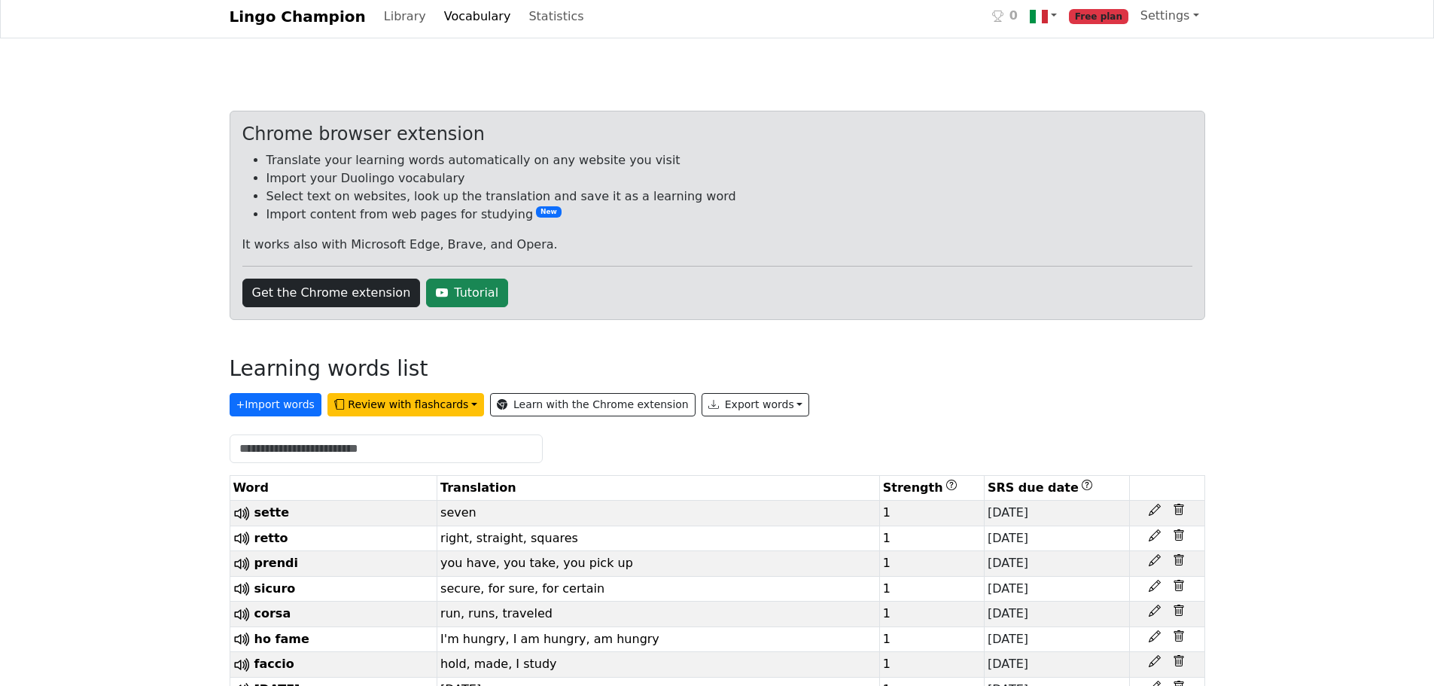
scroll to position [0, 0]
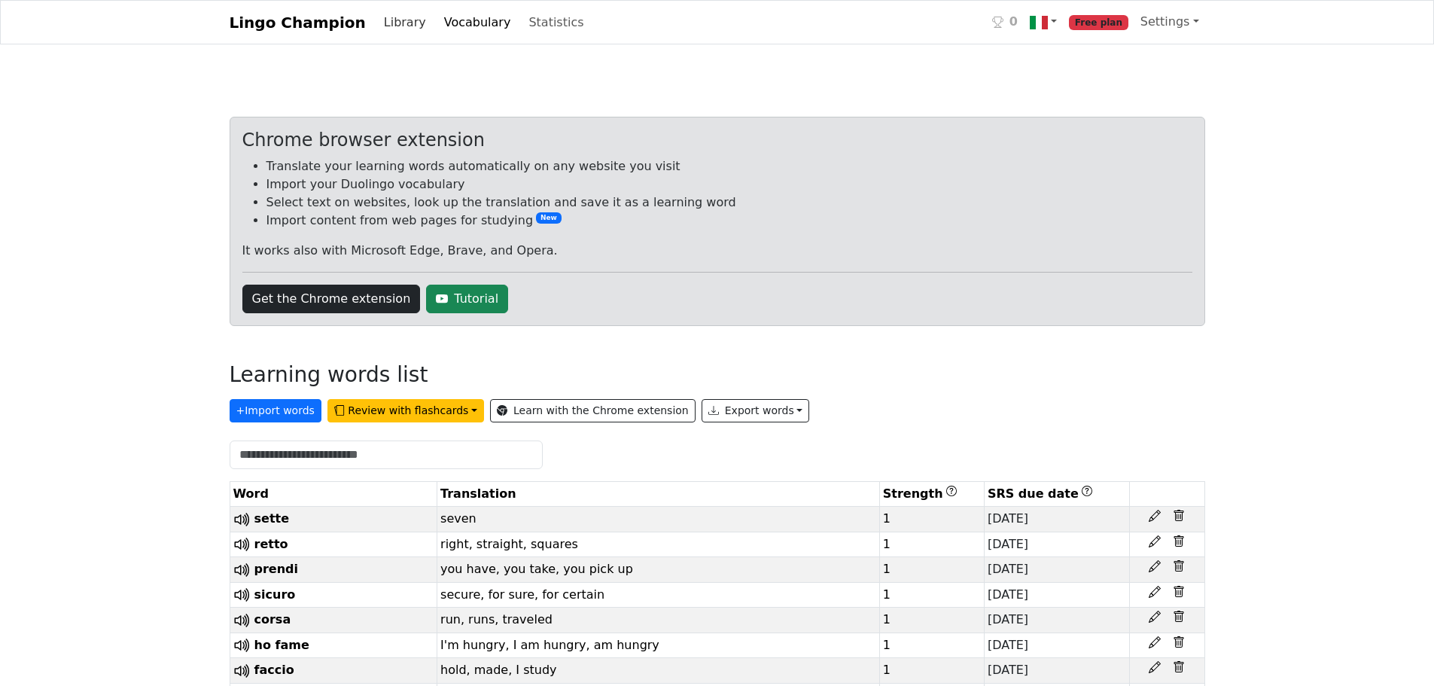
click at [378, 17] on link "Library" at bounding box center [405, 23] width 54 height 30
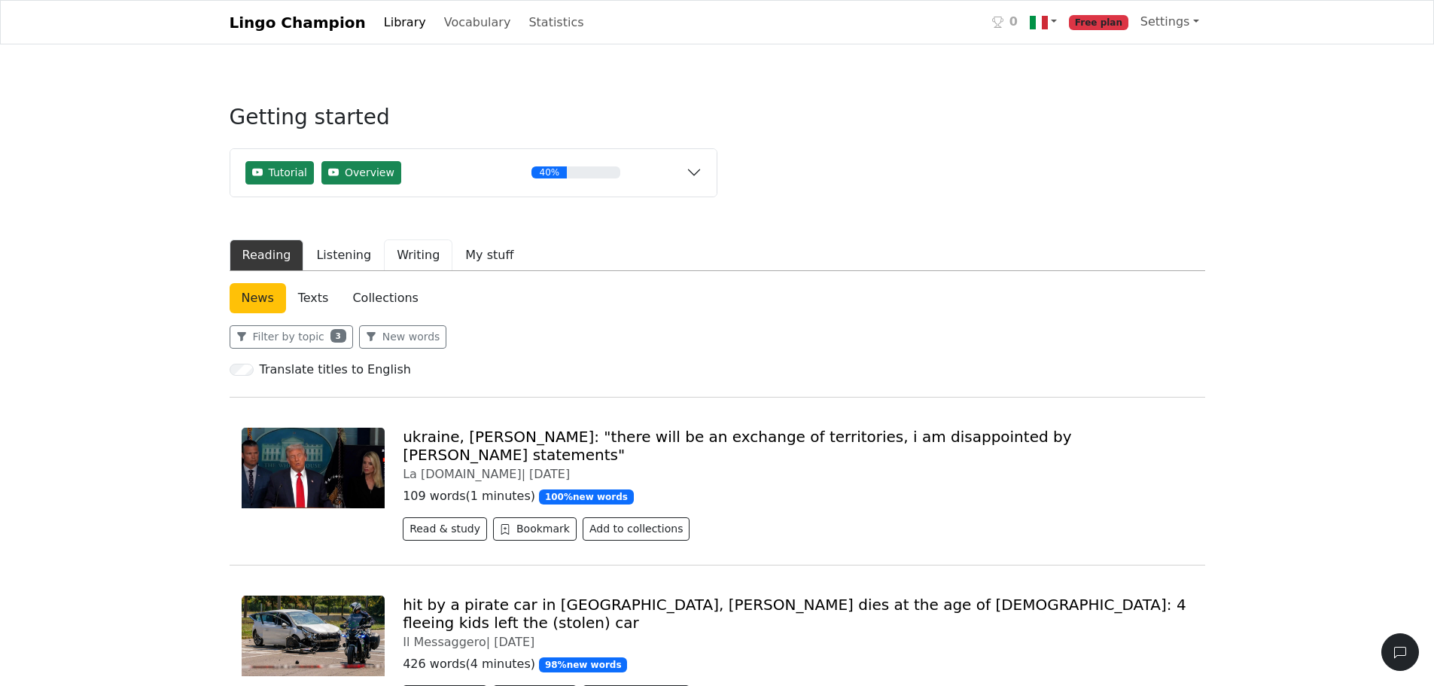
click at [424, 260] on button "Writing" at bounding box center [418, 255] width 68 height 32
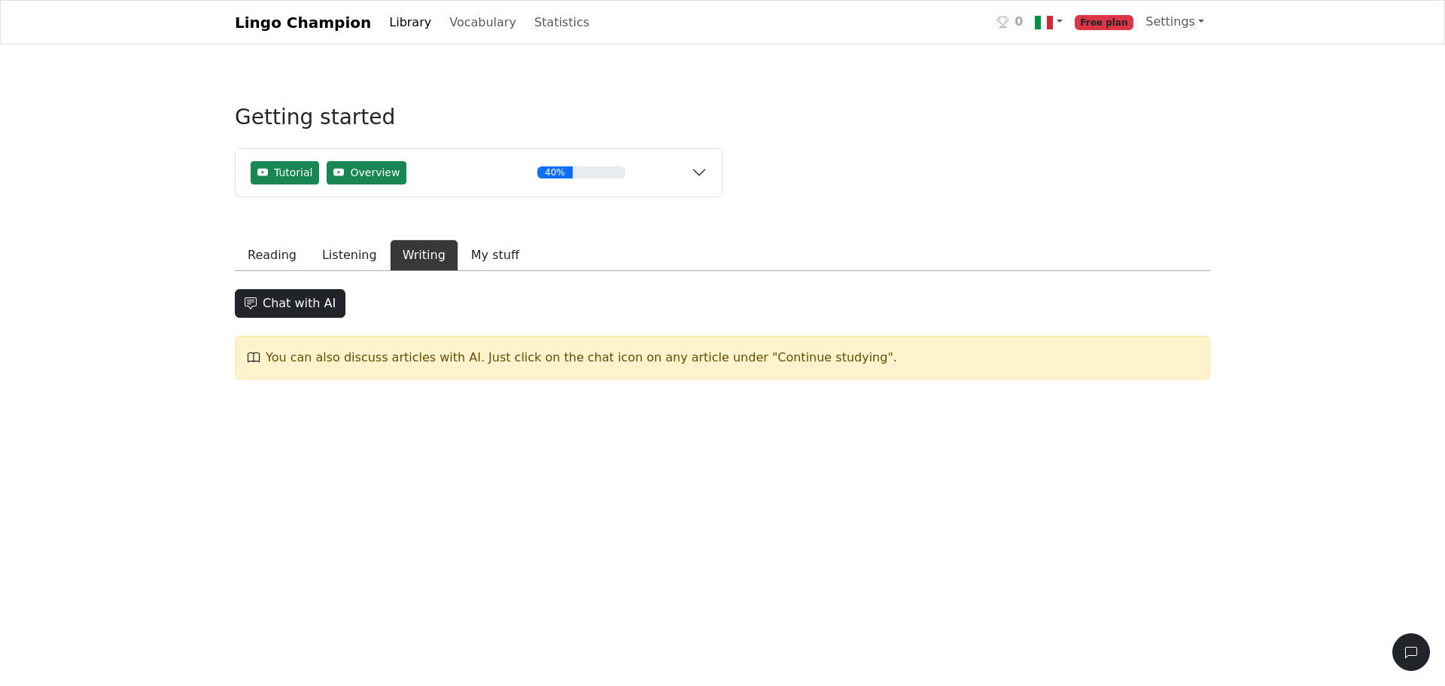
click at [342, 295] on div "Chat with AI You can also discuss articles with AI. Just click on the chat icon…" at bounding box center [722, 331] width 975 height 96
click at [357, 249] on button "Listening" at bounding box center [349, 255] width 81 height 32
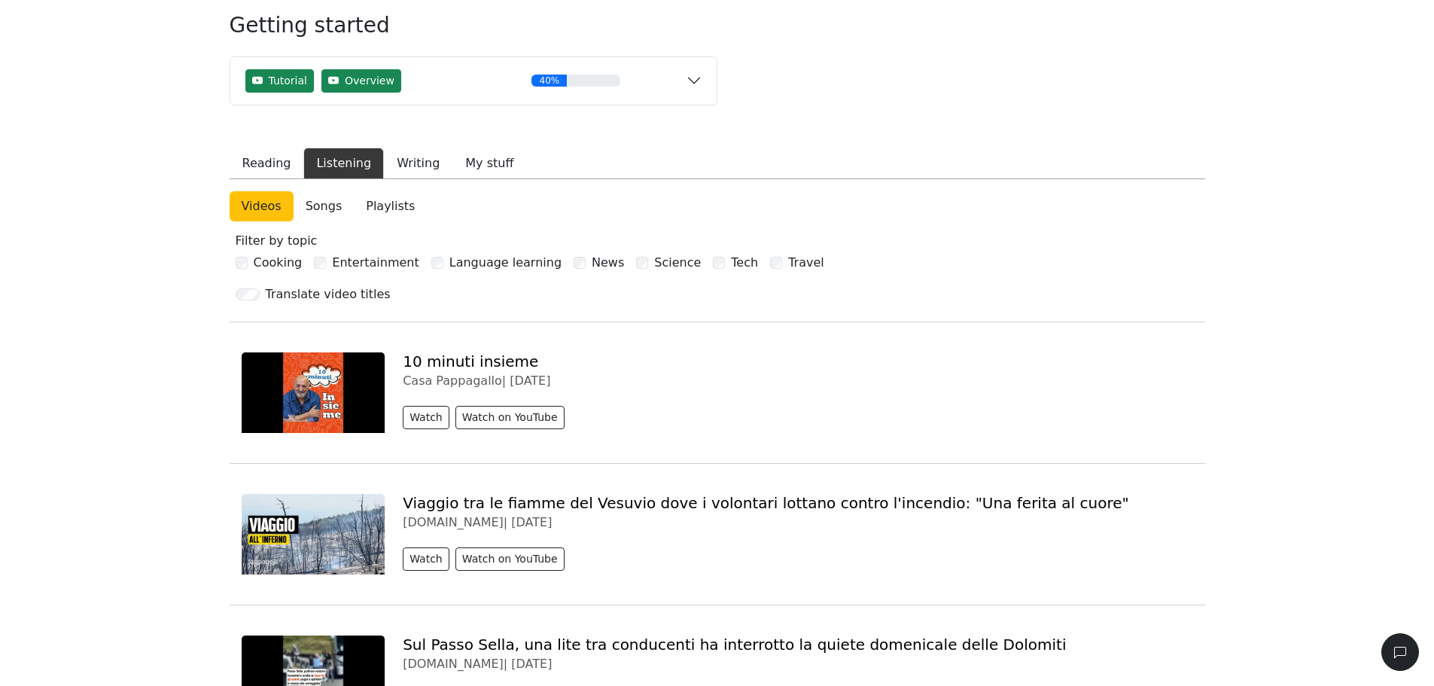
scroll to position [93, 0]
click at [404, 155] on button "Writing" at bounding box center [418, 163] width 68 height 32
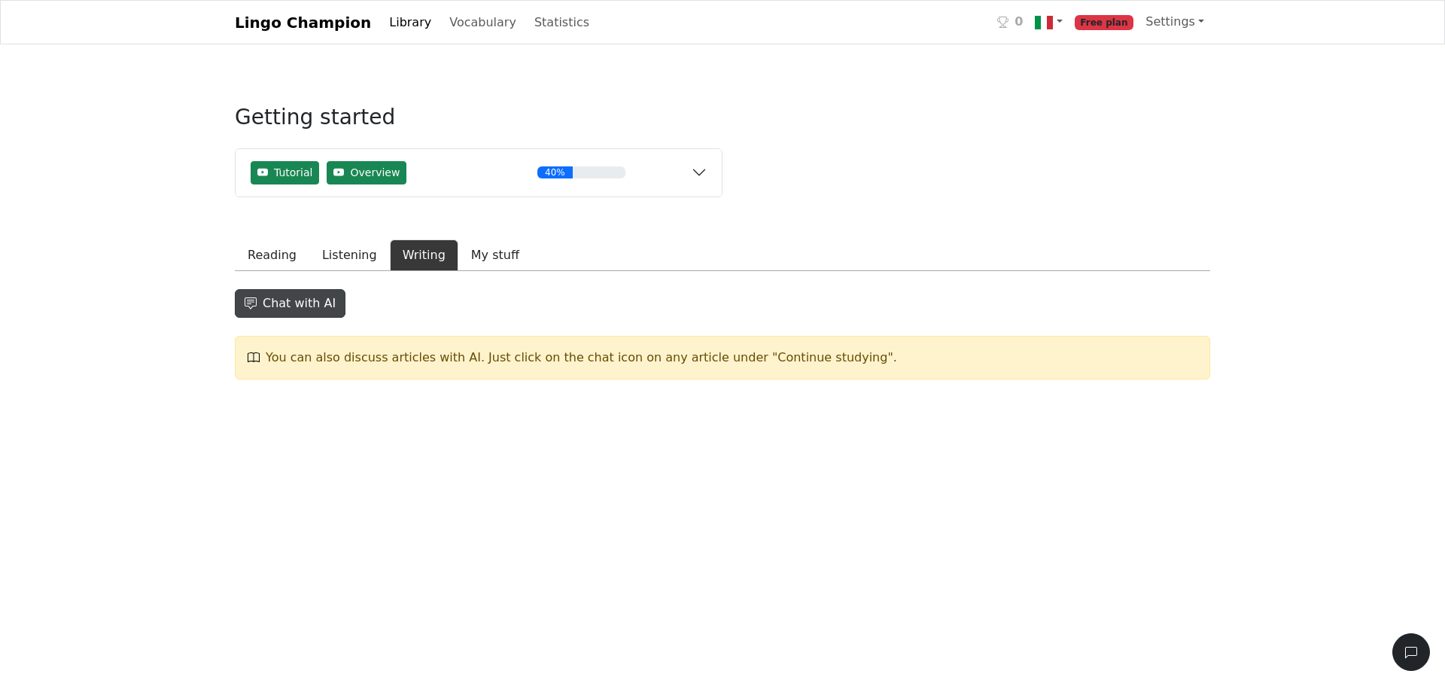
click at [297, 305] on button "Chat with AI" at bounding box center [290, 303] width 111 height 29
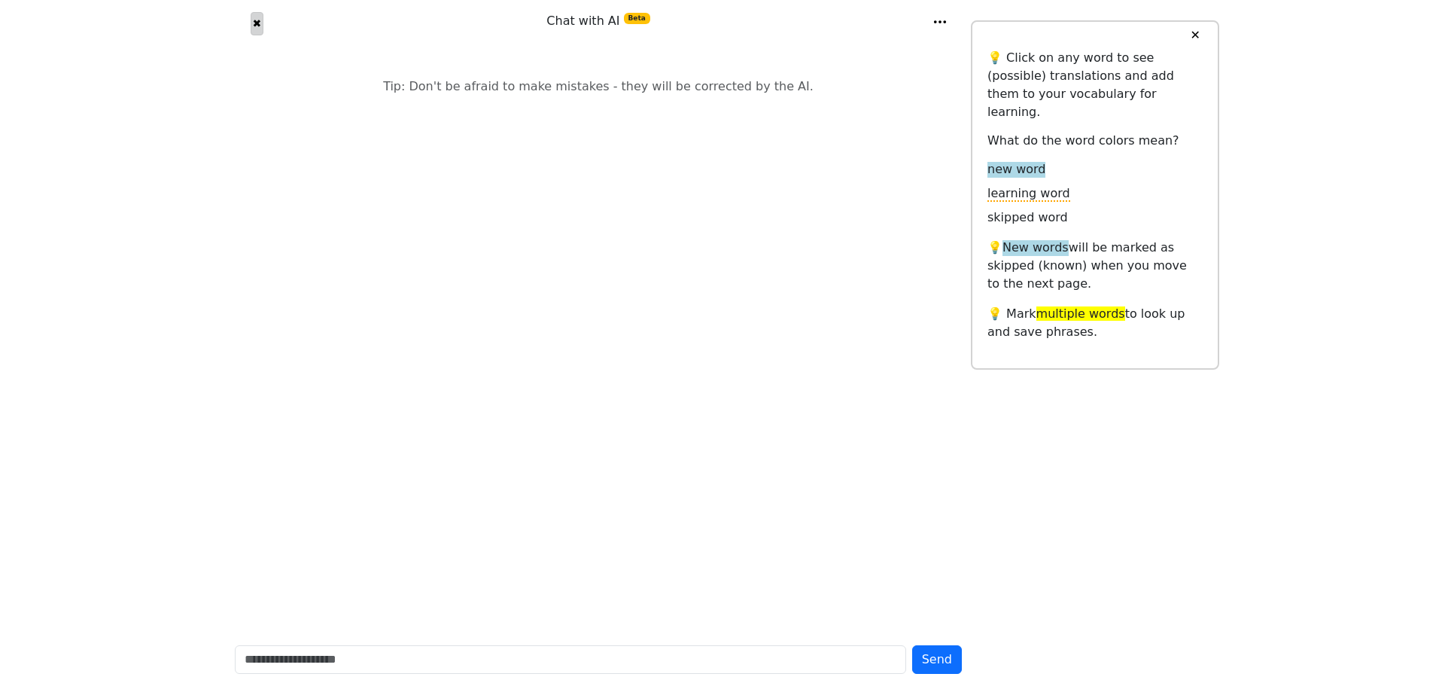
click at [262, 26] on button "✖" at bounding box center [257, 23] width 13 height 23
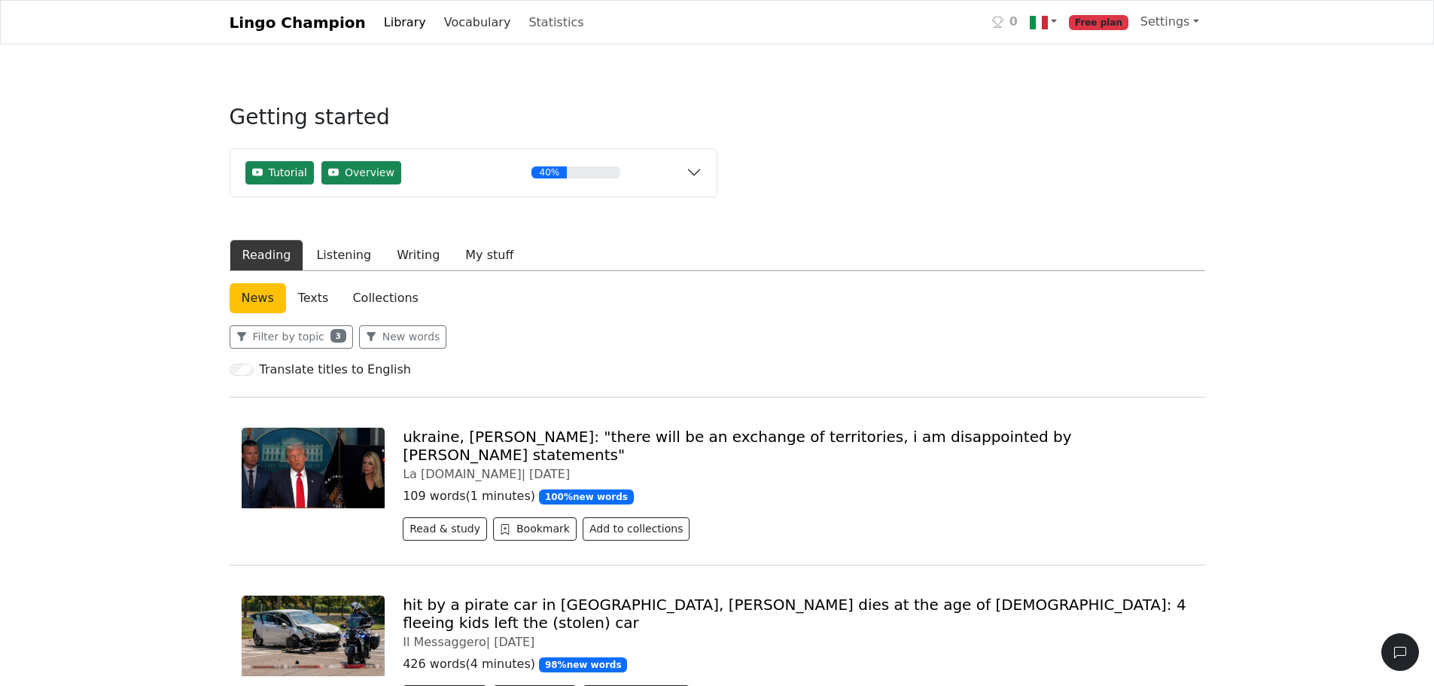
click at [441, 23] on link "Vocabulary" at bounding box center [477, 23] width 79 height 30
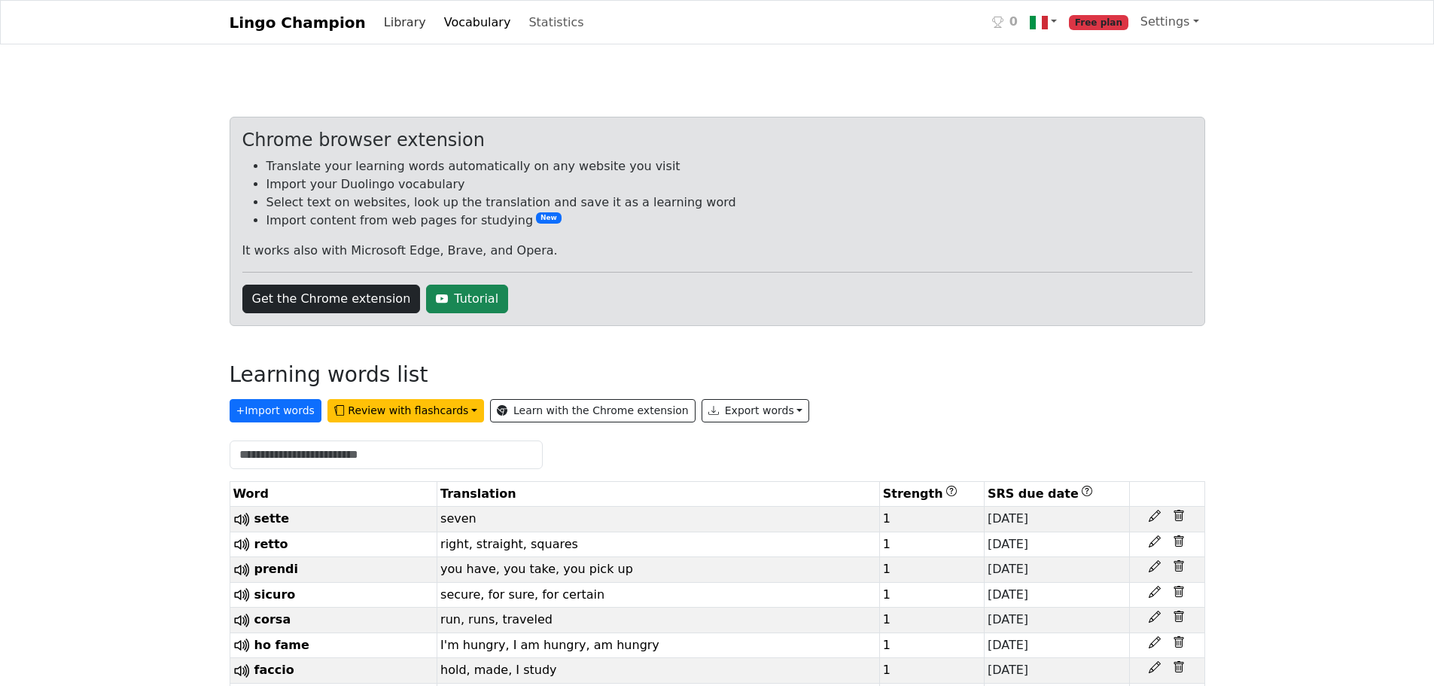
click at [400, 29] on link "Library" at bounding box center [405, 23] width 54 height 30
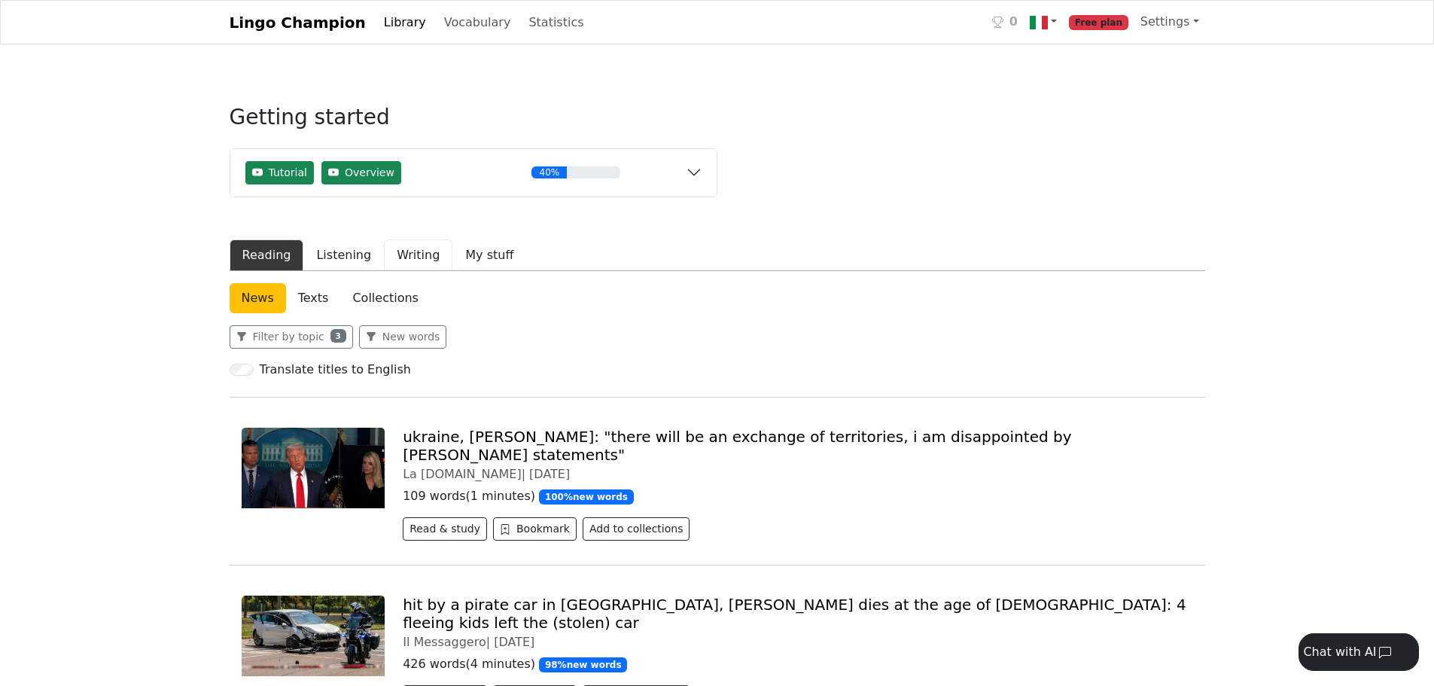
click at [421, 251] on button "Writing" at bounding box center [418, 255] width 68 height 32
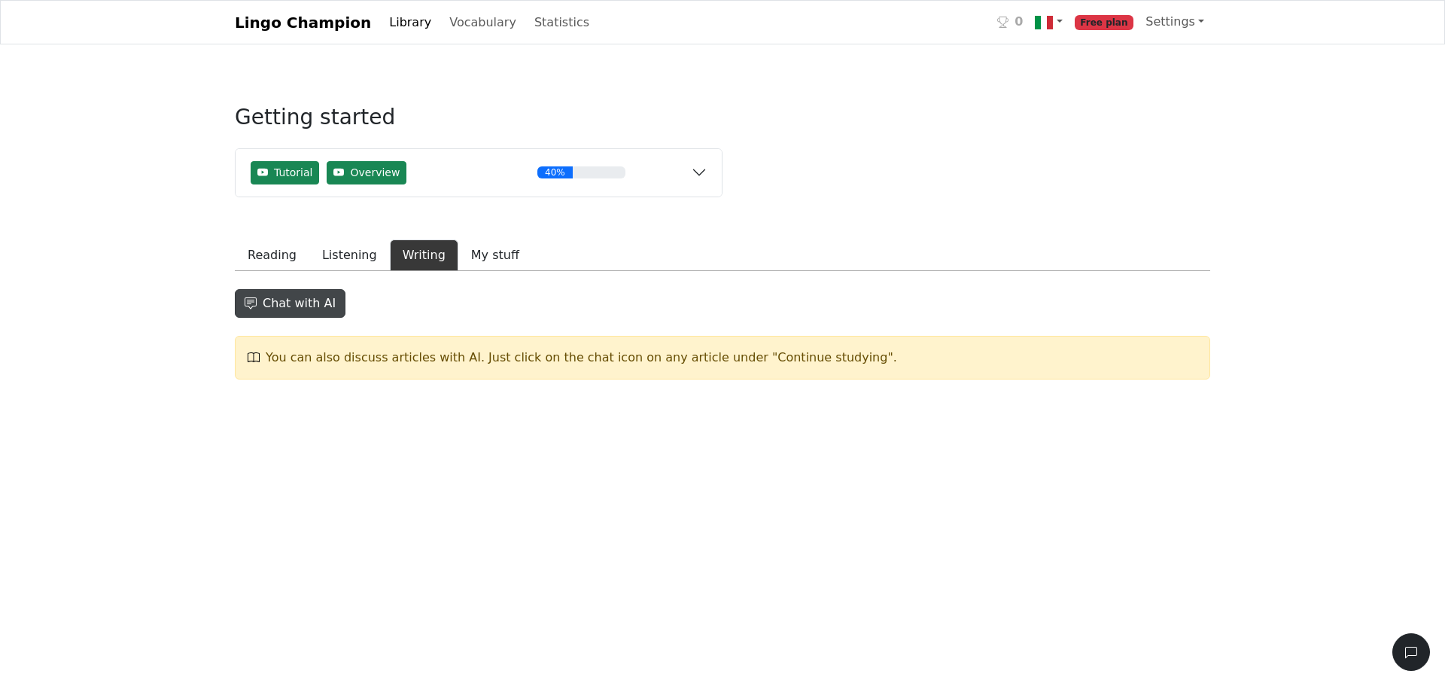
click at [306, 304] on button "Chat with AI" at bounding box center [290, 303] width 111 height 29
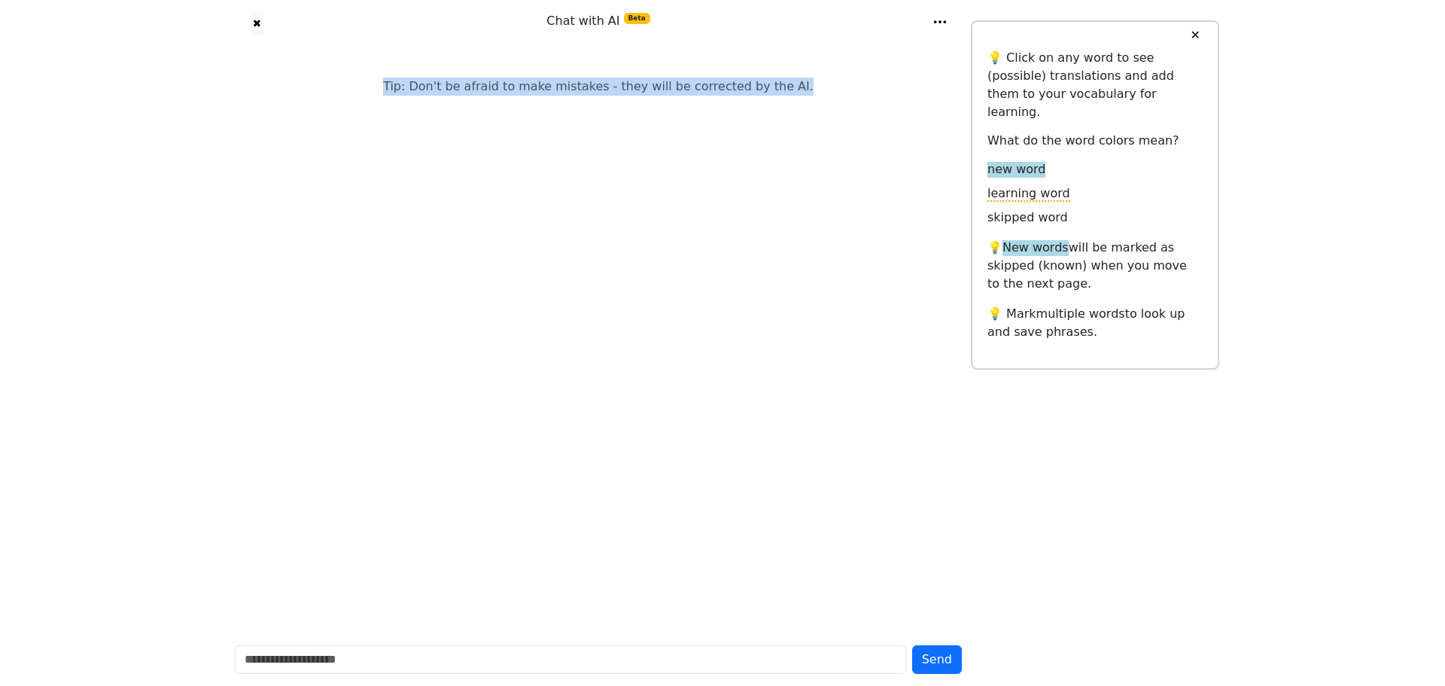
drag, startPoint x: 306, startPoint y: 304, endPoint x: 436, endPoint y: 388, distance: 154.7
click at [436, 388] on div "Tip: Don't be afraid to make mistakes - they will be corrected by the AI." at bounding box center [598, 339] width 745 height 585
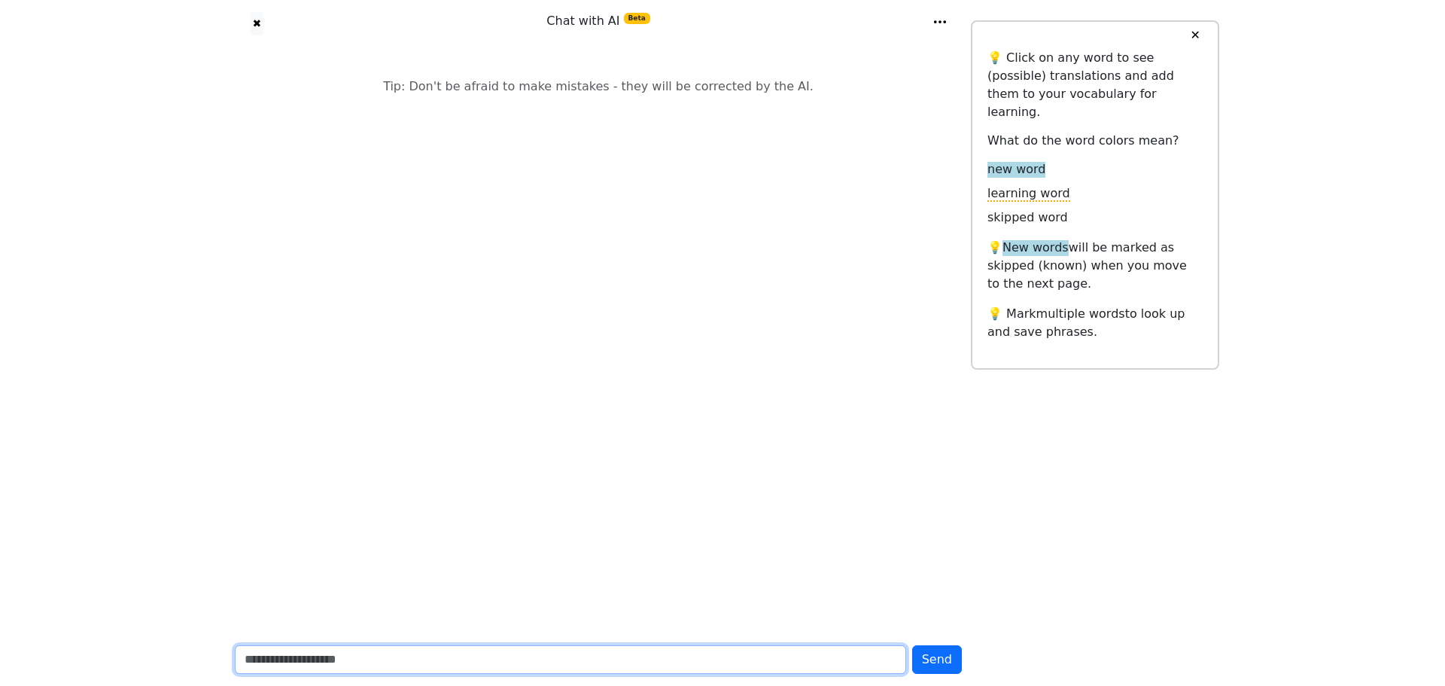
click at [333, 672] on input "text" at bounding box center [570, 659] width 671 height 29
type input "*****"
click at [912, 645] on button "Send" at bounding box center [937, 659] width 50 height 29
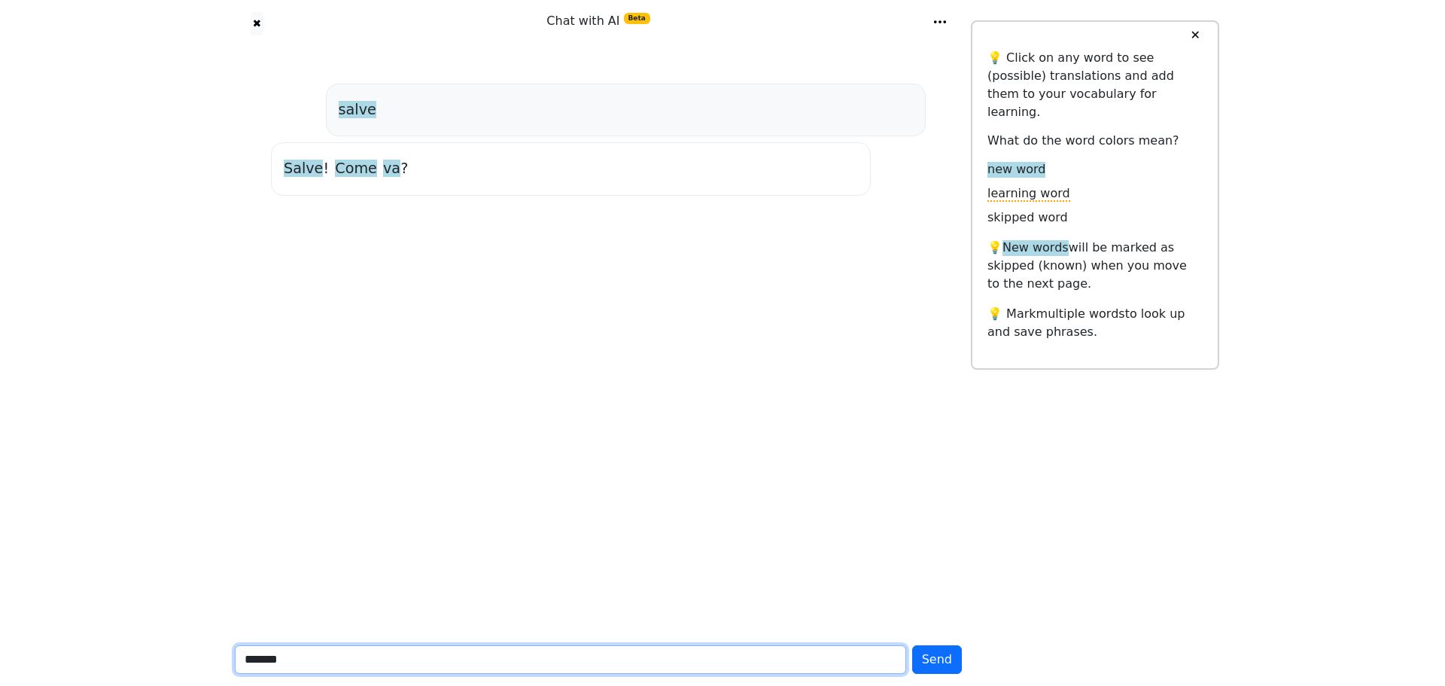
type input "*******"
click at [912, 645] on button "Send" at bounding box center [937, 659] width 50 height 29
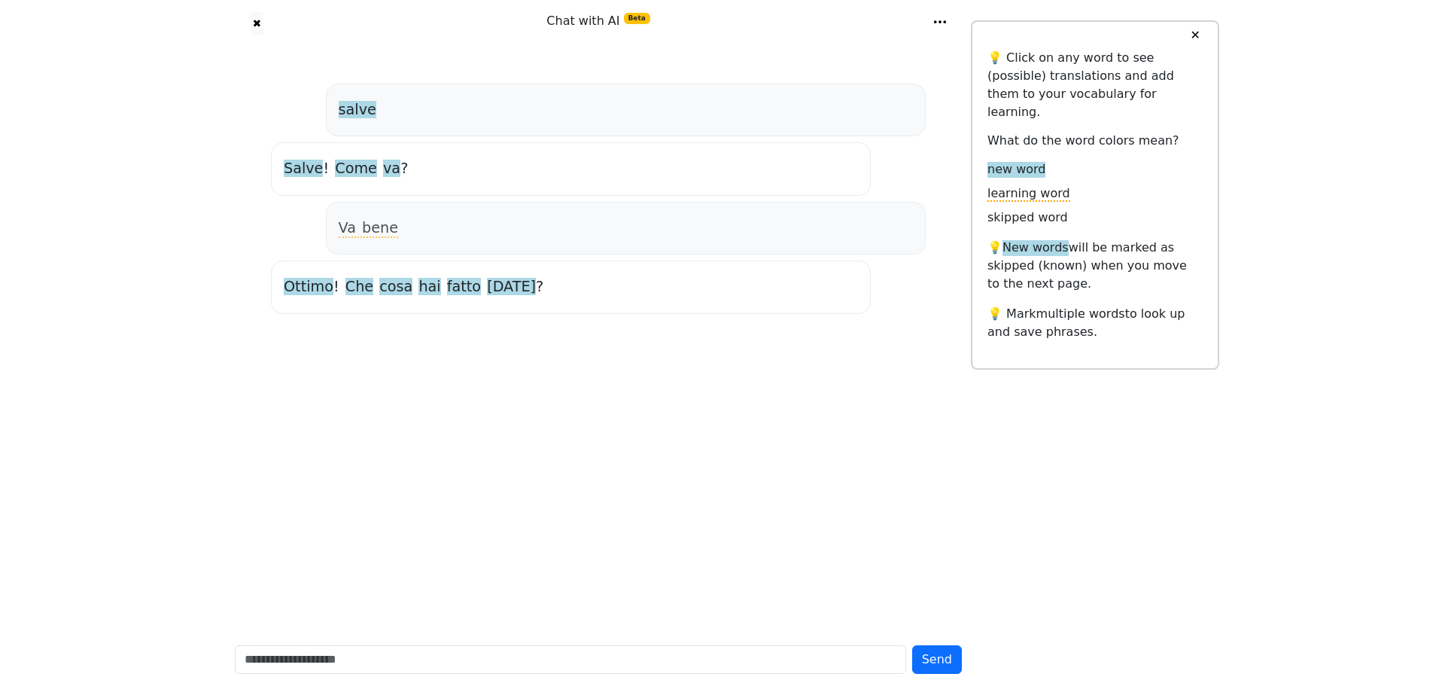
click at [315, 287] on span "Ottimo" at bounding box center [309, 287] width 50 height 19
click at [242, 260] on icon at bounding box center [246, 260] width 20 height 20
click at [345, 293] on span "Che" at bounding box center [359, 287] width 28 height 19
click at [385, 288] on span "cosa" at bounding box center [395, 287] width 33 height 19
click at [447, 291] on span "fatto" at bounding box center [464, 287] width 34 height 19
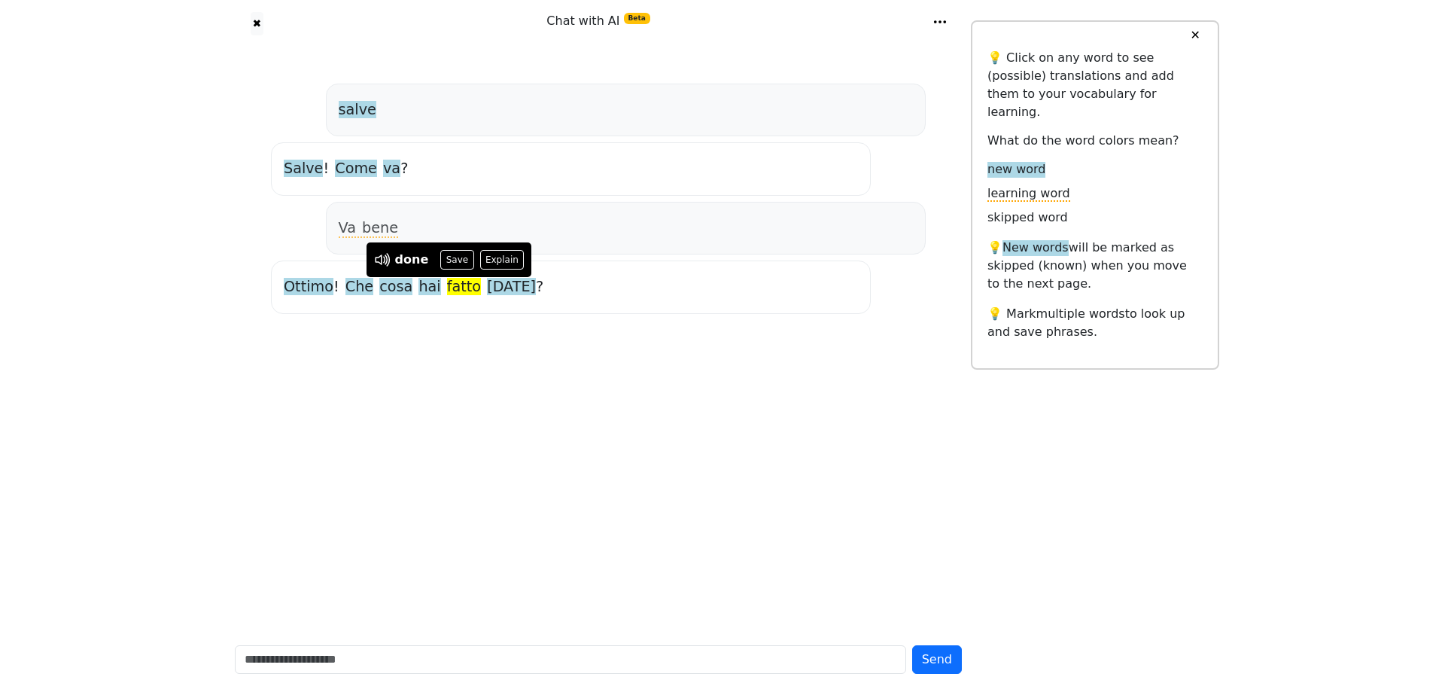
click at [487, 289] on span "[DATE]" at bounding box center [511, 287] width 49 height 19
click at [418, 286] on span "hai" at bounding box center [429, 287] width 22 height 19
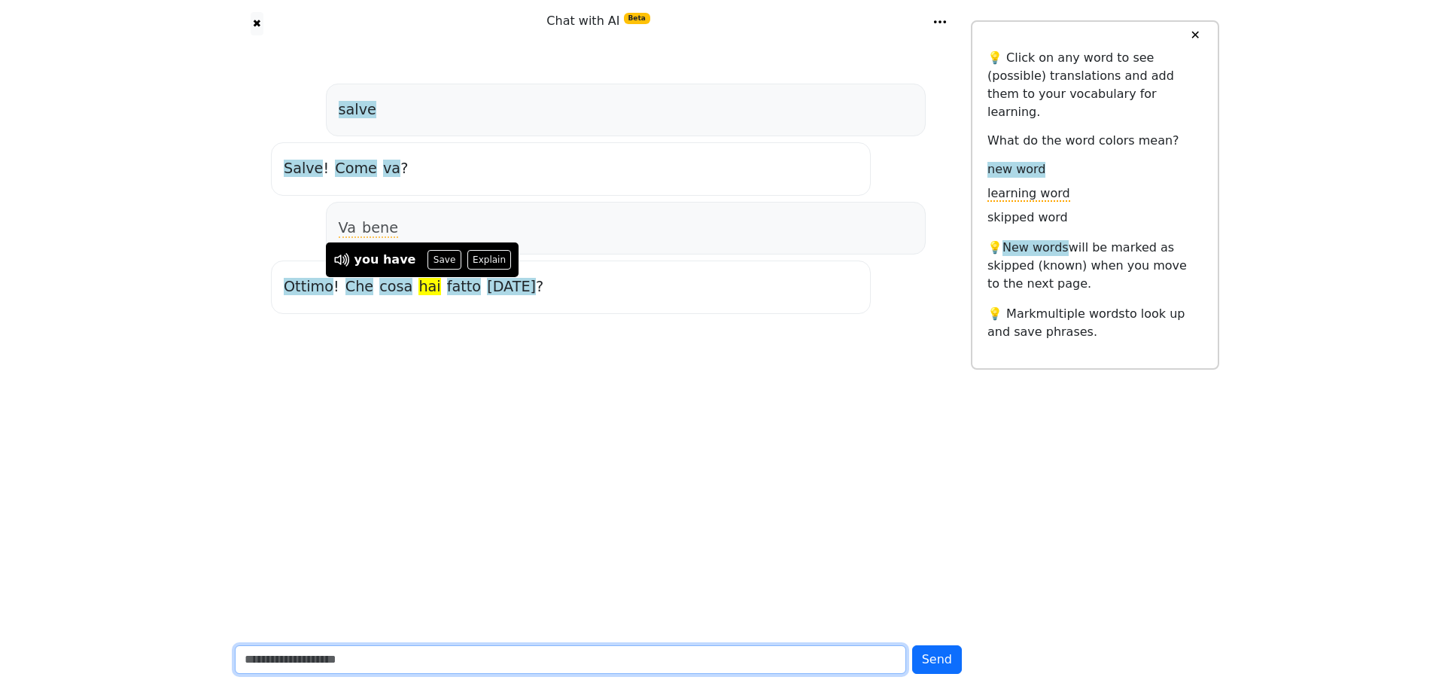
click at [390, 655] on input "text" at bounding box center [570, 659] width 671 height 29
type input "**********"
click at [912, 645] on button "Send" at bounding box center [937, 659] width 50 height 29
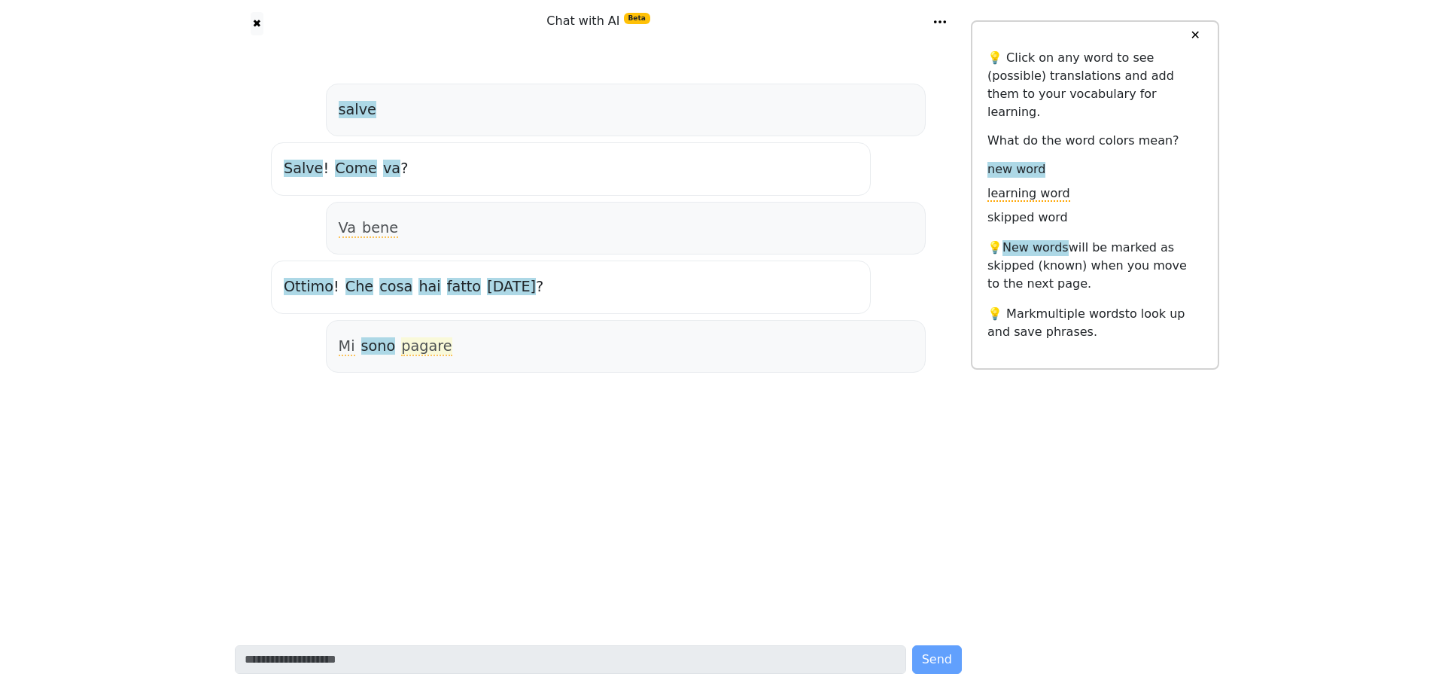
click at [424, 348] on span "pagare" at bounding box center [426, 346] width 50 height 19
click at [373, 346] on span "sono" at bounding box center [378, 346] width 35 height 19
click at [350, 354] on span "Mi" at bounding box center [347, 346] width 17 height 19
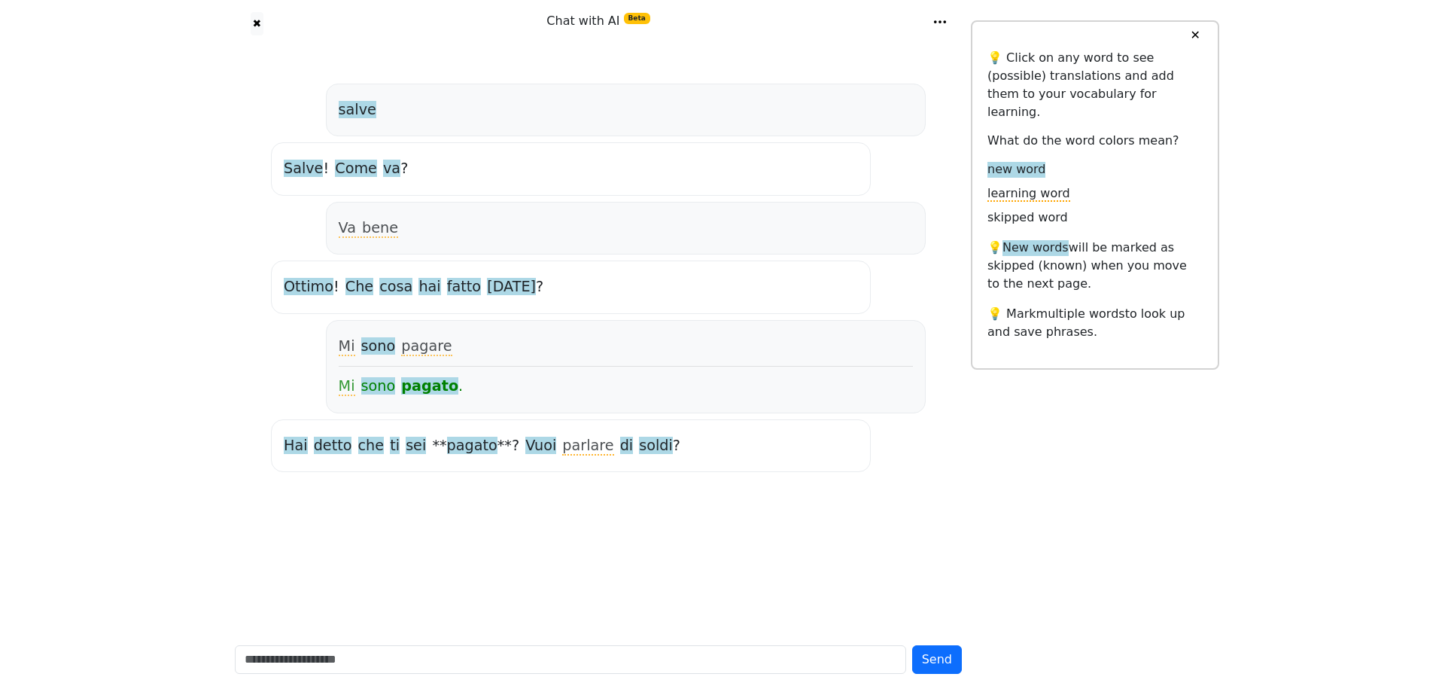
click at [457, 449] on span "pagato" at bounding box center [472, 445] width 50 height 19
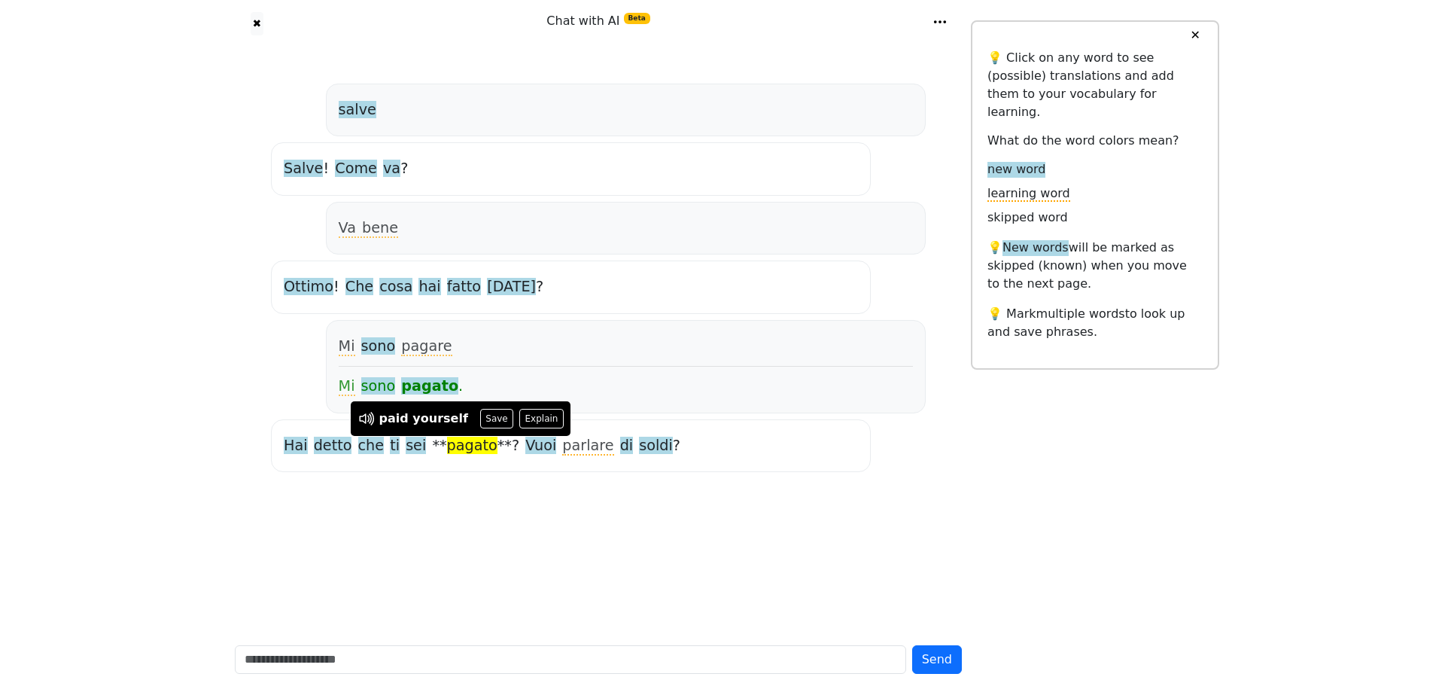
click at [297, 446] on span "Hai" at bounding box center [296, 445] width 24 height 19
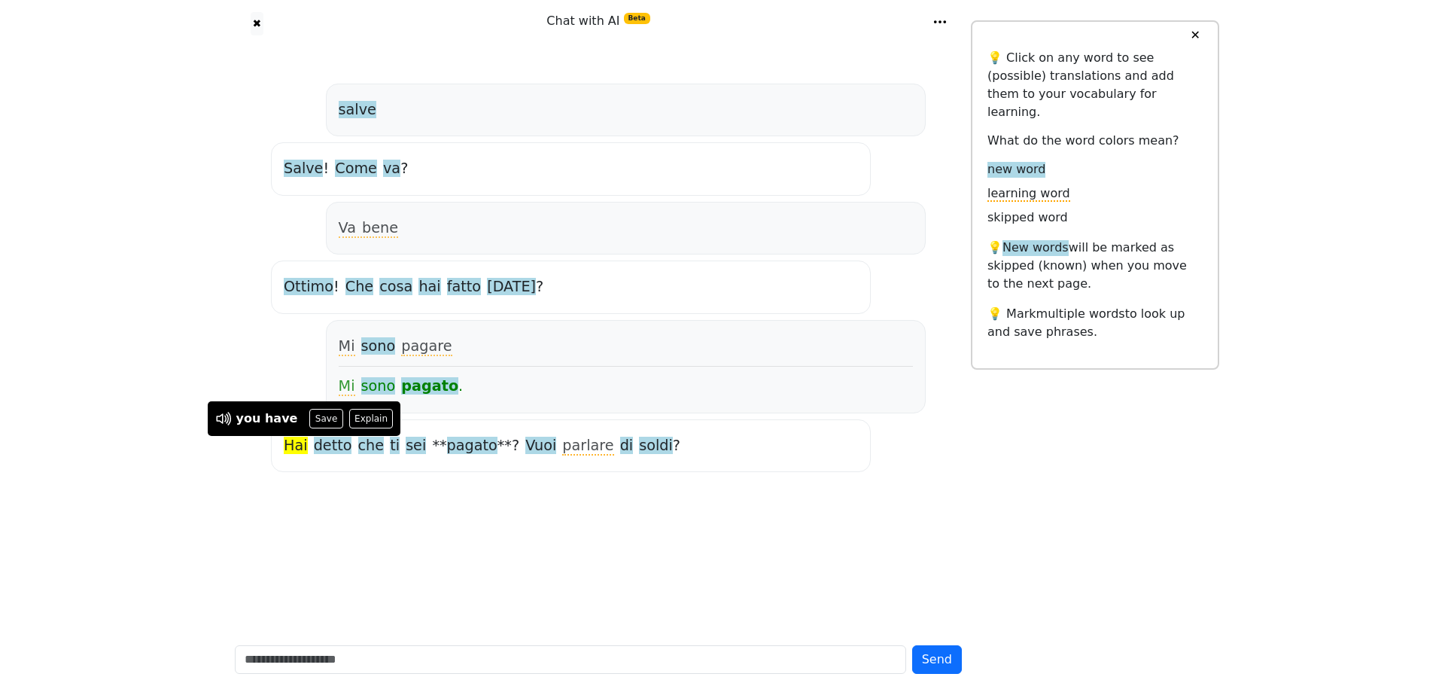
click at [322, 449] on span "detto" at bounding box center [333, 445] width 38 height 19
click at [365, 444] on span "che" at bounding box center [371, 445] width 26 height 19
click at [390, 447] on span "ti" at bounding box center [395, 445] width 10 height 19
click at [406, 452] on span "sei" at bounding box center [416, 445] width 20 height 19
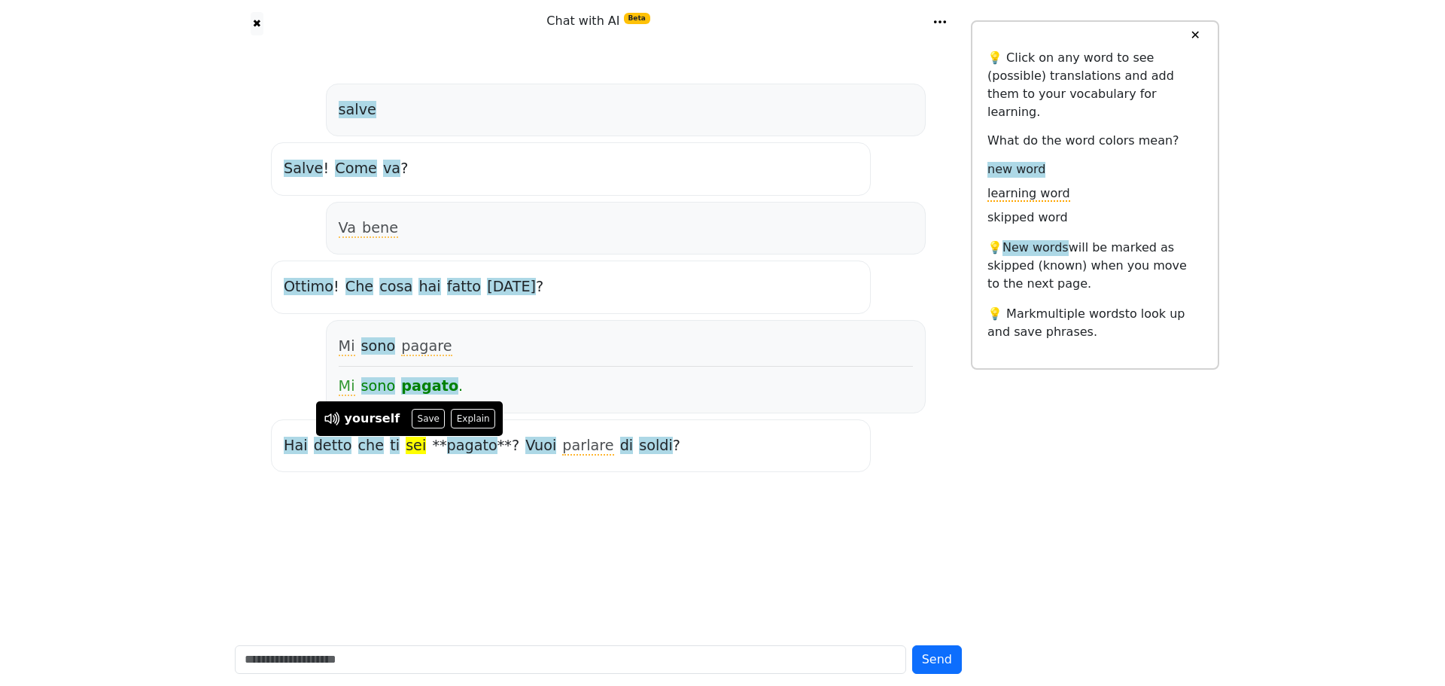
click at [525, 449] on span "Vuoi" at bounding box center [540, 445] width 31 height 19
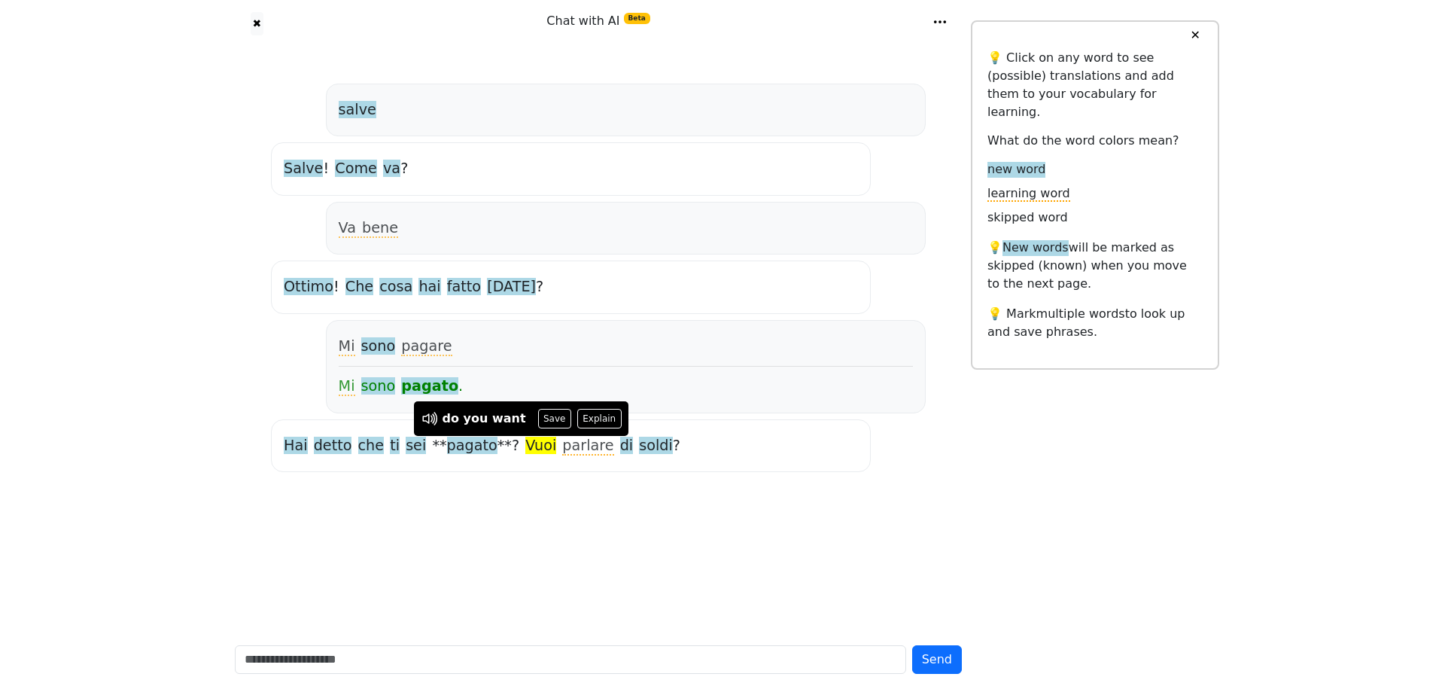
click at [620, 443] on span "di" at bounding box center [627, 445] width 14 height 19
click at [639, 449] on span "soldi" at bounding box center [656, 445] width 34 height 19
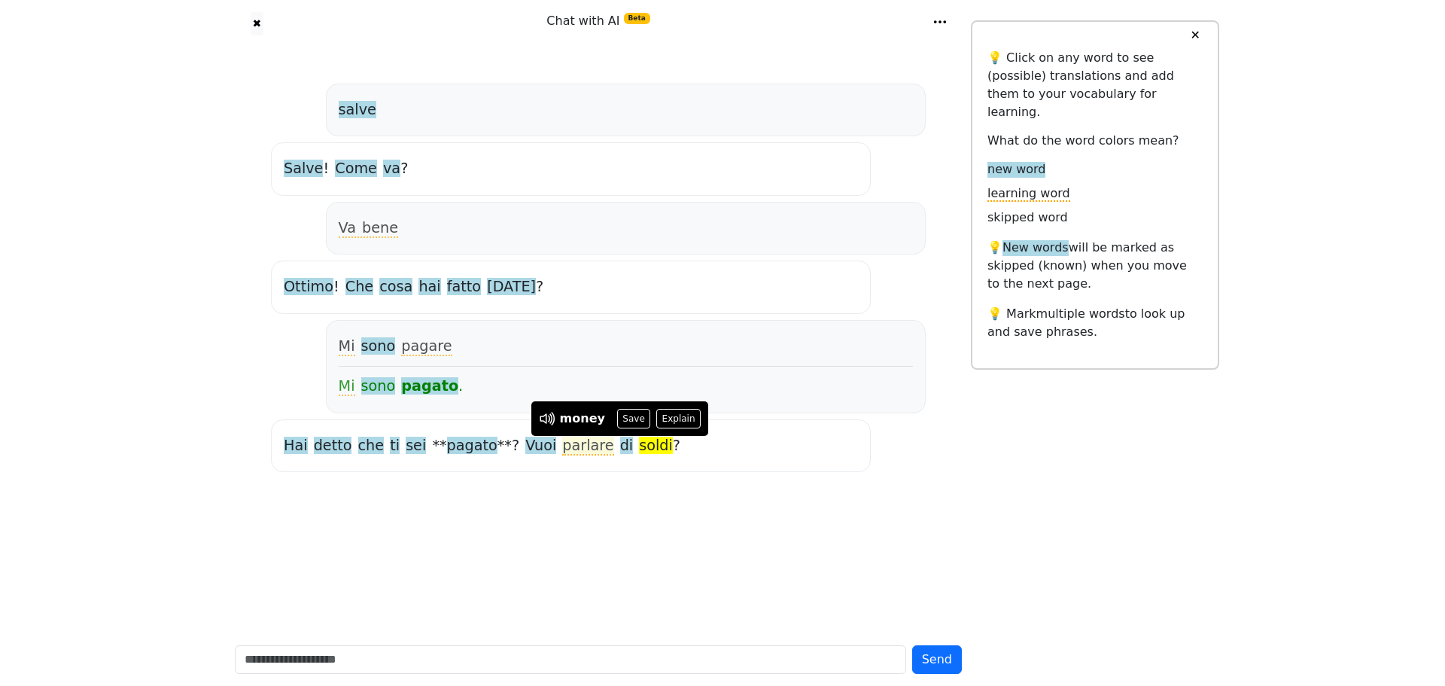
click at [562, 442] on span "parlare" at bounding box center [587, 445] width 51 height 19
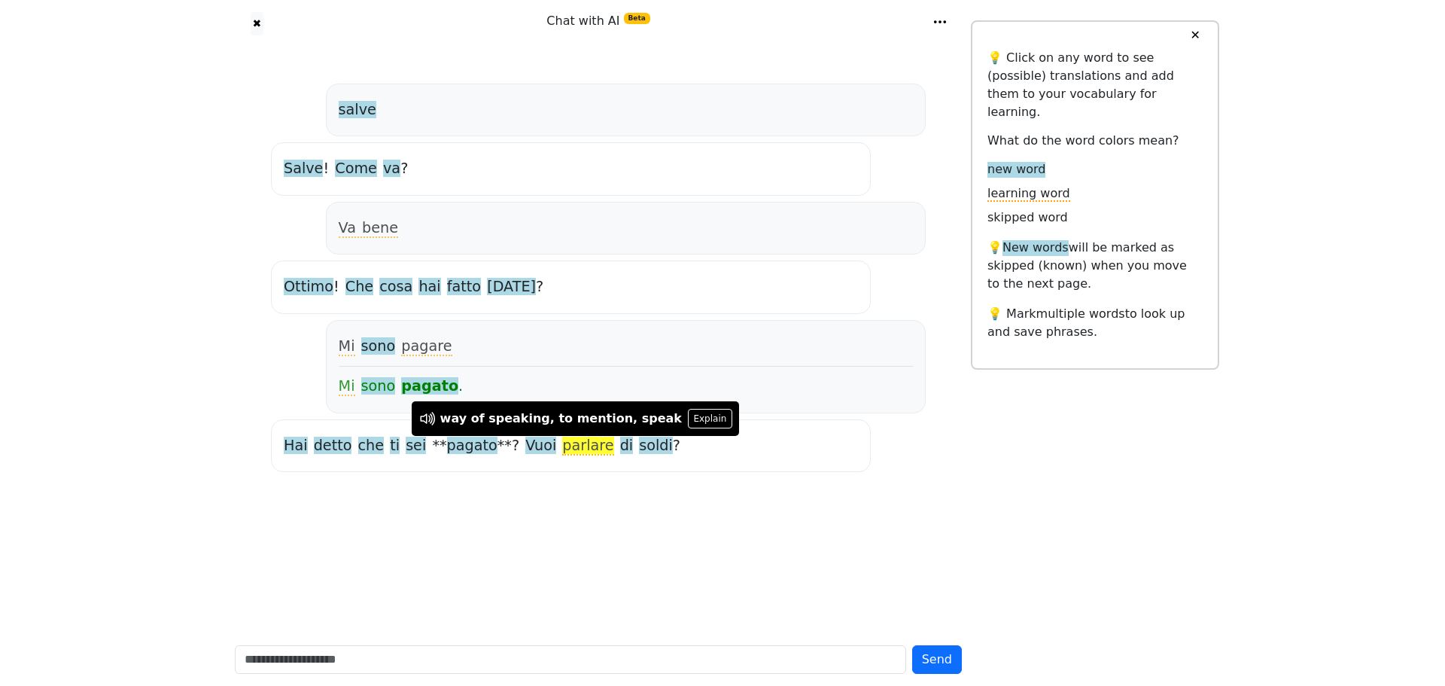
click at [525, 439] on span "Vuoi" at bounding box center [540, 445] width 31 height 19
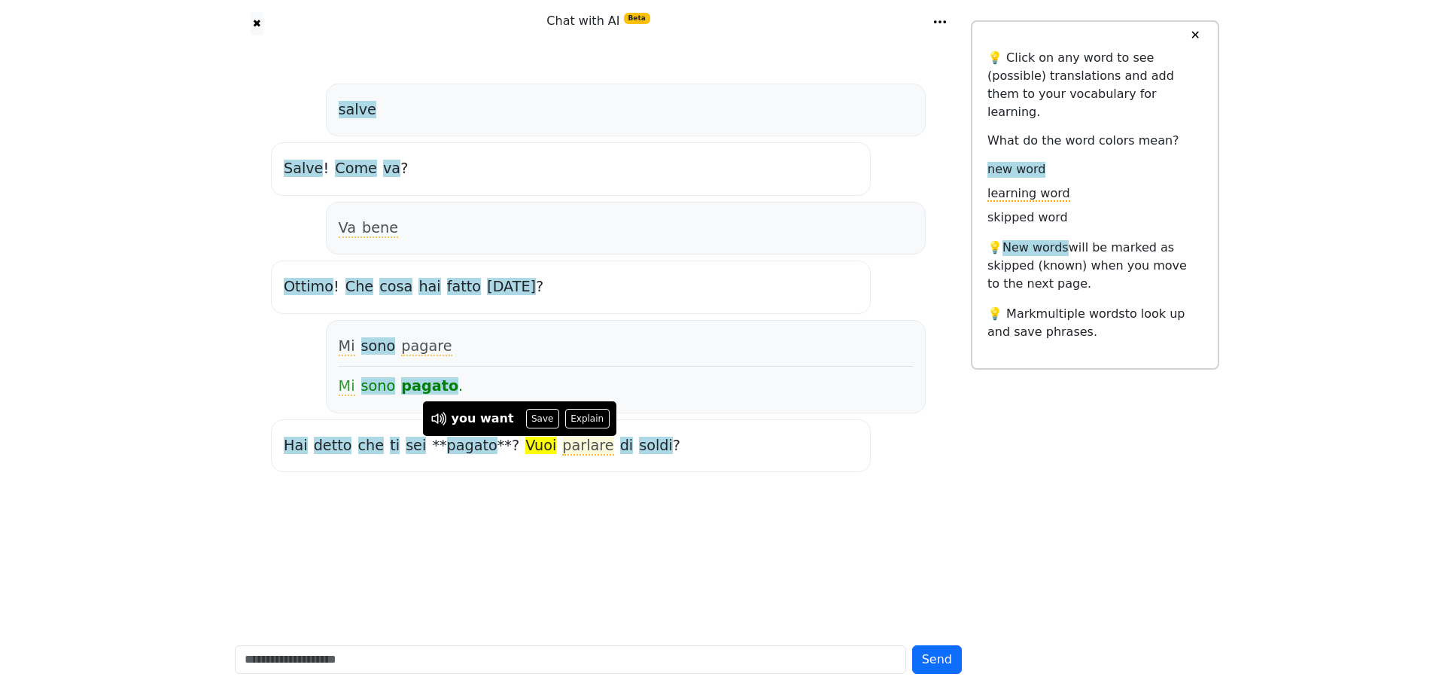
click at [562, 446] on span "parlare" at bounding box center [587, 445] width 51 height 19
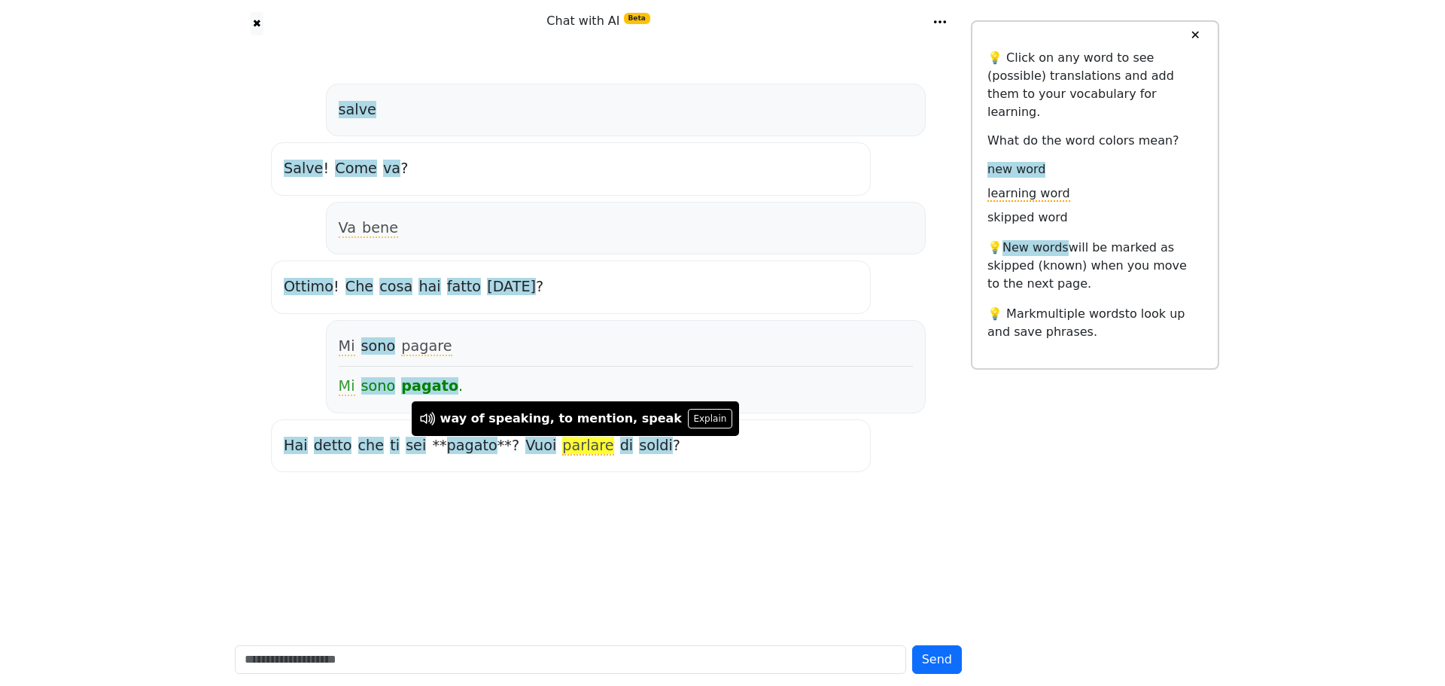
click at [620, 445] on span "di" at bounding box center [627, 445] width 14 height 19
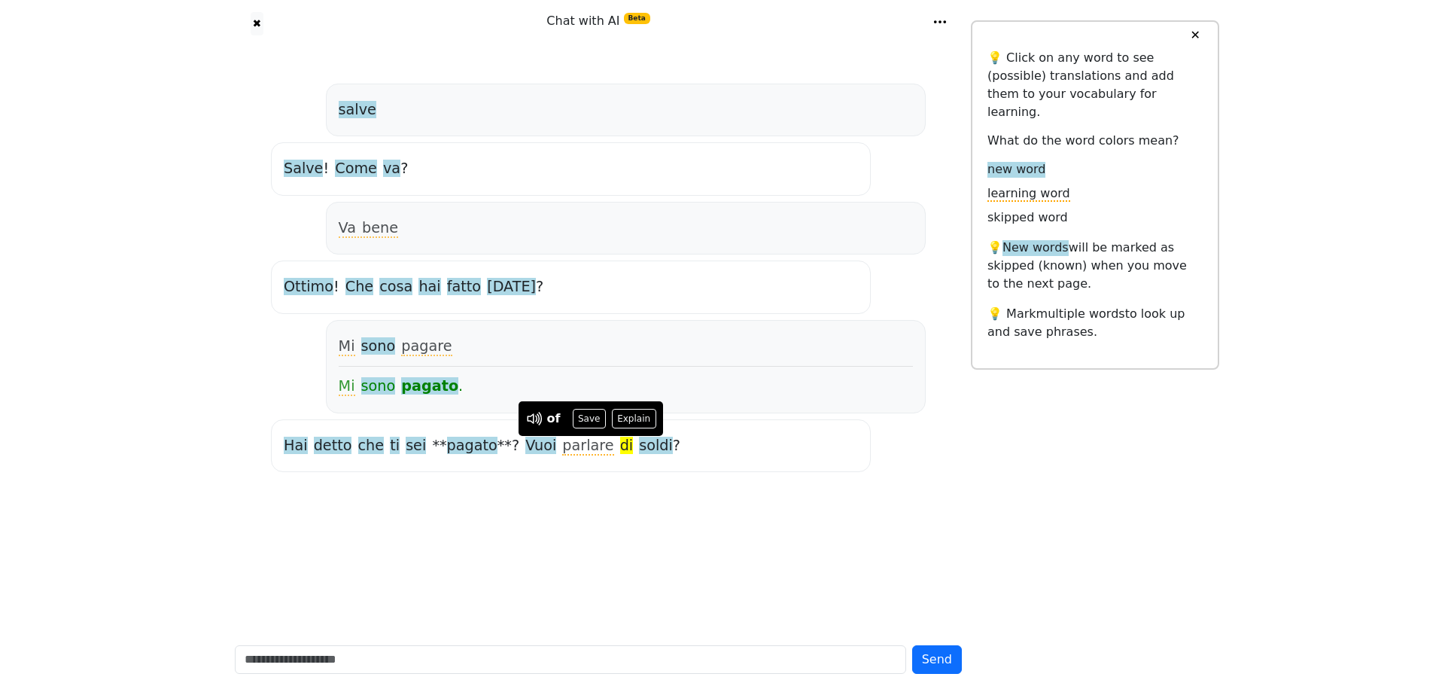
click at [639, 452] on span "soldi" at bounding box center [656, 445] width 34 height 19
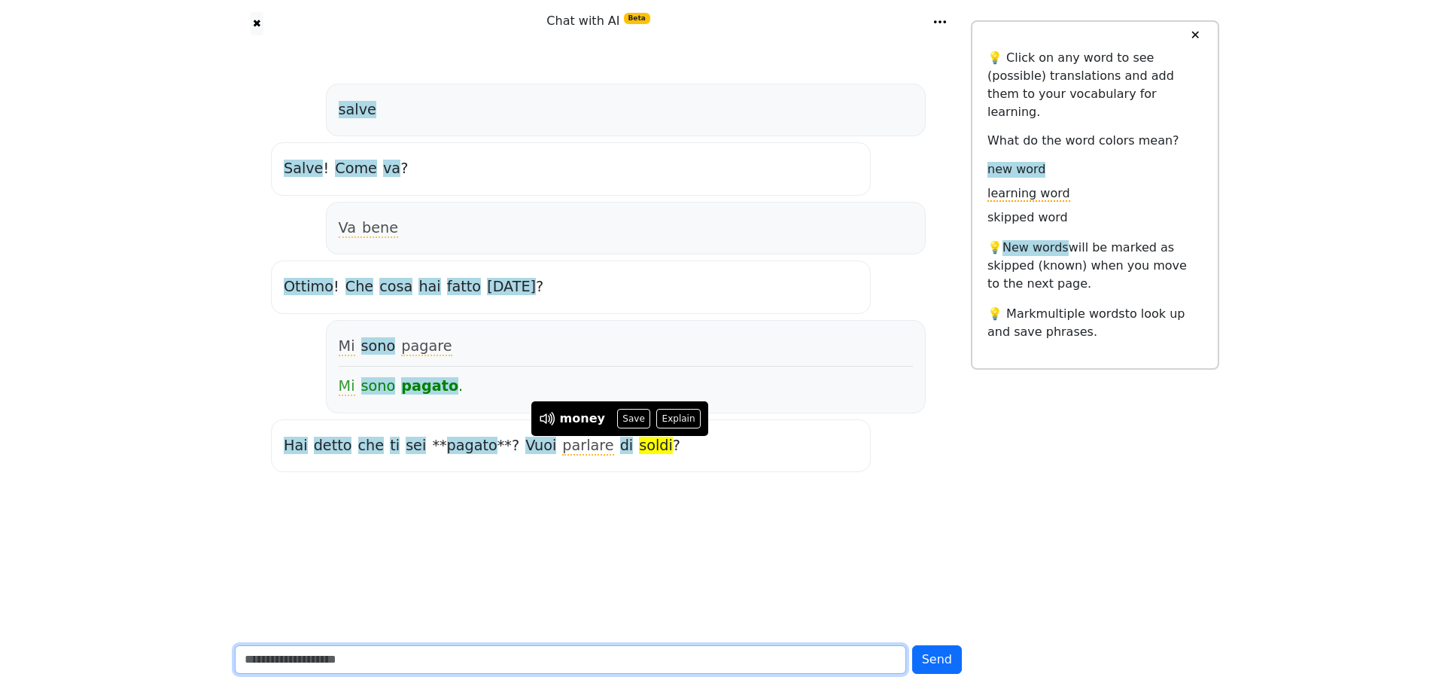
click at [494, 659] on input "text" at bounding box center [570, 659] width 671 height 29
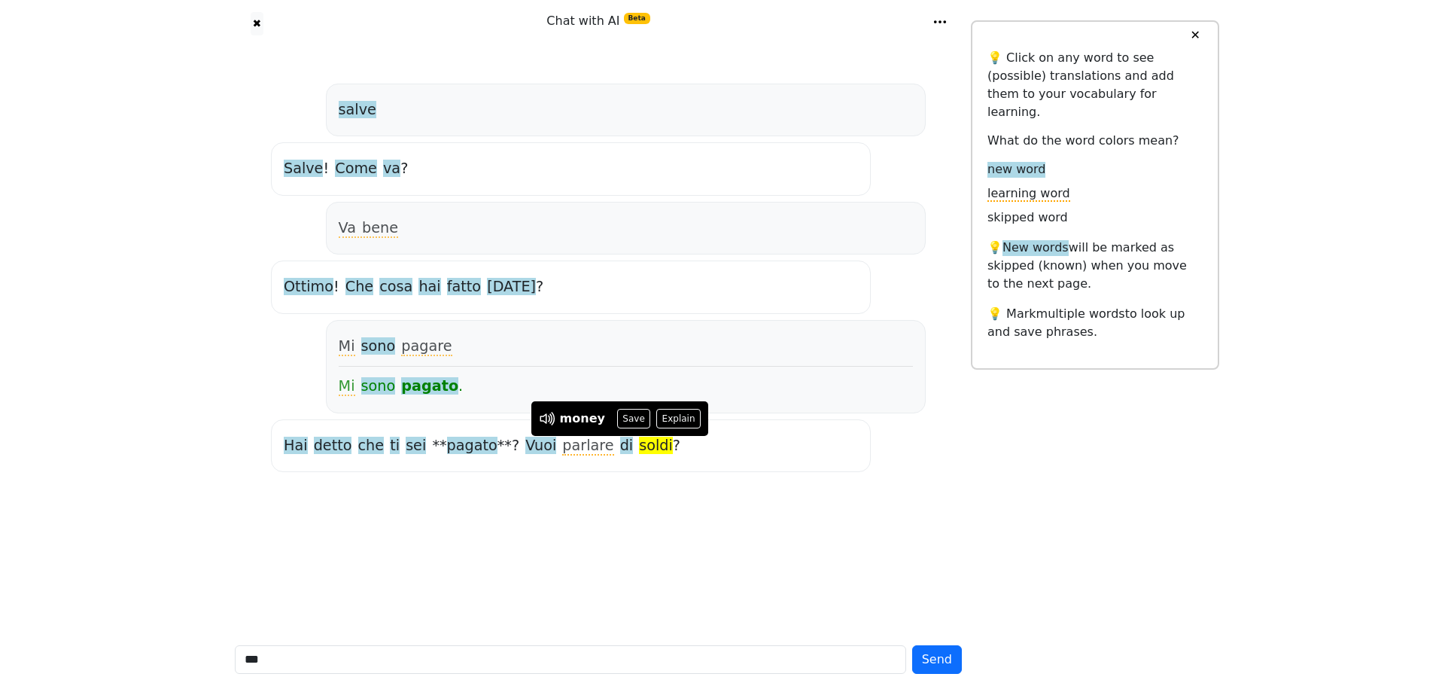
click at [433, 390] on span "pagato" at bounding box center [429, 386] width 57 height 19
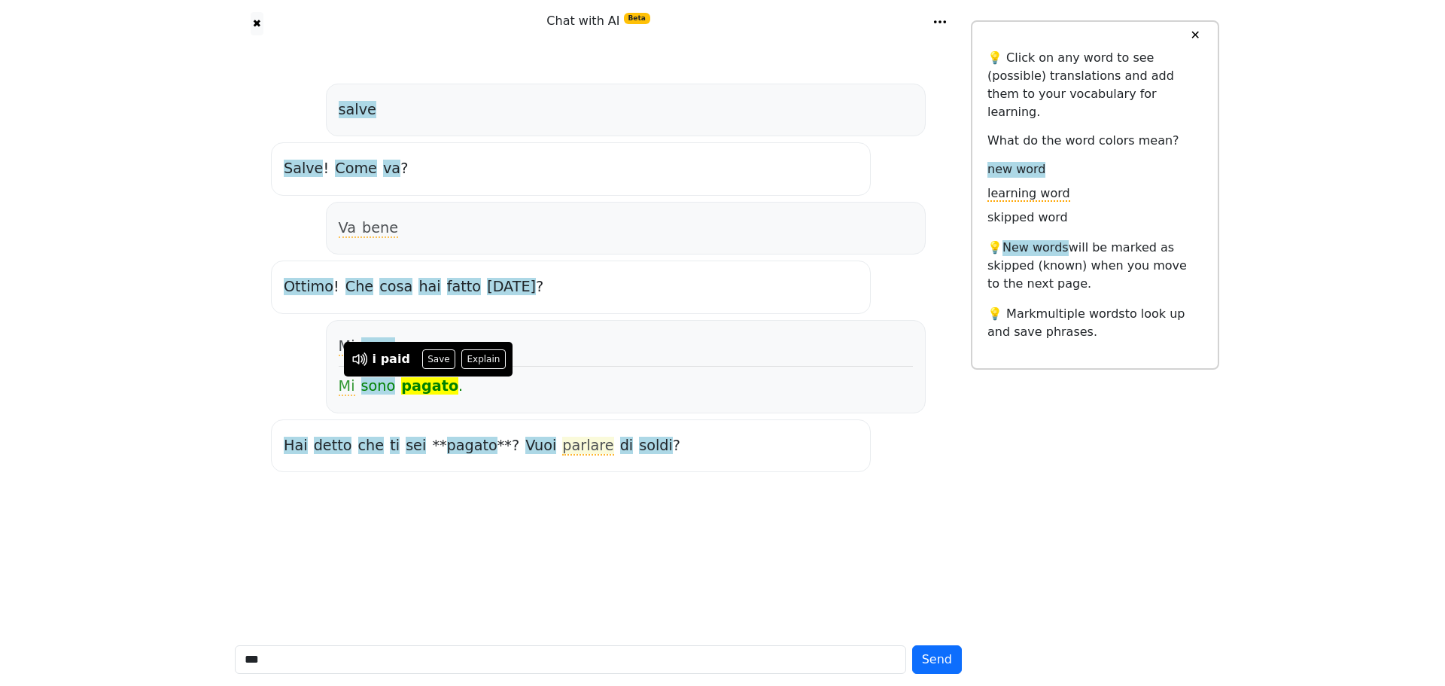
click at [562, 453] on span "parlare" at bounding box center [587, 445] width 51 height 19
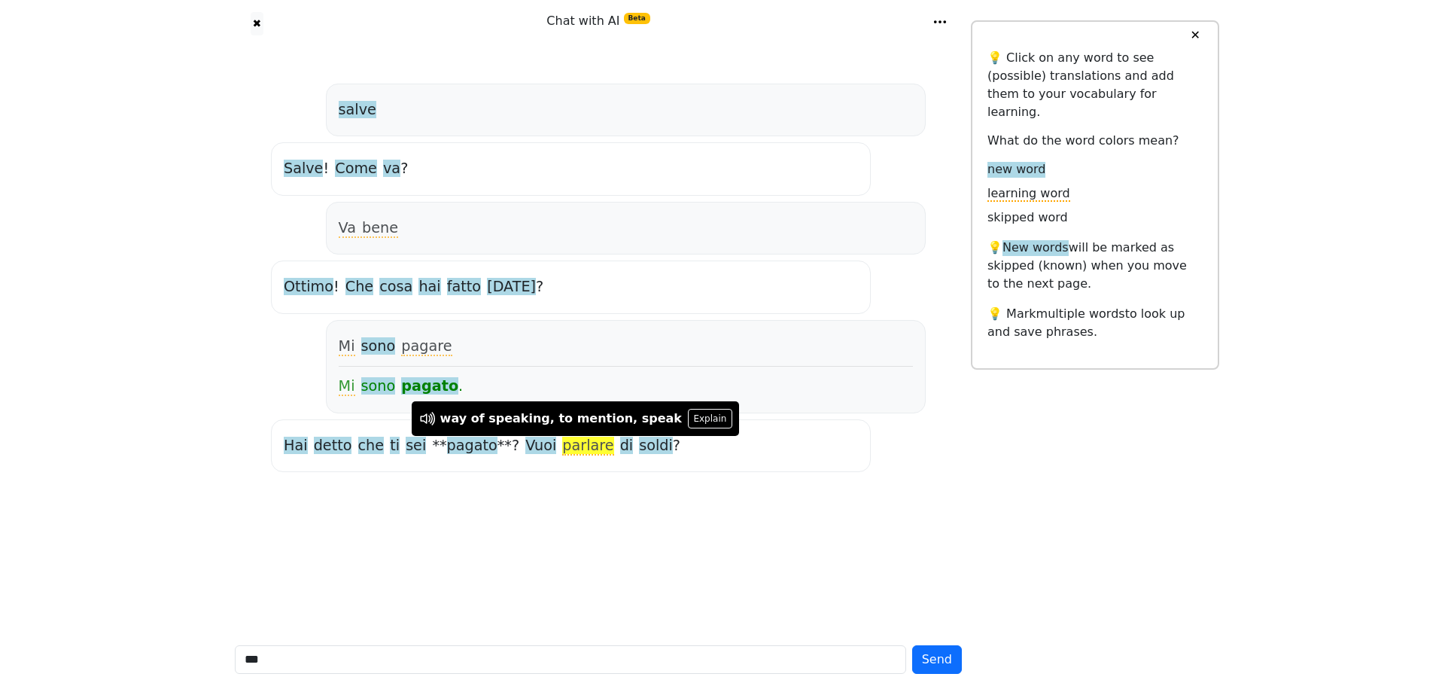
click at [381, 345] on span "sono" at bounding box center [378, 346] width 35 height 19
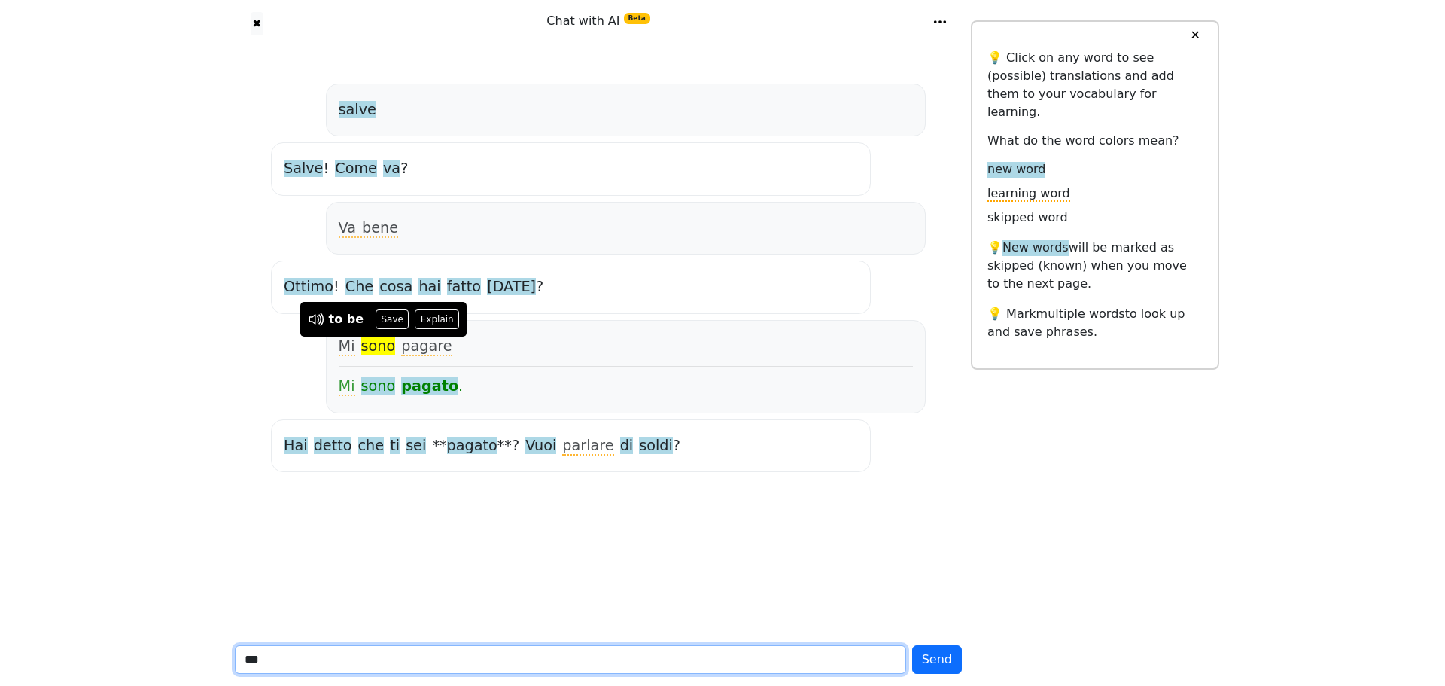
click at [327, 658] on input "**" at bounding box center [570, 659] width 671 height 29
type input "**********"
click at [912, 645] on button "Send" at bounding box center [937, 659] width 50 height 29
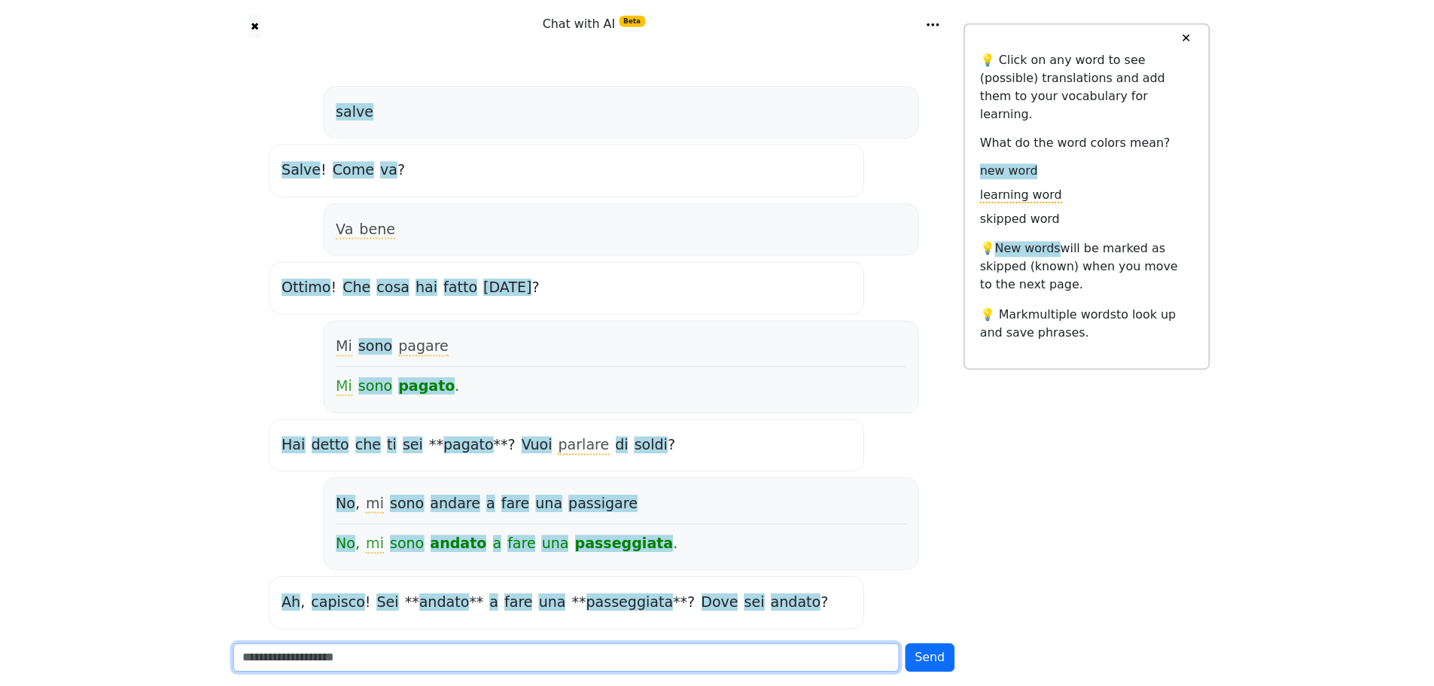
scroll to position [40, 0]
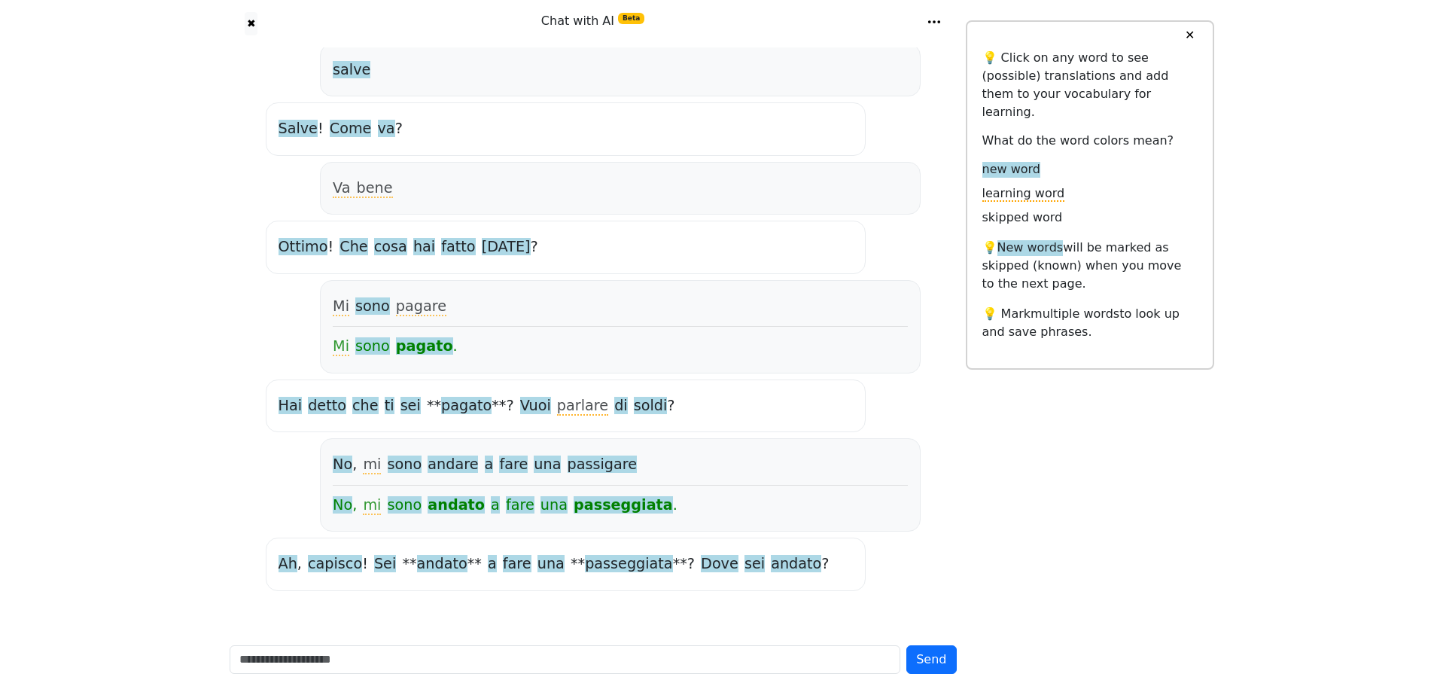
click at [427, 566] on span "andato" at bounding box center [442, 564] width 50 height 19
click at [605, 559] on span "passeggiata" at bounding box center [628, 564] width 87 height 19
click at [701, 567] on span "Dove" at bounding box center [720, 564] width 38 height 19
click at [744, 562] on span "sei" at bounding box center [754, 564] width 20 height 19
click at [771, 564] on span "andato" at bounding box center [796, 564] width 50 height 19
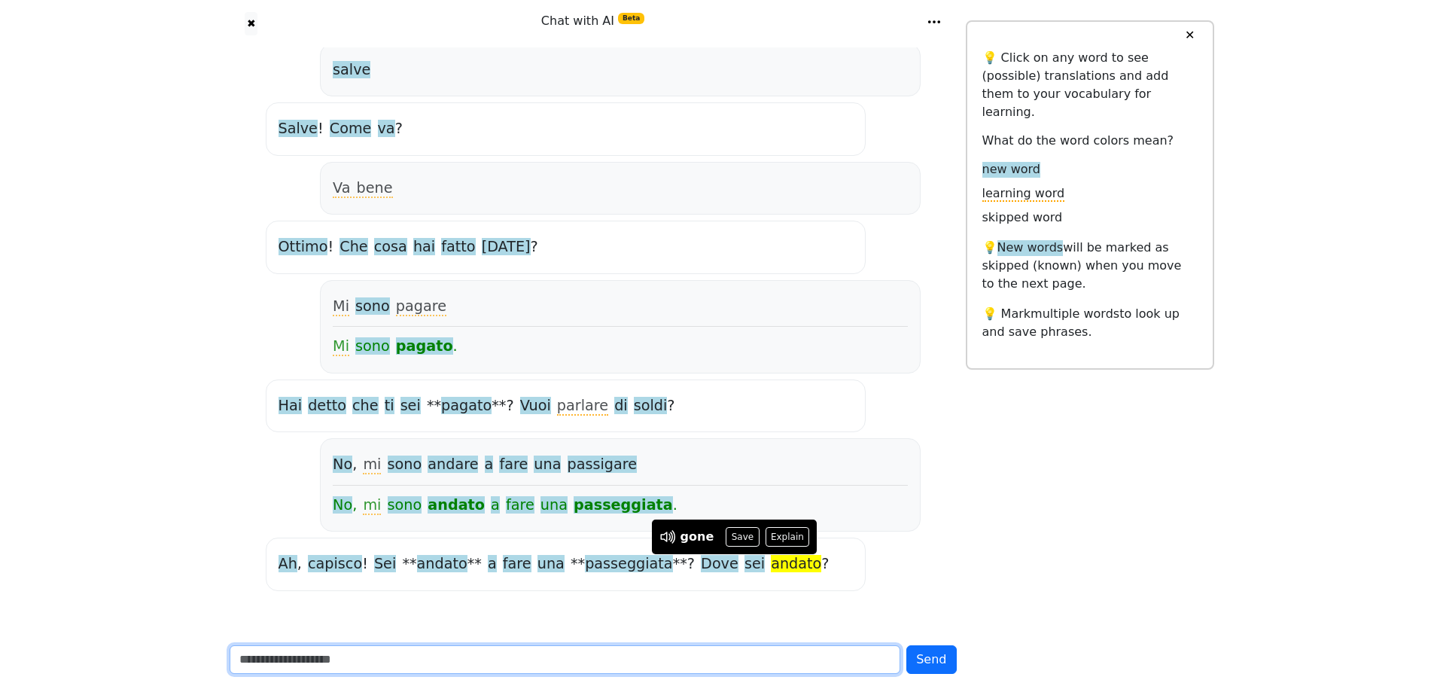
click at [569, 661] on input "text" at bounding box center [565, 659] width 671 height 29
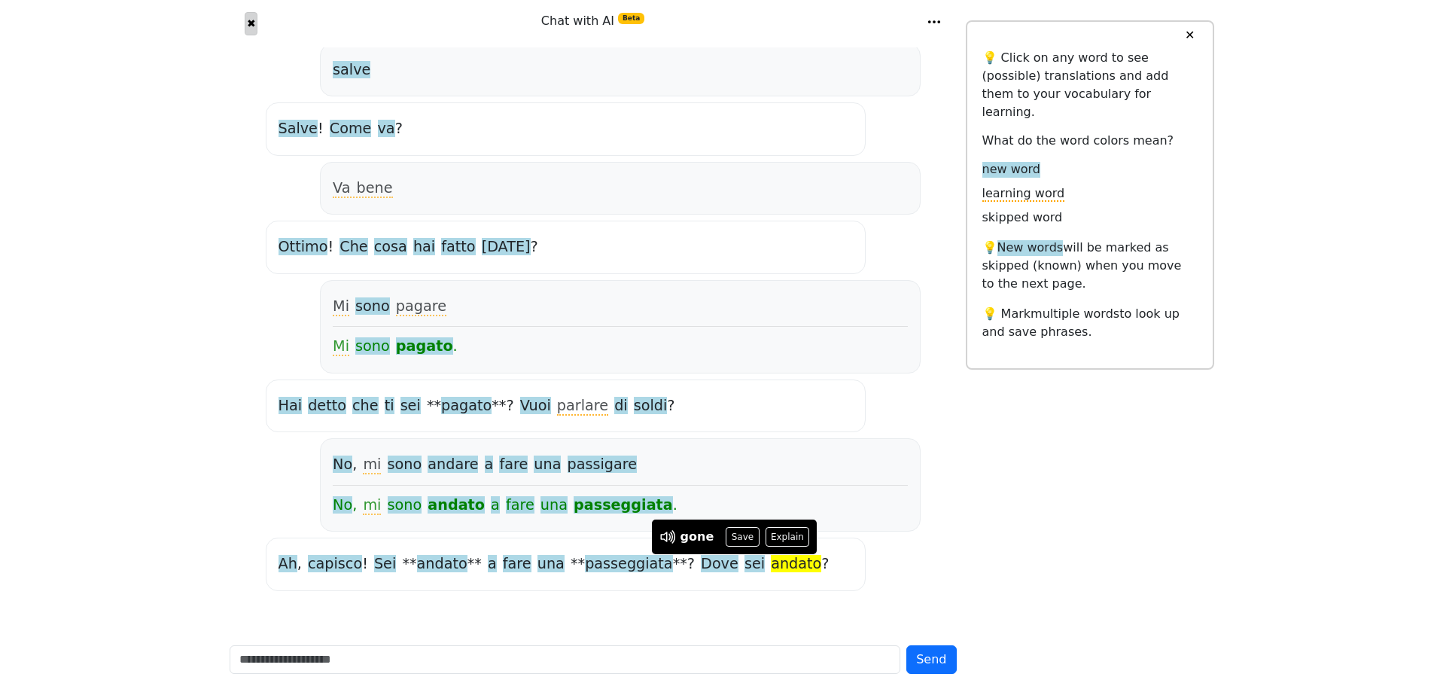
click at [245, 23] on div "✖" at bounding box center [251, 23] width 62 height 23
click at [246, 23] on button "✖" at bounding box center [251, 23] width 13 height 23
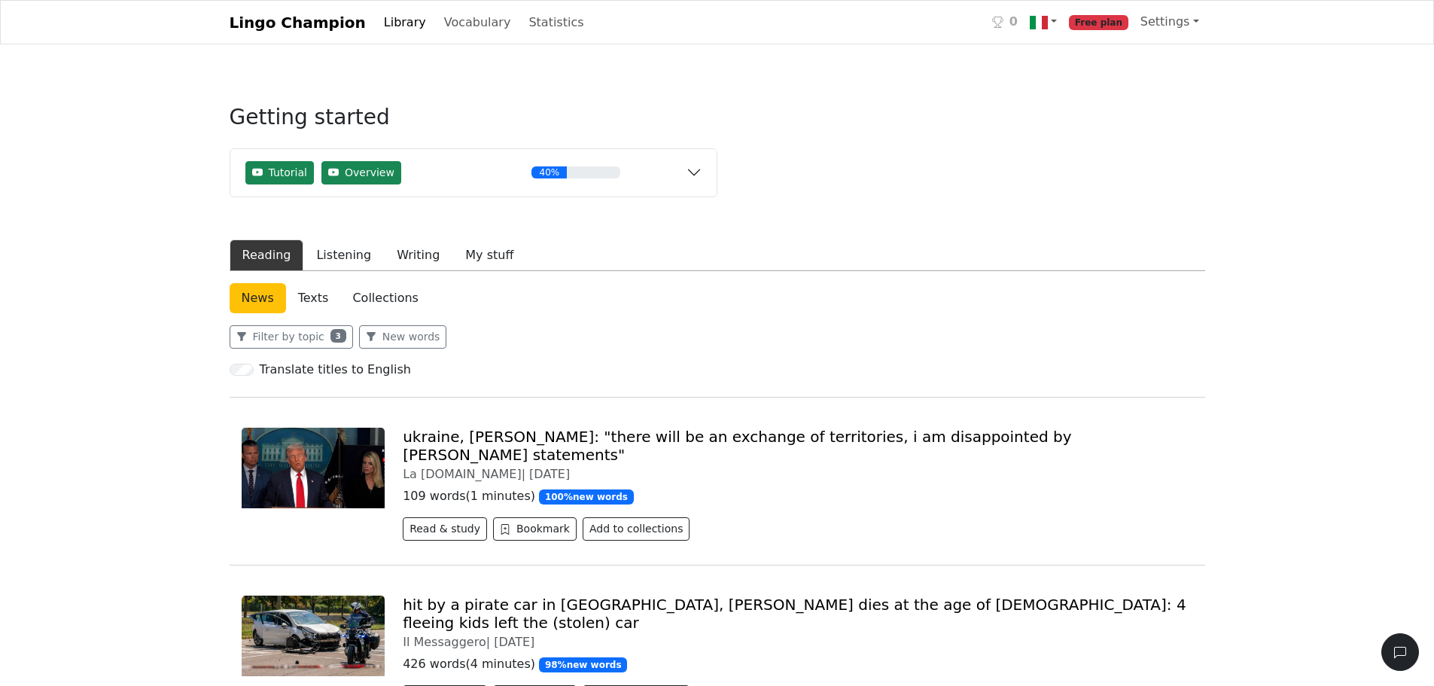
click at [487, 102] on div "Getting started Tutorial Overview 40% Read a news article or story Save words t…" at bounding box center [474, 160] width 488 height 147
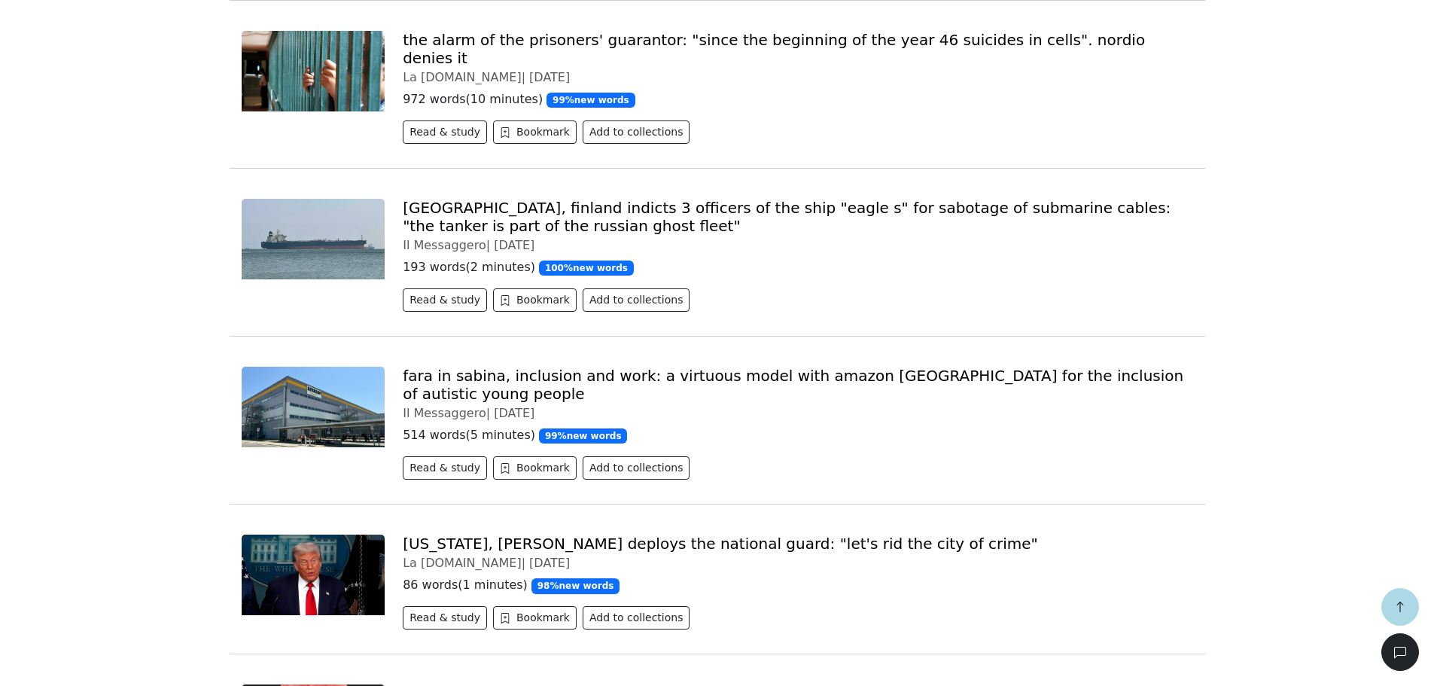
scroll to position [2134, 0]
